Goal: Ask a question

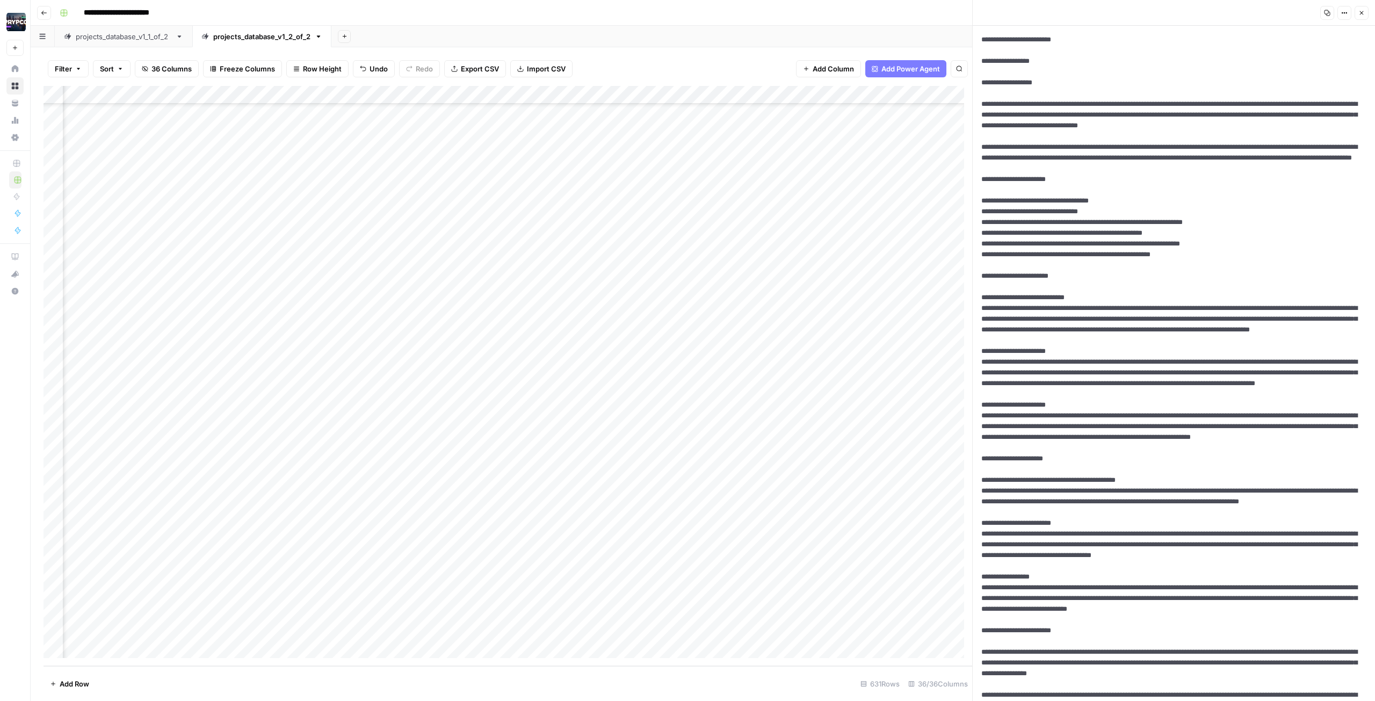
scroll to position [10984, 753]
click at [391, 314] on div "Add Column" at bounding box center [507, 376] width 928 height 580
type input "280"
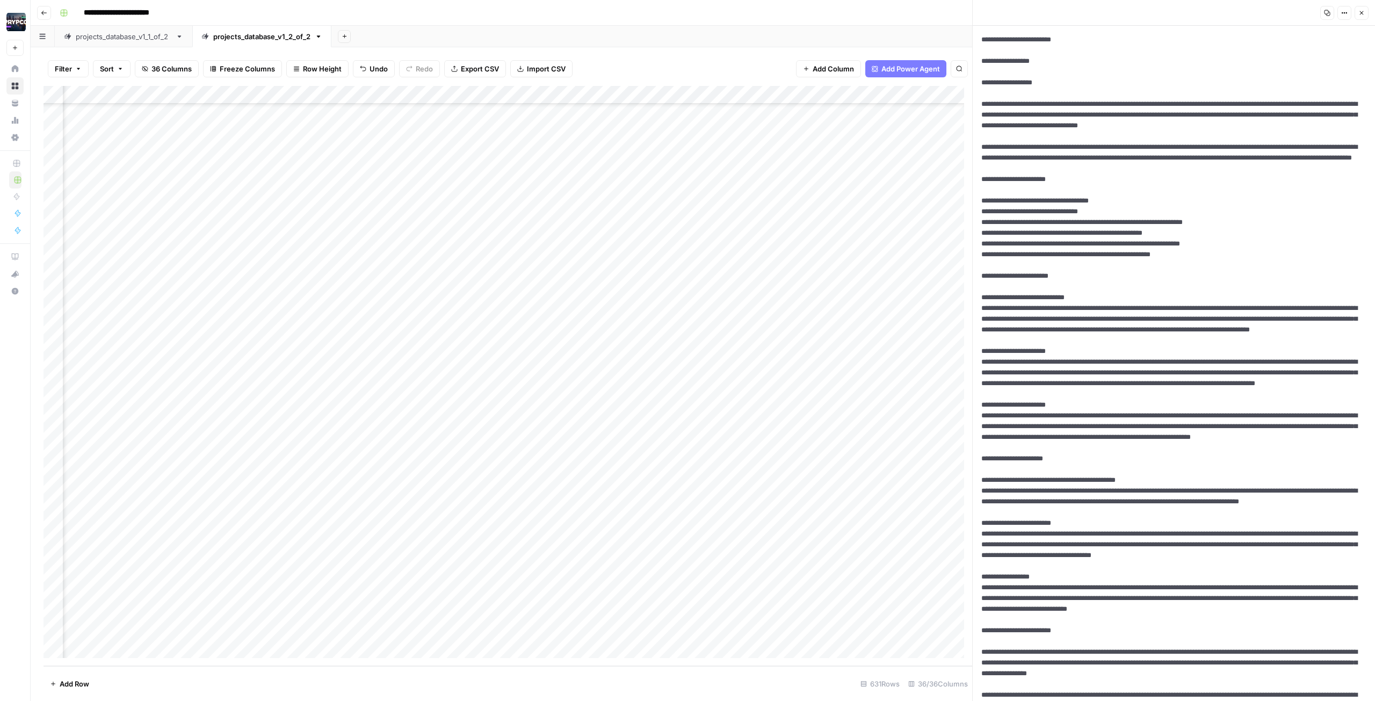
click at [608, 314] on div "Add Column" at bounding box center [507, 376] width 928 height 580
click at [325, 314] on div "Add Column" at bounding box center [507, 376] width 928 height 580
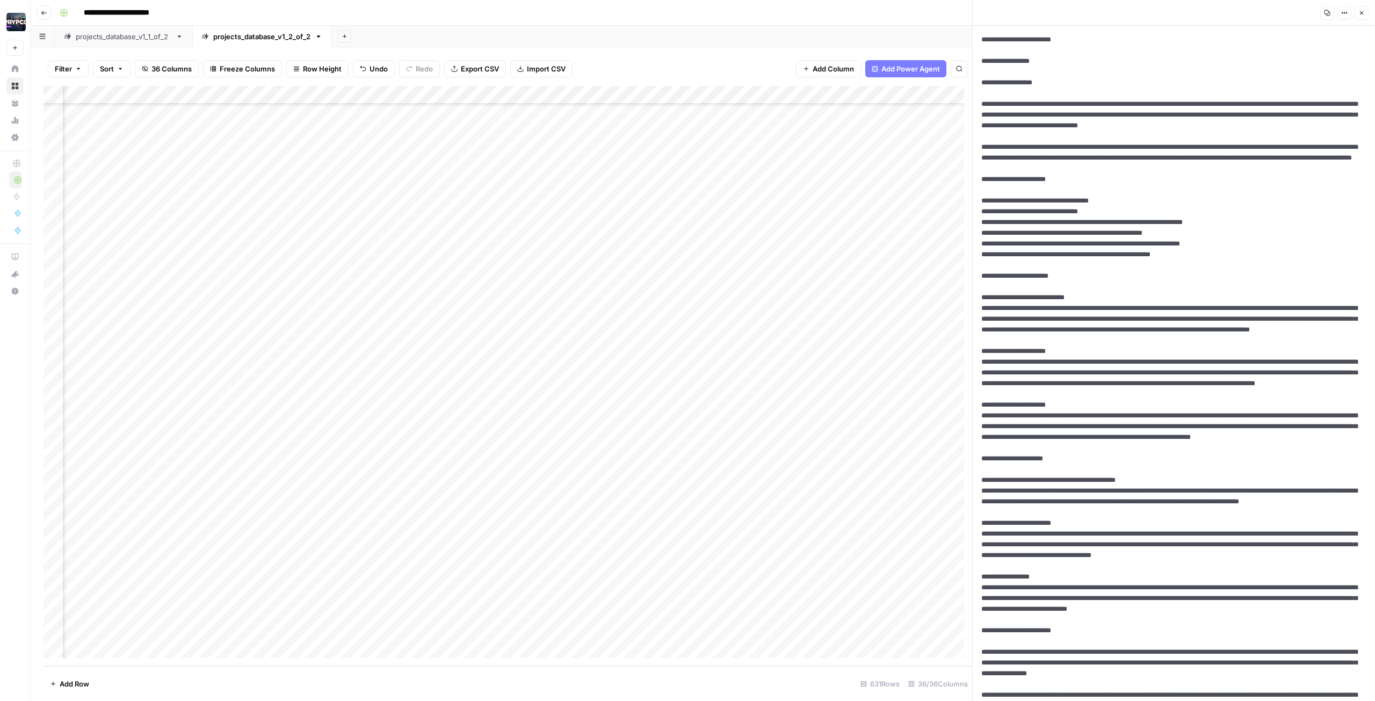
click at [565, 314] on div "Add Column" at bounding box center [507, 376] width 928 height 580
click at [503, 314] on div "Add Column" at bounding box center [507, 376] width 928 height 580
click at [563, 314] on div "Add Column" at bounding box center [507, 376] width 928 height 580
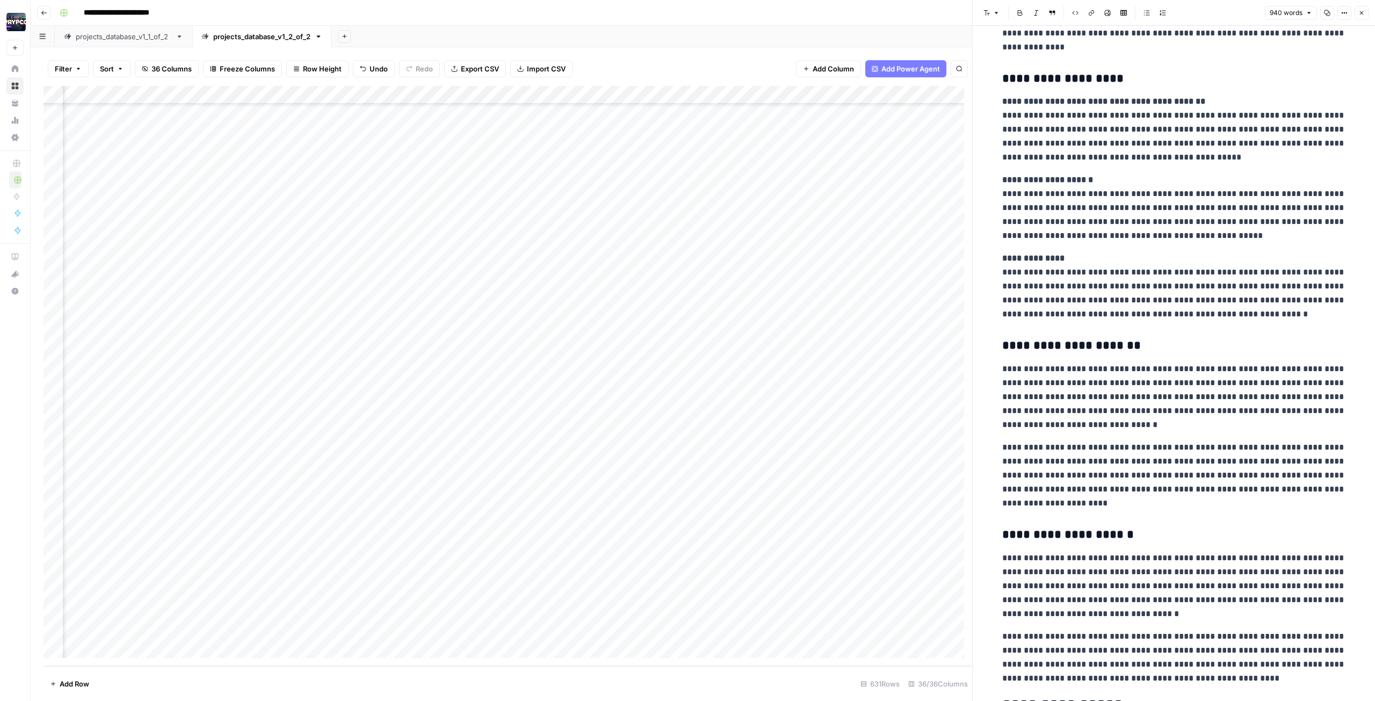
scroll to position [731, 0]
click at [562, 314] on div "Add Column" at bounding box center [507, 376] width 928 height 580
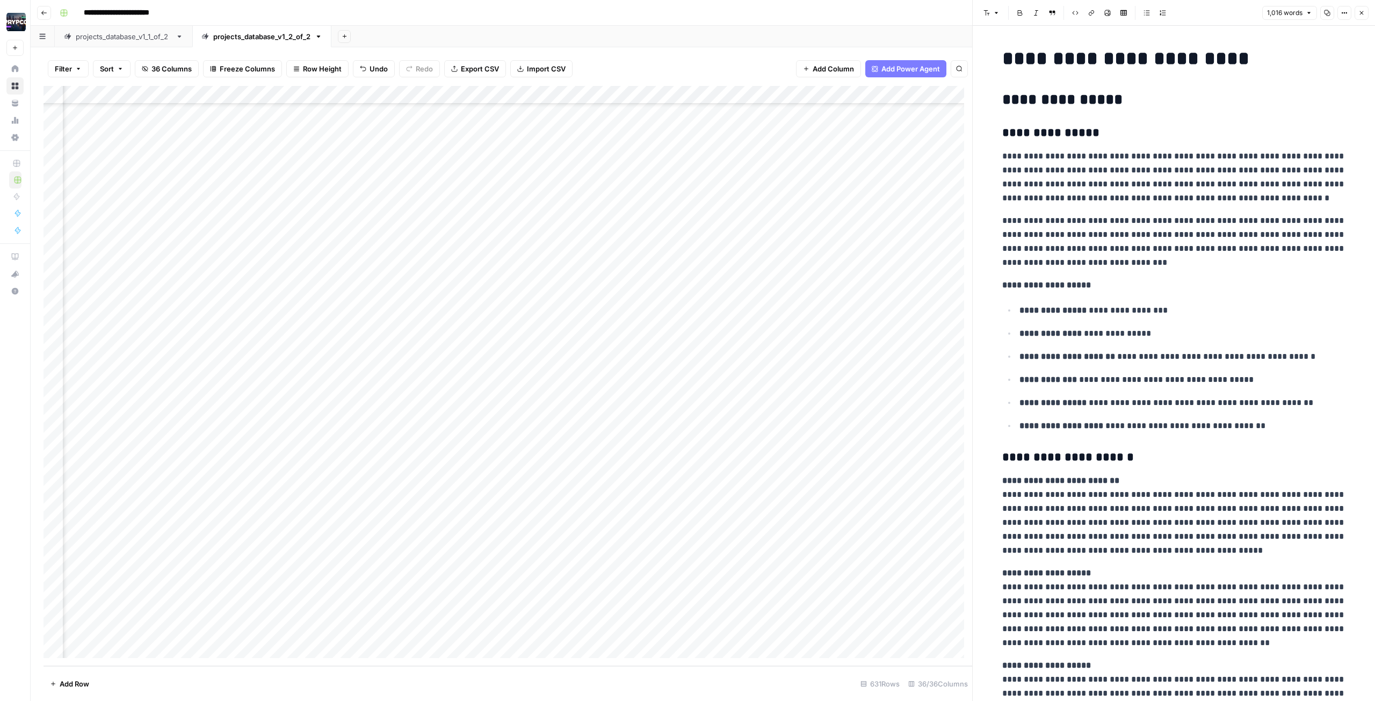
scroll to position [10984, 0]
click at [147, 314] on div "Add Column" at bounding box center [507, 376] width 928 height 580
click at [115, 314] on div "Add Column" at bounding box center [507, 376] width 928 height 580
click at [311, 314] on div "Add Column" at bounding box center [507, 376] width 928 height 580
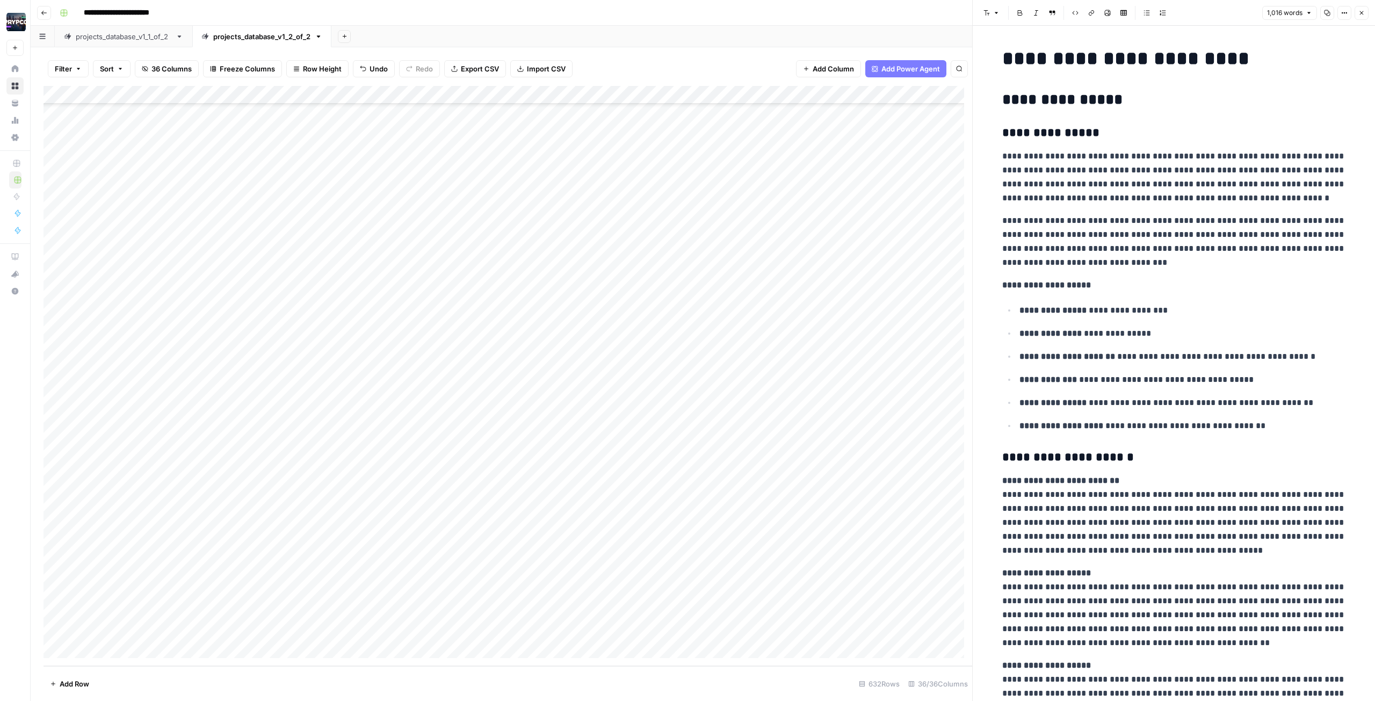
click at [378, 314] on div "Add Column" at bounding box center [507, 376] width 928 height 580
click at [594, 314] on div "Add Column" at bounding box center [507, 376] width 928 height 580
click at [596, 314] on div "Add Column" at bounding box center [507, 376] width 928 height 580
click at [687, 314] on div "Add Column" at bounding box center [507, 376] width 928 height 580
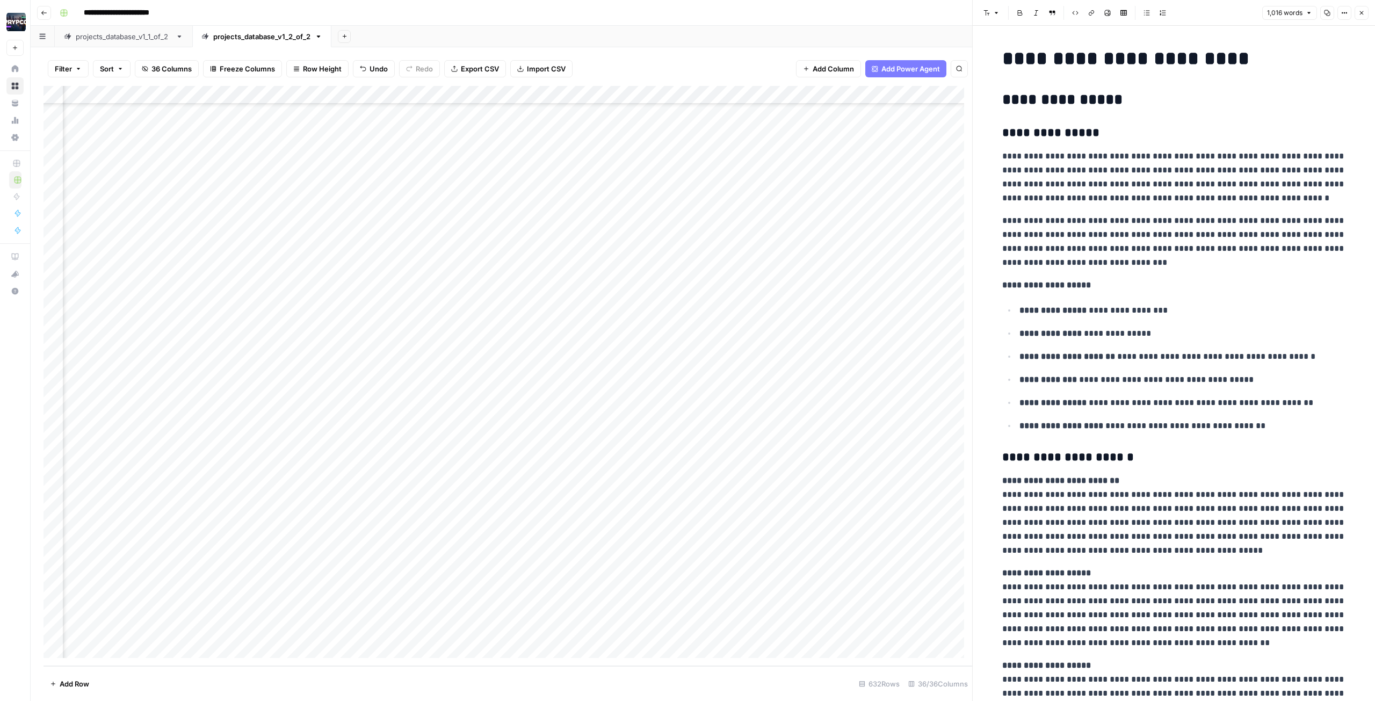
scroll to position [11002, 773]
click at [582, 314] on div "Add Column" at bounding box center [507, 376] width 928 height 580
click at [666, 314] on div "Add Column" at bounding box center [507, 376] width 928 height 580
click at [687, 314] on div "Add Column" at bounding box center [507, 376] width 928 height 580
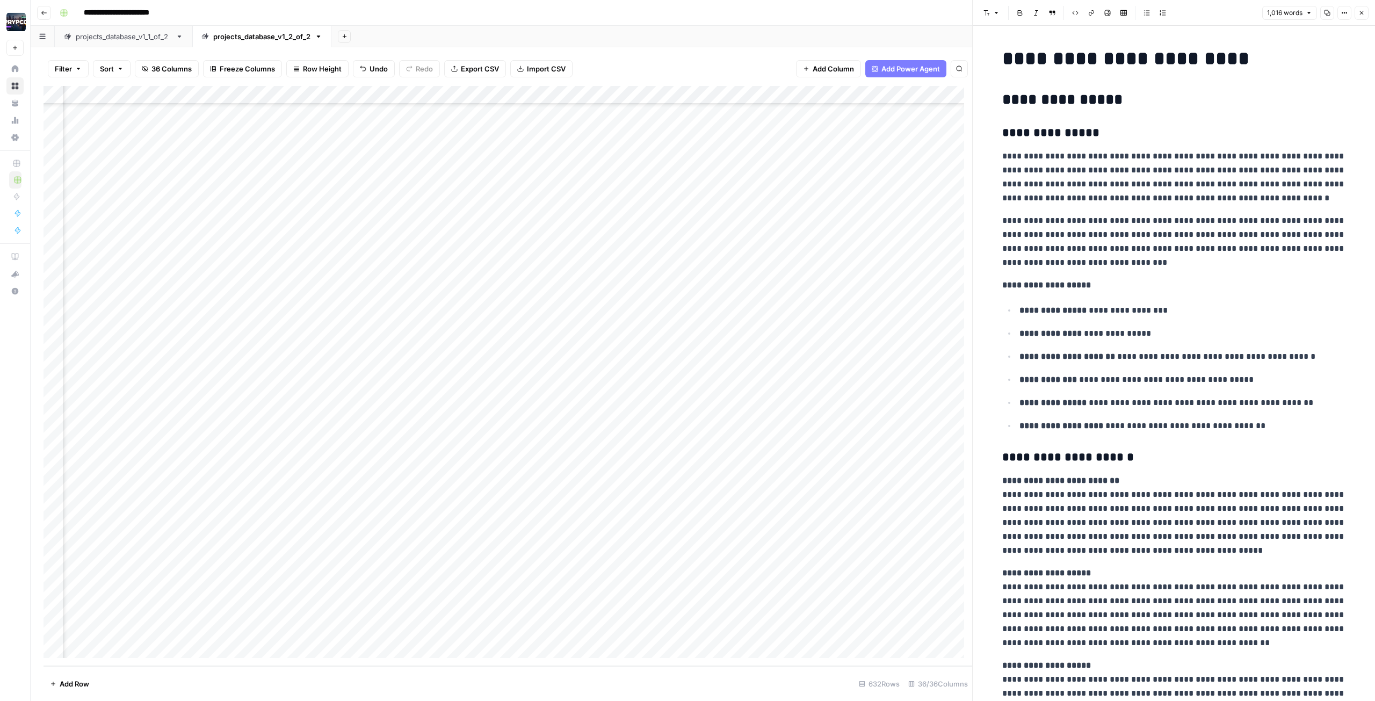
click at [687, 314] on div "Add Column" at bounding box center [507, 376] width 928 height 580
type textarea "***"
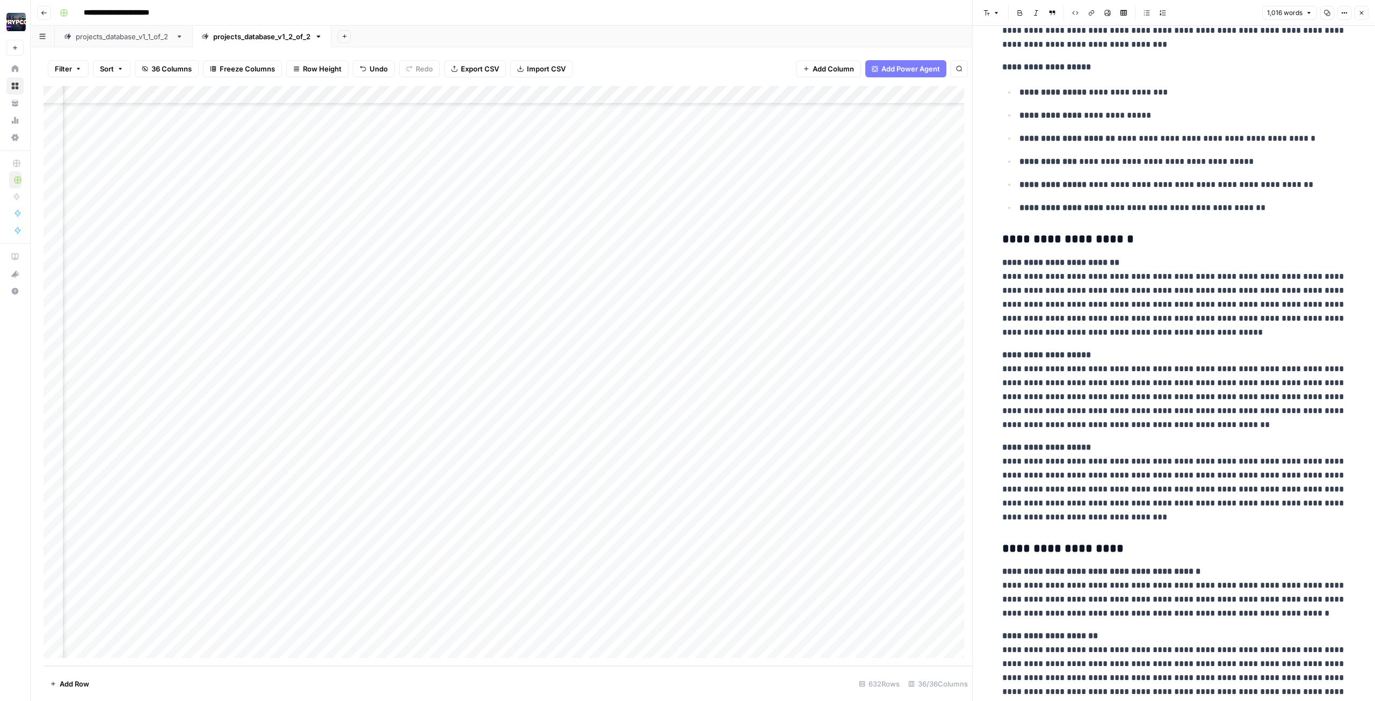
scroll to position [11002, 1610]
click at [620, 314] on div "Add Column" at bounding box center [507, 376] width 928 height 580
type textarea "*"
type textarea "*********"
click at [687, 314] on div "Add Column" at bounding box center [507, 376] width 928 height 580
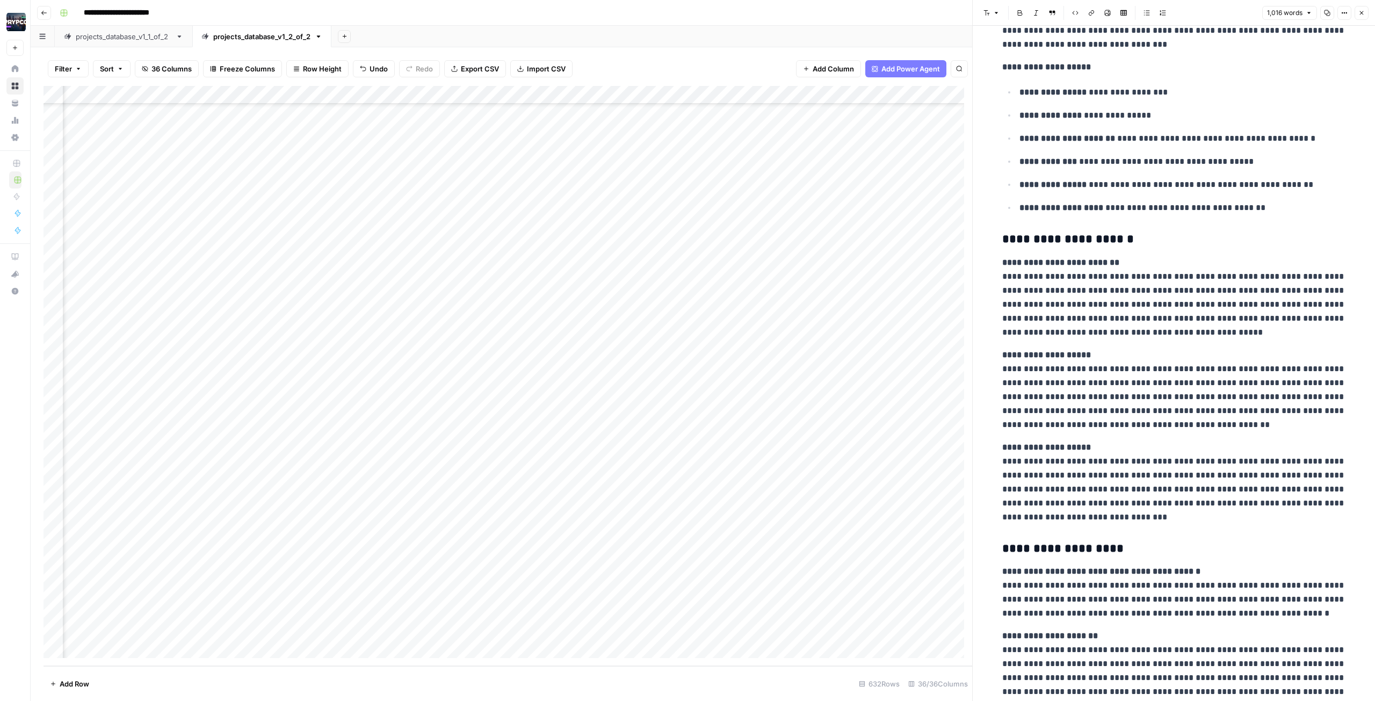
click at [687, 314] on div "Add Column" at bounding box center [507, 376] width 928 height 580
click at [99, 314] on div "Add Column" at bounding box center [507, 376] width 928 height 580
click at [317, 314] on div "Add Column" at bounding box center [507, 376] width 928 height 580
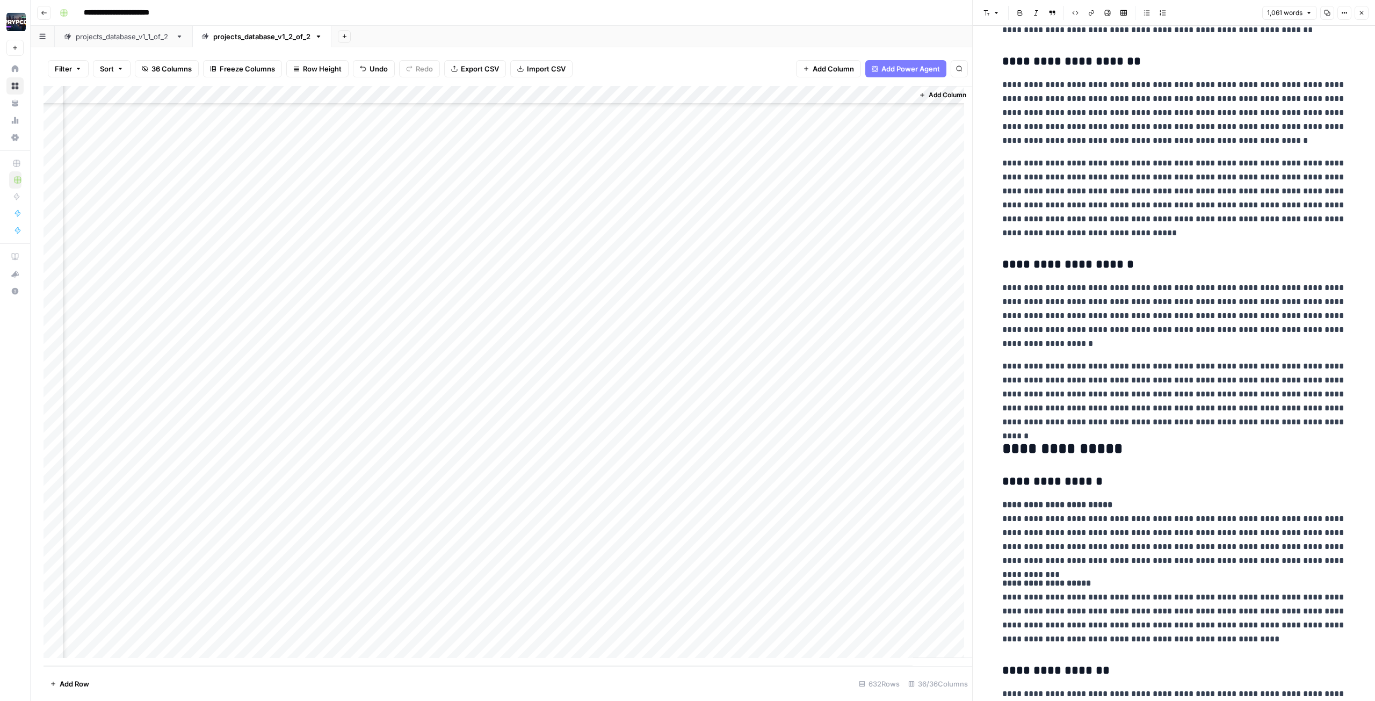
scroll to position [1035, 0]
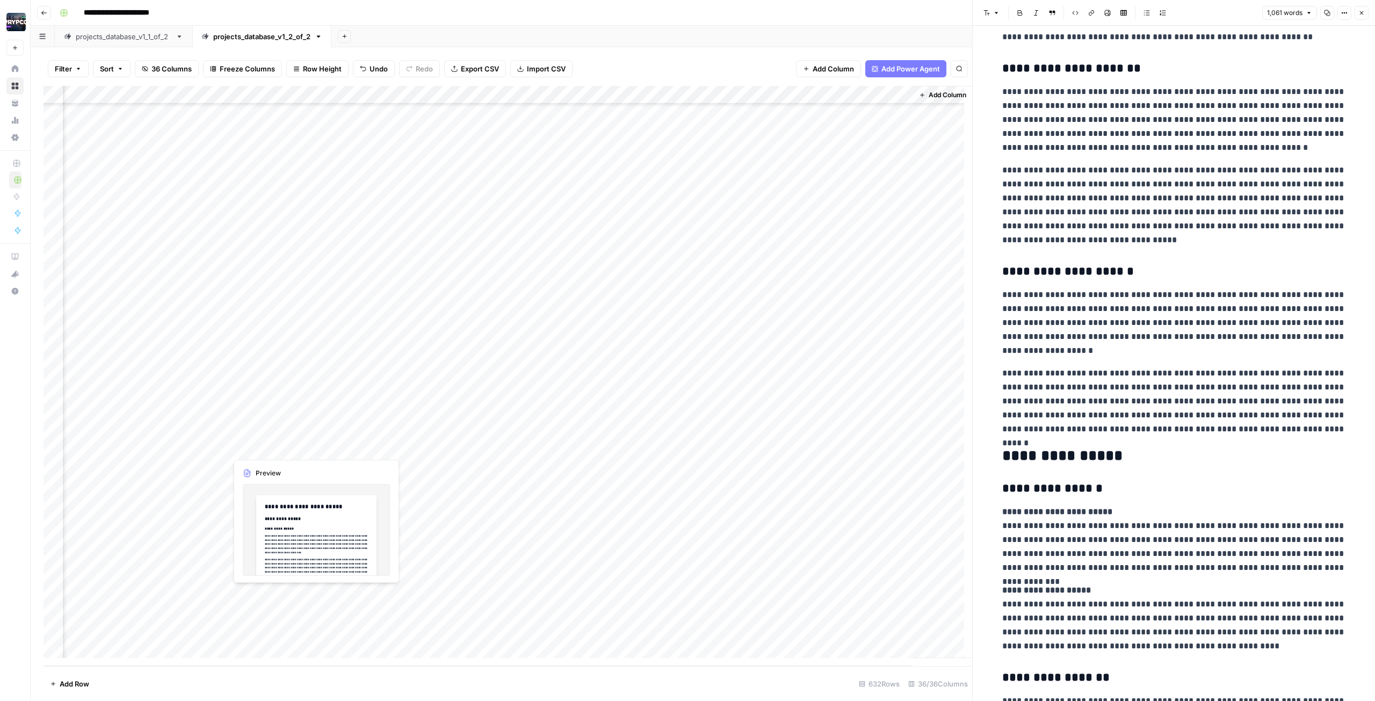
click at [300, 314] on div "Add Column" at bounding box center [507, 376] width 928 height 580
click at [313, 314] on div "Add Column" at bounding box center [507, 376] width 928 height 580
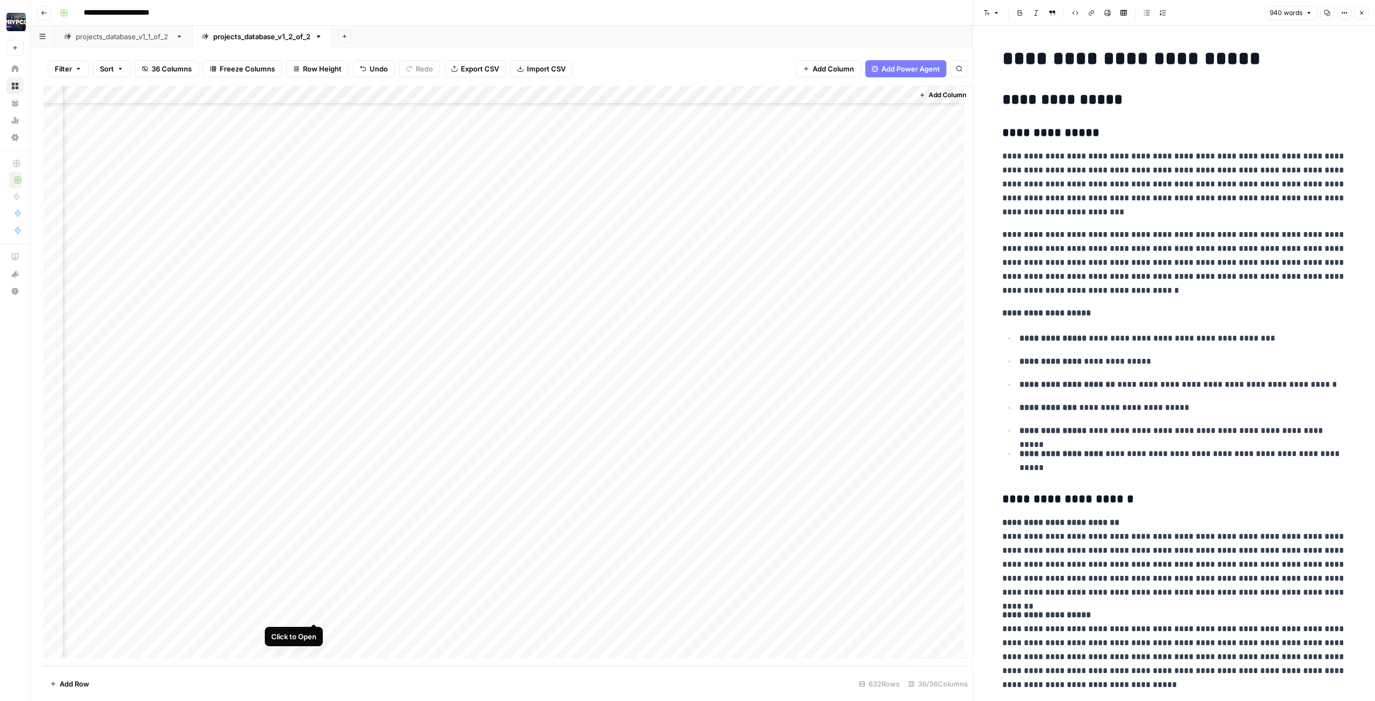
click at [316, 314] on div "Add Column" at bounding box center [507, 376] width 928 height 580
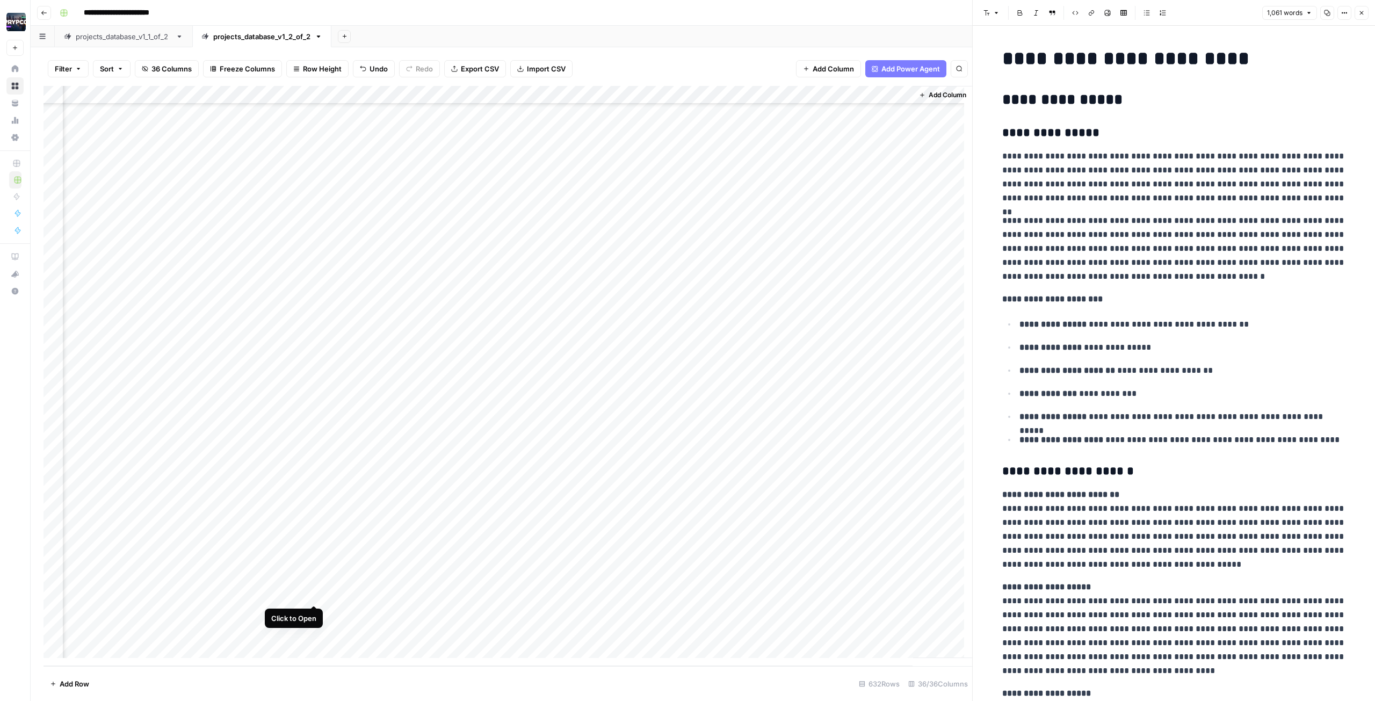
click at [314, 314] on div "Add Column" at bounding box center [507, 376] width 928 height 580
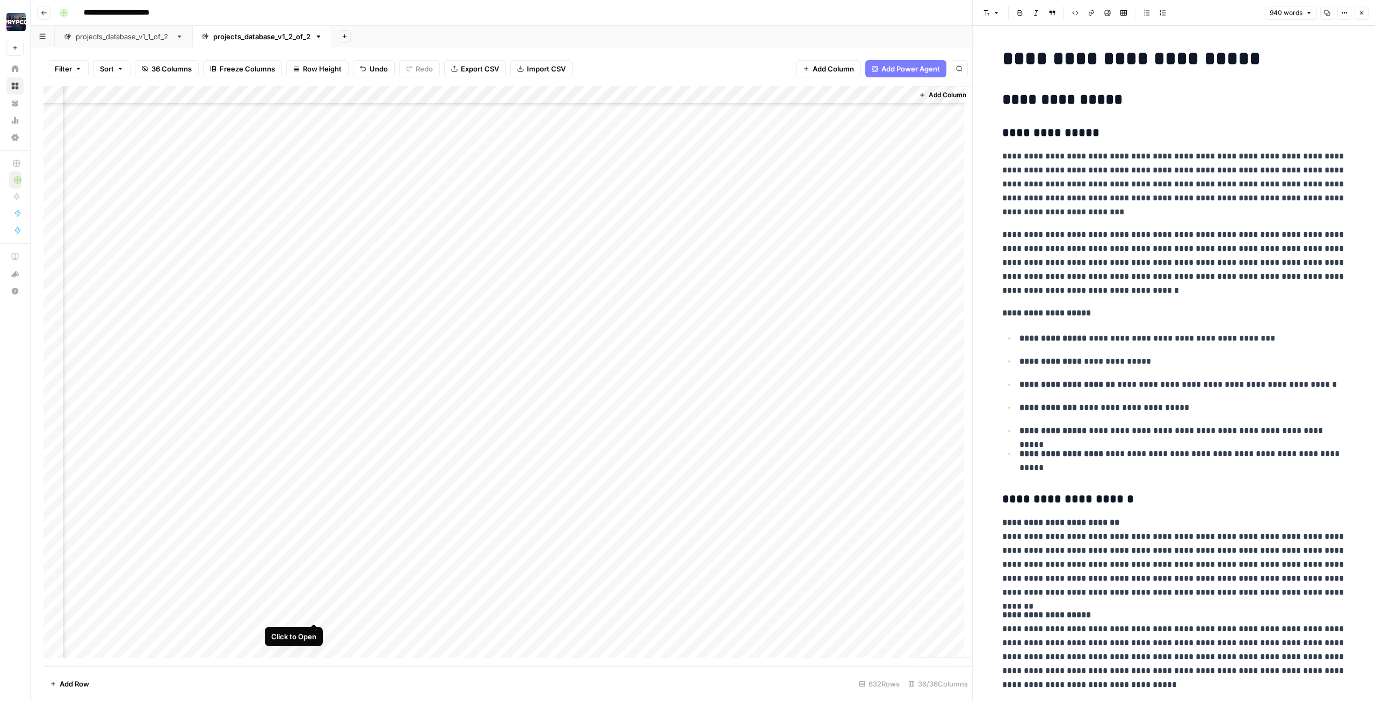
click at [315, 314] on div "Add Column" at bounding box center [507, 376] width 928 height 580
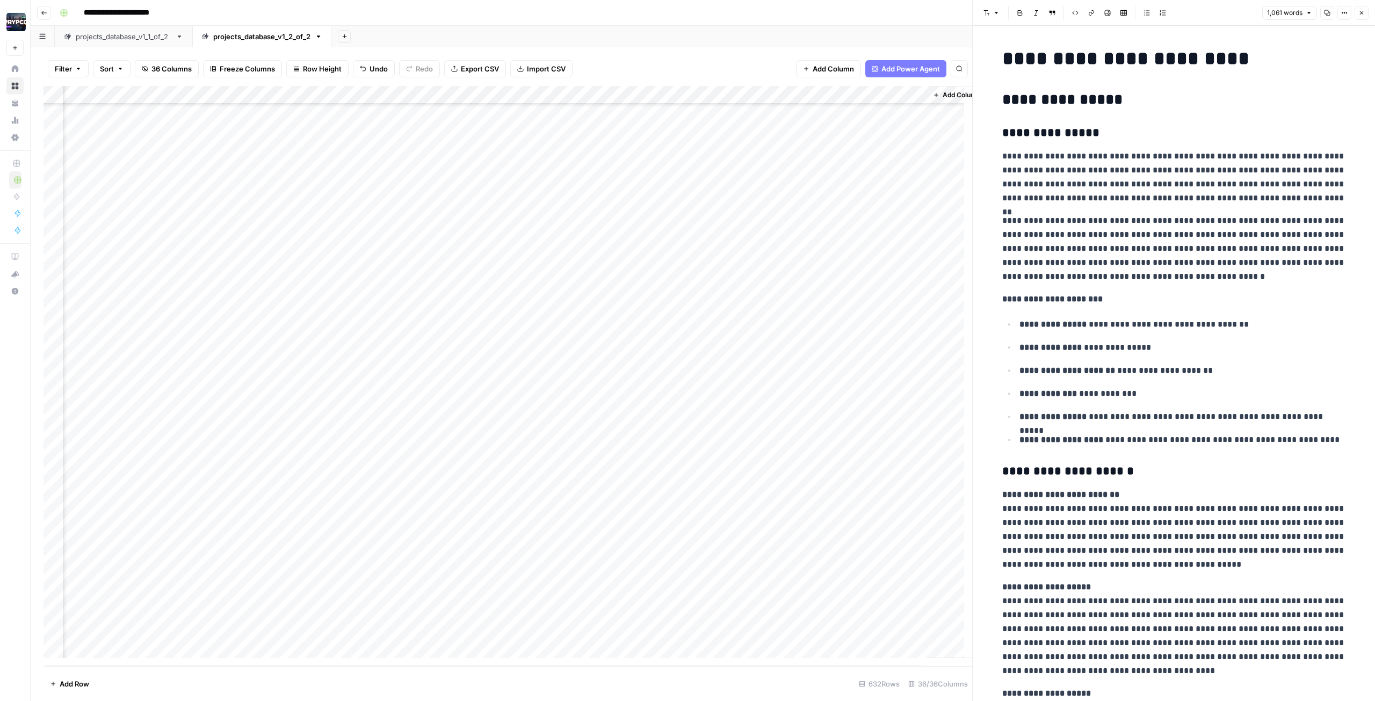
scroll to position [11002, 2639]
click at [412, 314] on div "Add Column" at bounding box center [507, 376] width 928 height 580
click at [589, 314] on div "Add Column" at bounding box center [507, 376] width 928 height 580
click at [572, 314] on div "Add Column" at bounding box center [507, 376] width 928 height 580
click at [607, 314] on div "Add Column" at bounding box center [507, 376] width 928 height 580
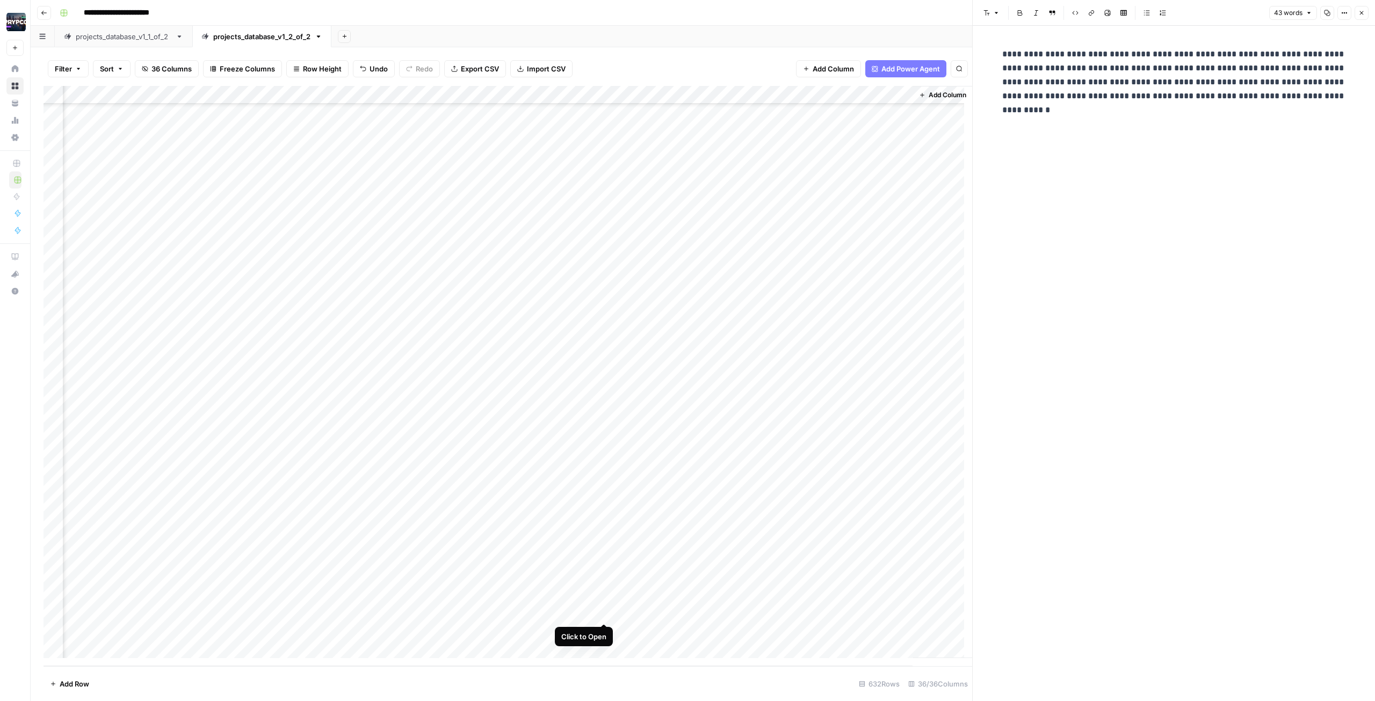
click at [603, 314] on div "Add Column" at bounding box center [507, 376] width 928 height 580
click at [317, 314] on div "Add Column" at bounding box center [507, 376] width 928 height 580
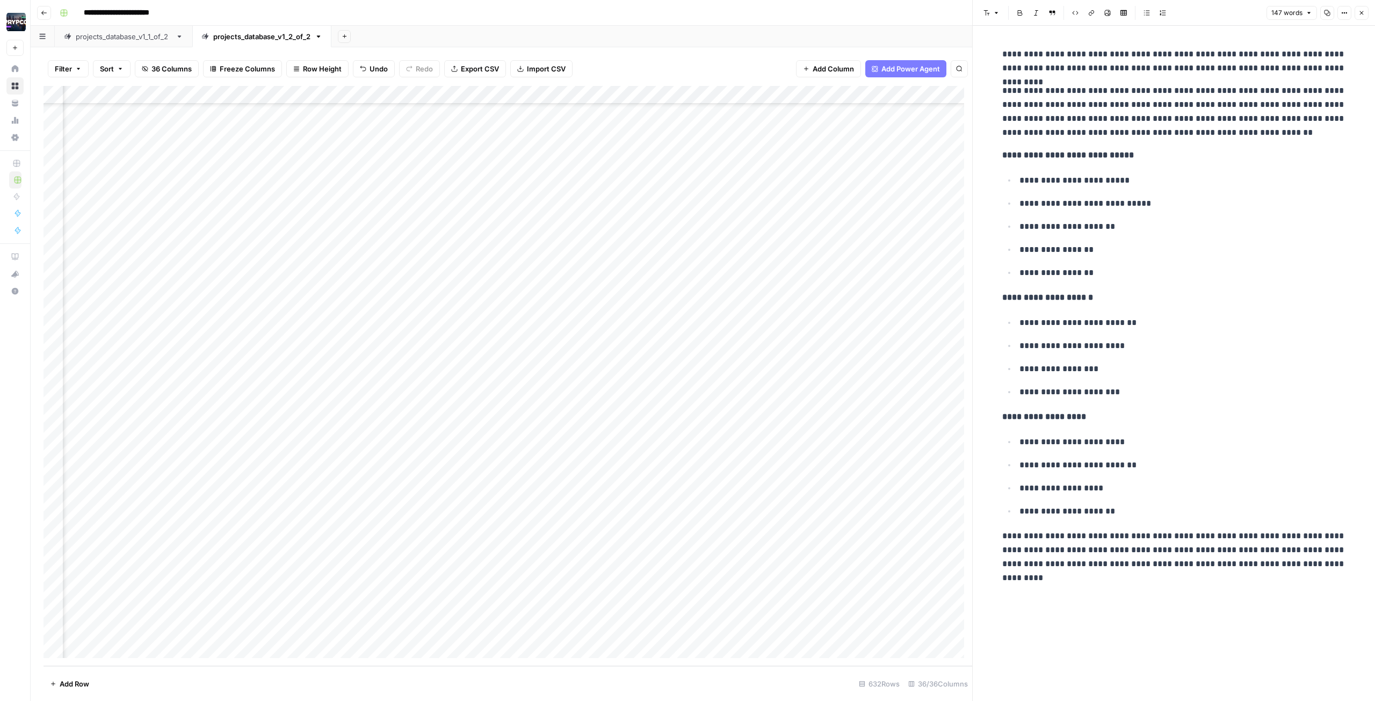
scroll to position [11001, 2301]
click at [619, 314] on div "Add Column" at bounding box center [507, 376] width 928 height 580
click at [655, 314] on div "Add Column" at bounding box center [507, 376] width 928 height 580
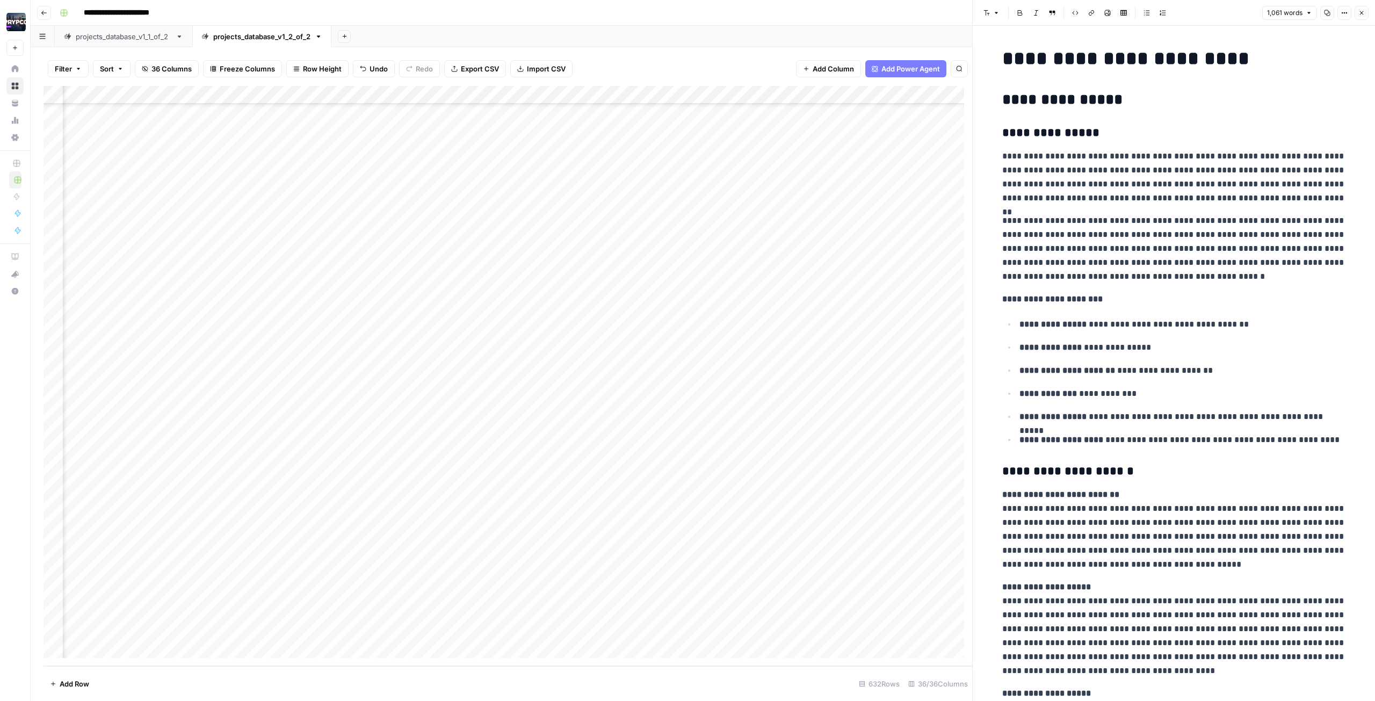
click at [687, 14] on icon "button" at bounding box center [1327, 13] width 6 height 6
click at [601, 314] on div "Add Column" at bounding box center [507, 376] width 928 height 580
click at [651, 314] on div "Add Column" at bounding box center [507, 376] width 928 height 580
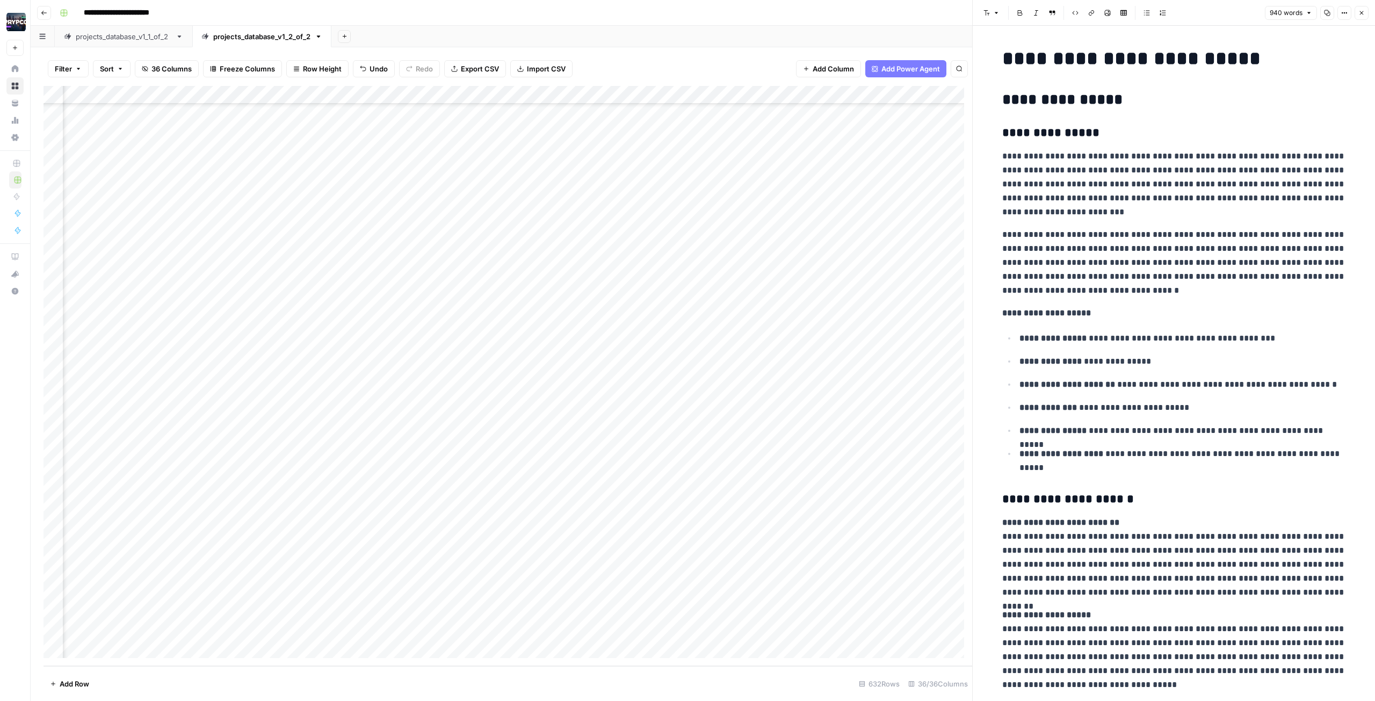
drag, startPoint x: 1158, startPoint y: 291, endPoint x: 1178, endPoint y: 288, distance: 20.7
click at [687, 288] on p "**********" at bounding box center [1174, 263] width 344 height 70
click at [607, 314] on div "Add Column" at bounding box center [507, 376] width 928 height 580
click at [138, 314] on div "Add Column" at bounding box center [507, 376] width 928 height 580
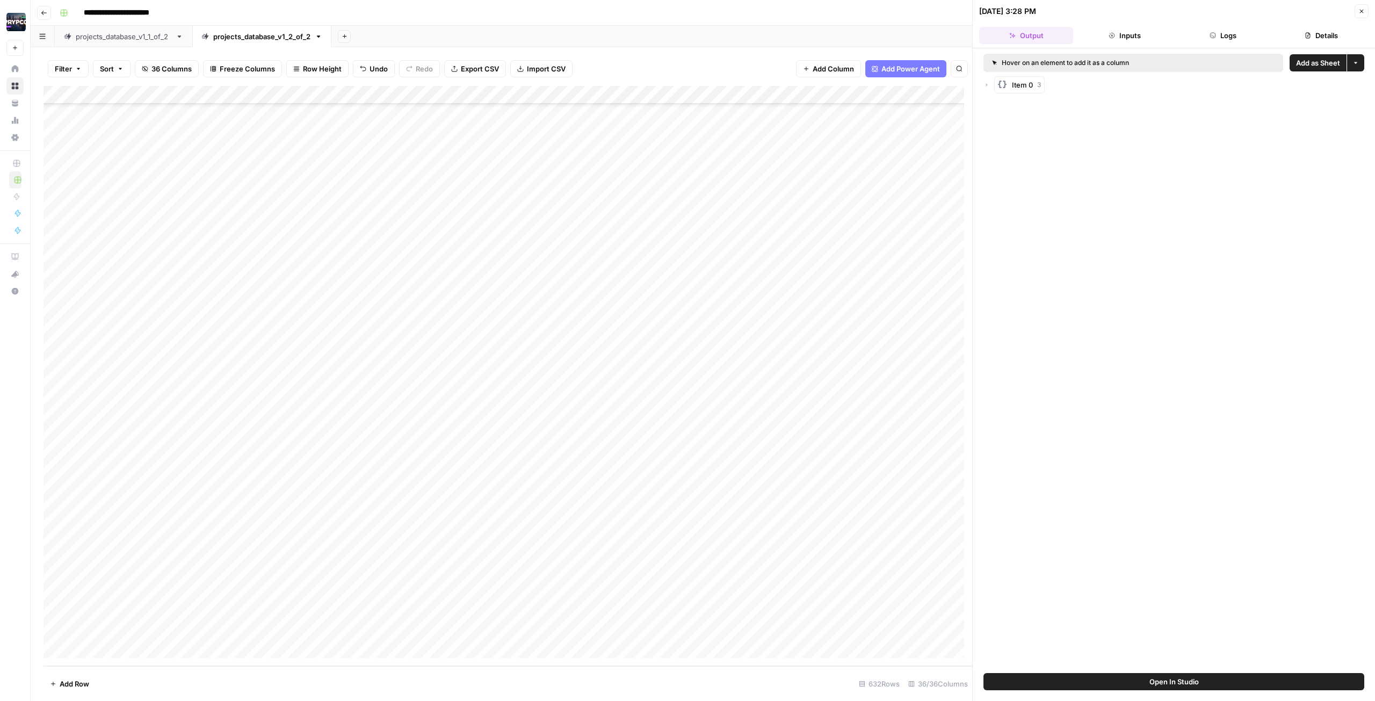
click at [687, 32] on button "Inputs" at bounding box center [1124, 35] width 94 height 17
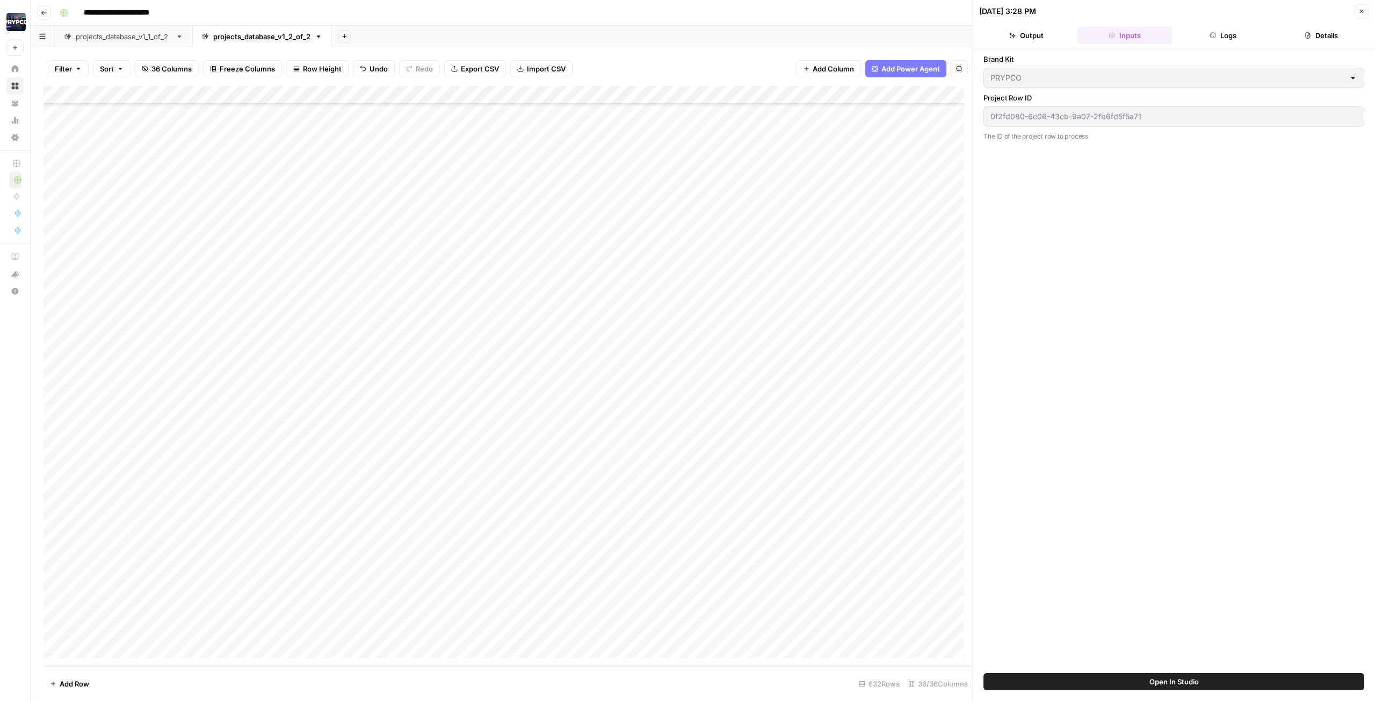
click at [687, 32] on button "Logs" at bounding box center [1223, 35] width 94 height 17
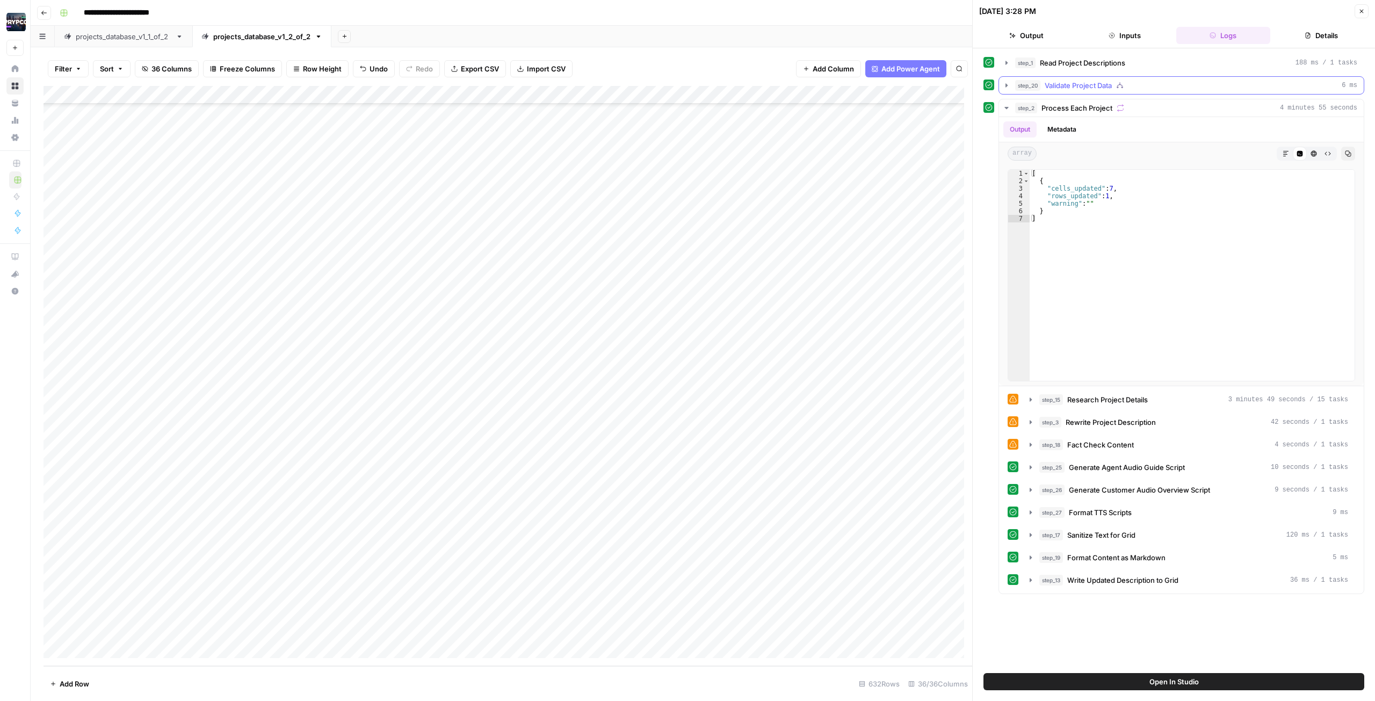
click at [687, 85] on span "Validate Project Data" at bounding box center [1077, 85] width 67 height 11
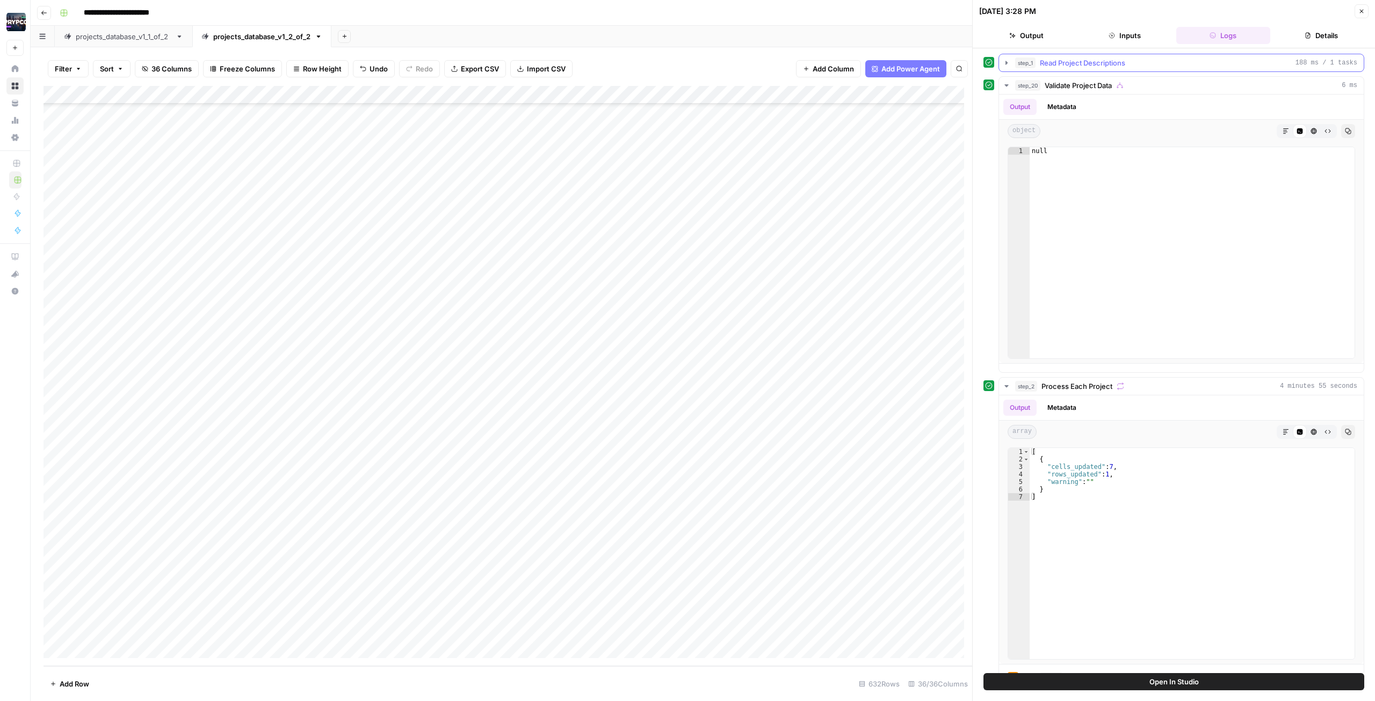
click at [687, 60] on span "Read Project Descriptions" at bounding box center [1082, 62] width 85 height 11
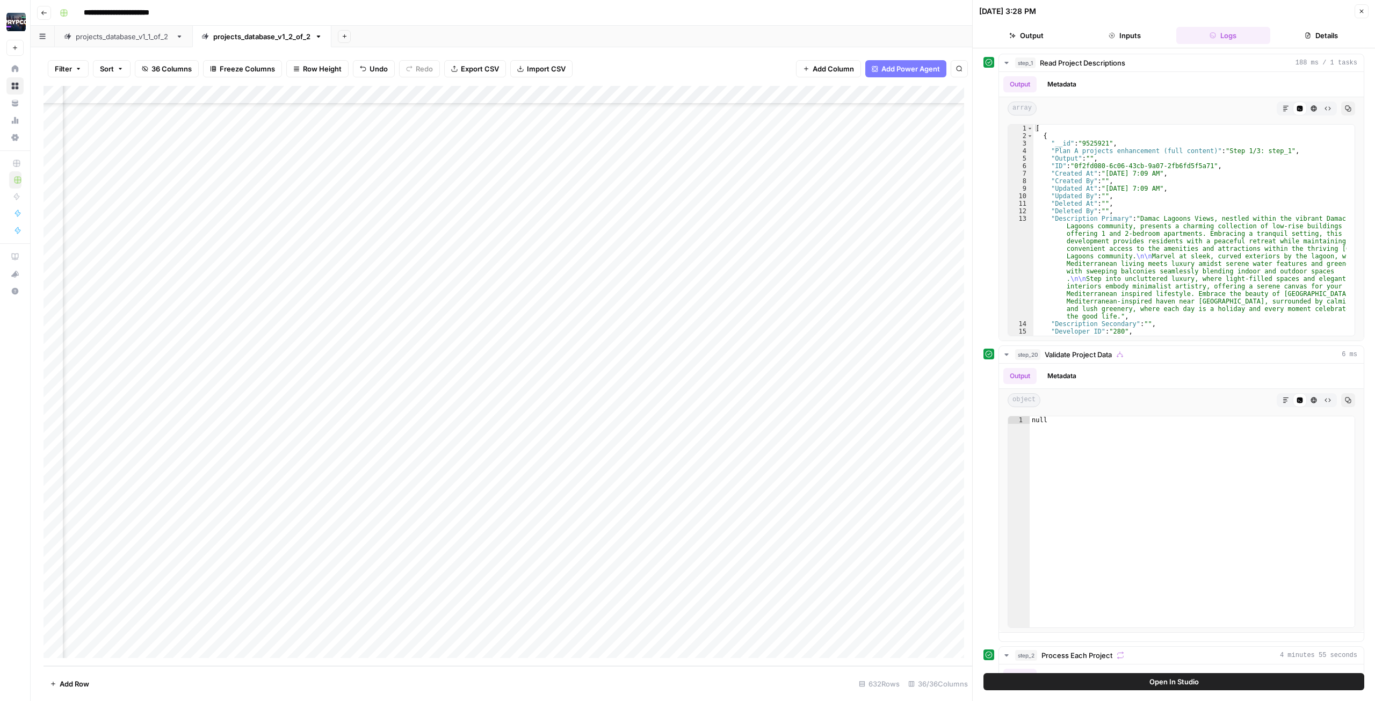
scroll to position [11002, 2241]
click at [685, 314] on div "Add Column" at bounding box center [507, 376] width 928 height 580
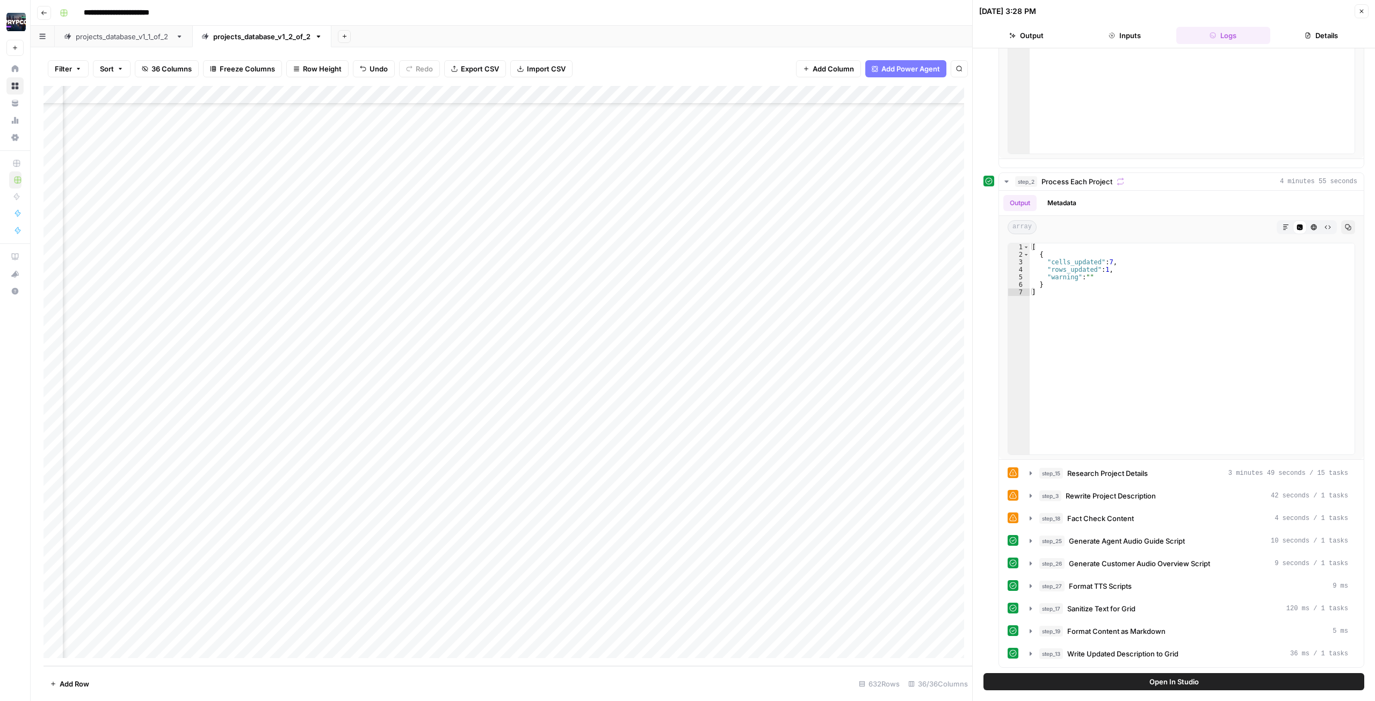
scroll to position [11002, 2115]
click at [687, 314] on div "Add Column" at bounding box center [507, 376] width 928 height 580
click at [687, 38] on button "Details" at bounding box center [1321, 35] width 94 height 17
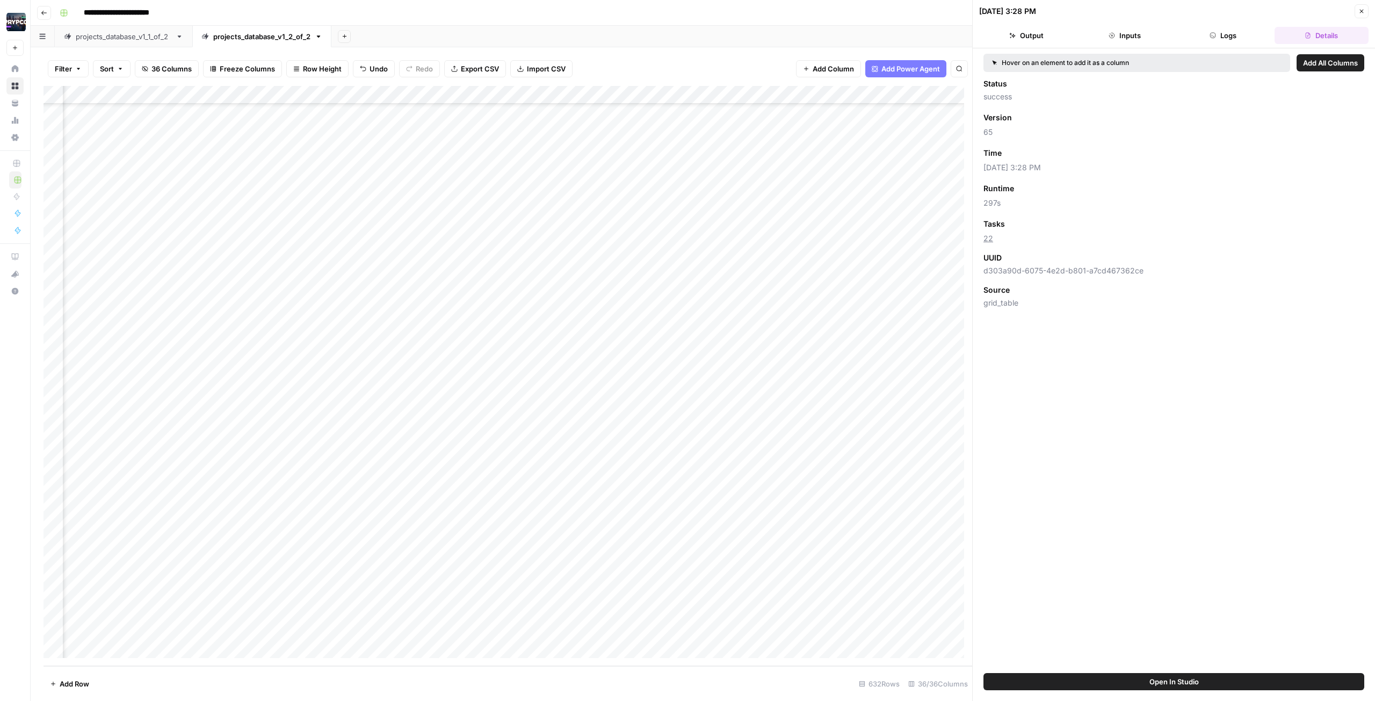
scroll to position [0, 0]
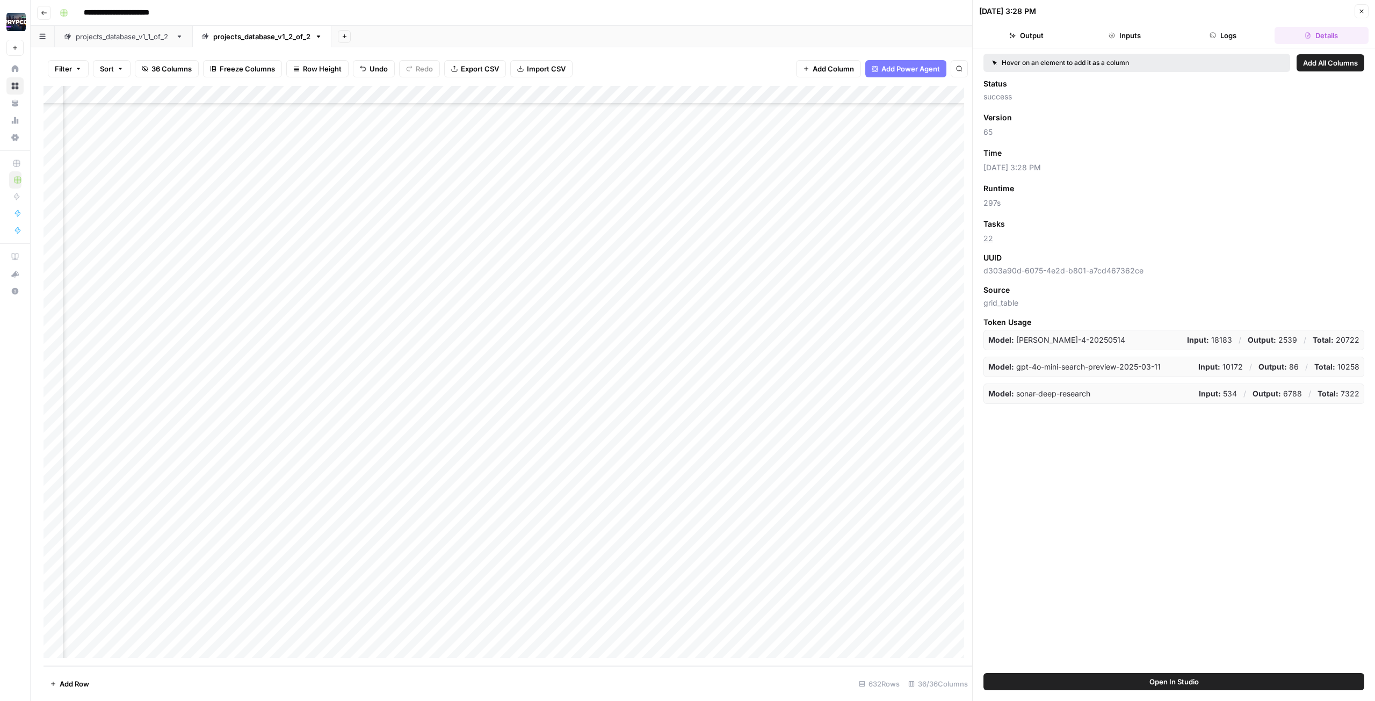
click at [687, 314] on p "Model: gpt-4o-mini-search-preview-2025-03-11" at bounding box center [1074, 366] width 172 height 11
click at [427, 314] on div "Add Column" at bounding box center [507, 376] width 928 height 580
click at [149, 314] on div "Add Column" at bounding box center [507, 376] width 928 height 580
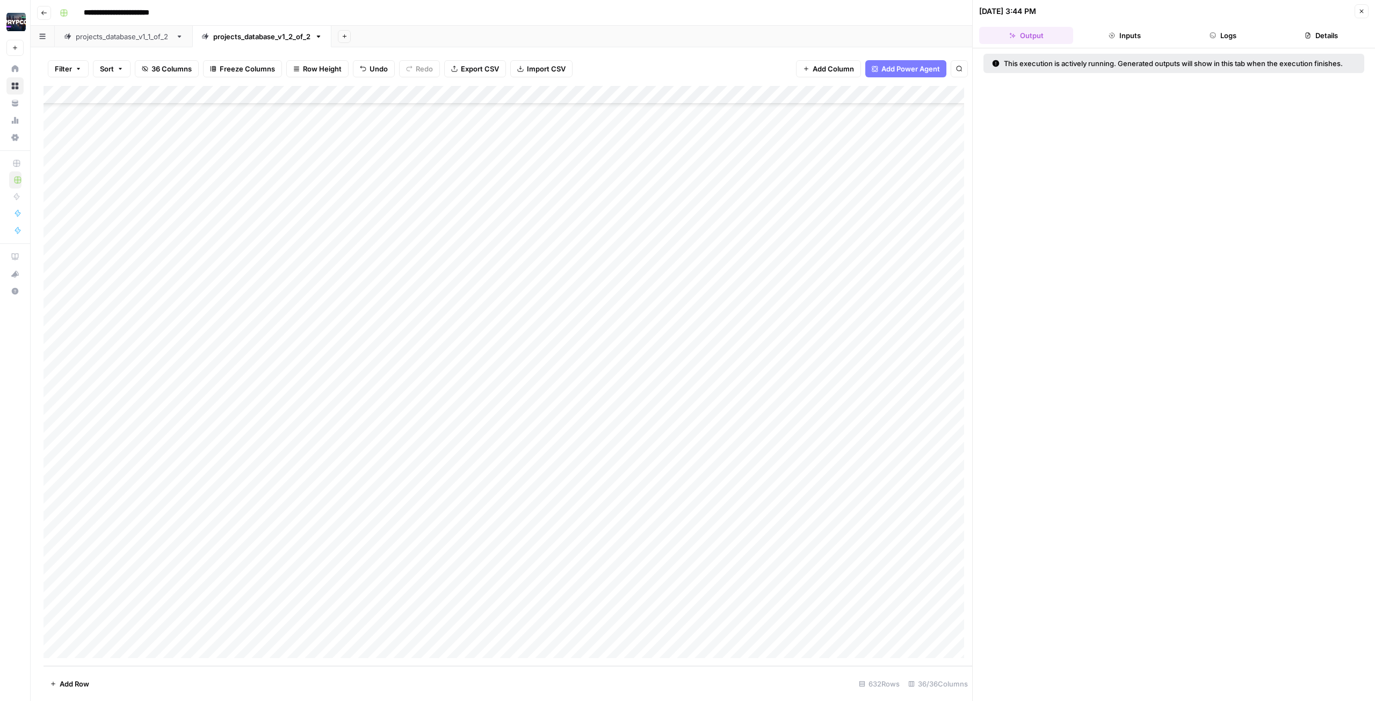
click at [687, 34] on button "Inputs" at bounding box center [1124, 35] width 94 height 17
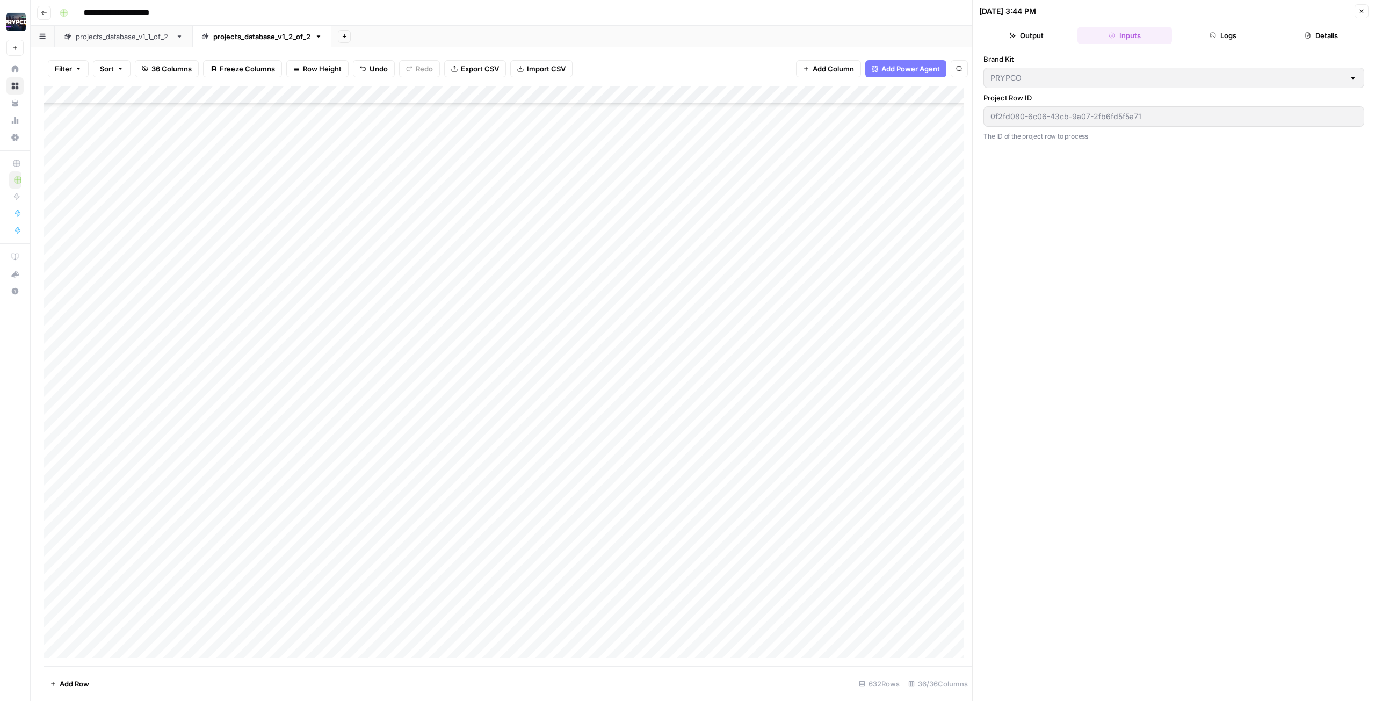
click at [687, 31] on button "Logs" at bounding box center [1223, 35] width 94 height 17
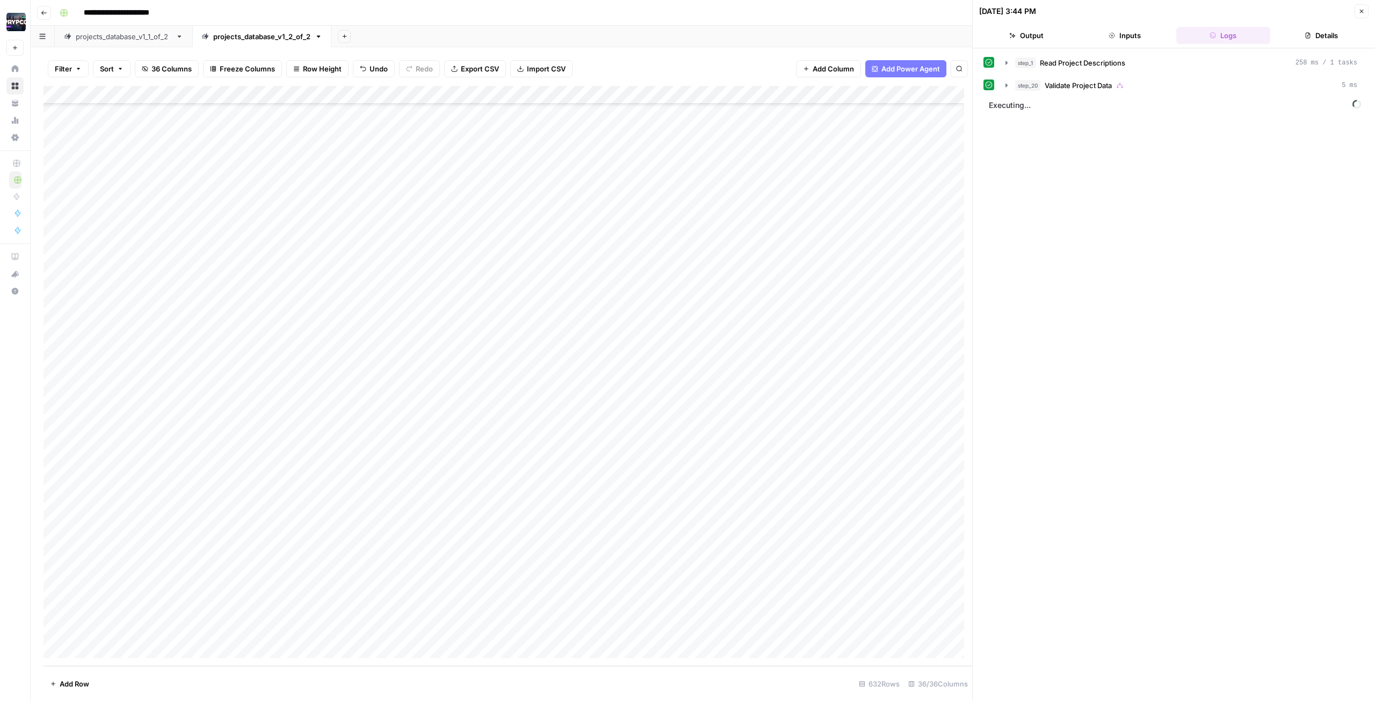
click at [687, 39] on button "Details" at bounding box center [1321, 35] width 94 height 17
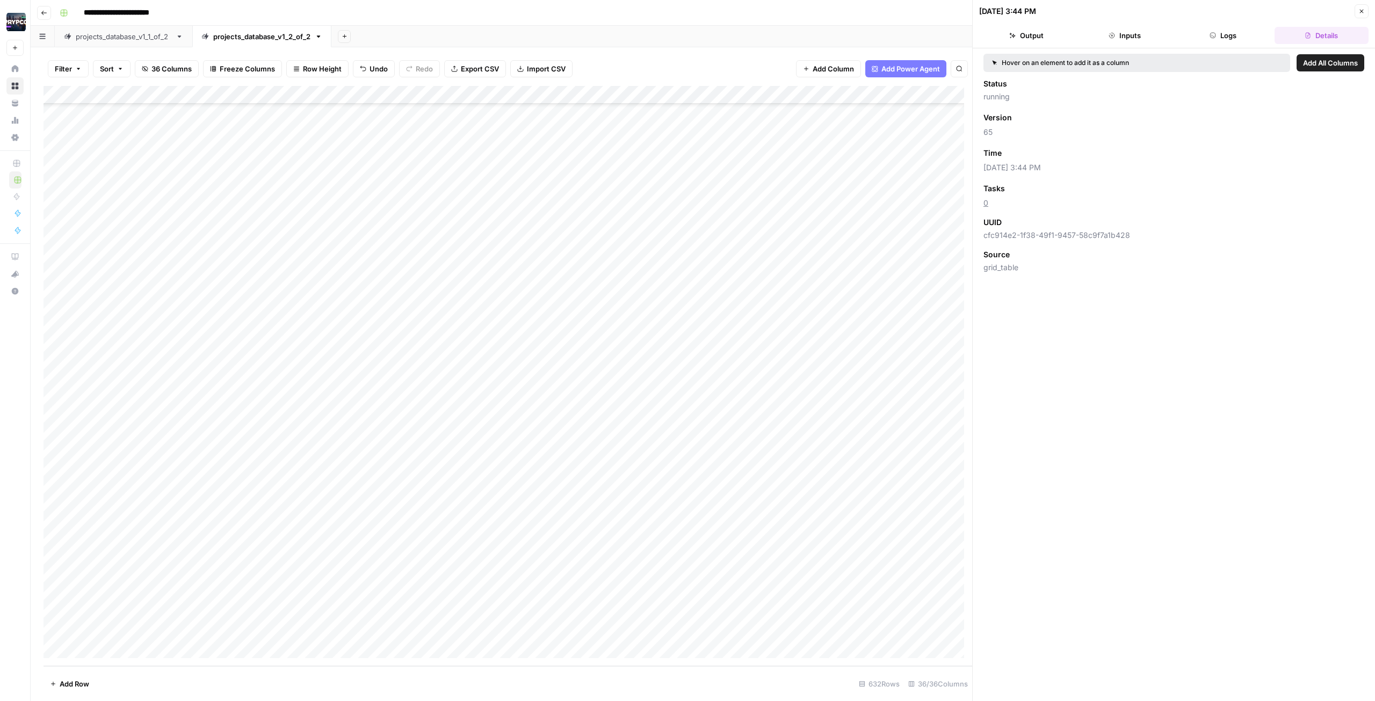
click at [687, 31] on button "Logs" at bounding box center [1223, 35] width 94 height 17
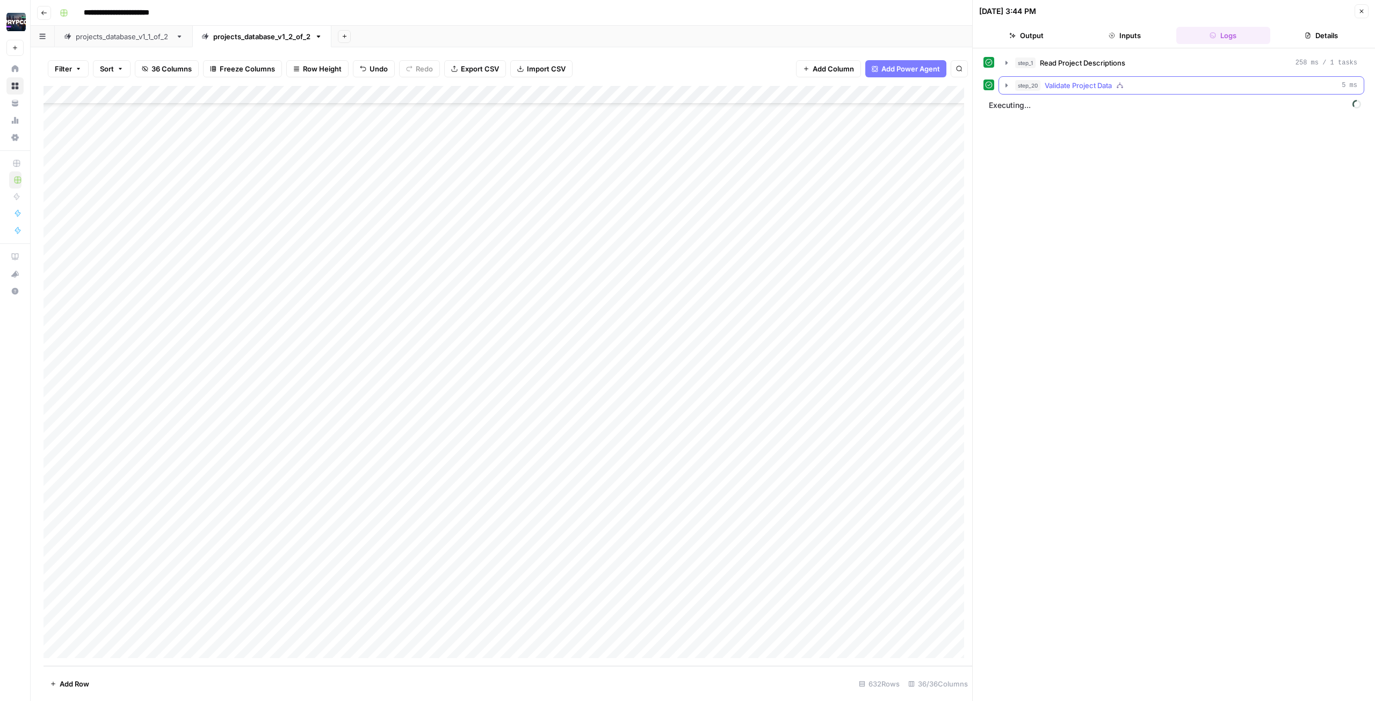
click at [687, 86] on span "Validate Project Data" at bounding box center [1077, 85] width 67 height 11
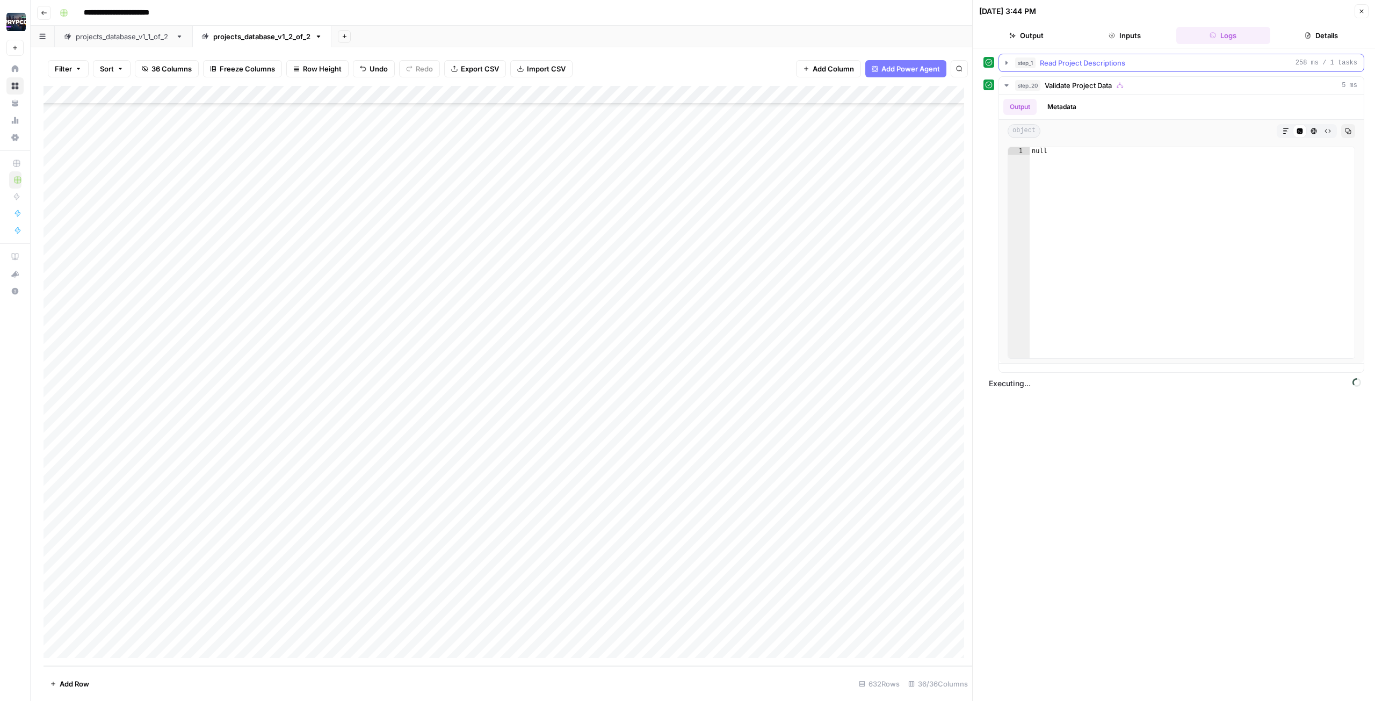
click at [687, 62] on span "Read Project Descriptions" at bounding box center [1082, 62] width 85 height 11
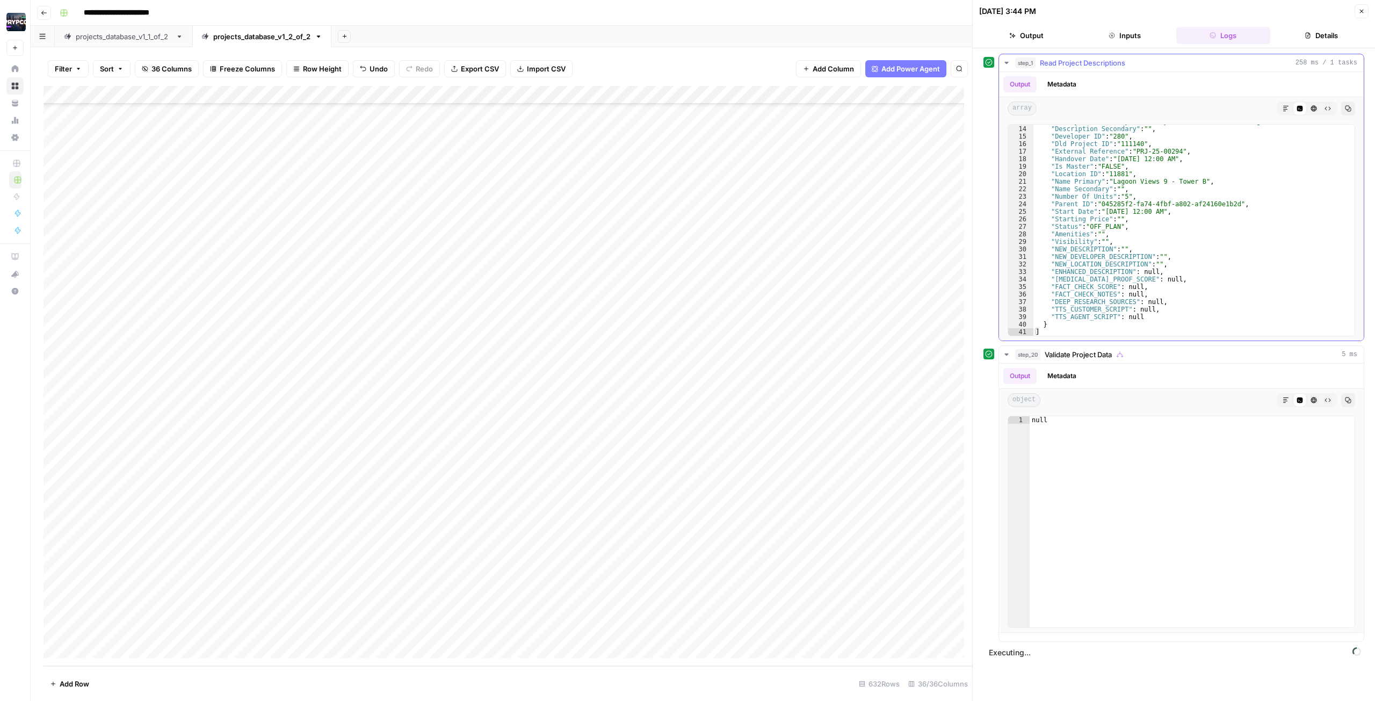
scroll to position [187, 0]
click at [687, 230] on div "step_1 Read Project Descriptions 258 ms / 1 tasks Output Metadata array Markdow…" at bounding box center [1173, 197] width 381 height 287
click at [319, 34] on icon "button" at bounding box center [319, 37] width 8 height 8
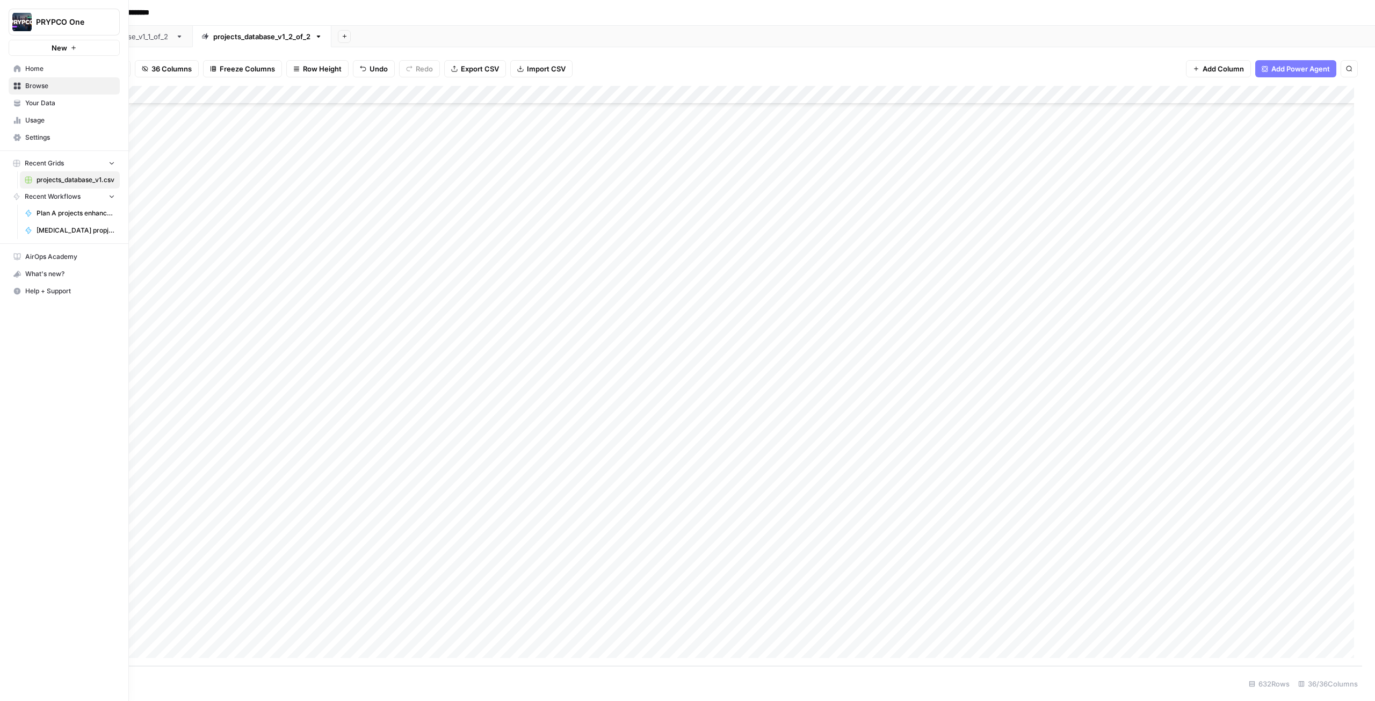
click at [41, 124] on span "Usage" at bounding box center [70, 120] width 90 height 10
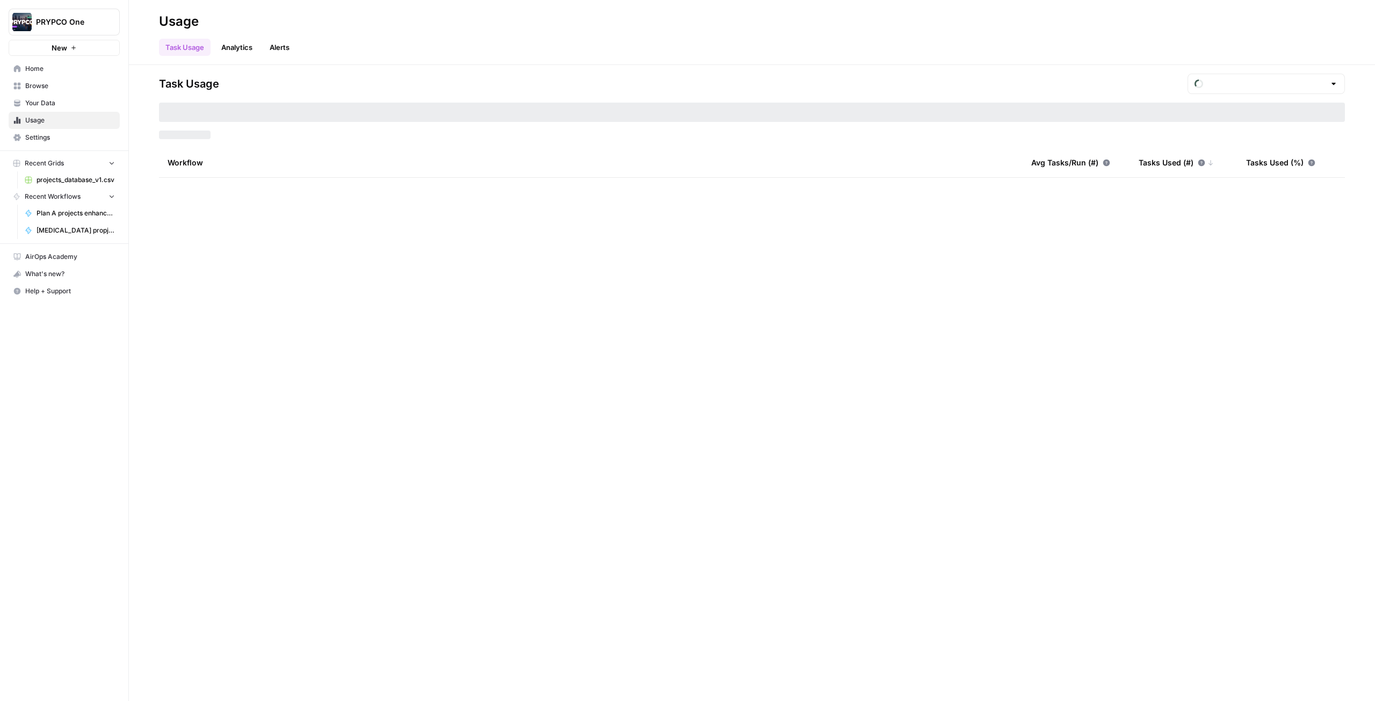
type input "August Included Tasks"
click at [235, 45] on link "Analytics" at bounding box center [237, 47] width 44 height 17
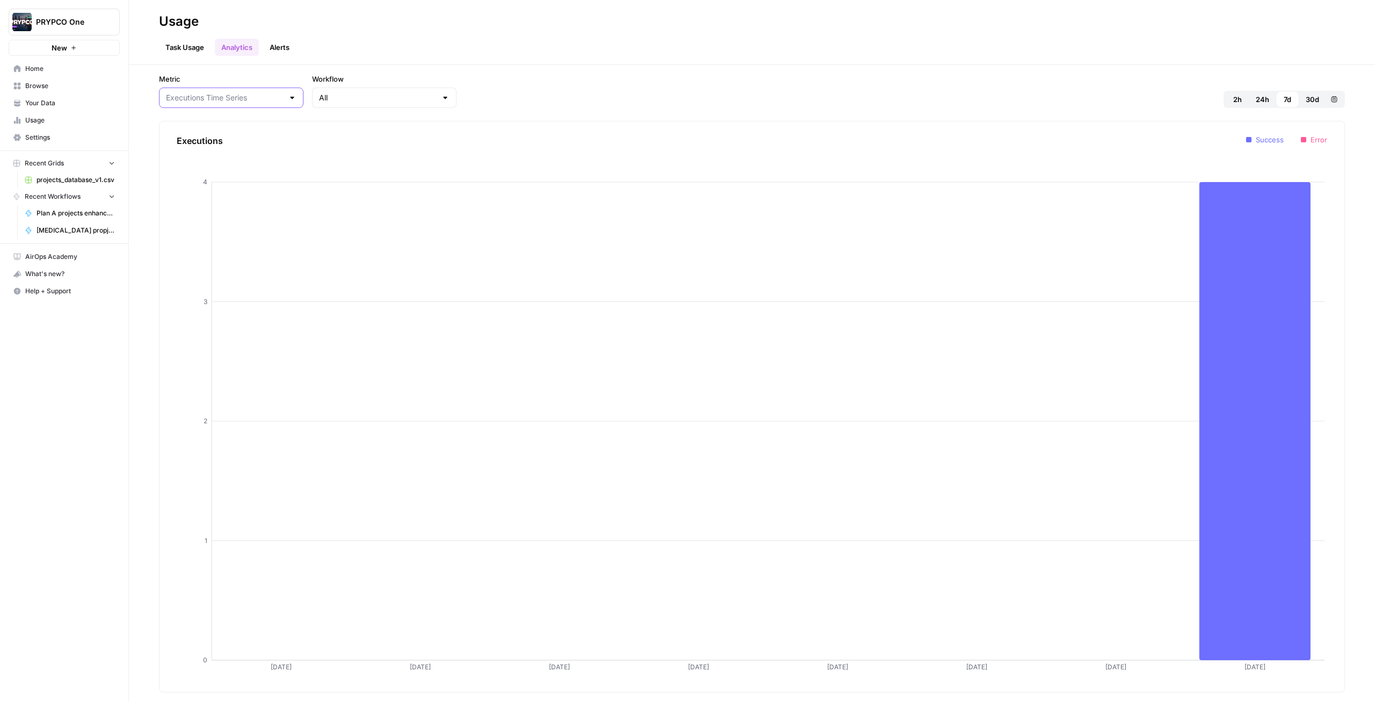
click at [243, 96] on input "Metric" at bounding box center [225, 97] width 118 height 11
type input "Executions Time Series"
click at [282, 52] on link "Alerts" at bounding box center [279, 47] width 33 height 17
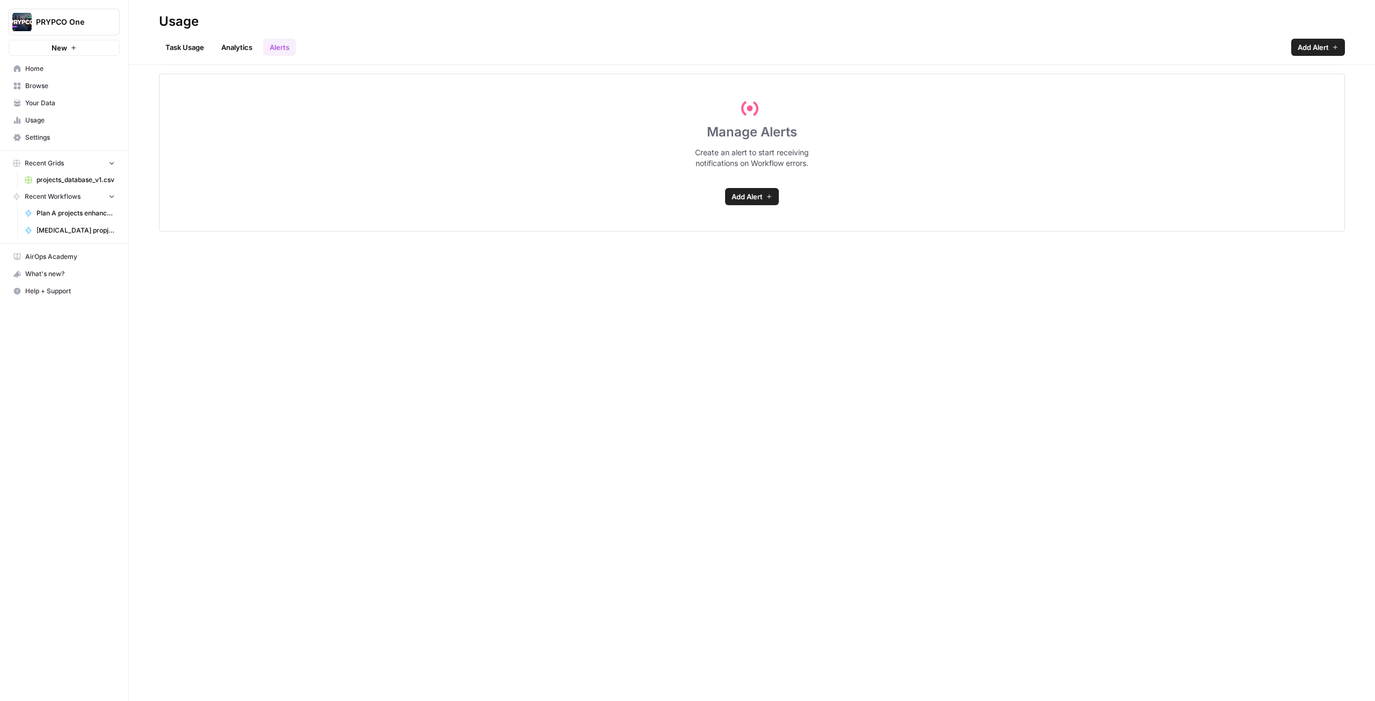
click at [46, 70] on span "Home" at bounding box center [70, 69] width 90 height 10
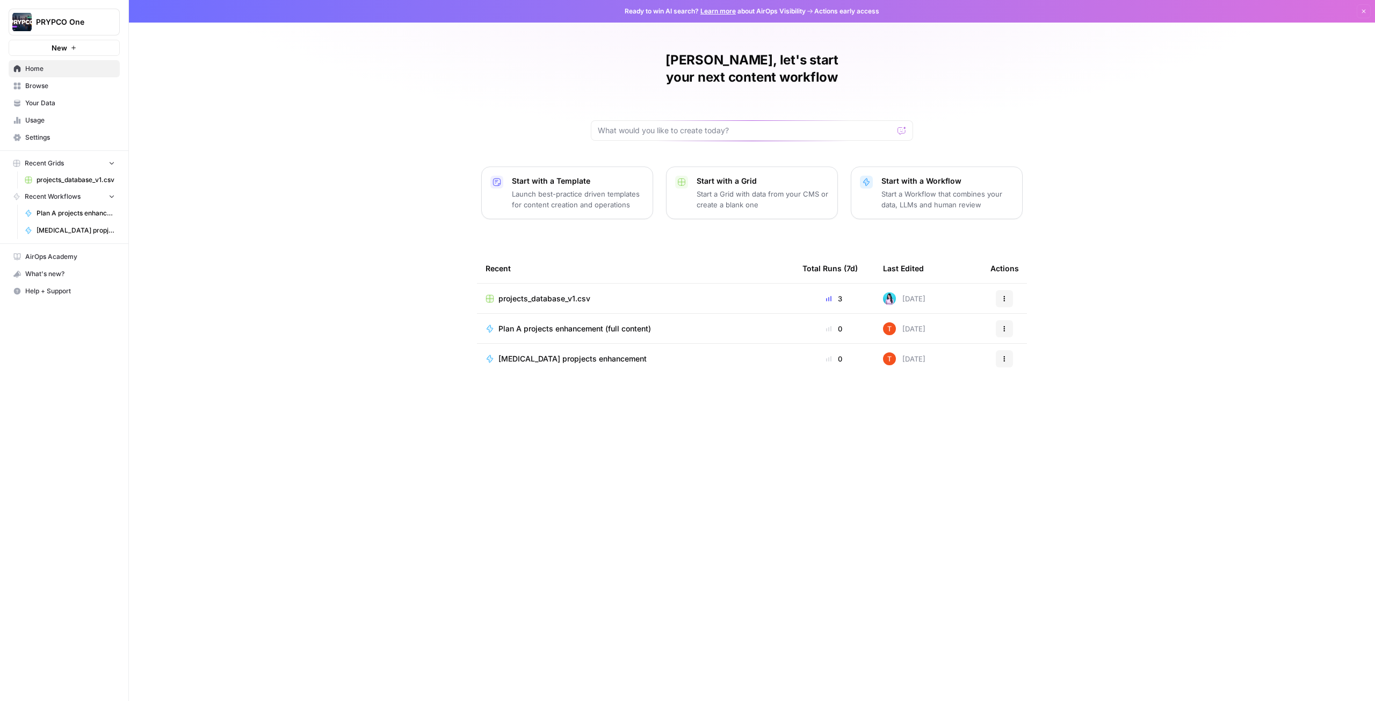
click at [576, 314] on span "[MEDICAL_DATA] propjects enhancement" at bounding box center [572, 358] width 148 height 11
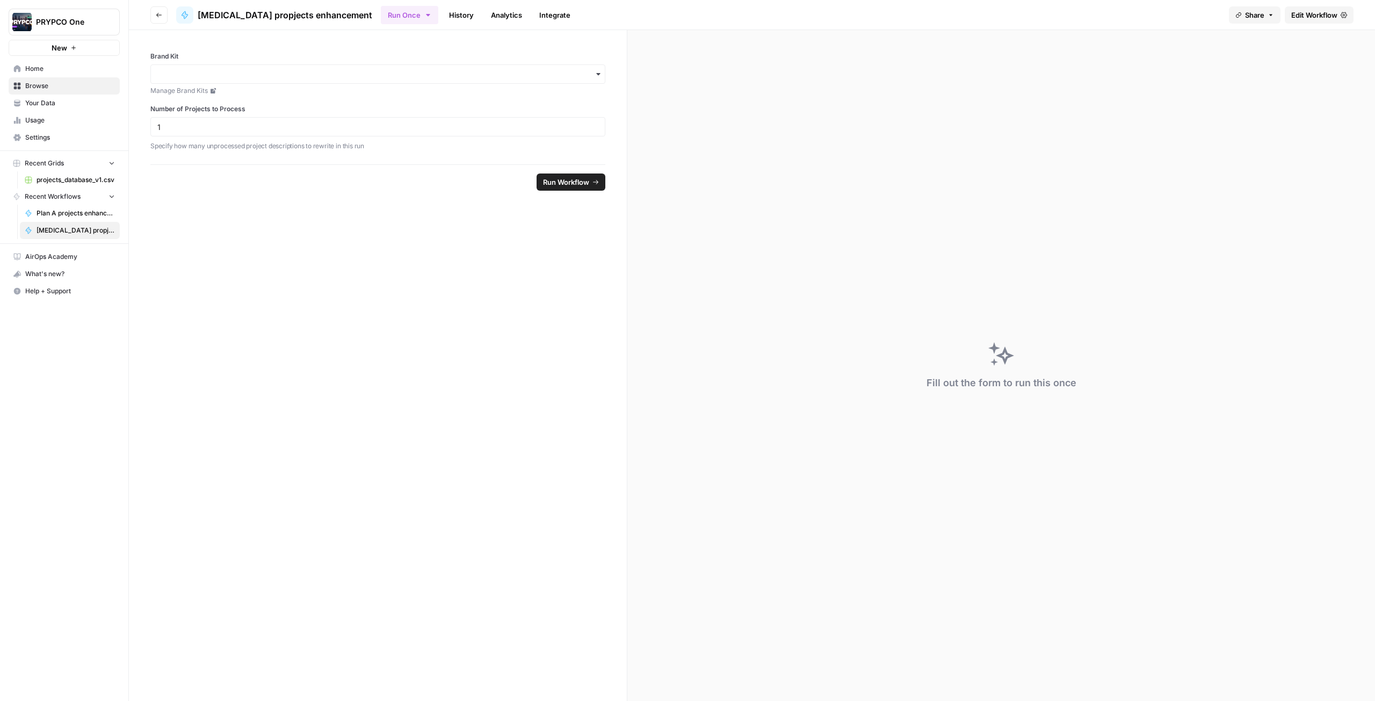
click at [442, 16] on link "History" at bounding box center [461, 14] width 38 height 17
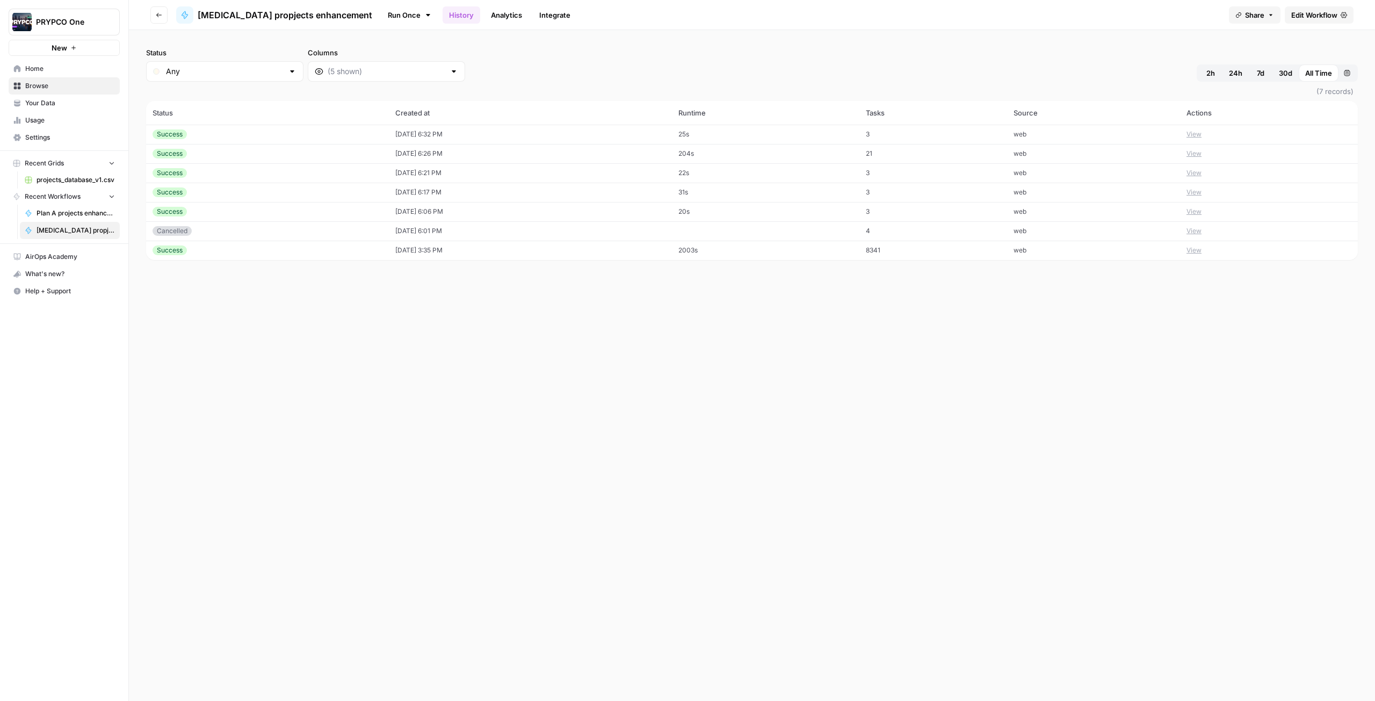
click at [484, 14] on link "Analytics" at bounding box center [506, 14] width 44 height 17
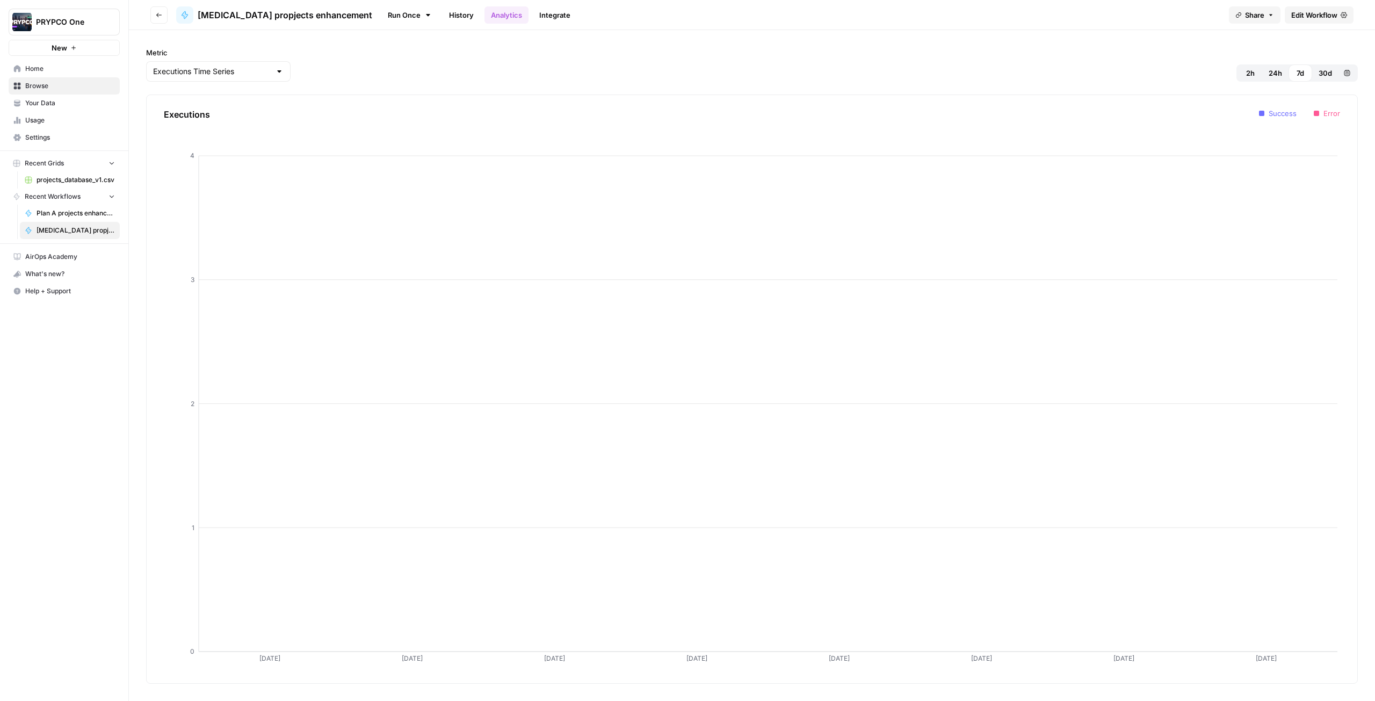
click at [533, 14] on link "Integrate" at bounding box center [555, 14] width 44 height 17
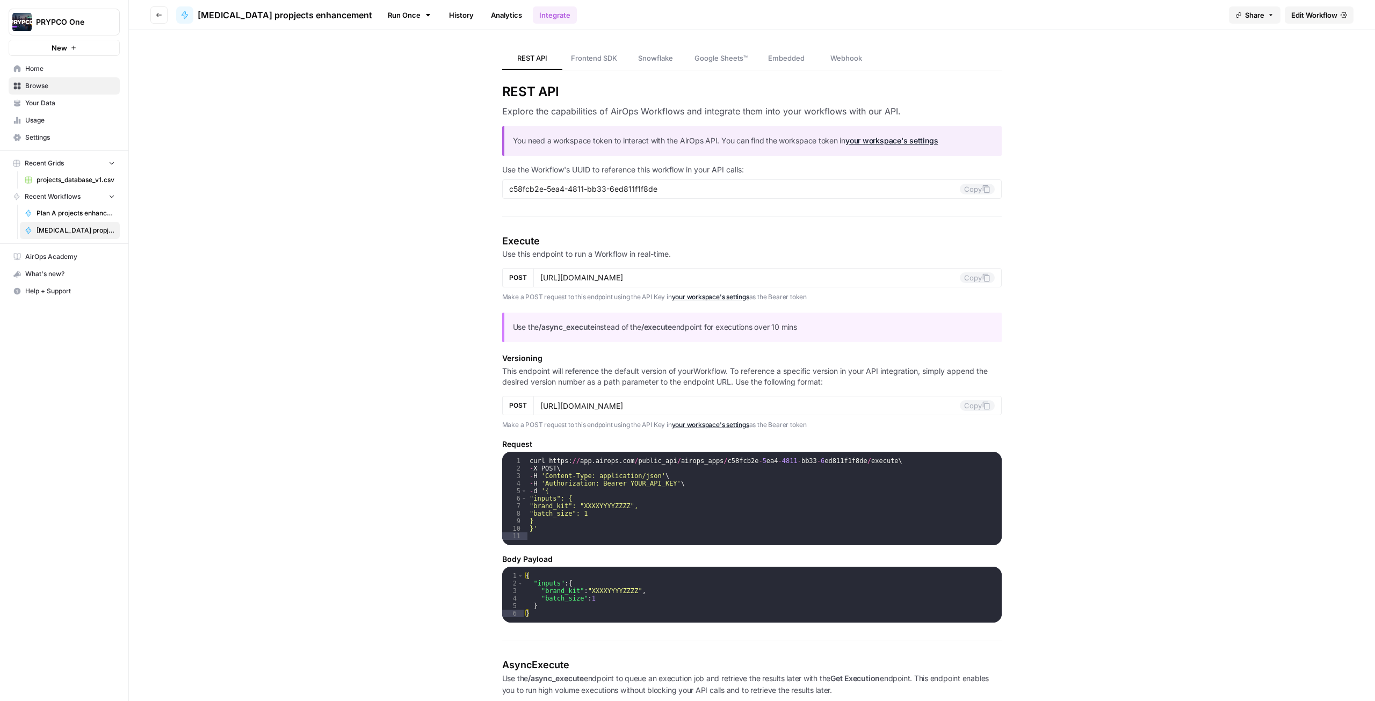
click at [206, 11] on span "[MEDICAL_DATA] propjects enhancement" at bounding box center [285, 15] width 175 height 13
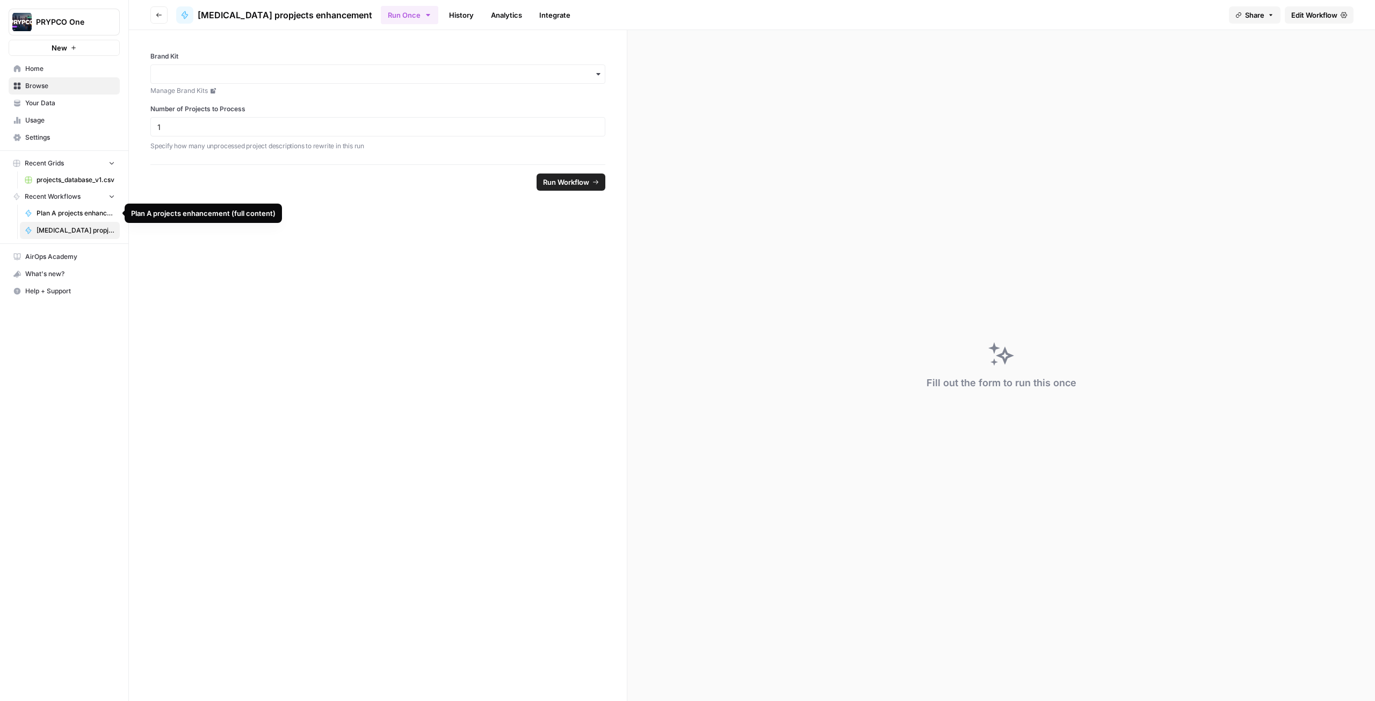
click at [63, 211] on span "Plan A projects enhancement (full content)" at bounding box center [76, 213] width 78 height 10
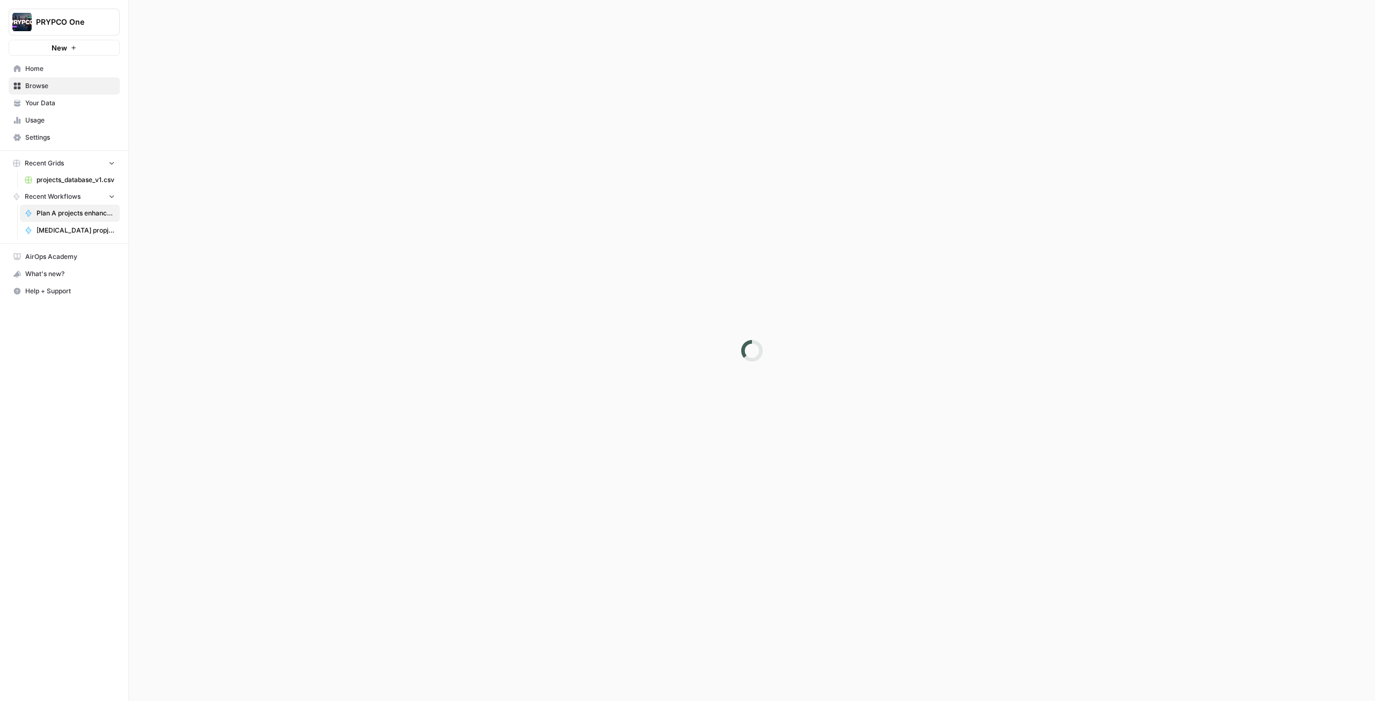
click at [50, 68] on span "Home" at bounding box center [70, 69] width 90 height 10
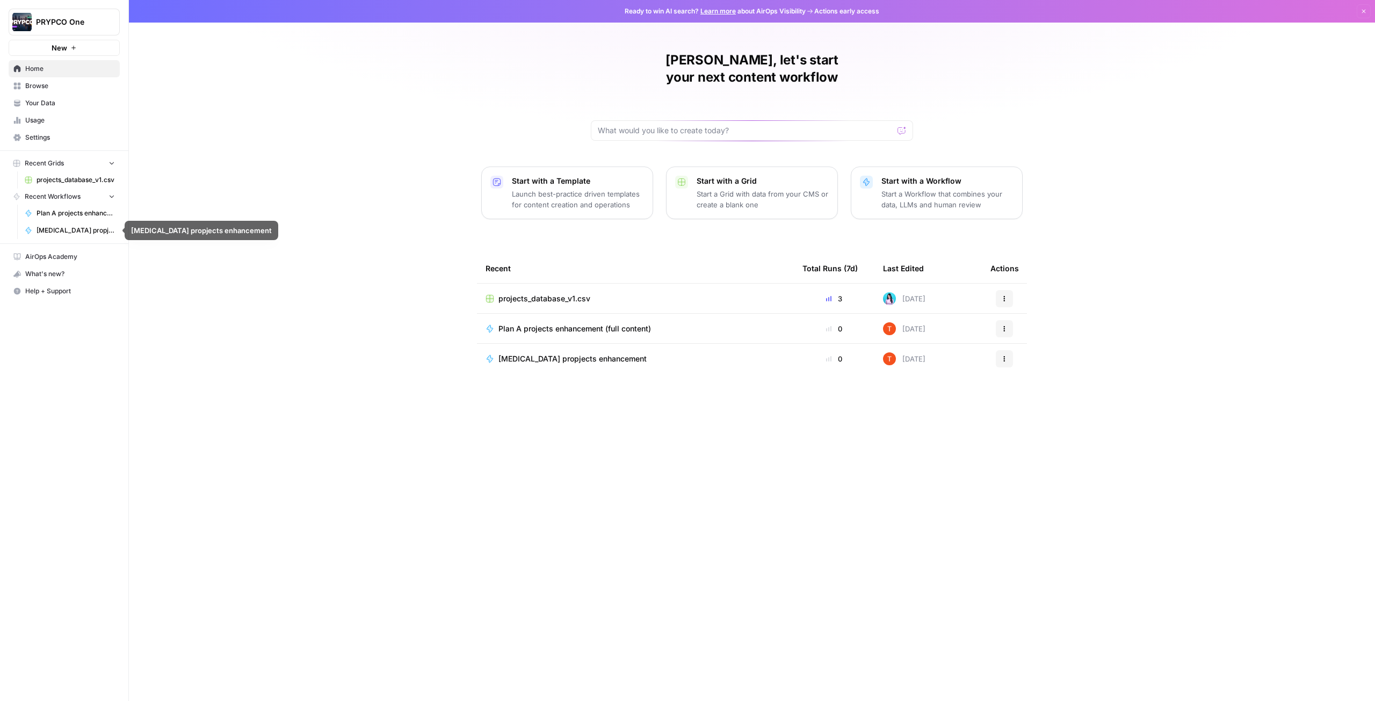
click at [88, 223] on link "[MEDICAL_DATA] propjects enhancement" at bounding box center [70, 230] width 100 height 17
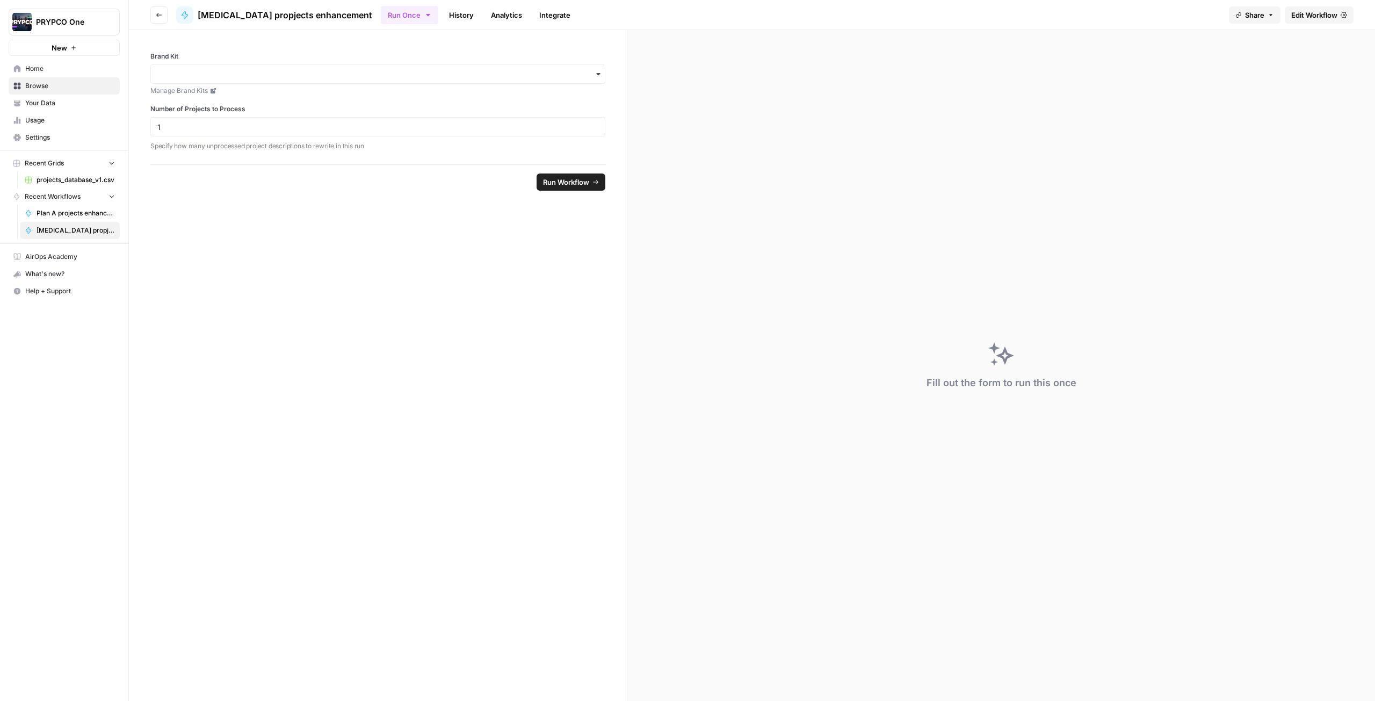
click at [271, 17] on span "[MEDICAL_DATA] propjects enhancement" at bounding box center [285, 15] width 175 height 13
click at [442, 16] on link "History" at bounding box center [461, 14] width 38 height 17
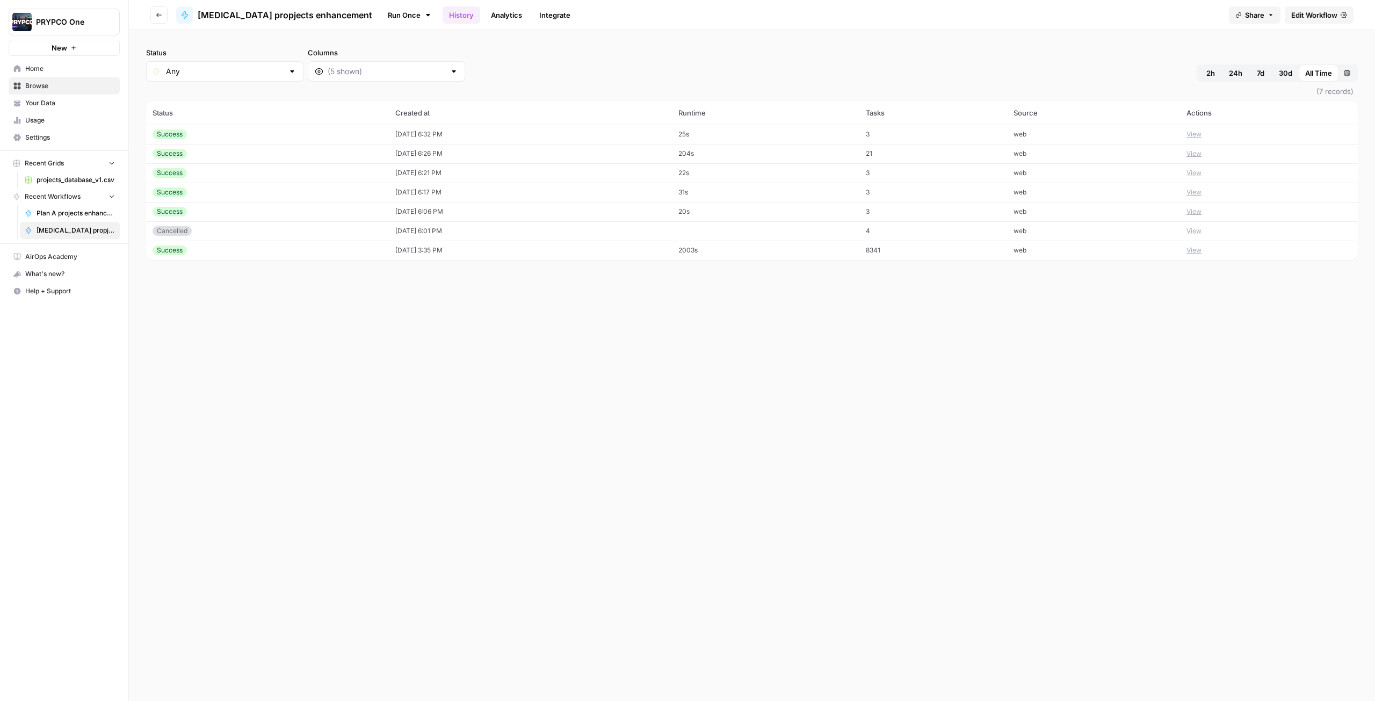
click at [484, 13] on link "Analytics" at bounding box center [506, 14] width 44 height 17
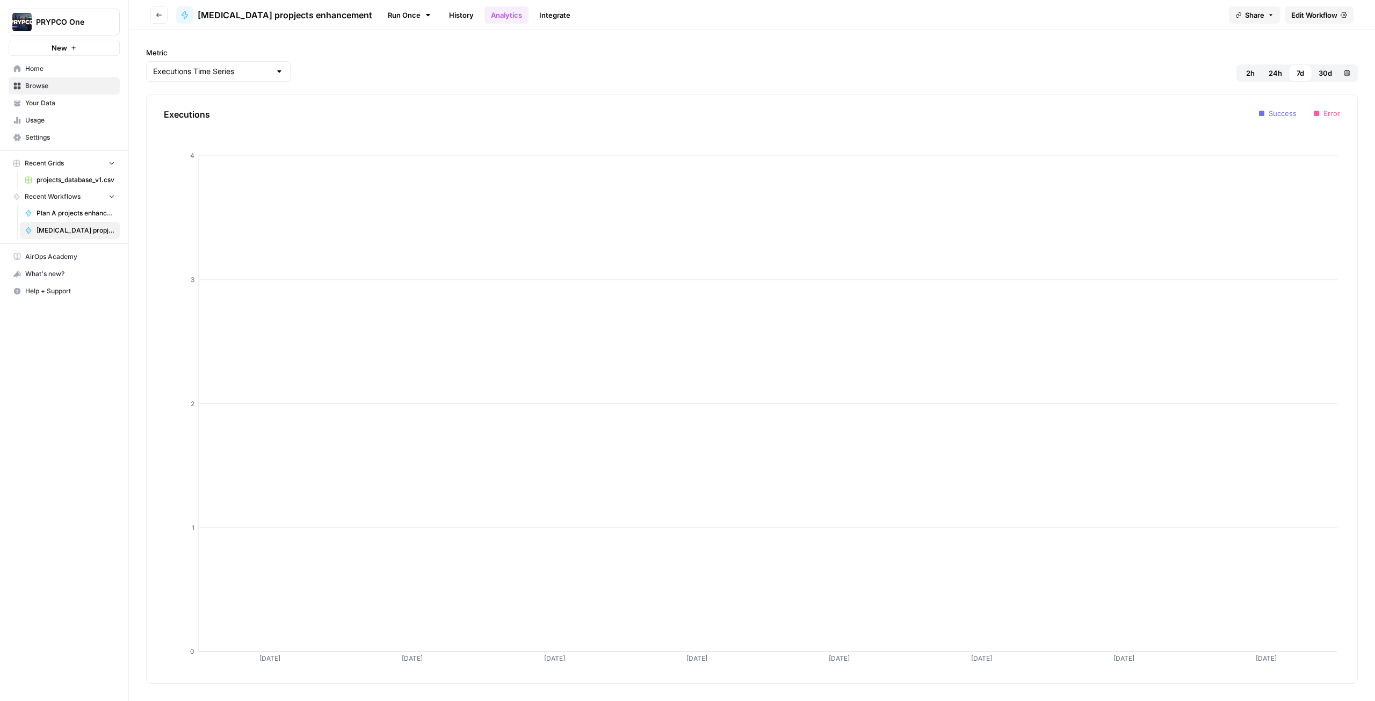
click at [533, 15] on link "Integrate" at bounding box center [555, 14] width 44 height 17
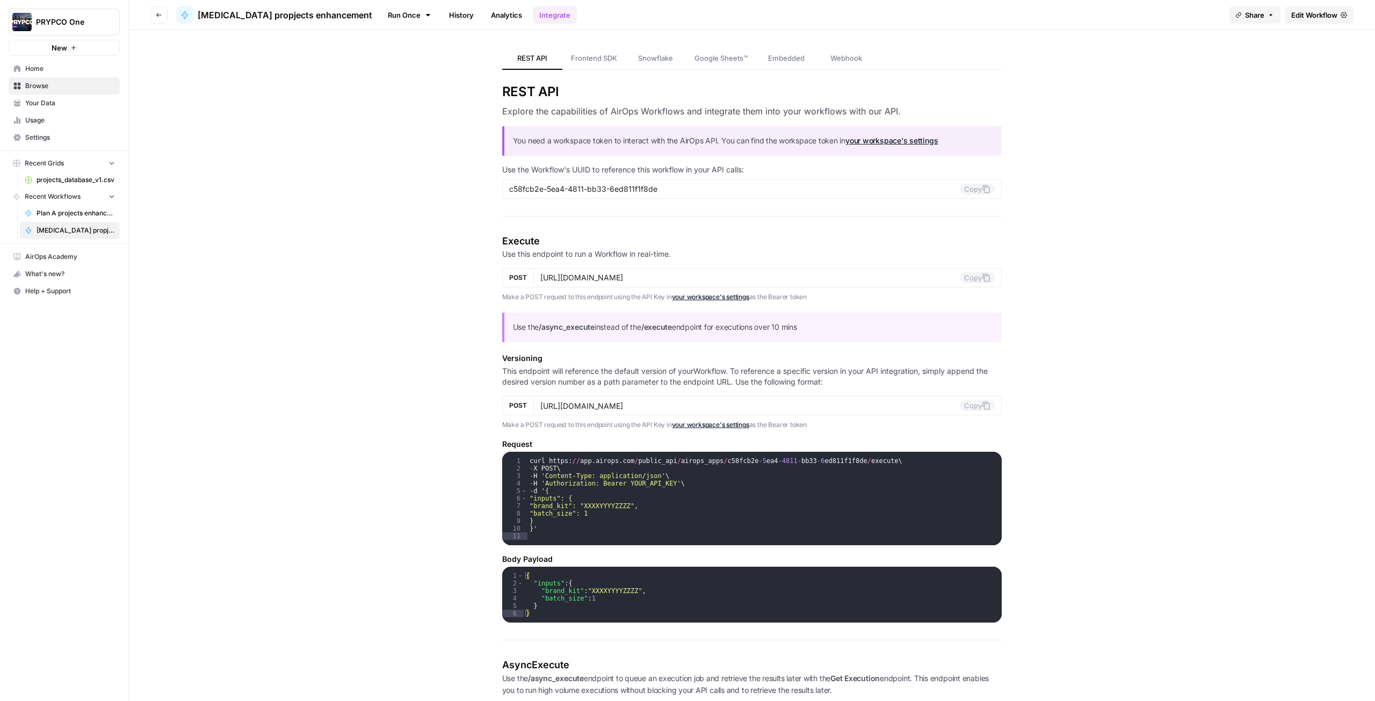
click at [45, 180] on span "projects_database_v1.csv" at bounding box center [76, 180] width 78 height 10
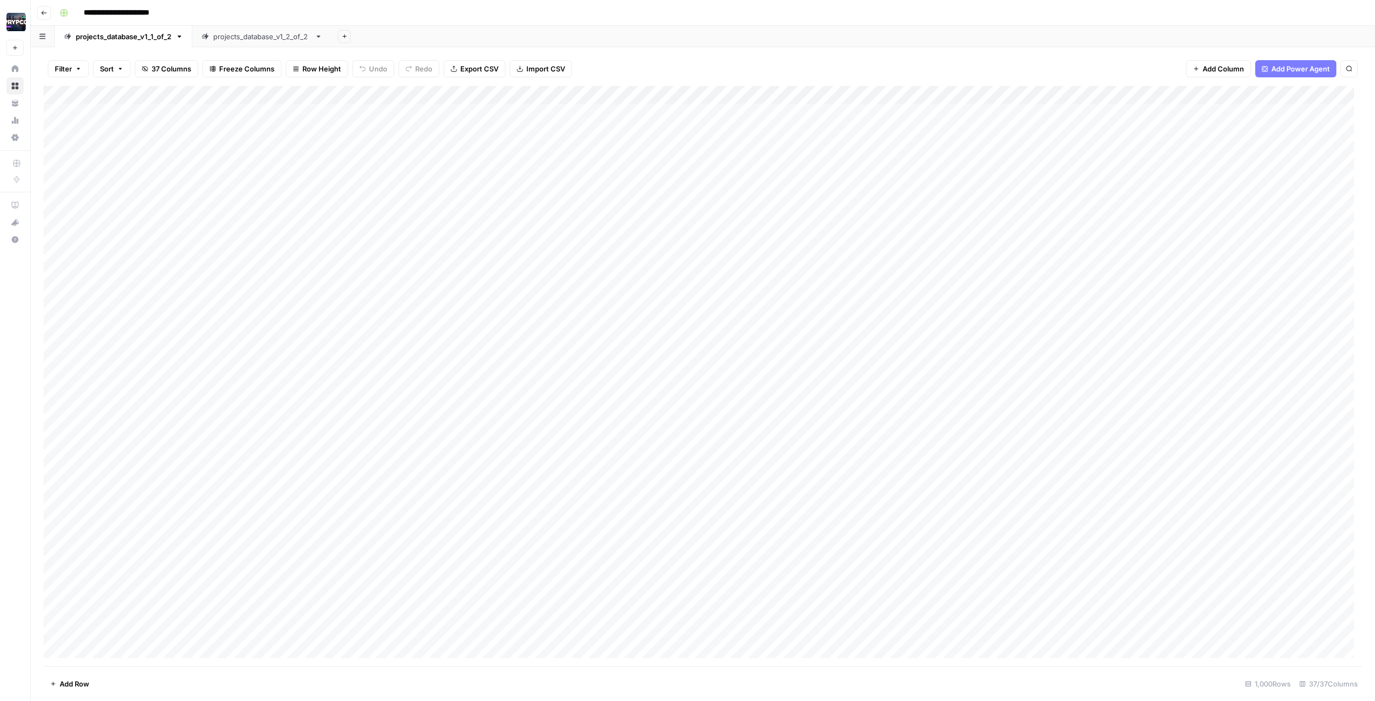
click at [261, 40] on div "projects_database_v1_2_of_2" at bounding box center [261, 36] width 97 height 11
click at [687, 314] on div "Add Column" at bounding box center [702, 376] width 1318 height 580
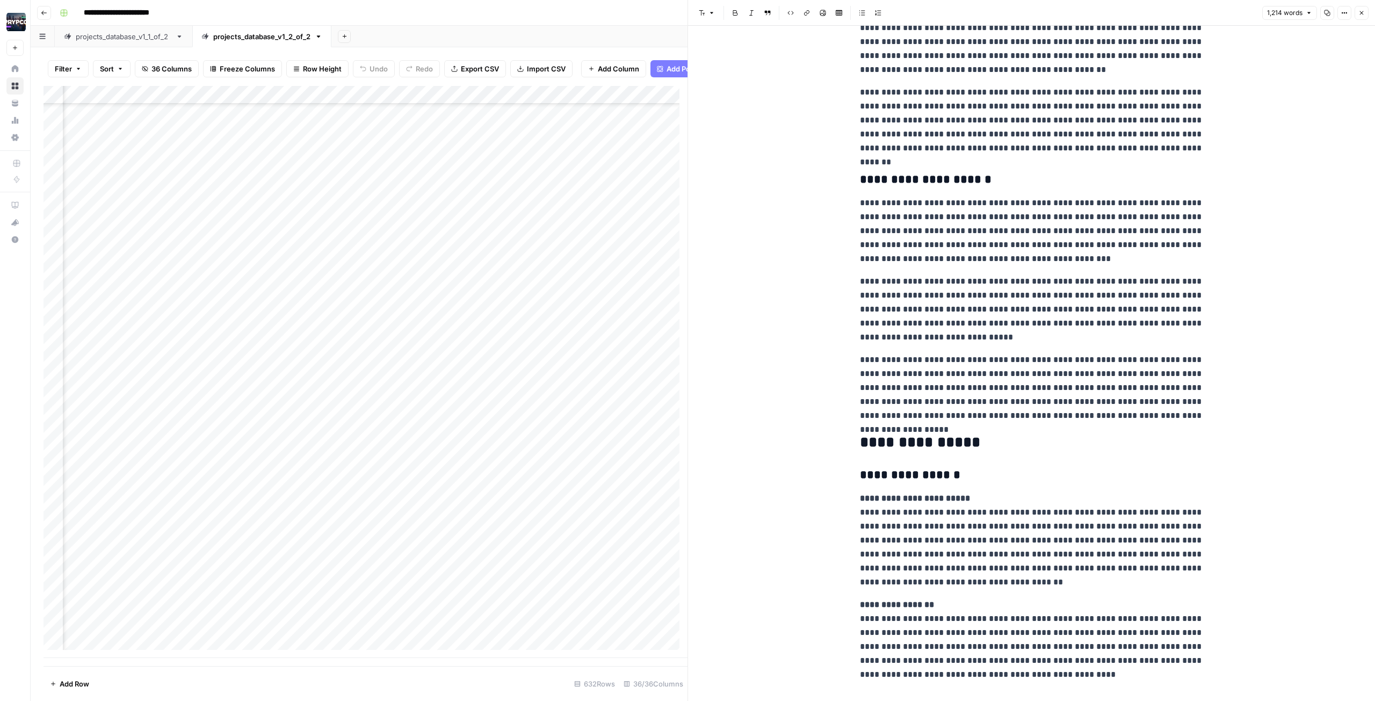
scroll to position [1289, 0]
click at [687, 254] on p "**********" at bounding box center [1032, 230] width 344 height 70
type input "mohammed"
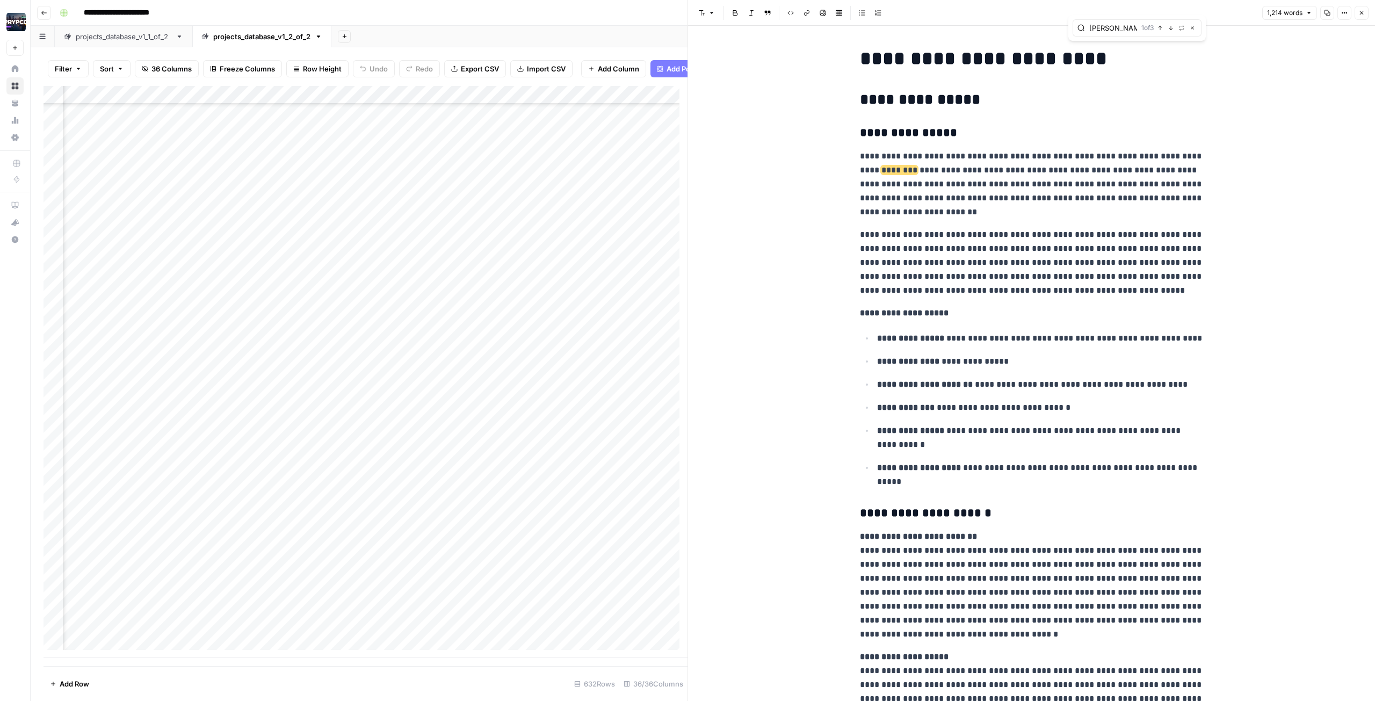
scroll to position [11004, 684]
click at [303, 314] on div "Add Column" at bounding box center [365, 372] width 644 height 572
click at [339, 314] on div "Add Column" at bounding box center [365, 372] width 644 height 572
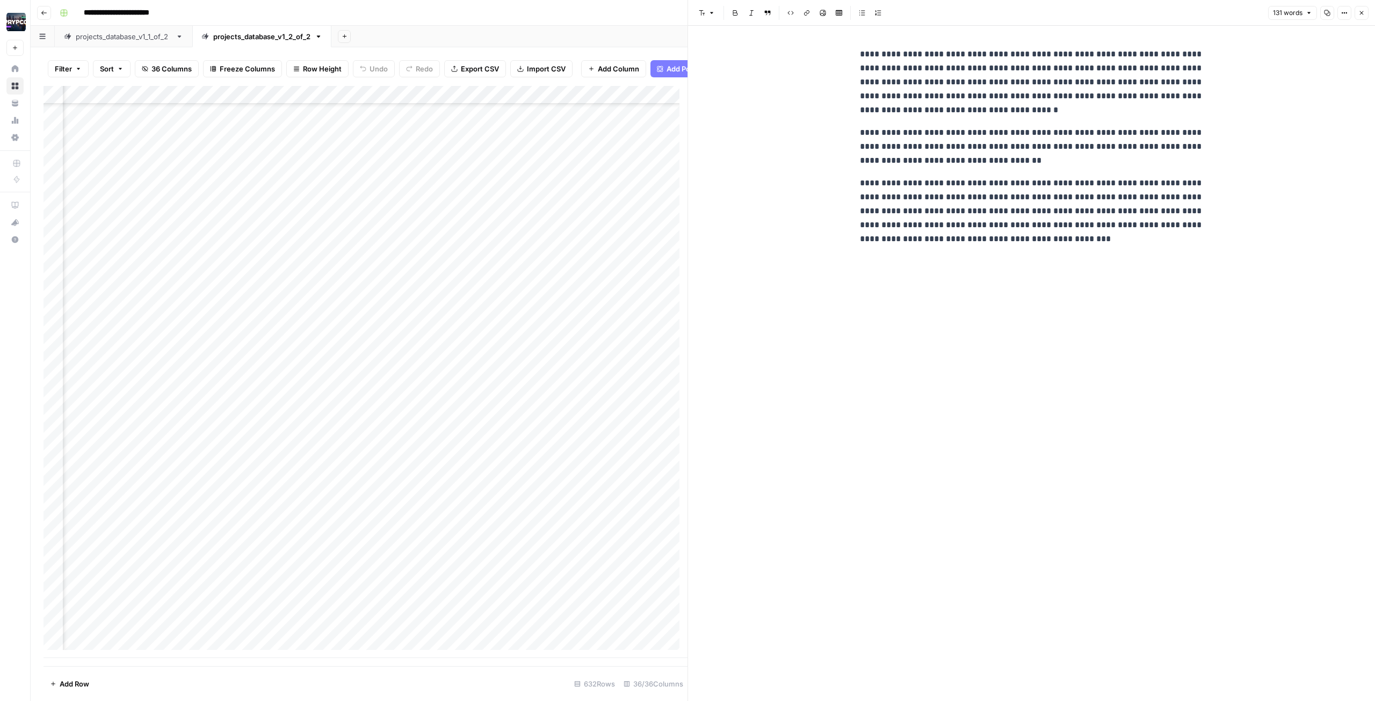
scroll to position [11010, 1228]
click at [429, 314] on div "Add Column" at bounding box center [365, 372] width 644 height 572
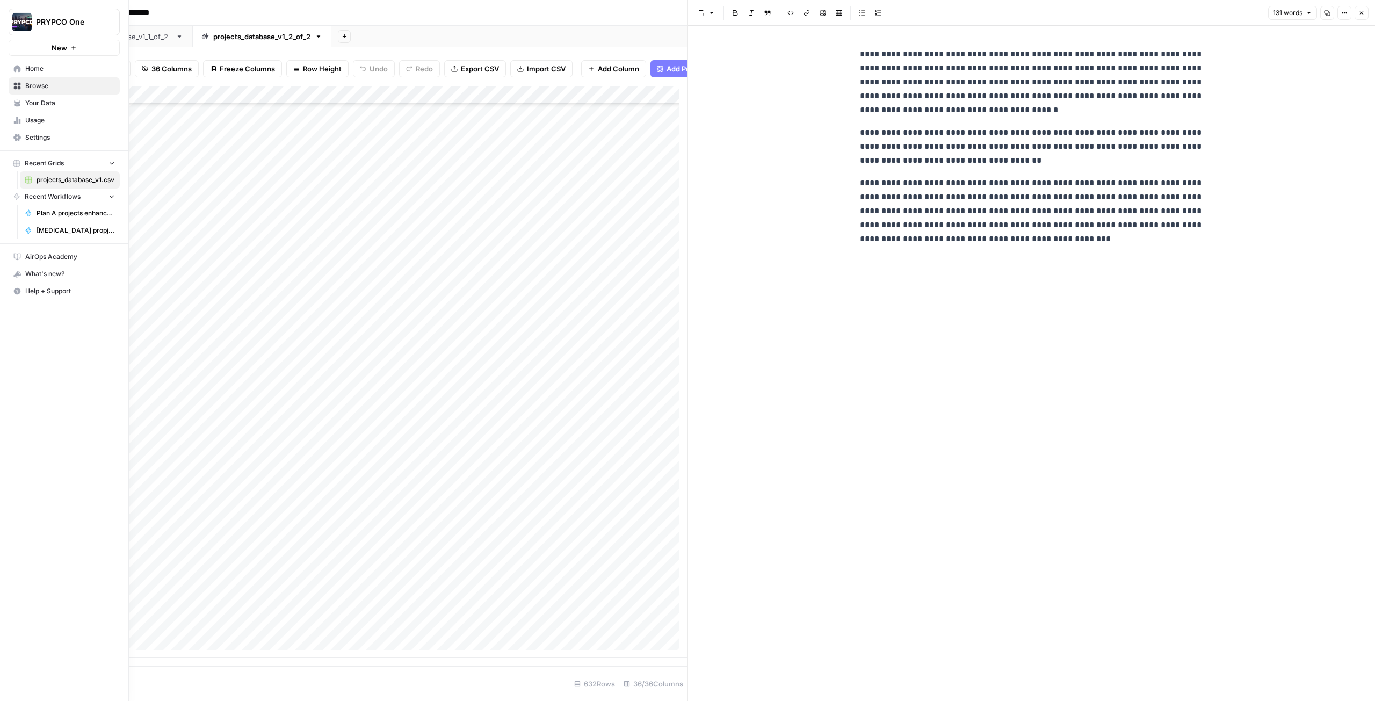
click at [26, 108] on link "Your Data" at bounding box center [64, 103] width 111 height 17
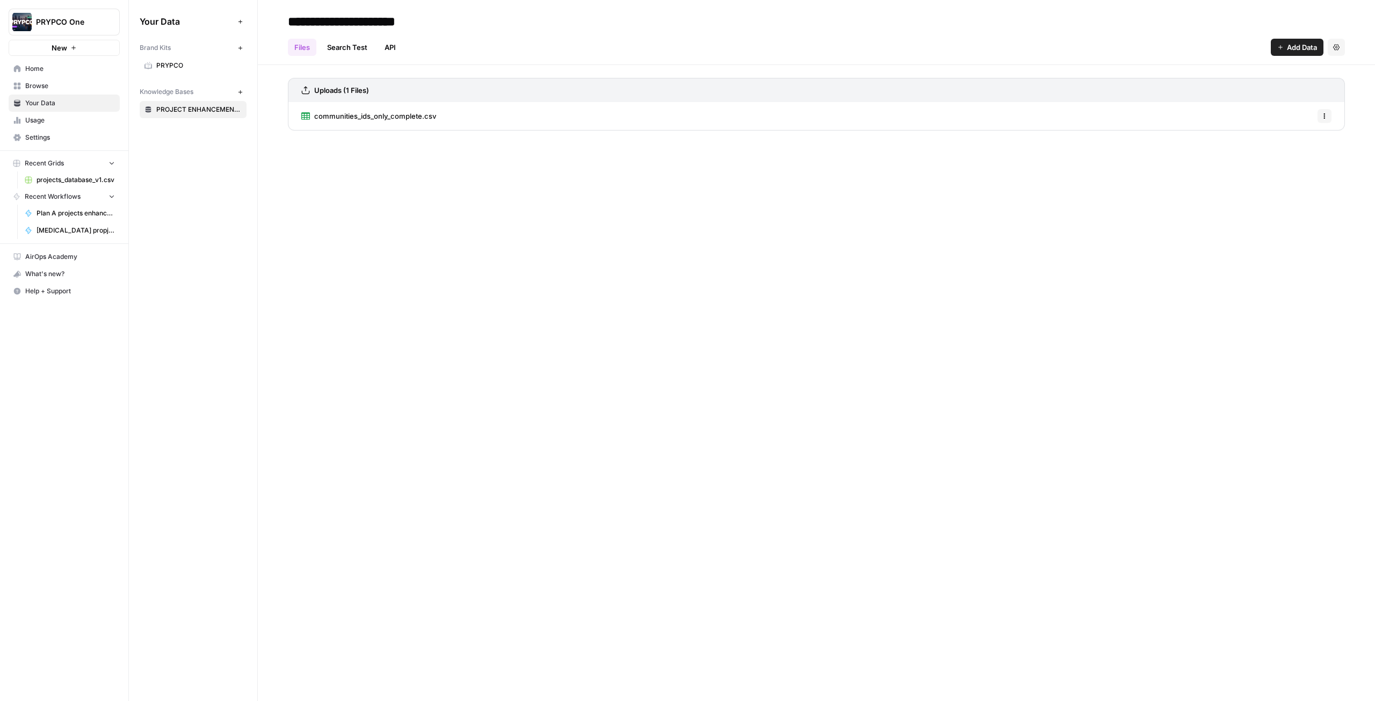
click at [411, 113] on span "communities_ids_only_complete.csv" at bounding box center [375, 116] width 122 height 11
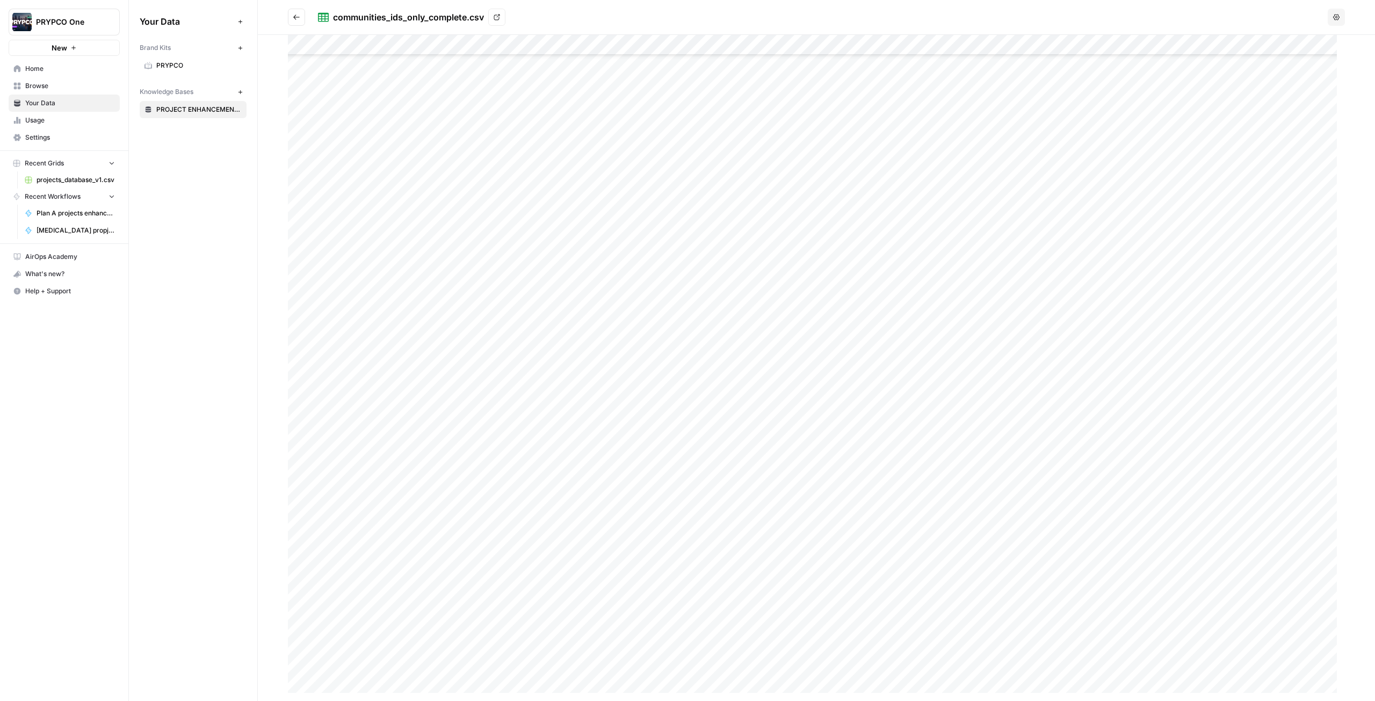
scroll to position [66, 0]
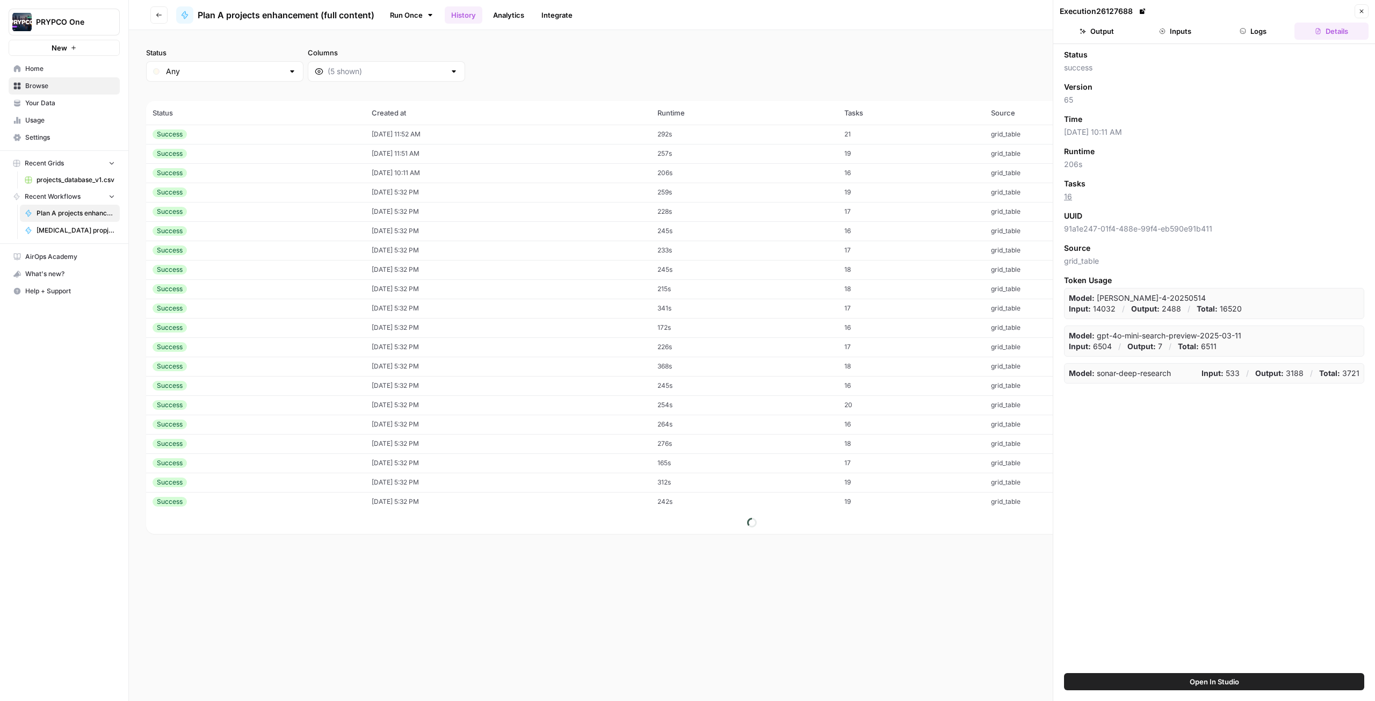
click at [687, 314] on span "Open In Studio" at bounding box center [1213, 681] width 49 height 11
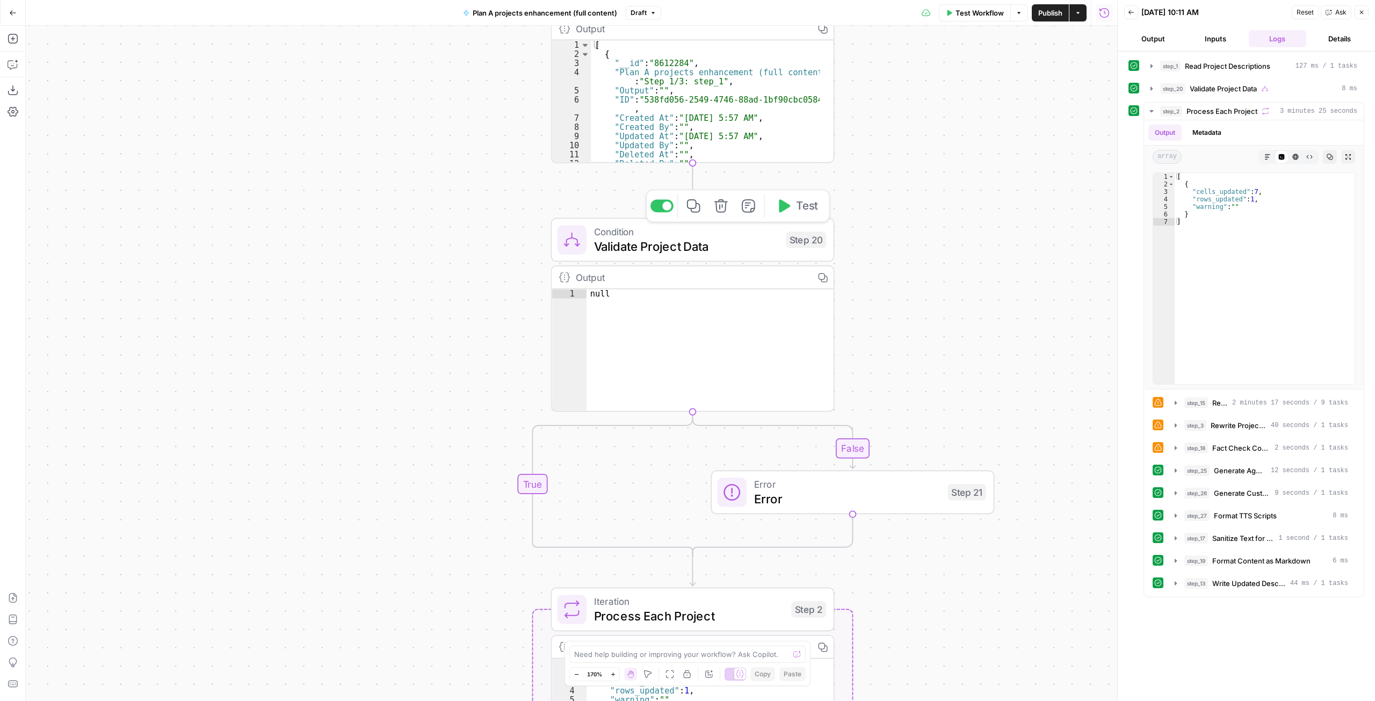
click at [716, 248] on span "Validate Project Data" at bounding box center [686, 246] width 185 height 18
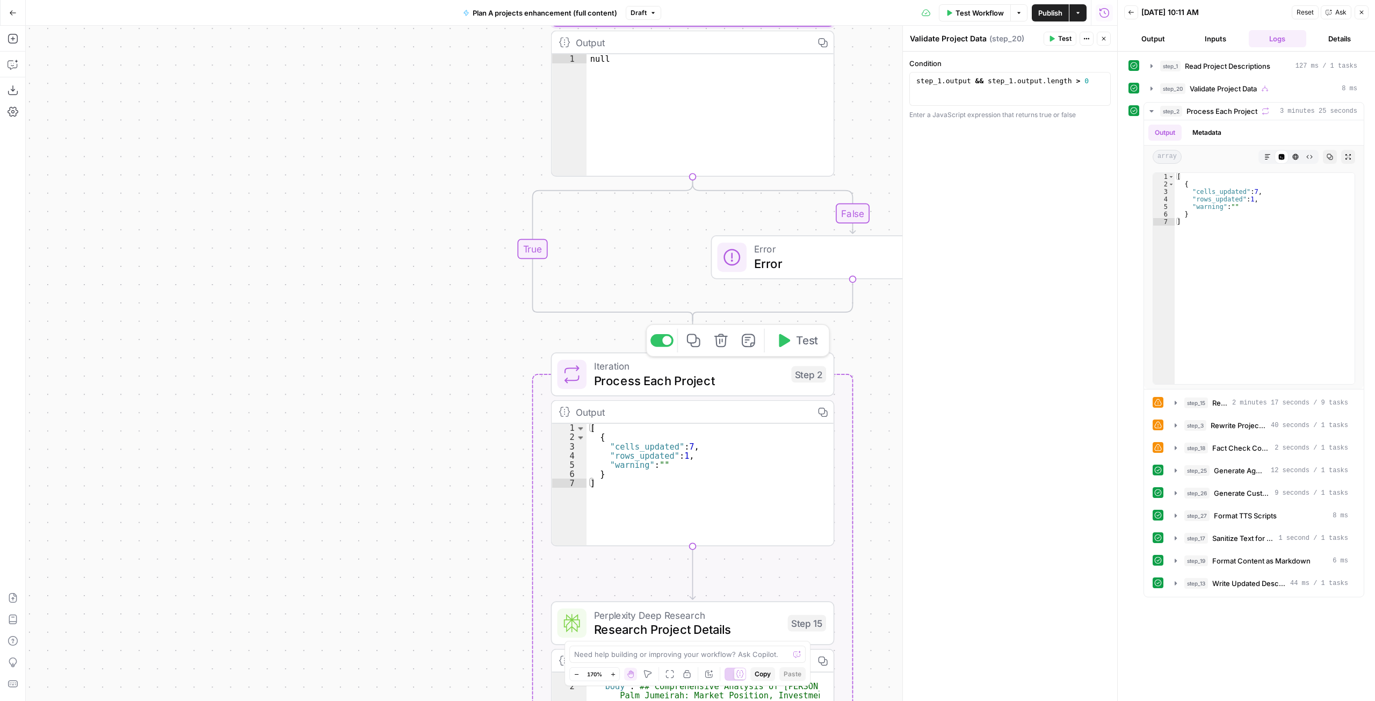
click at [718, 383] on span "Process Each Project" at bounding box center [689, 381] width 190 height 18
type textarea "*"
click at [650, 529] on div "[ { "cells_updated" : 7 , "rows_updated" : 1 , "warning" : "" } ]" at bounding box center [709, 494] width 247 height 140
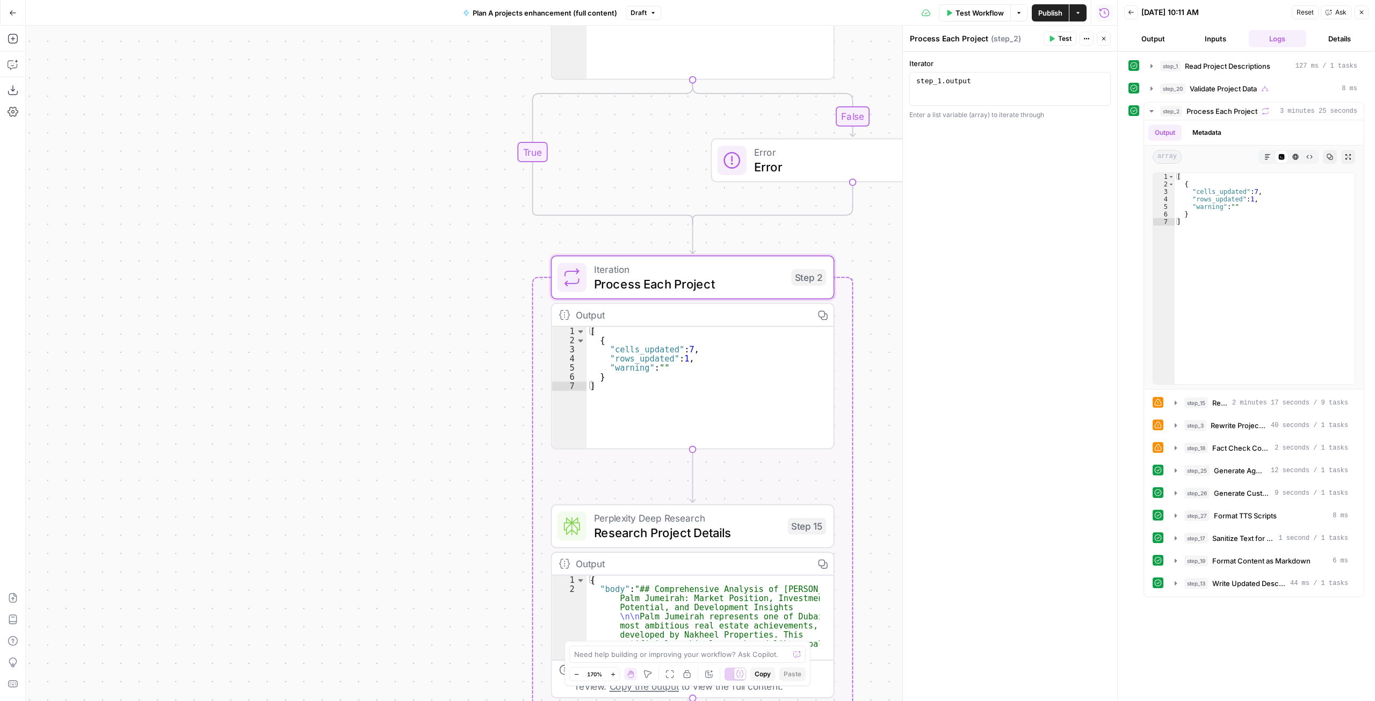
click at [738, 318] on div "Output" at bounding box center [691, 315] width 230 height 14
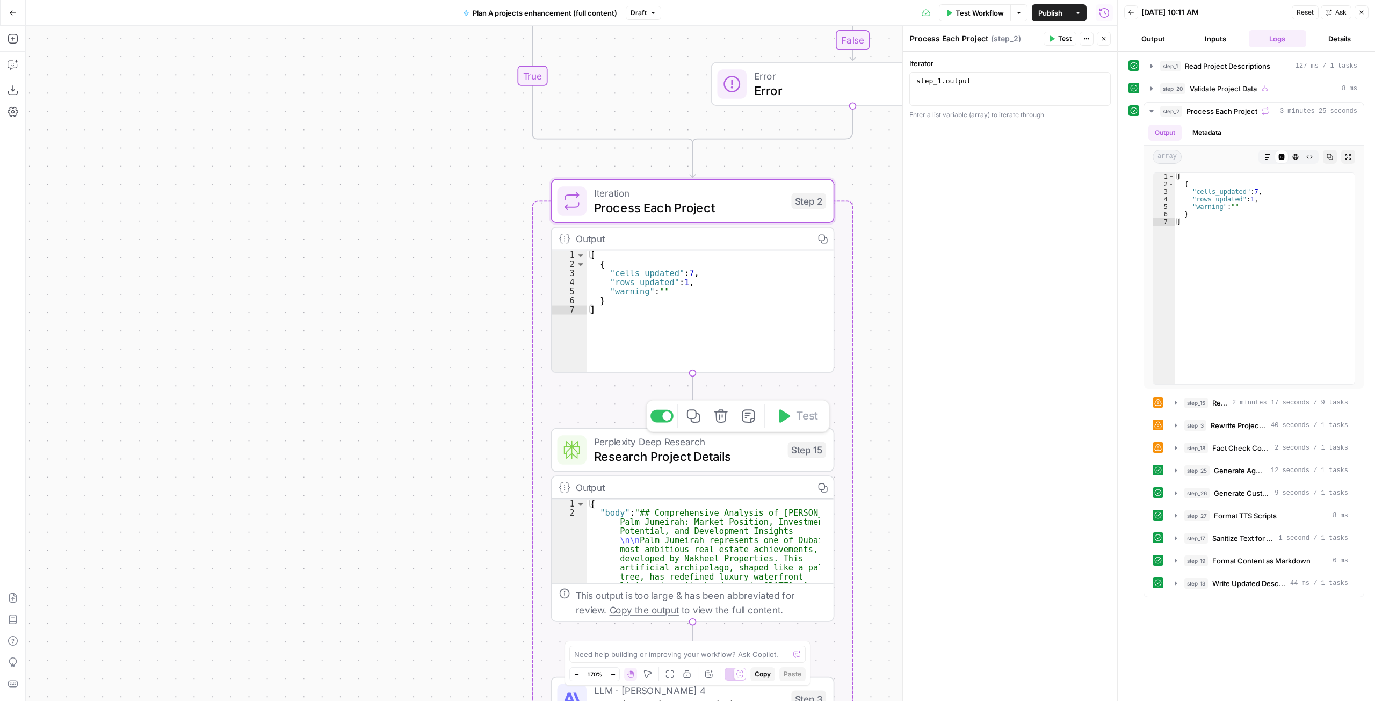
click at [739, 458] on span "Research Project Details" at bounding box center [687, 456] width 186 height 18
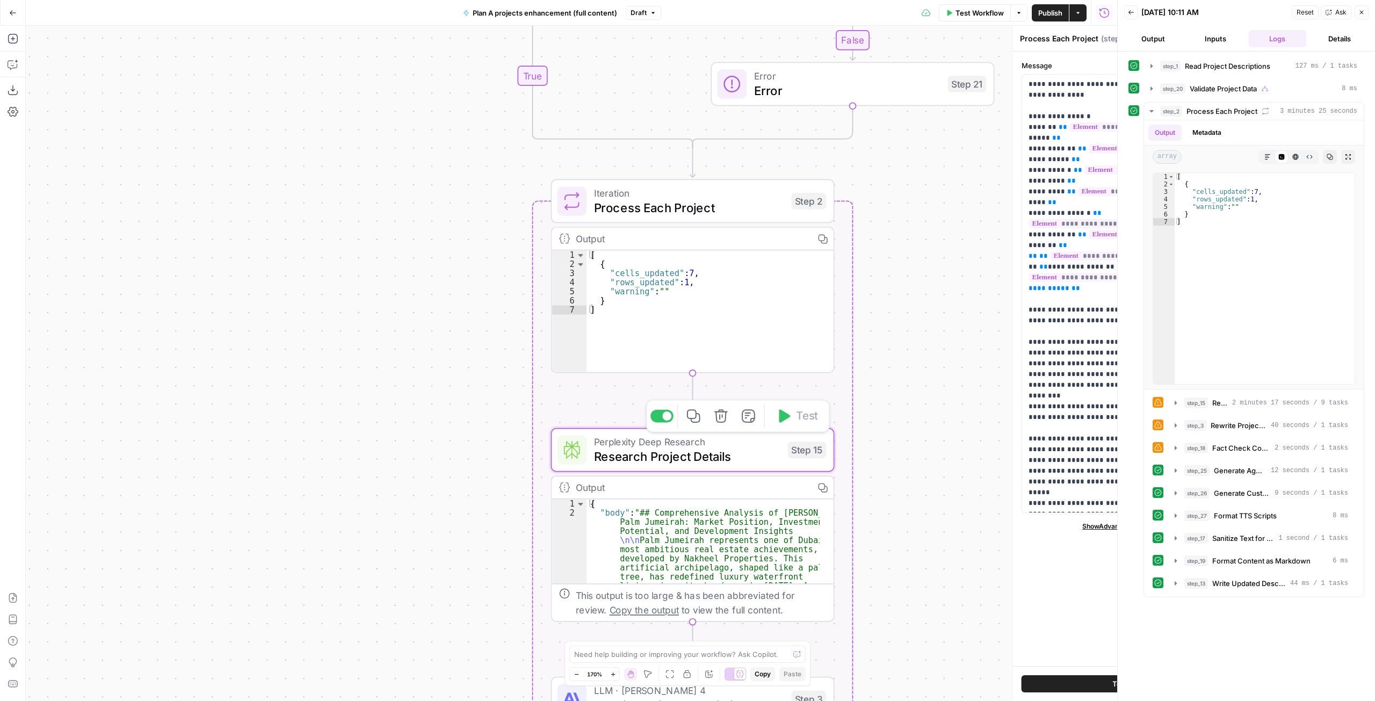
type textarea "Research Project Details"
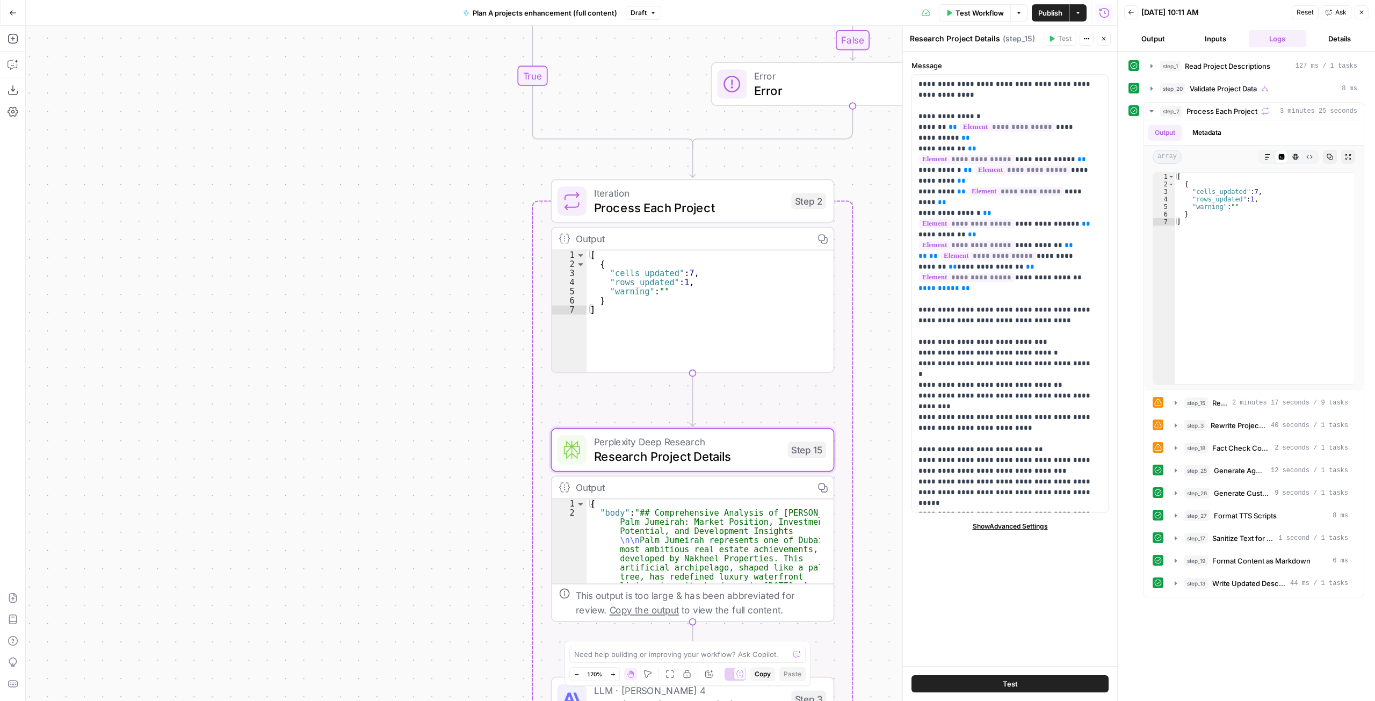
click at [623, 491] on div "Output" at bounding box center [691, 487] width 230 height 14
type textarea "**********"
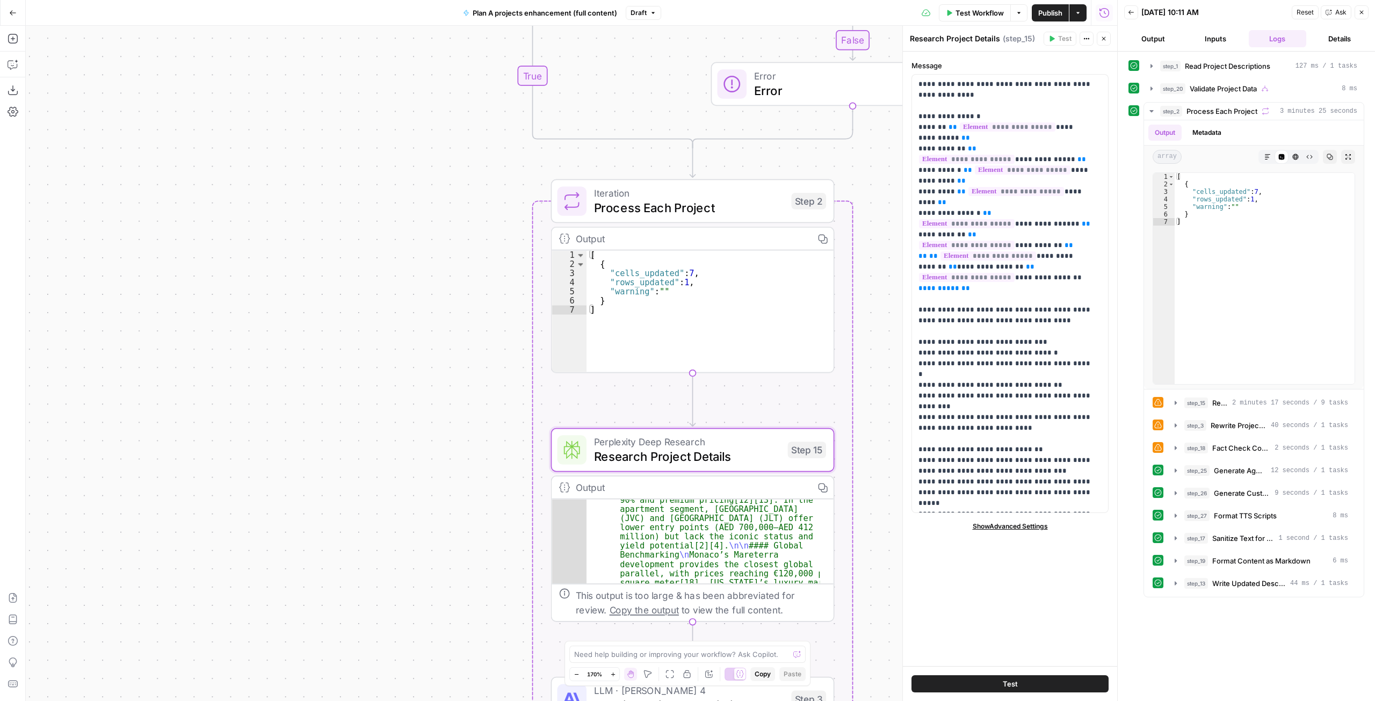
scroll to position [212, 0]
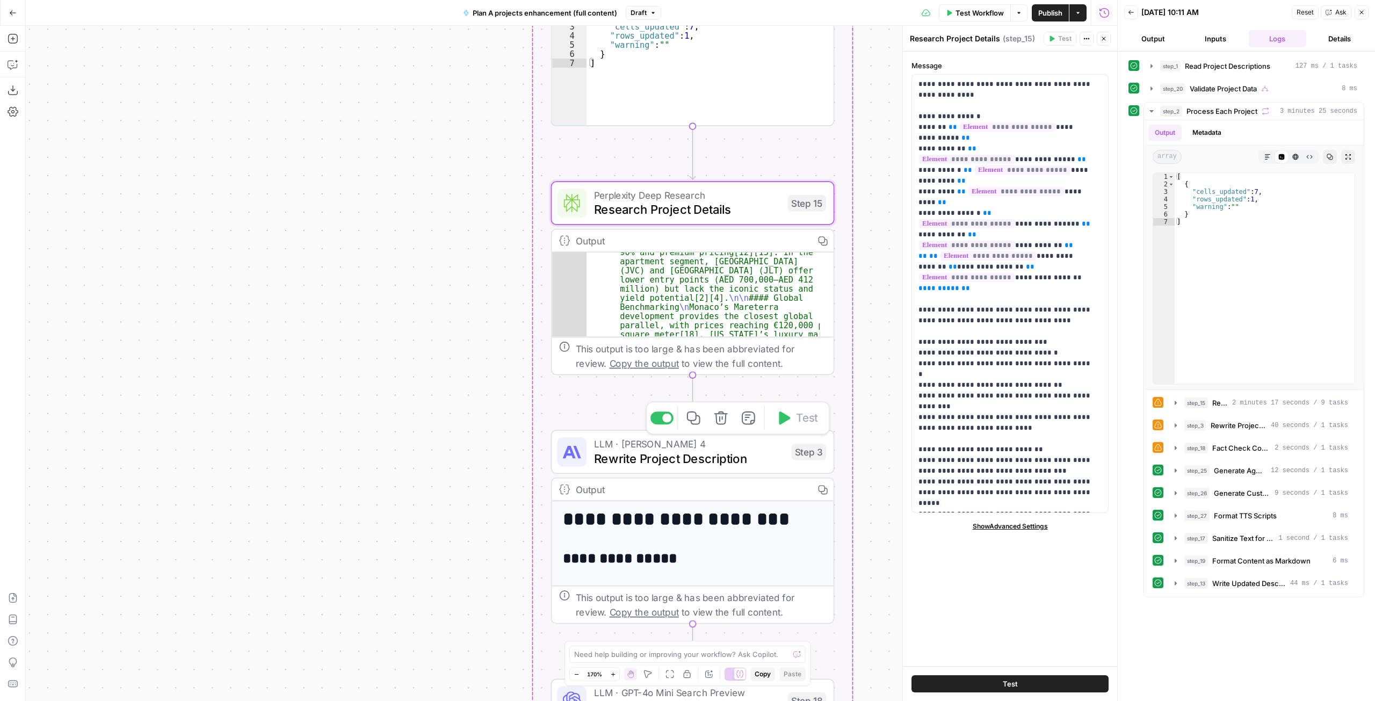
click at [669, 469] on div "LLM · Claude Sonnet 4 Rewrite Project Description Step 3 Copy step Delete step …" at bounding box center [693, 452] width 284 height 44
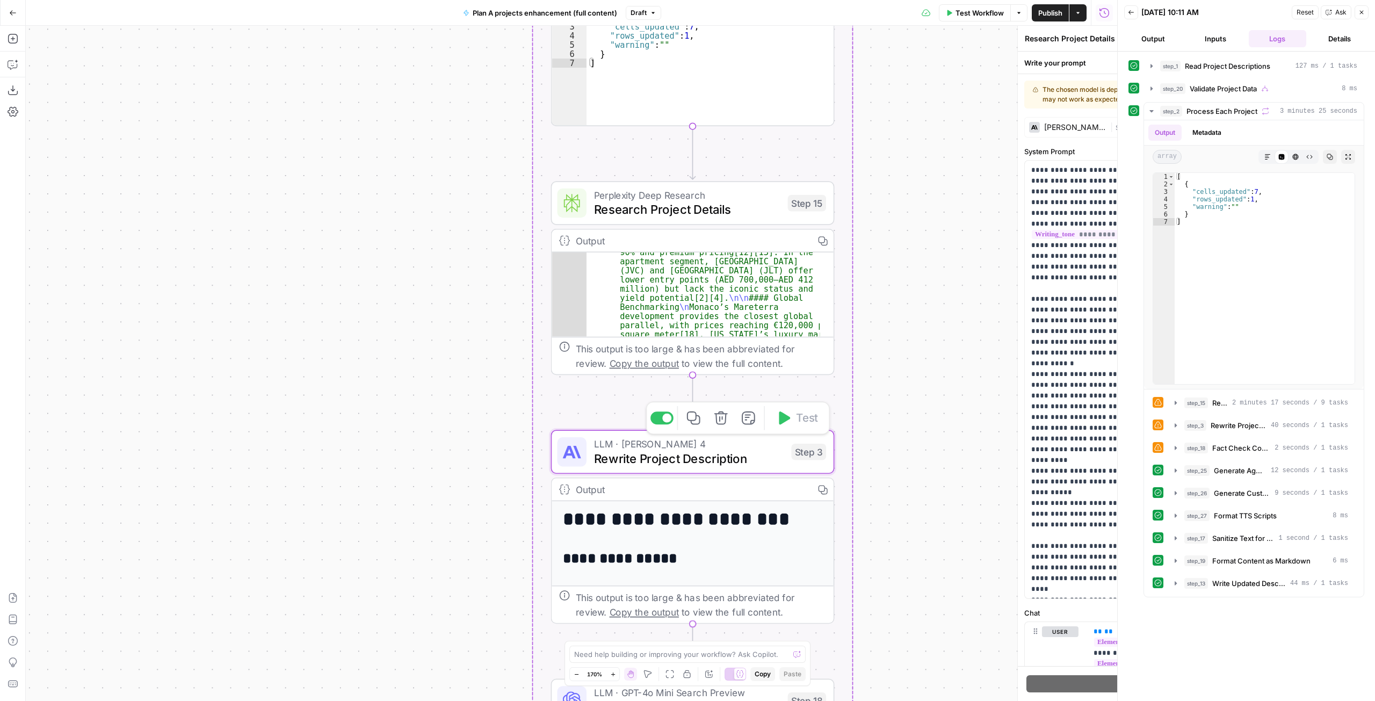
type textarea "Rewrite Project Description"
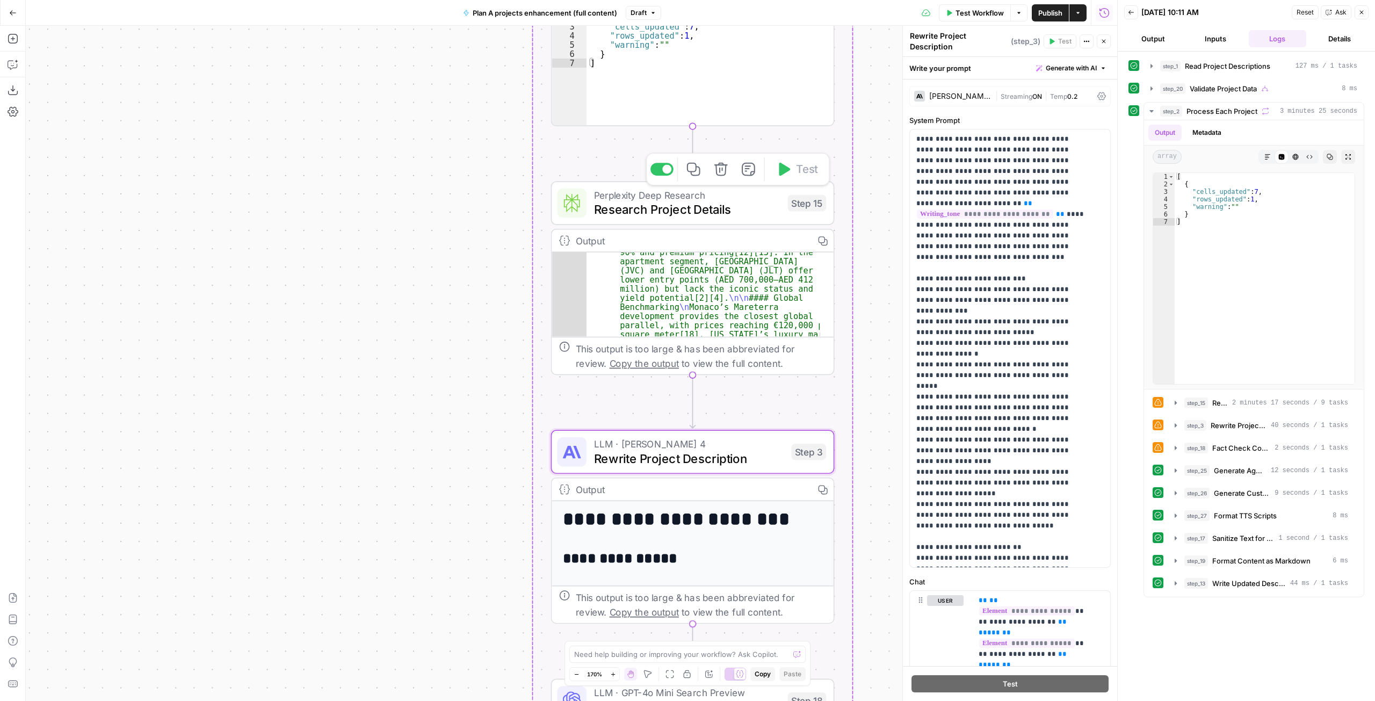
click at [573, 204] on icon at bounding box center [572, 203] width 18 height 18
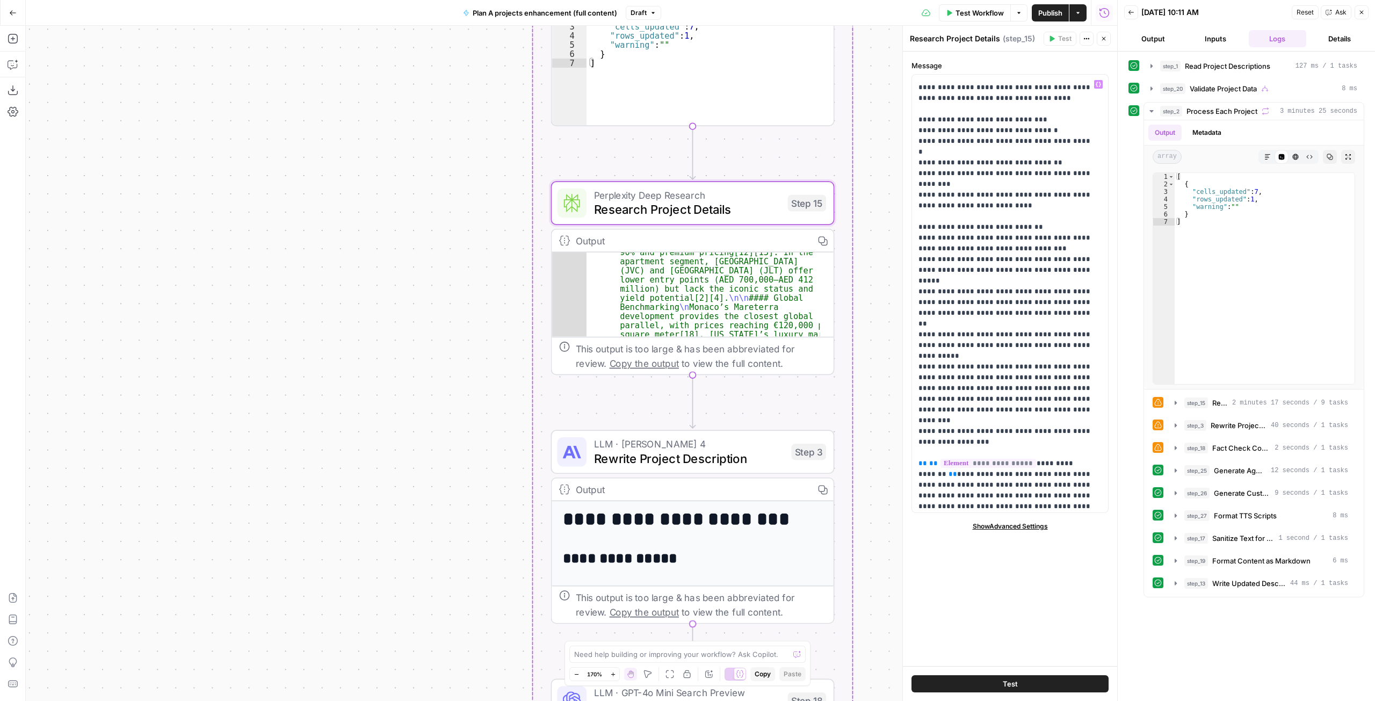
scroll to position [223, 0]
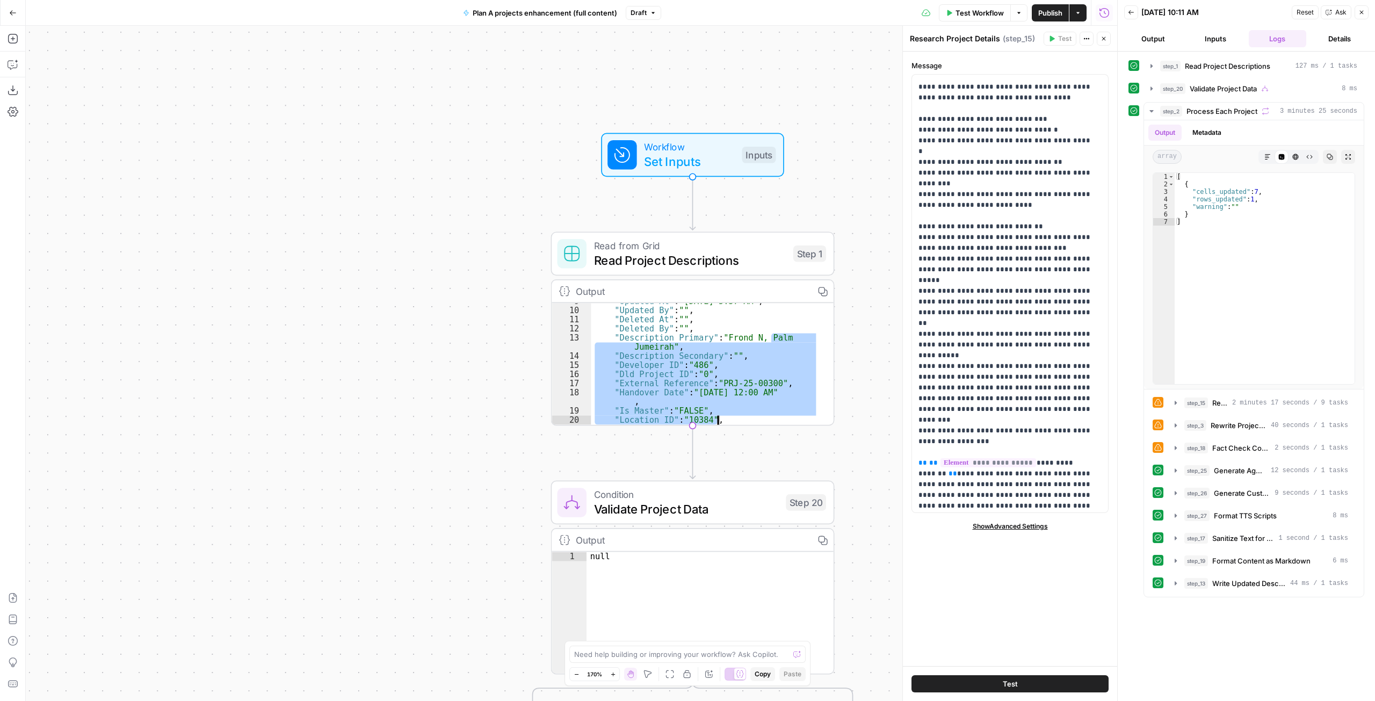
click at [696, 380] on div ""Updated At" : "July 23, 2025, 5:57 AM" , "Updated By" : "" , "Deleted At" : ""…" at bounding box center [705, 366] width 229 height 140
type textarea "**********"
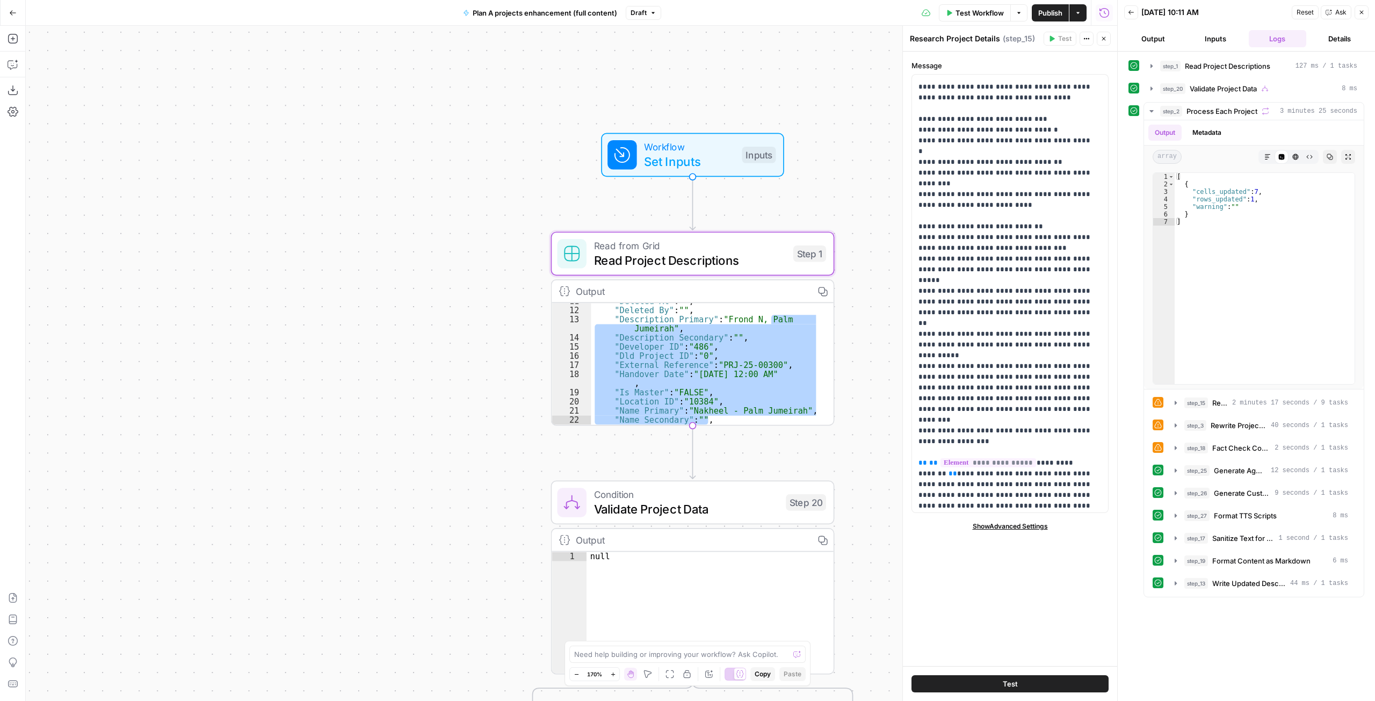
click at [643, 293] on div "Output" at bounding box center [691, 291] width 230 height 14
click at [707, 251] on span "Read Project Descriptions" at bounding box center [690, 260] width 192 height 18
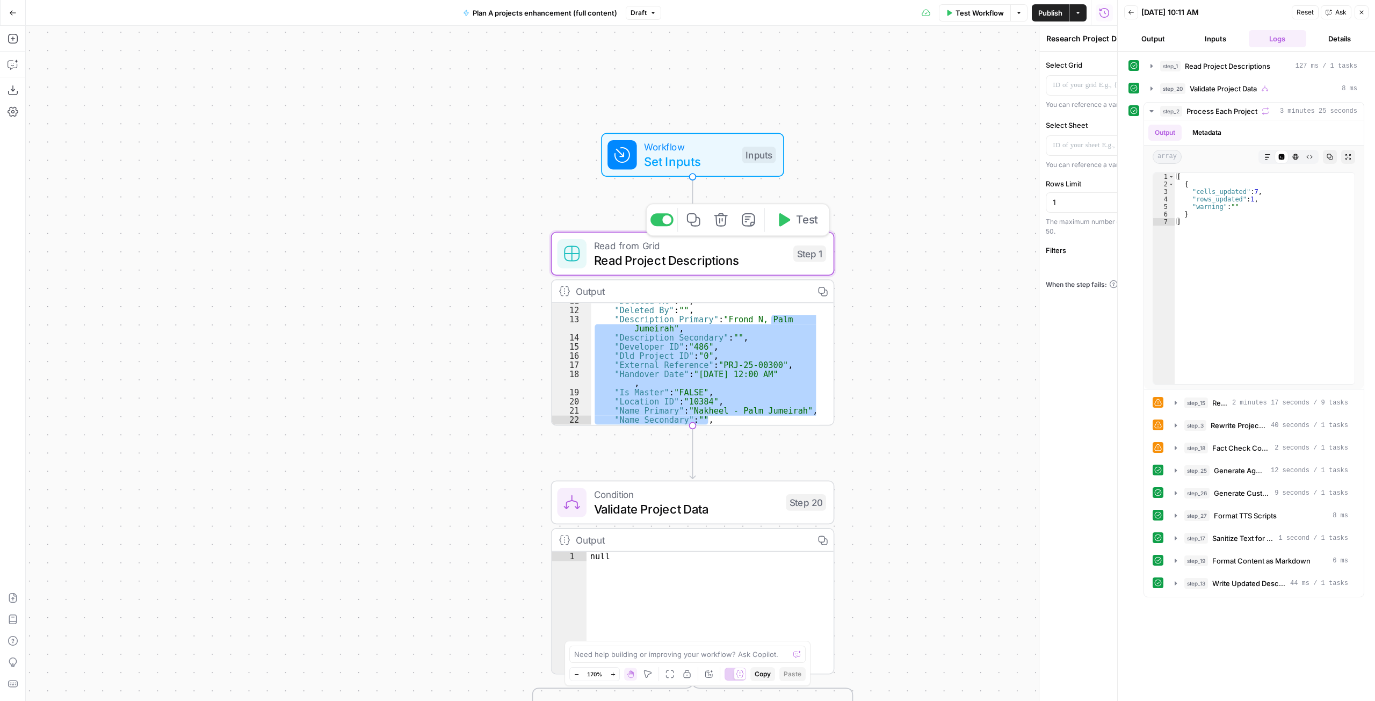
type textarea "Read Project Descriptions"
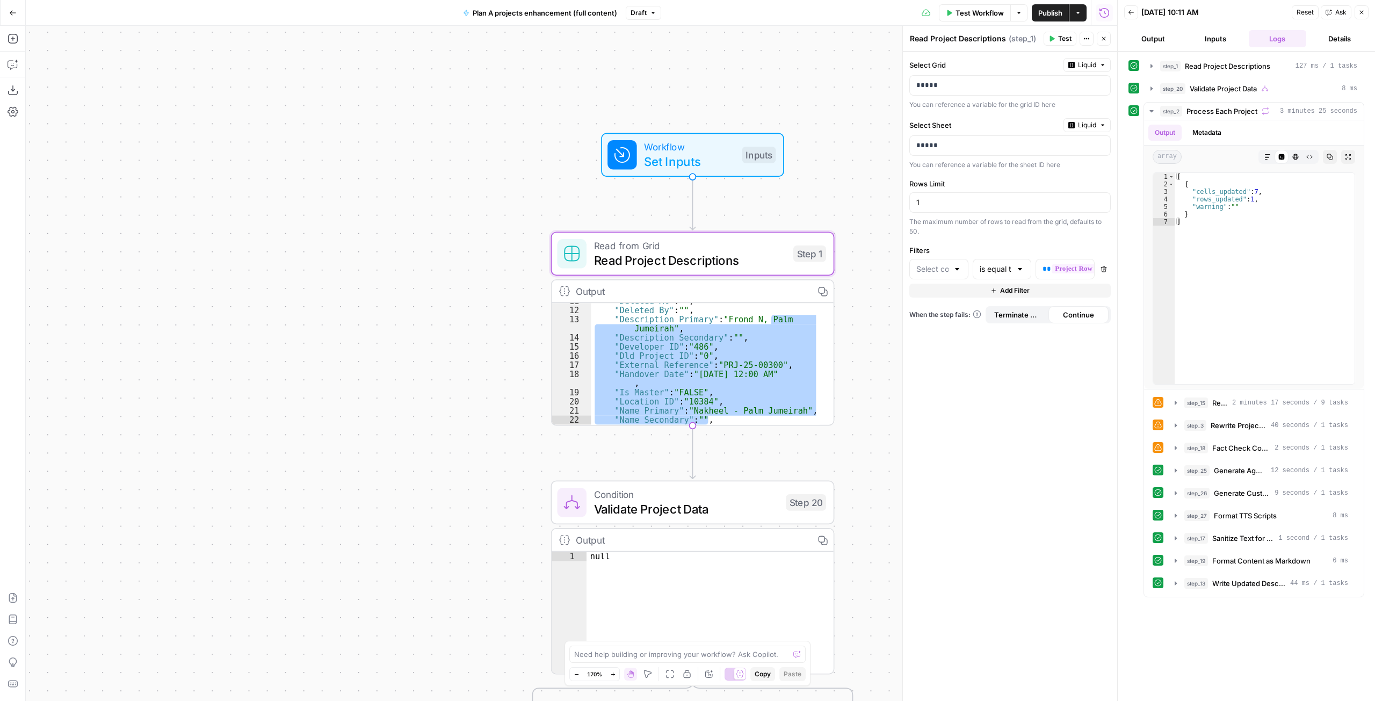
type input "ID"
click at [1226, 62] on span "Read Project Descriptions" at bounding box center [1227, 66] width 85 height 11
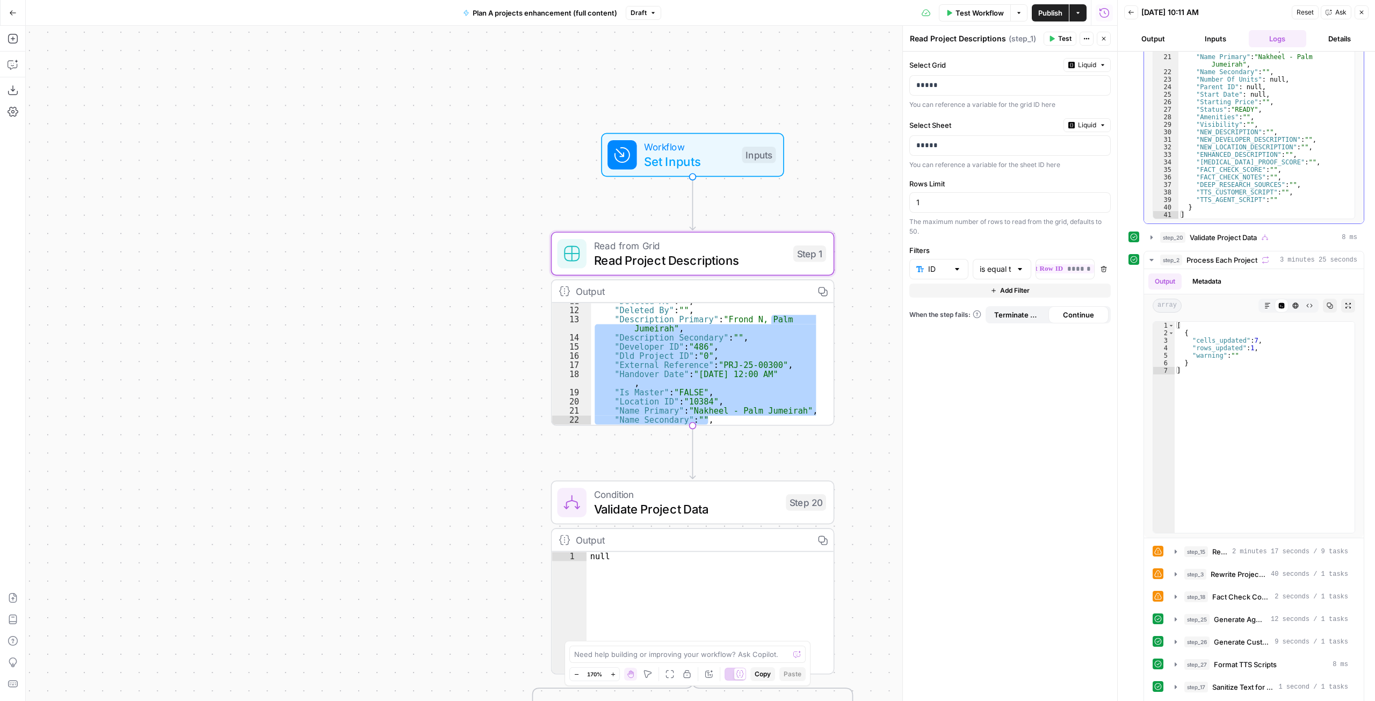
scroll to position [121, 0]
click at [722, 509] on span "Validate Project Data" at bounding box center [686, 508] width 185 height 18
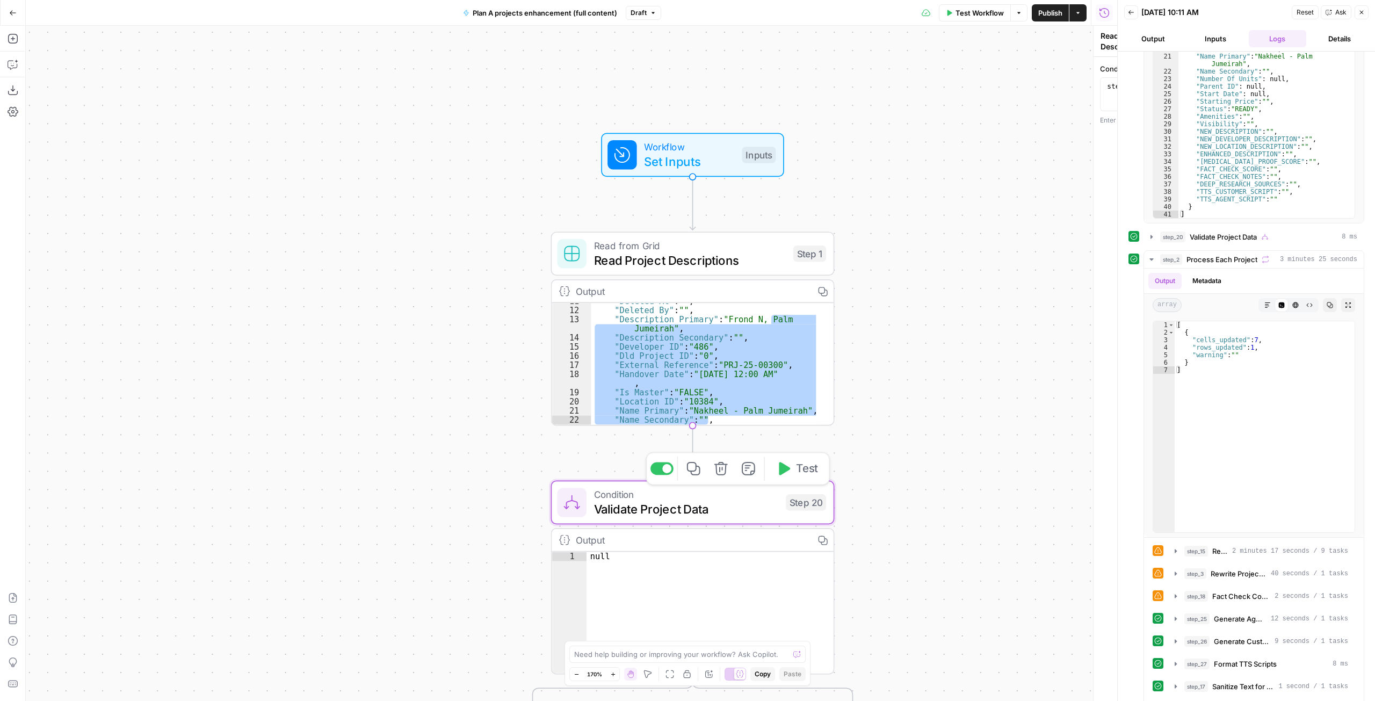
type textarea "Validate Project Data"
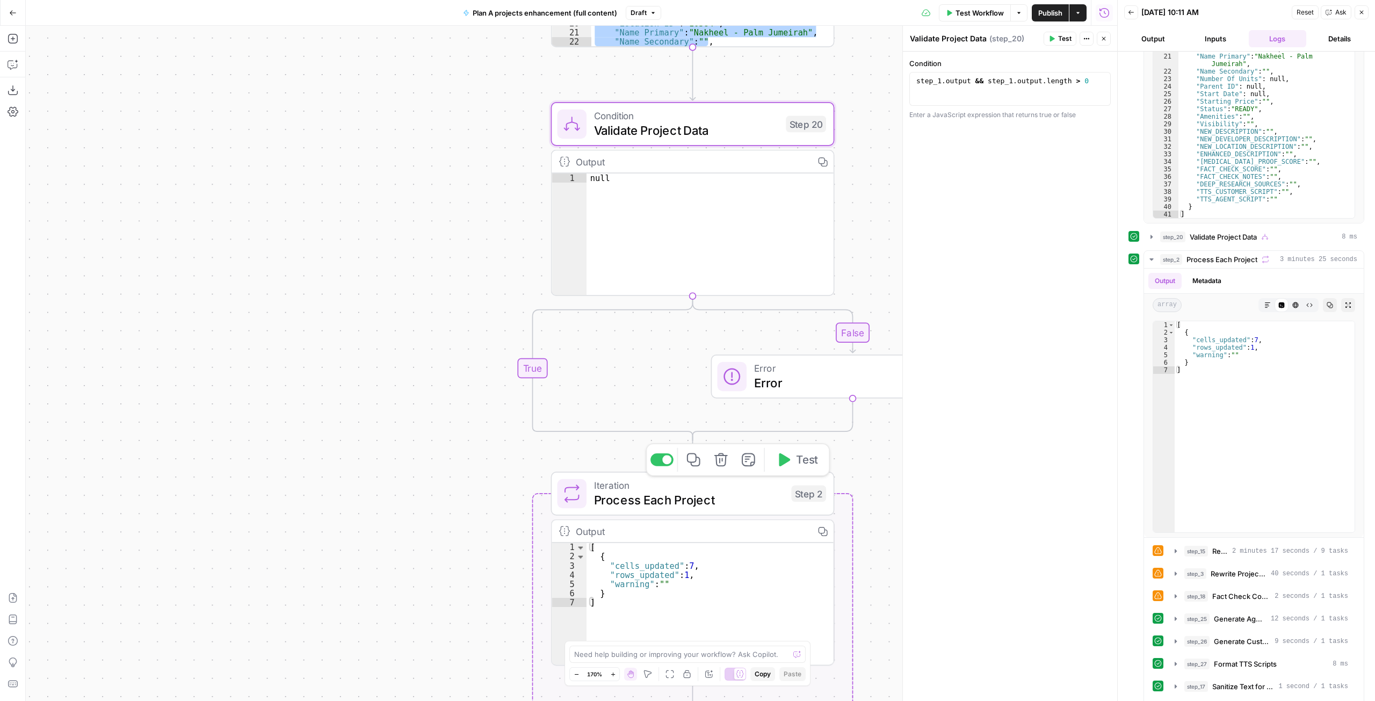
click at [727, 500] on span "Process Each Project" at bounding box center [689, 500] width 190 height 18
click at [665, 578] on div "[ { "cells_updated" : 7 , "rows_updated" : 1 , "warning" : "" } ]" at bounding box center [709, 613] width 247 height 140
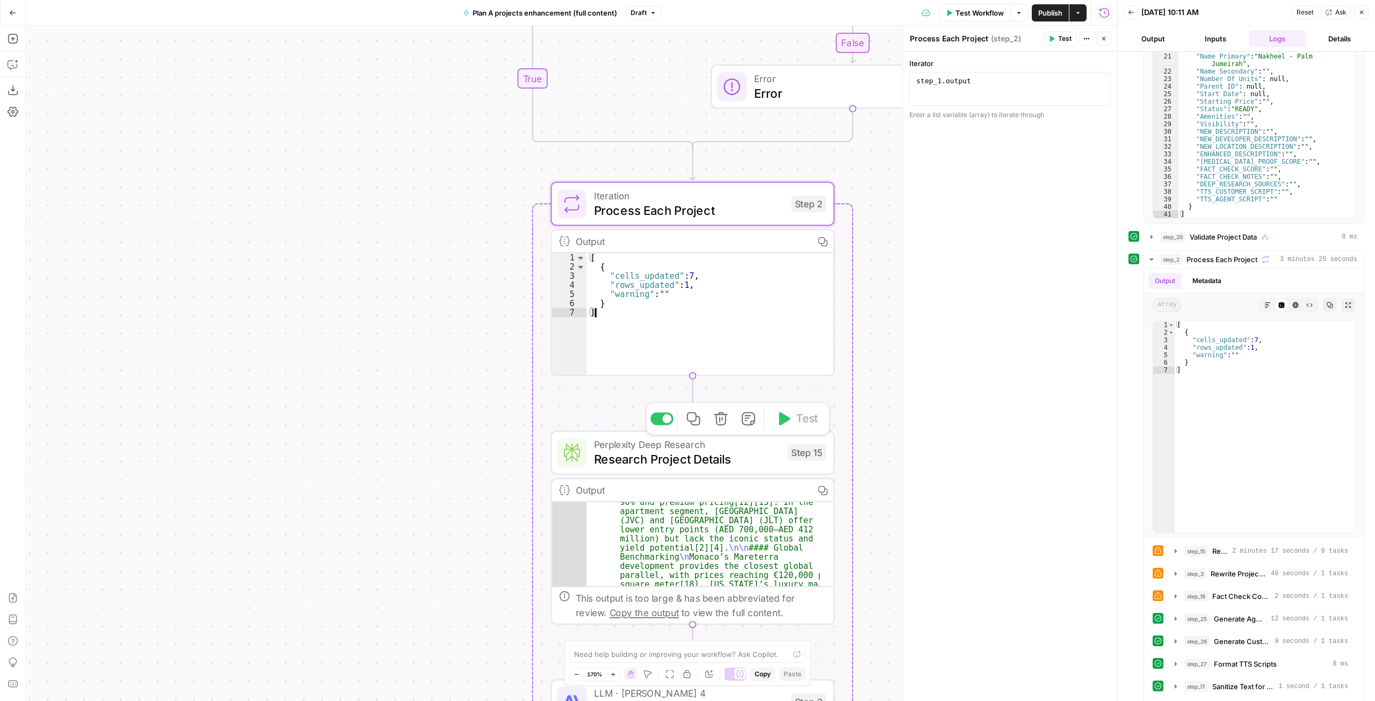
click at [637, 439] on span "Perplexity Deep Research" at bounding box center [687, 444] width 186 height 14
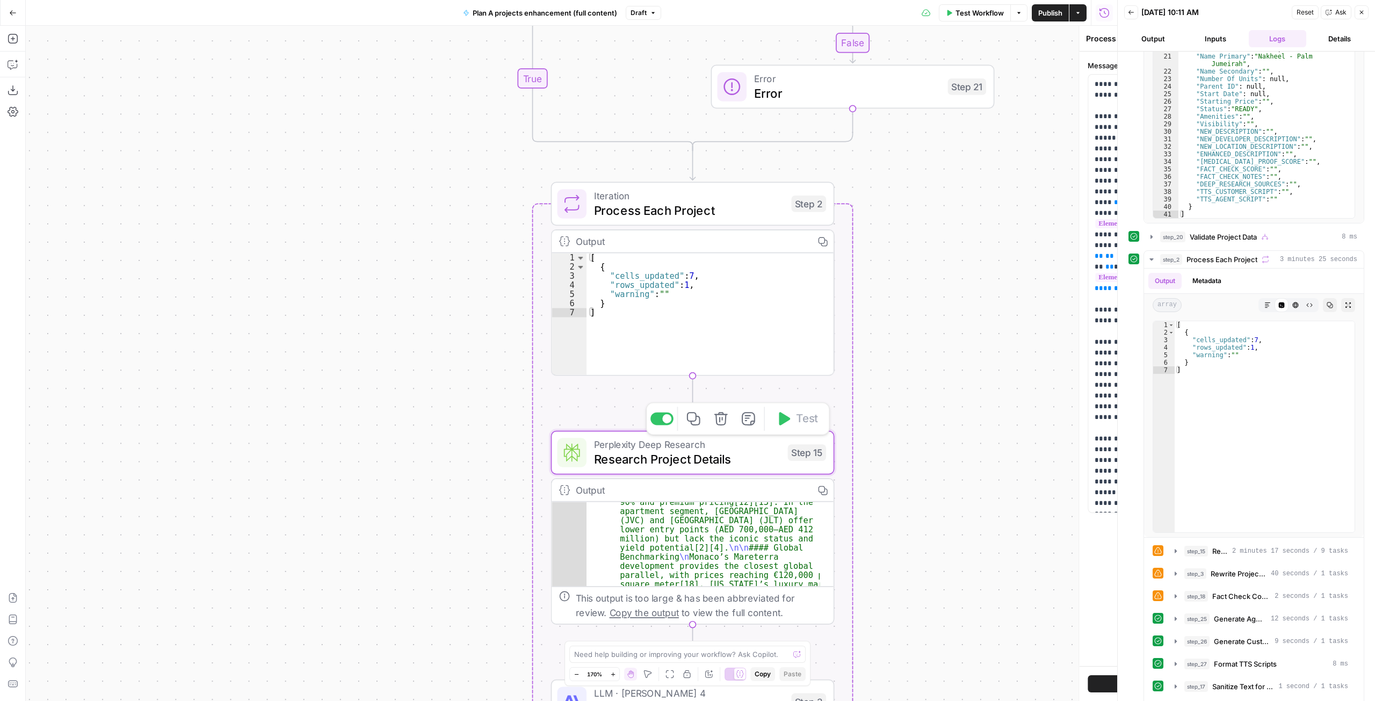
type textarea "Research Project Details"
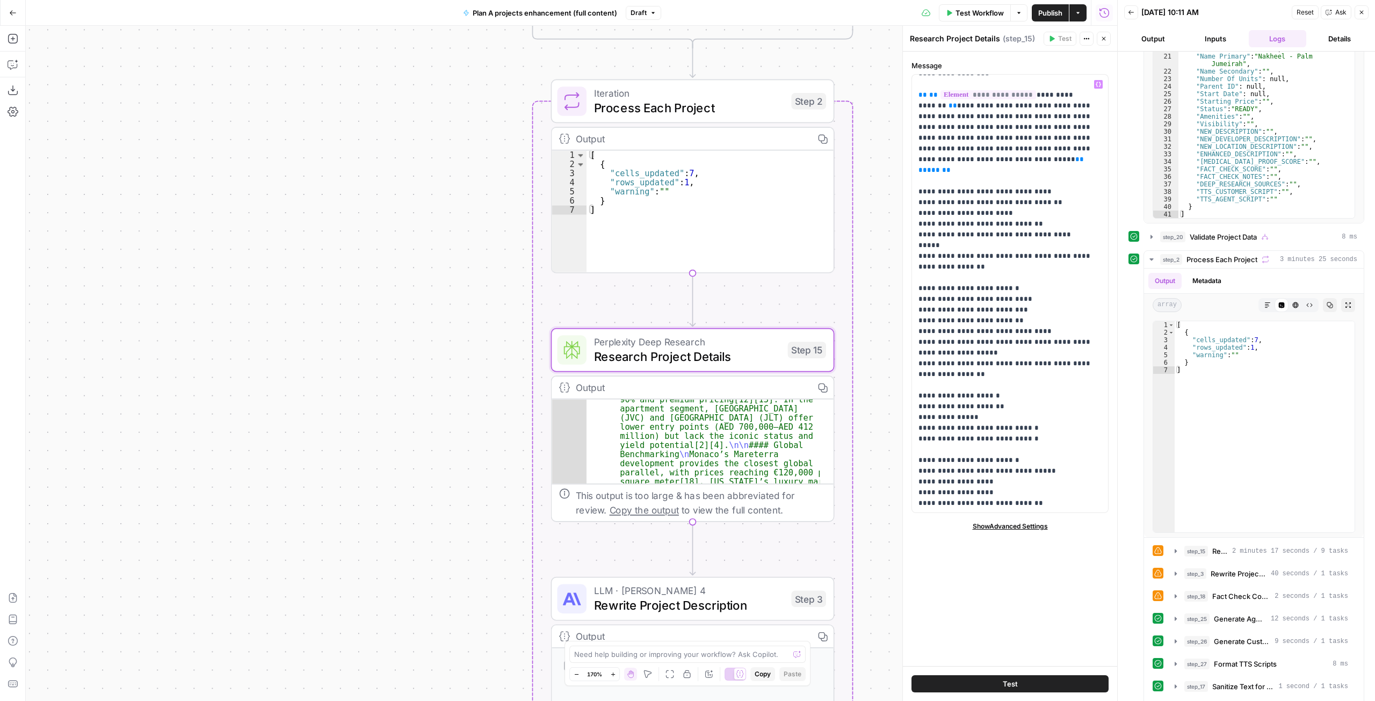
scroll to position [720, 0]
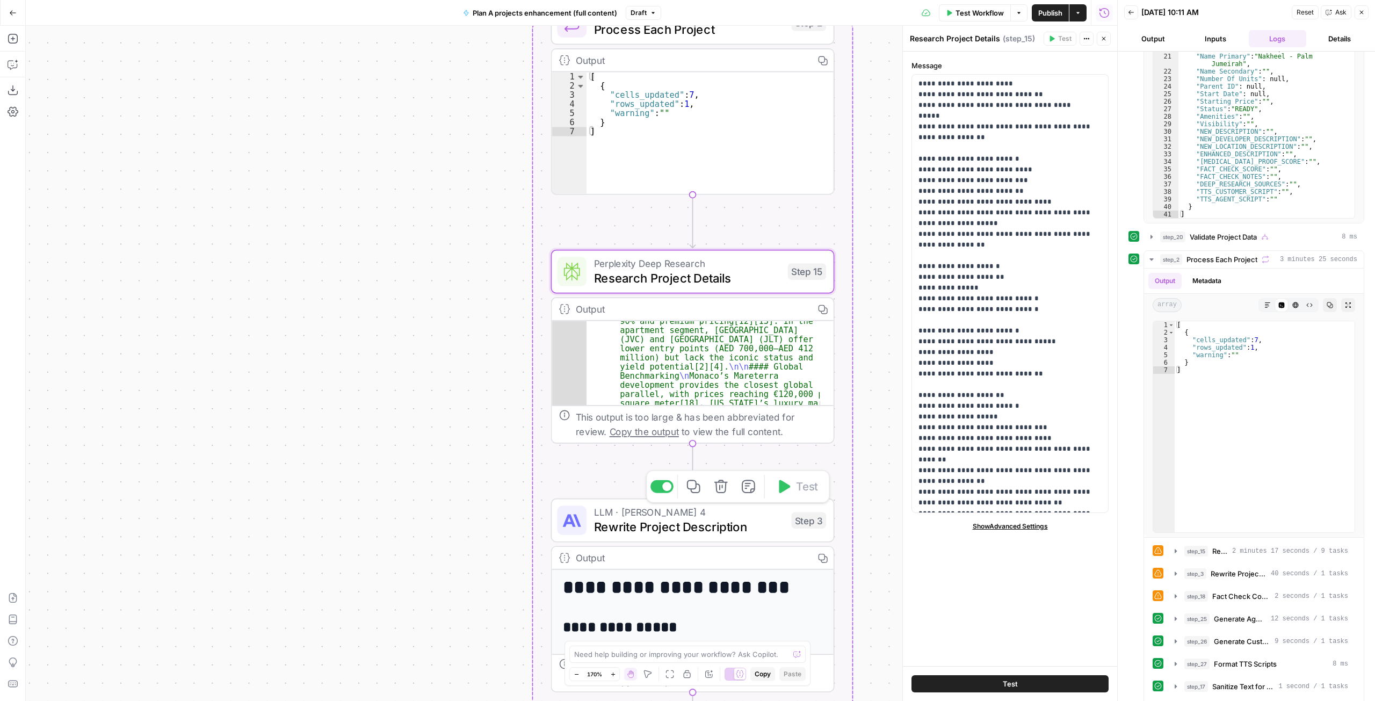
click at [721, 532] on span "Rewrite Project Description" at bounding box center [689, 527] width 190 height 18
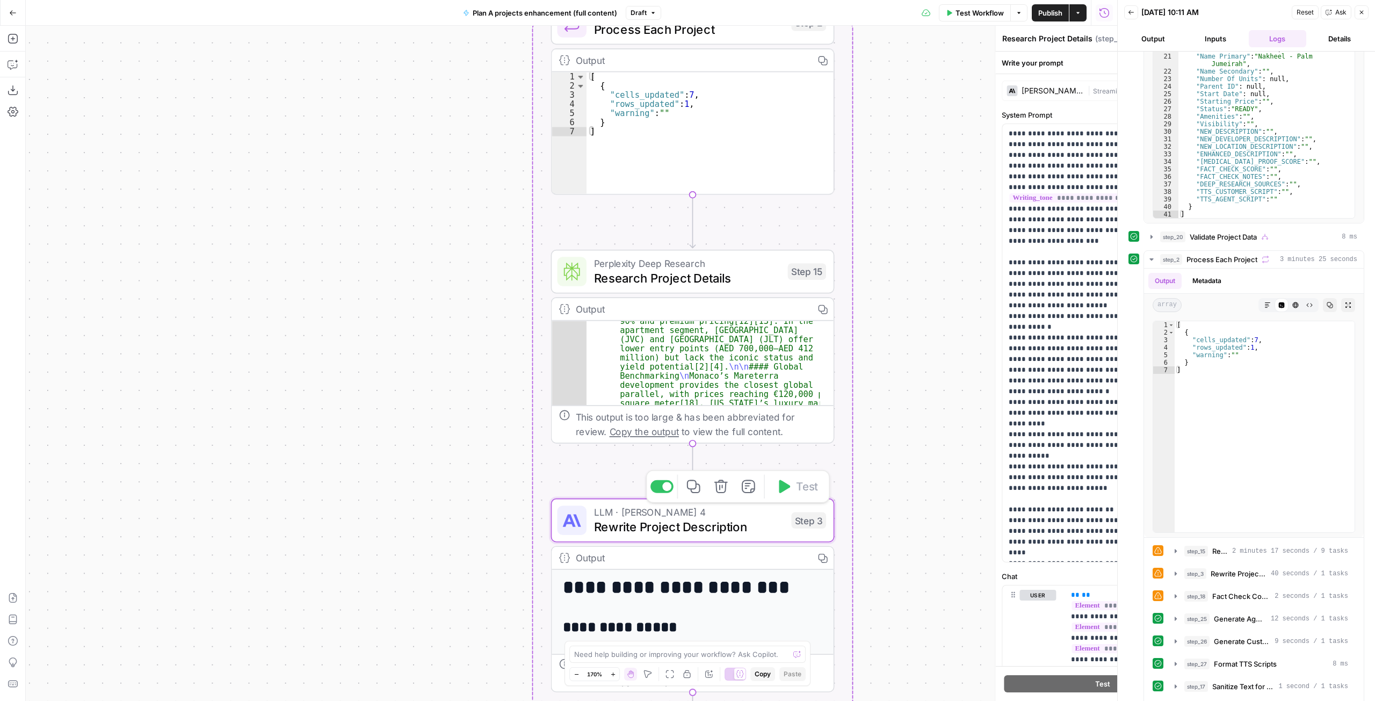
type textarea "Rewrite Project Description"
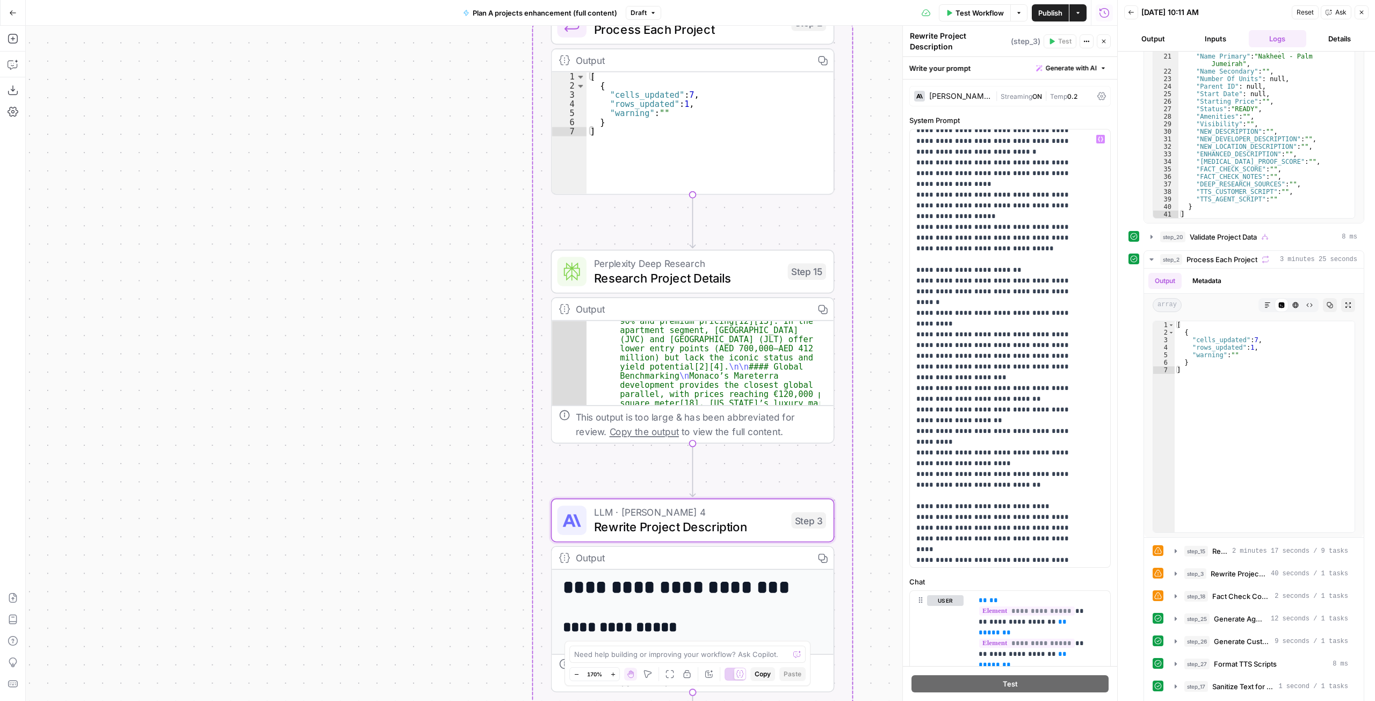
scroll to position [278, 0]
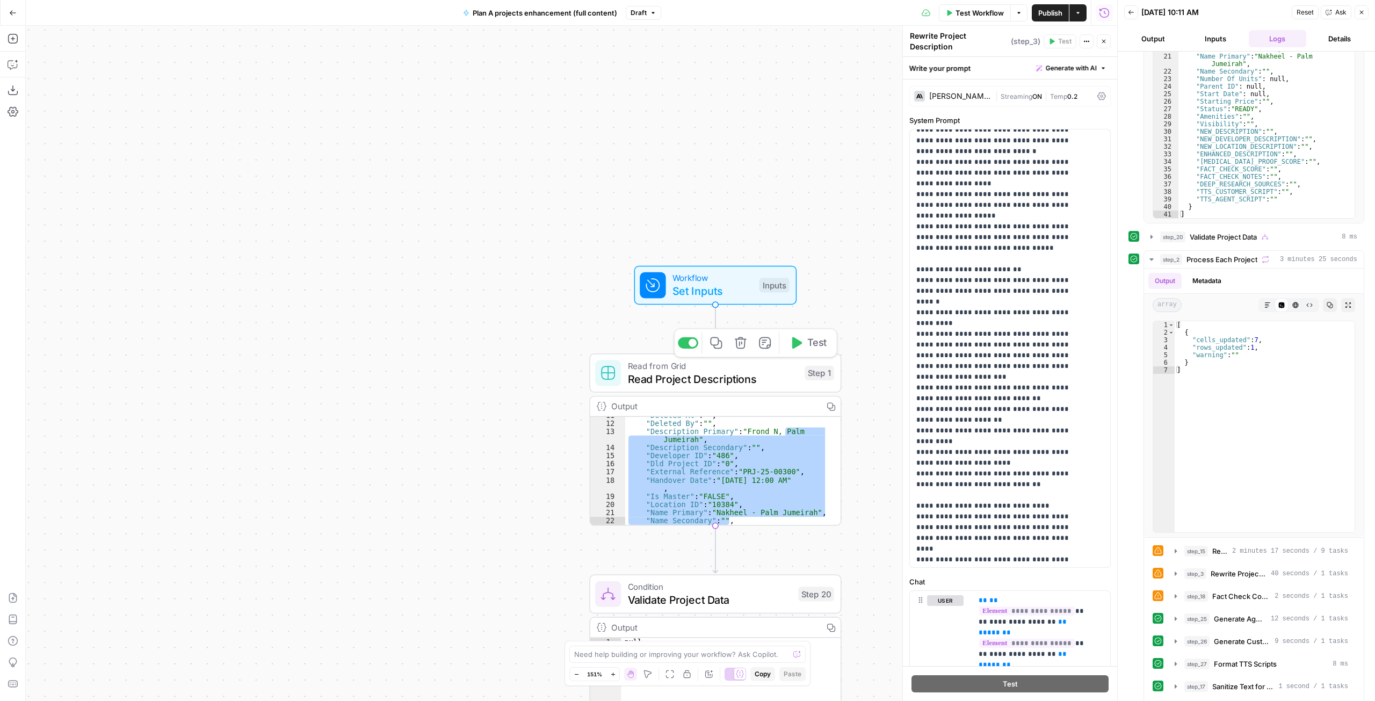
click at [703, 376] on span "Read Project Descriptions" at bounding box center [713, 379] width 171 height 16
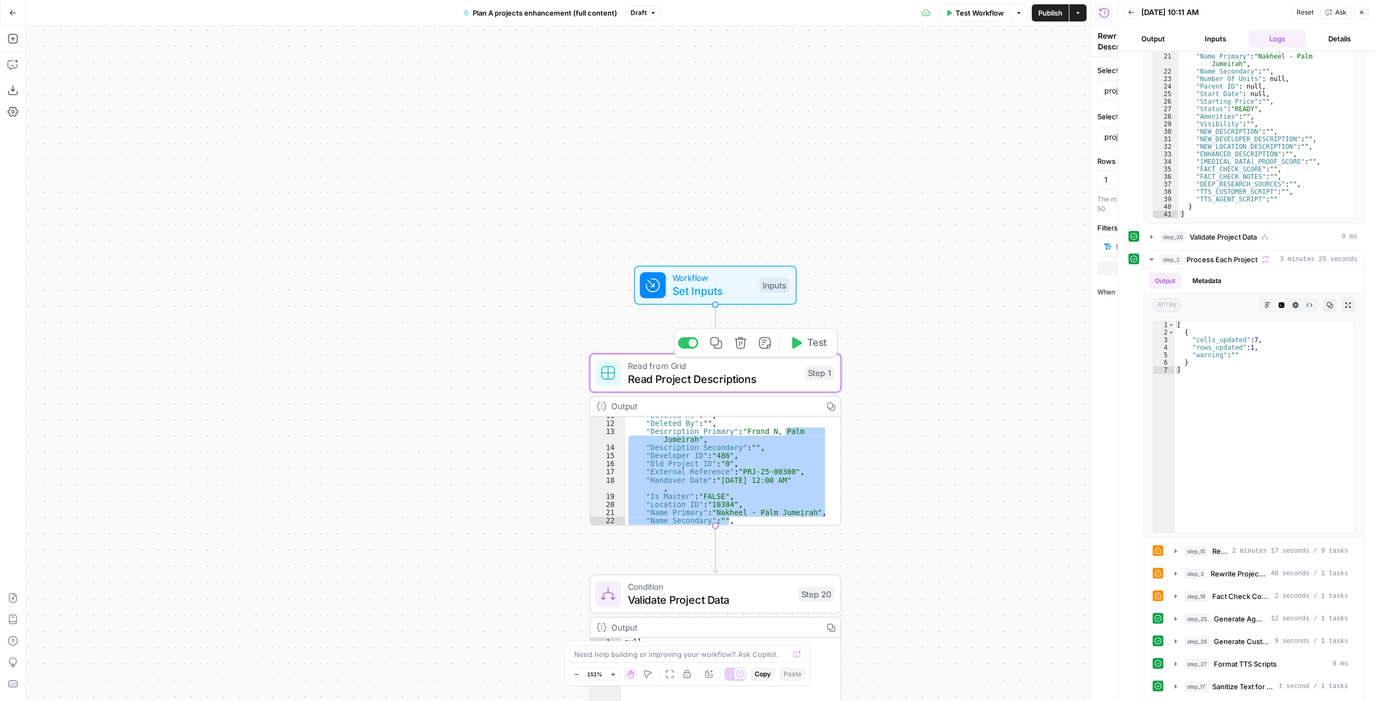
type textarea "Read Project Descriptions"
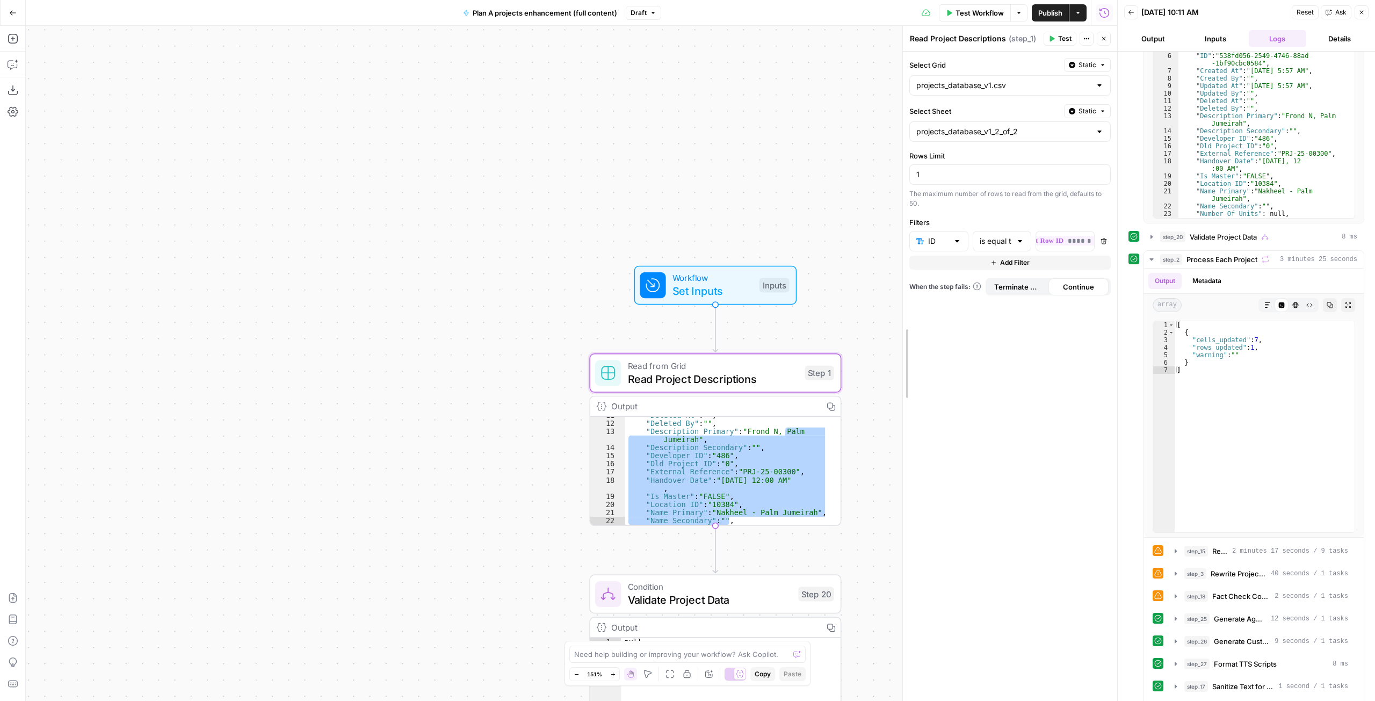
scroll to position [0, 0]
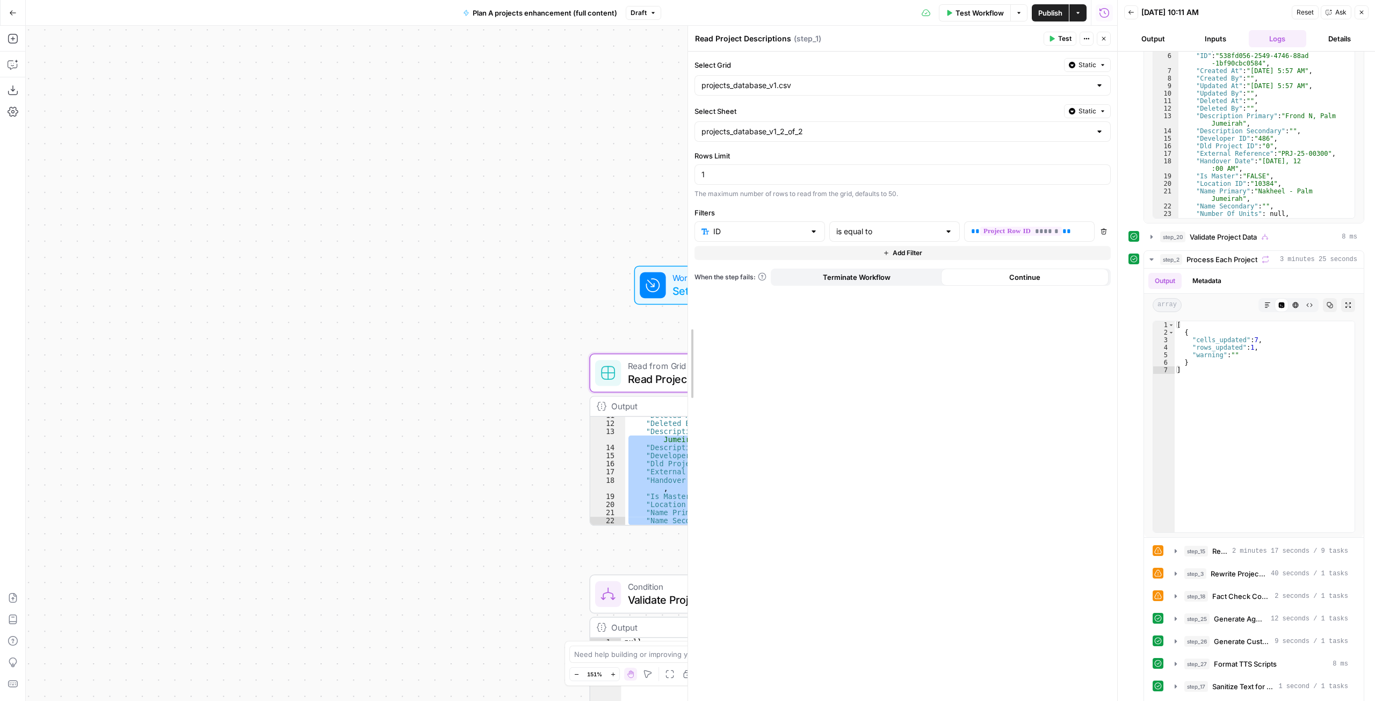
drag, startPoint x: 902, startPoint y: 318, endPoint x: 636, endPoint y: 318, distance: 265.8
click at [636, 318] on body "**********" at bounding box center [687, 350] width 1375 height 701
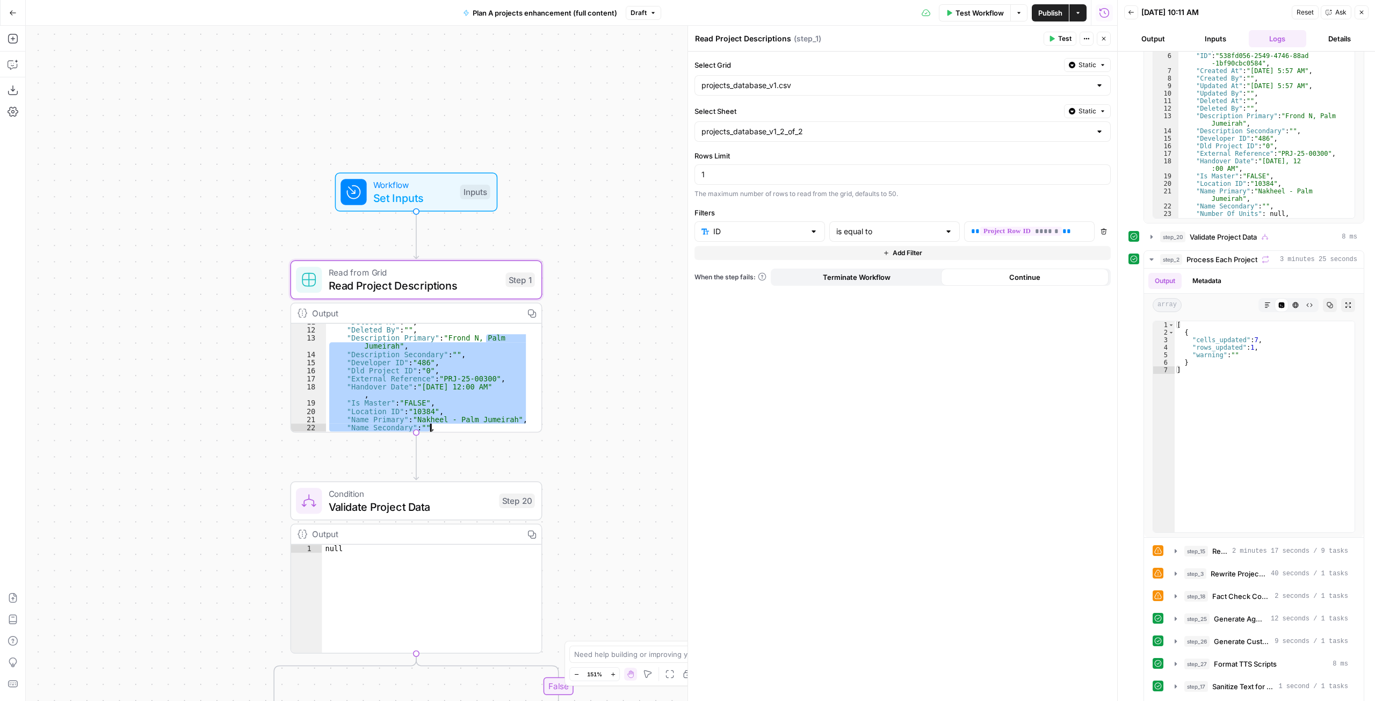
click at [460, 368] on div ""Deleted At" : "" , "Deleted By" : "" , "Description Primary" : "Frond N, Palm …" at bounding box center [427, 378] width 203 height 108
type textarea "**********"
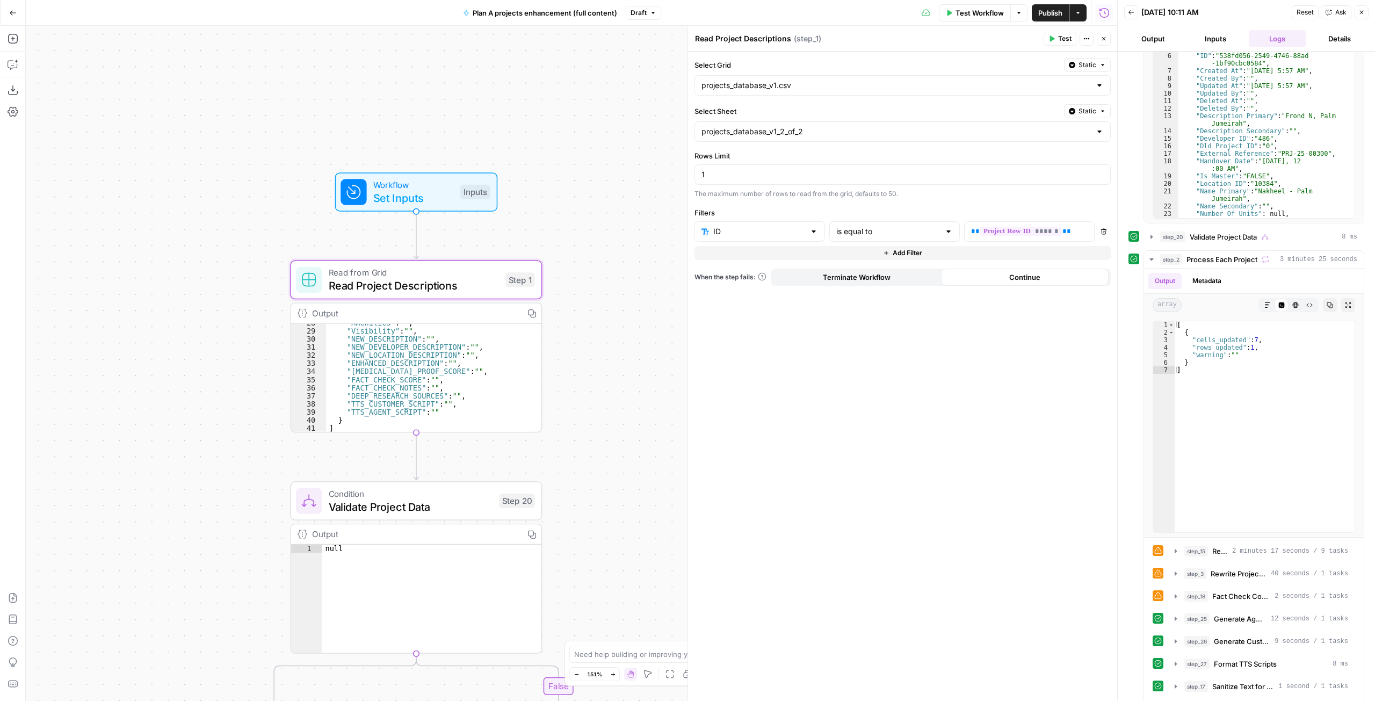
scroll to position [170, 0]
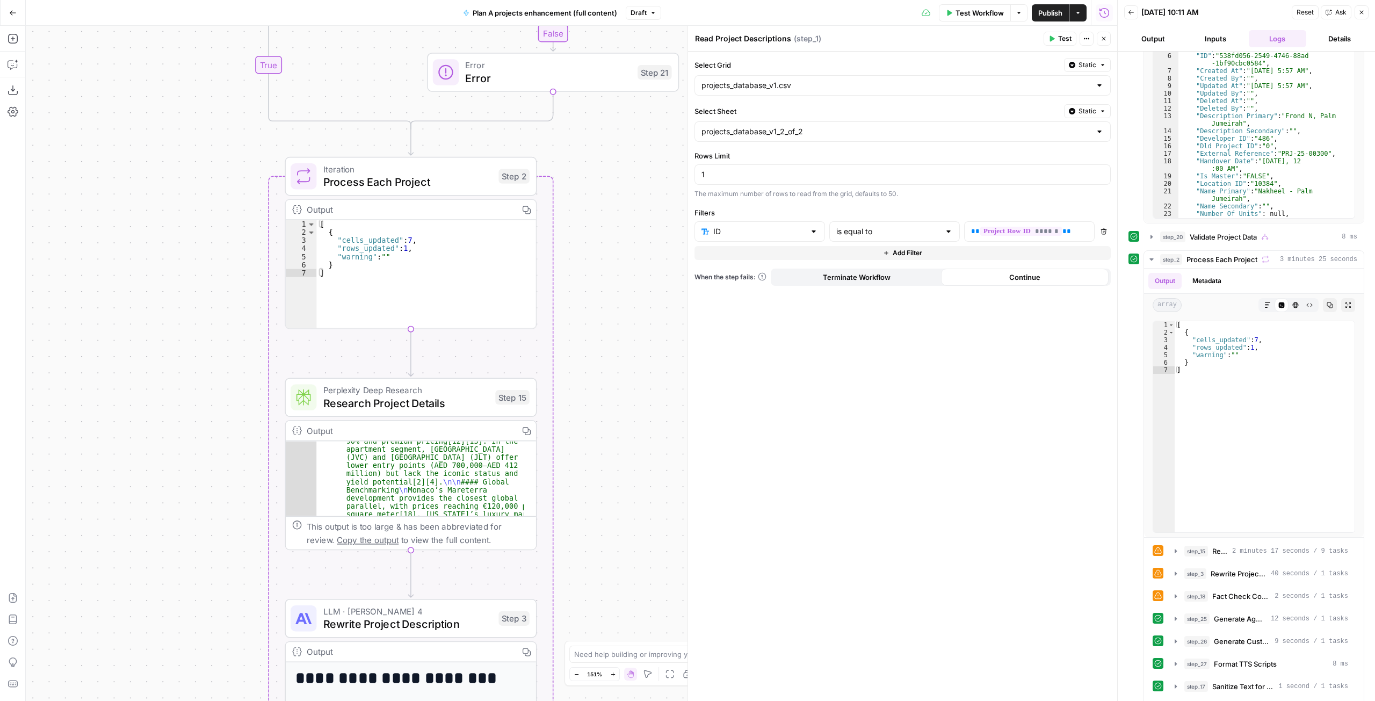
click at [455, 426] on div "Output" at bounding box center [409, 430] width 205 height 13
click at [422, 411] on span "Research Project Details" at bounding box center [406, 403] width 166 height 16
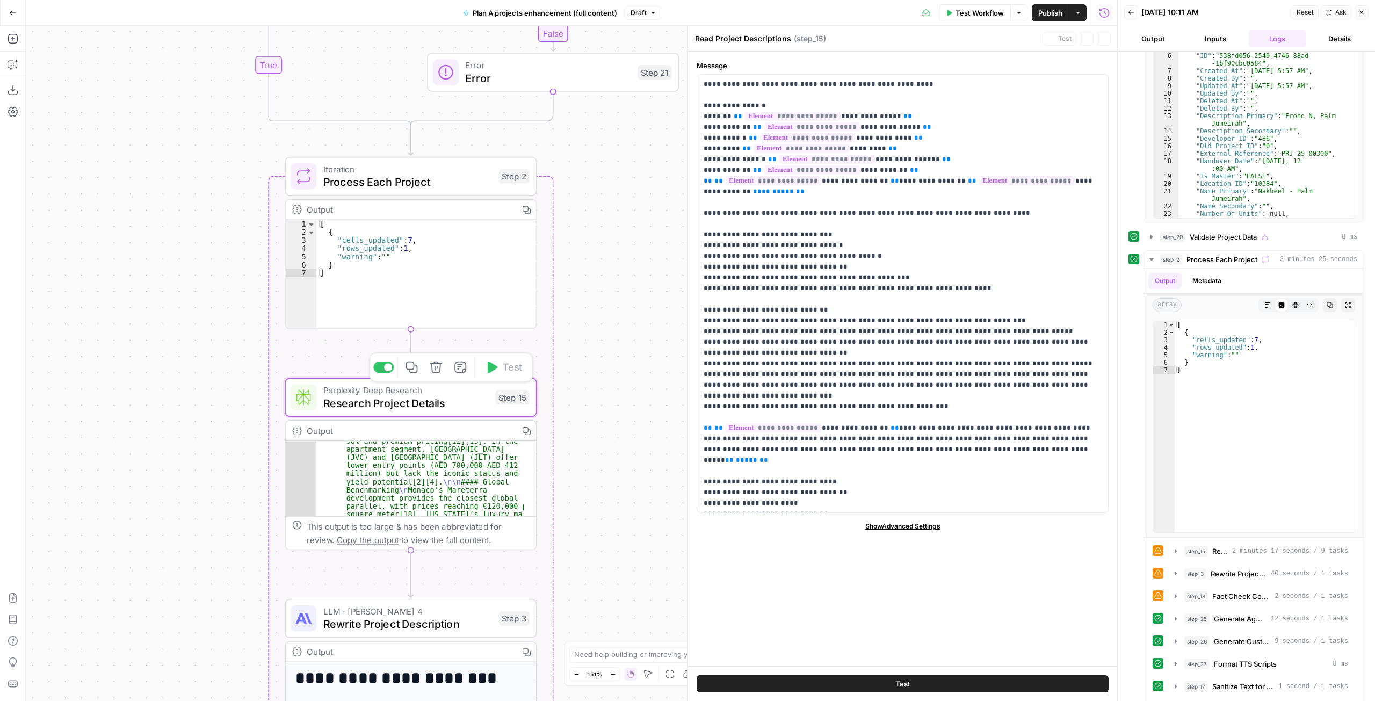
type textarea "Research Project Details"
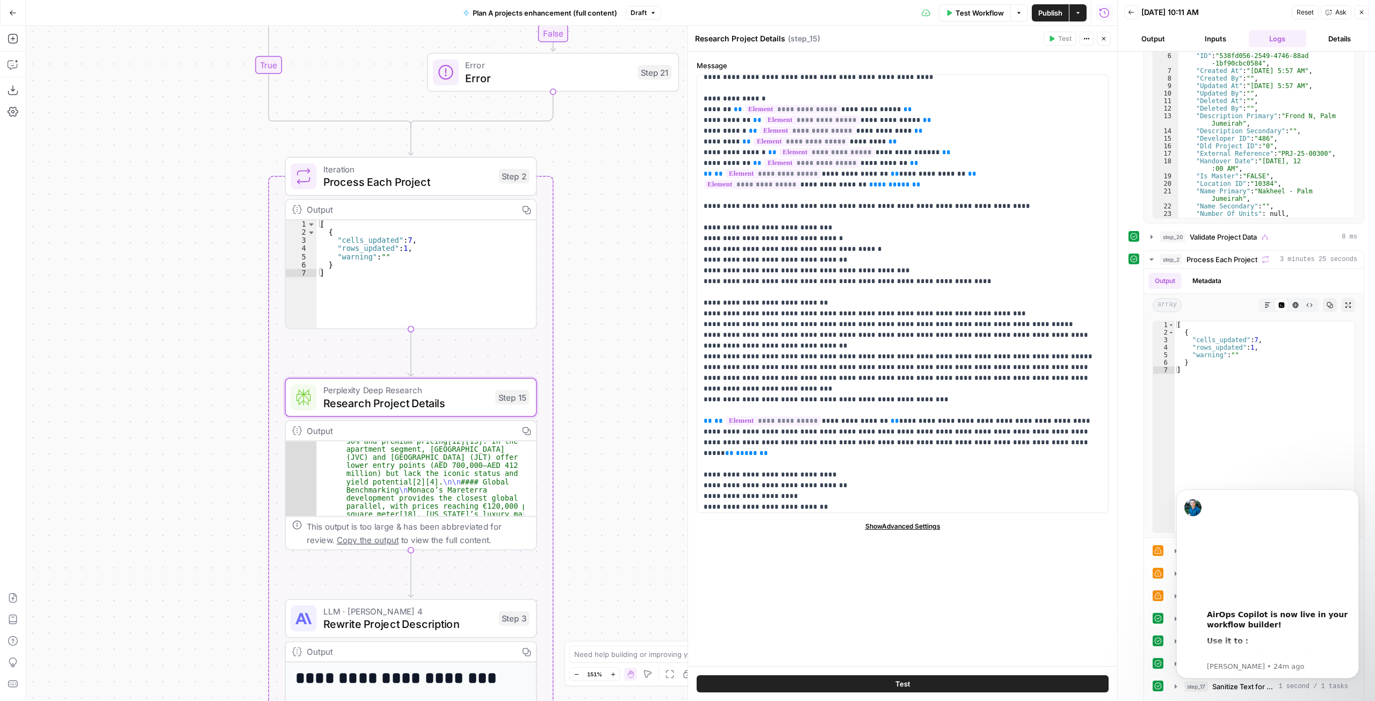
scroll to position [0, 0]
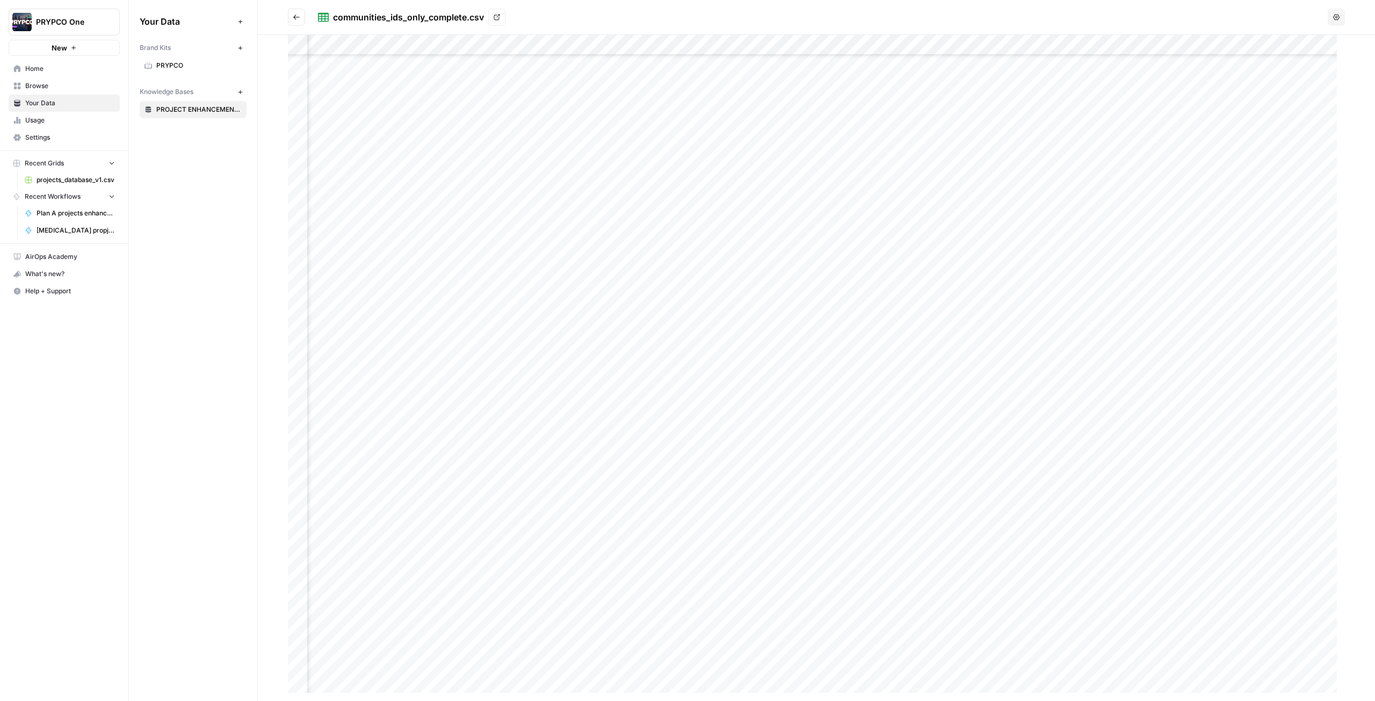
scroll to position [8910, 0]
click at [710, 13] on h2 "communities_ids_only_complete.csv View" at bounding box center [805, 17] width 1035 height 17
click at [742, 20] on h2 "communities_ids_only_complete.csv View" at bounding box center [805, 17] width 1035 height 17
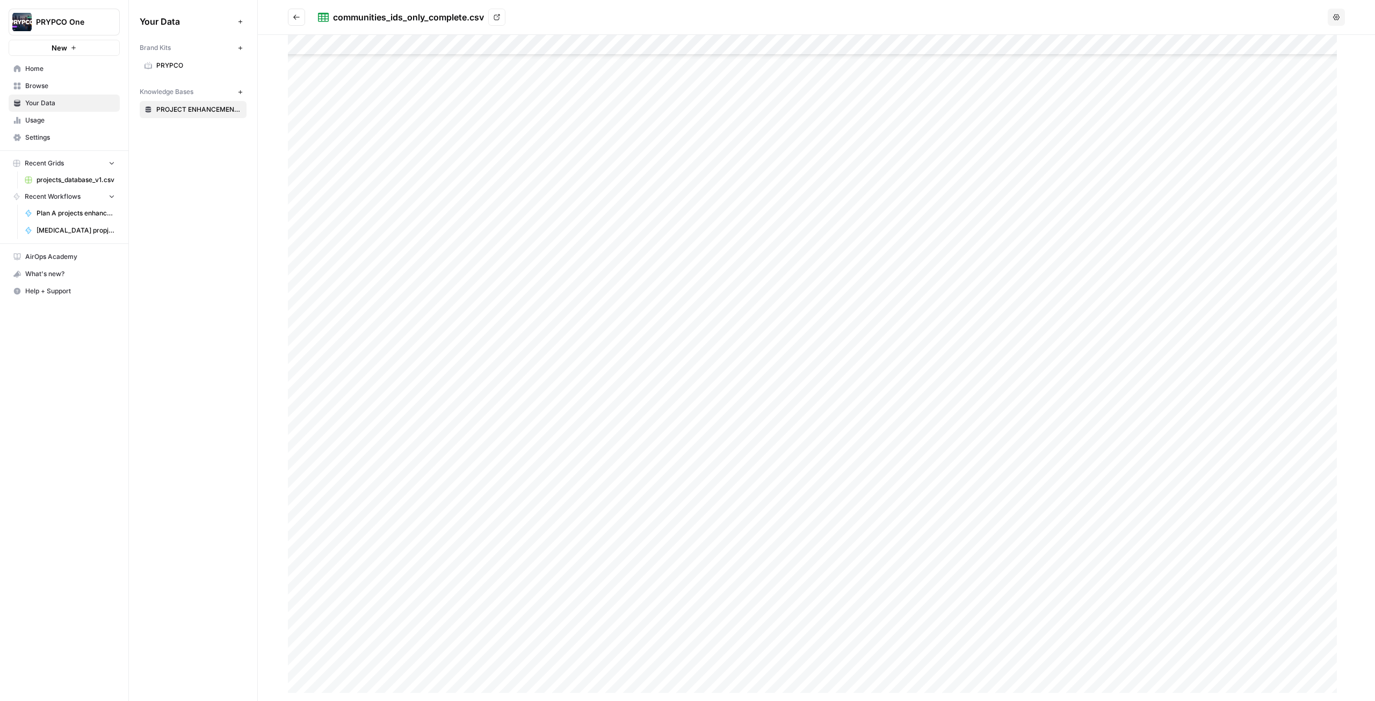
click at [1214, 23] on h2 "communities_ids_only_complete.csv View" at bounding box center [805, 17] width 1035 height 17
click at [898, 13] on h2 "communities_ids_only_complete.csv View" at bounding box center [805, 17] width 1035 height 17
click at [427, 46] on div at bounding box center [816, 368] width 1057 height 666
drag, startPoint x: 430, startPoint y: 45, endPoint x: 400, endPoint y: 39, distance: 30.6
click at [400, 39] on div at bounding box center [816, 368] width 1057 height 666
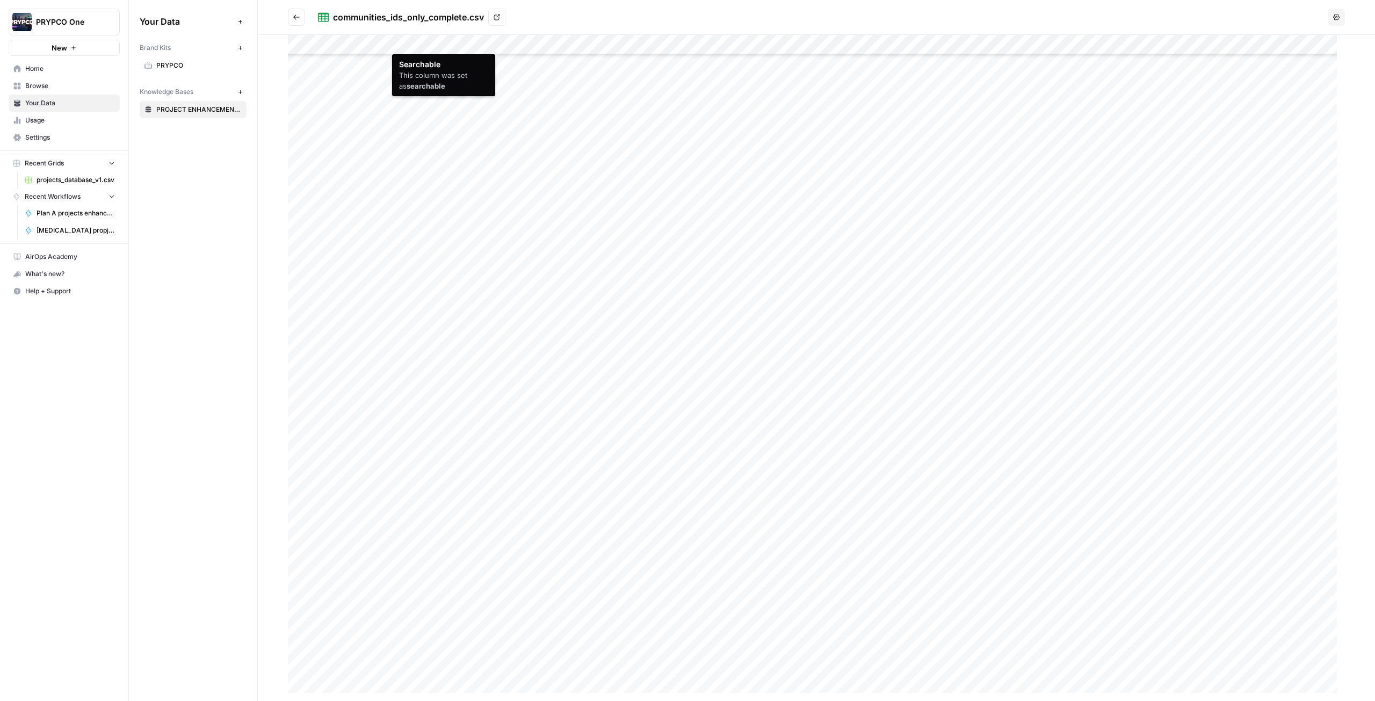
click at [422, 43] on div at bounding box center [816, 368] width 1057 height 666
click at [572, 8] on header "communities_ids_only_complete.csv View Options" at bounding box center [816, 17] width 1117 height 35
click at [397, 40] on div at bounding box center [816, 368] width 1057 height 666
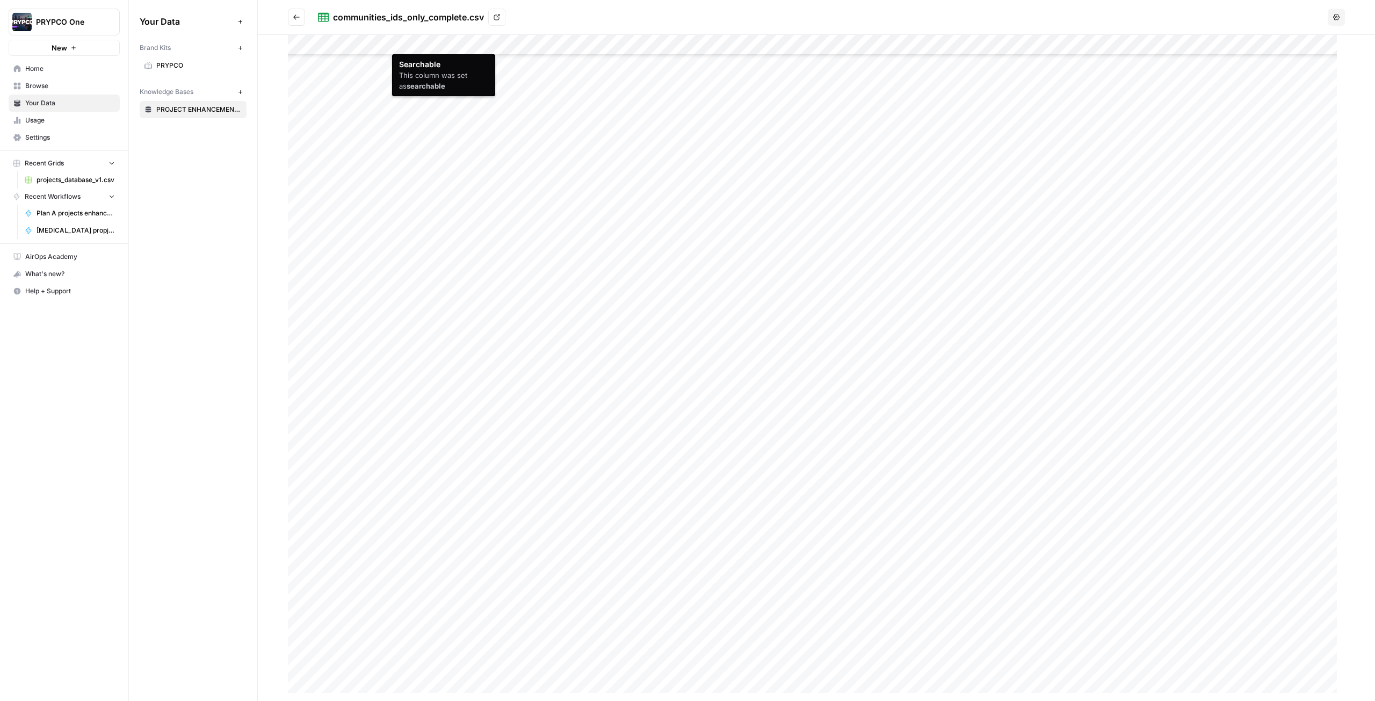
click at [397, 40] on div at bounding box center [816, 368] width 1057 height 666
drag, startPoint x: 397, startPoint y: 40, endPoint x: 612, endPoint y: 18, distance: 215.4
click at [612, 18] on h2 "communities_ids_only_complete.csv View" at bounding box center [805, 17] width 1035 height 17
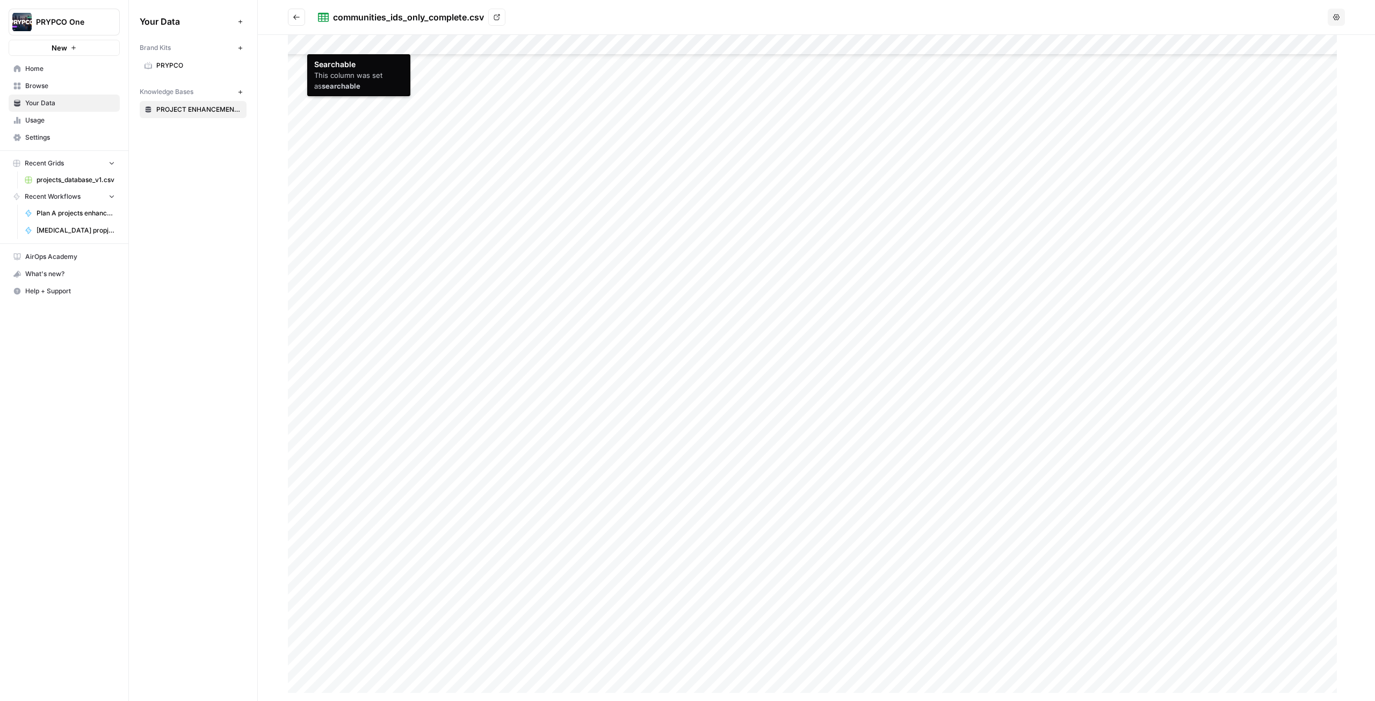
click at [288, 42] on div at bounding box center [816, 368] width 1057 height 666
click at [293, 42] on div at bounding box center [816, 368] width 1057 height 666
click at [496, 17] on icon at bounding box center [496, 17] width 6 height 6
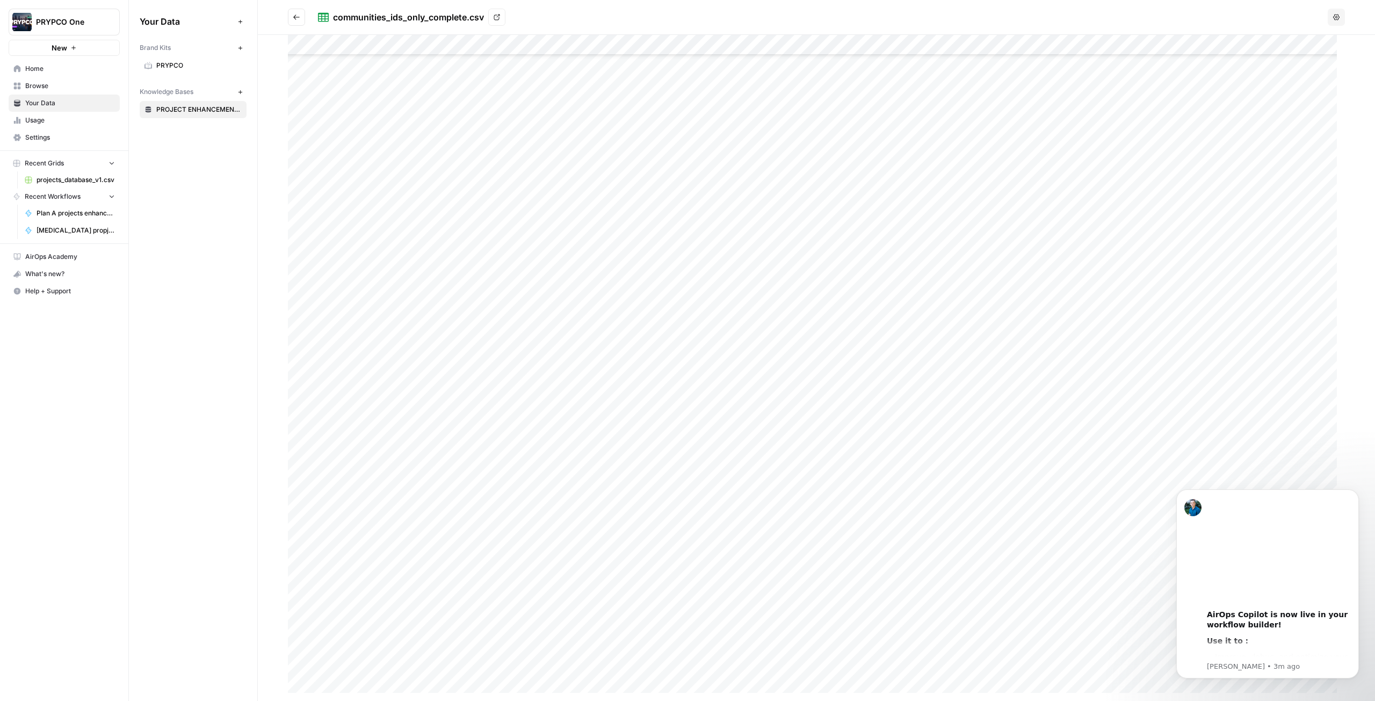
scroll to position [366, 0]
click at [76, 175] on link "projects_database_v1.csv" at bounding box center [70, 179] width 100 height 17
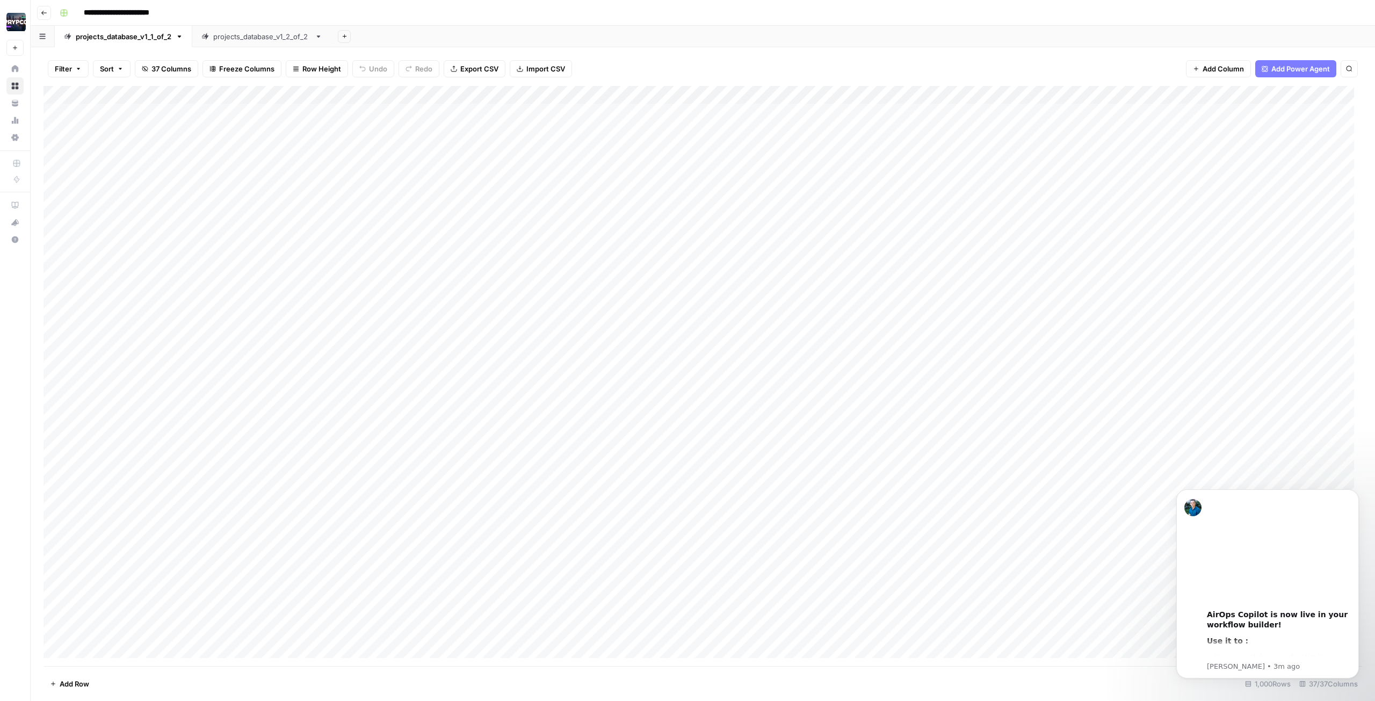
click at [260, 31] on div "projects_database_v1_2_of_2" at bounding box center [261, 36] width 97 height 11
click at [133, 612] on div "Add Column" at bounding box center [702, 376] width 1318 height 580
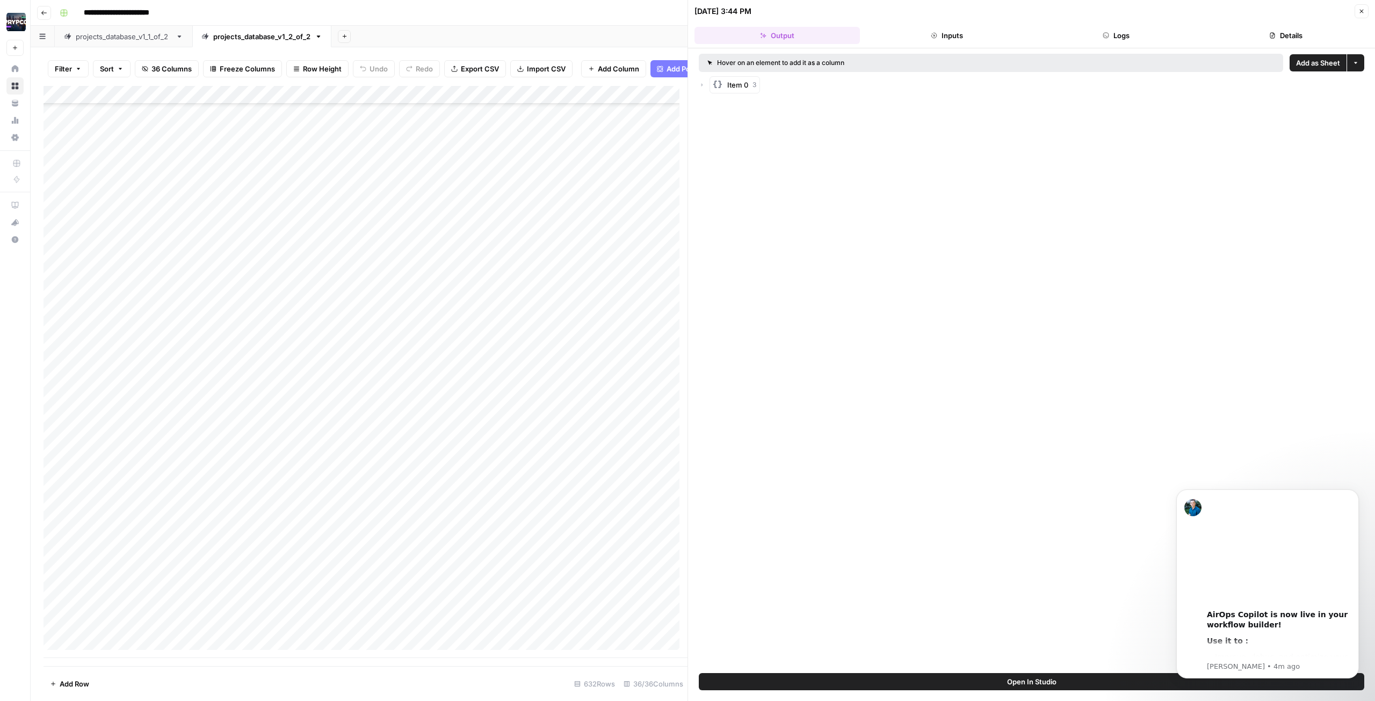
click at [1110, 28] on button "Logs" at bounding box center [1116, 35] width 165 height 17
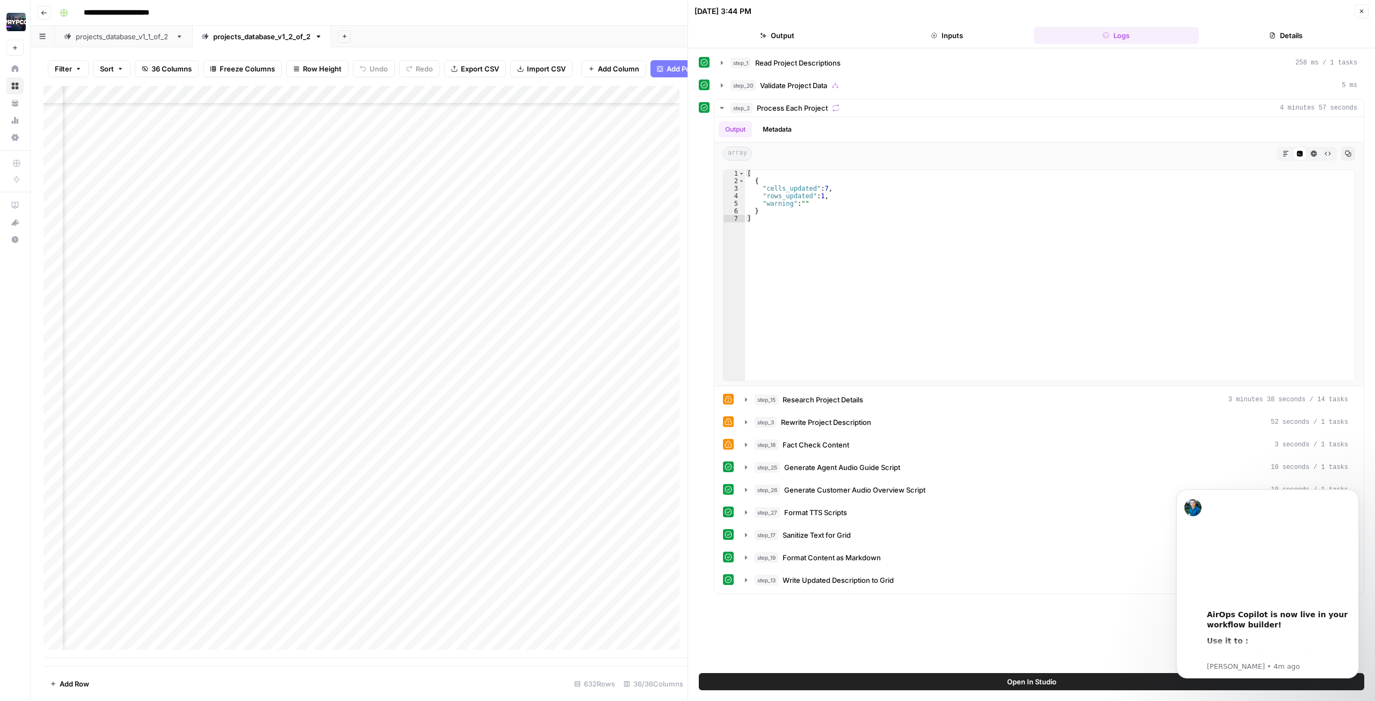
scroll to position [11002, 2923]
click at [371, 602] on div "Add Column" at bounding box center [365, 372] width 644 height 572
click at [413, 601] on div "Add Column" at bounding box center [365, 372] width 644 height 572
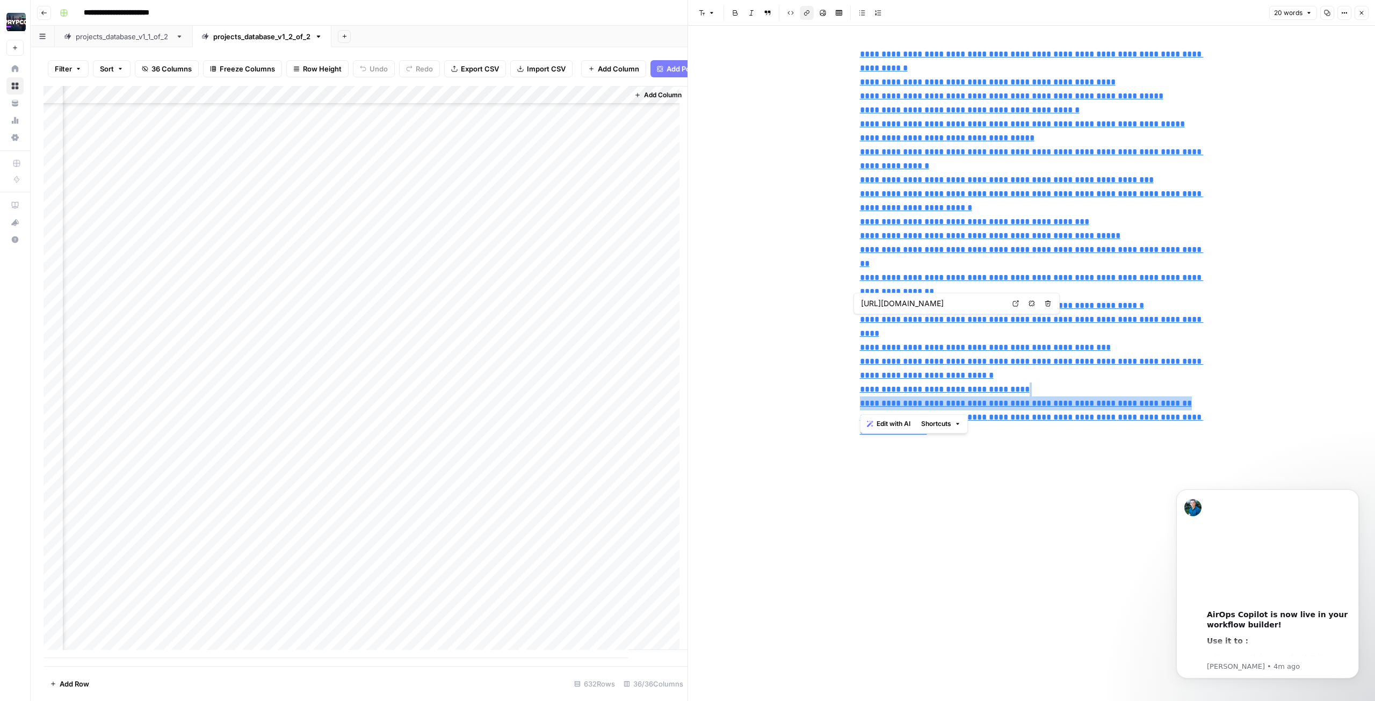
type input "https://www.luxuryresidences.in/damac-lagoon-views-in-golf-city-dubai/"
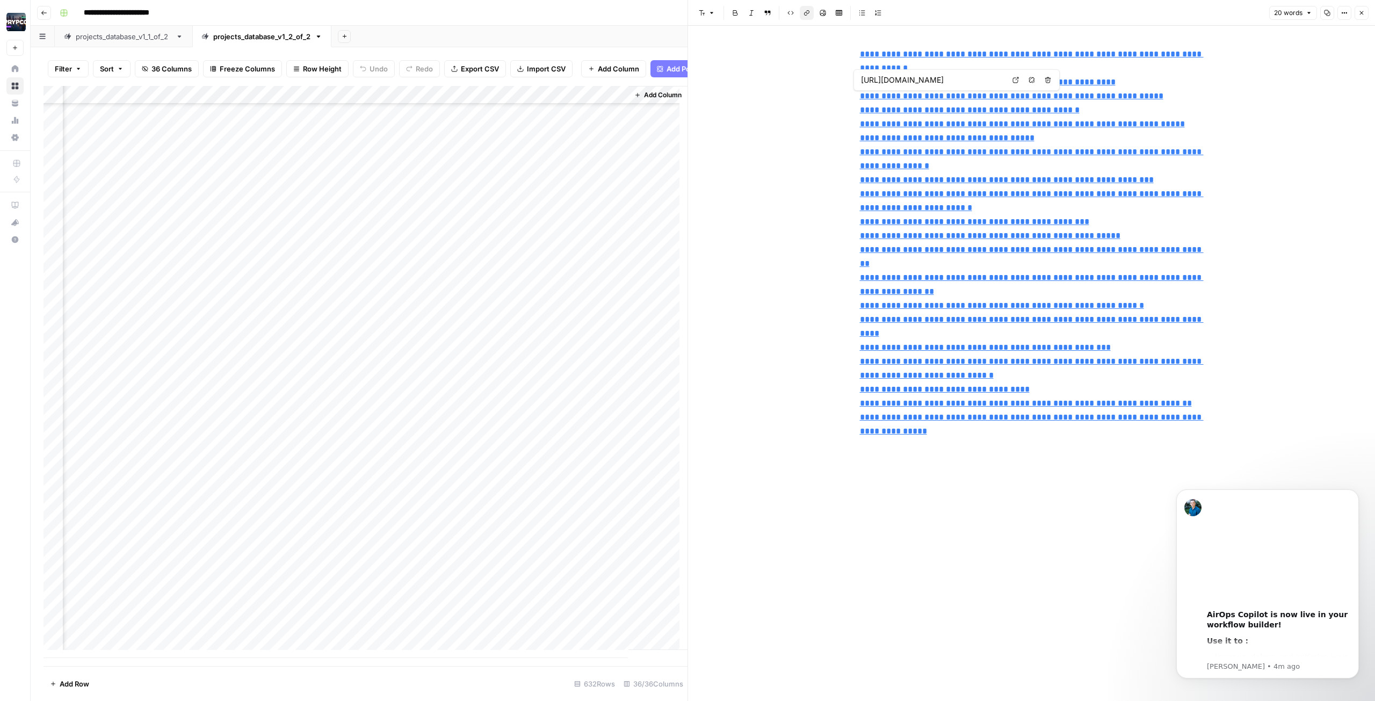
click at [1121, 100] on link "**********" at bounding box center [1011, 96] width 303 height 8
type input "https://www.drivenproperties.com/blog/damac-lagoons"
click at [959, 548] on div "**********" at bounding box center [1031, 363] width 357 height 675
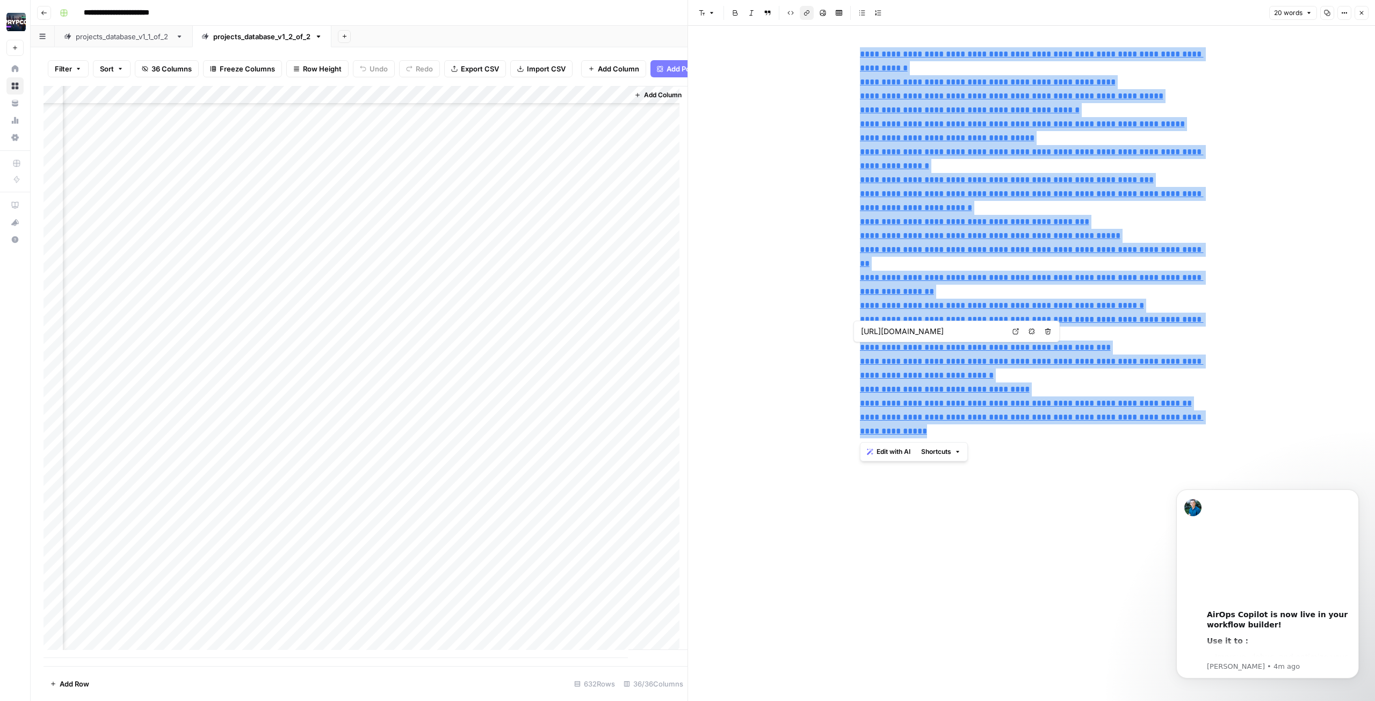
drag, startPoint x: 962, startPoint y: 434, endPoint x: 812, endPoint y: 47, distance: 415.6
click at [812, 47] on div "**********" at bounding box center [1031, 363] width 687 height 675
copy p "**********"
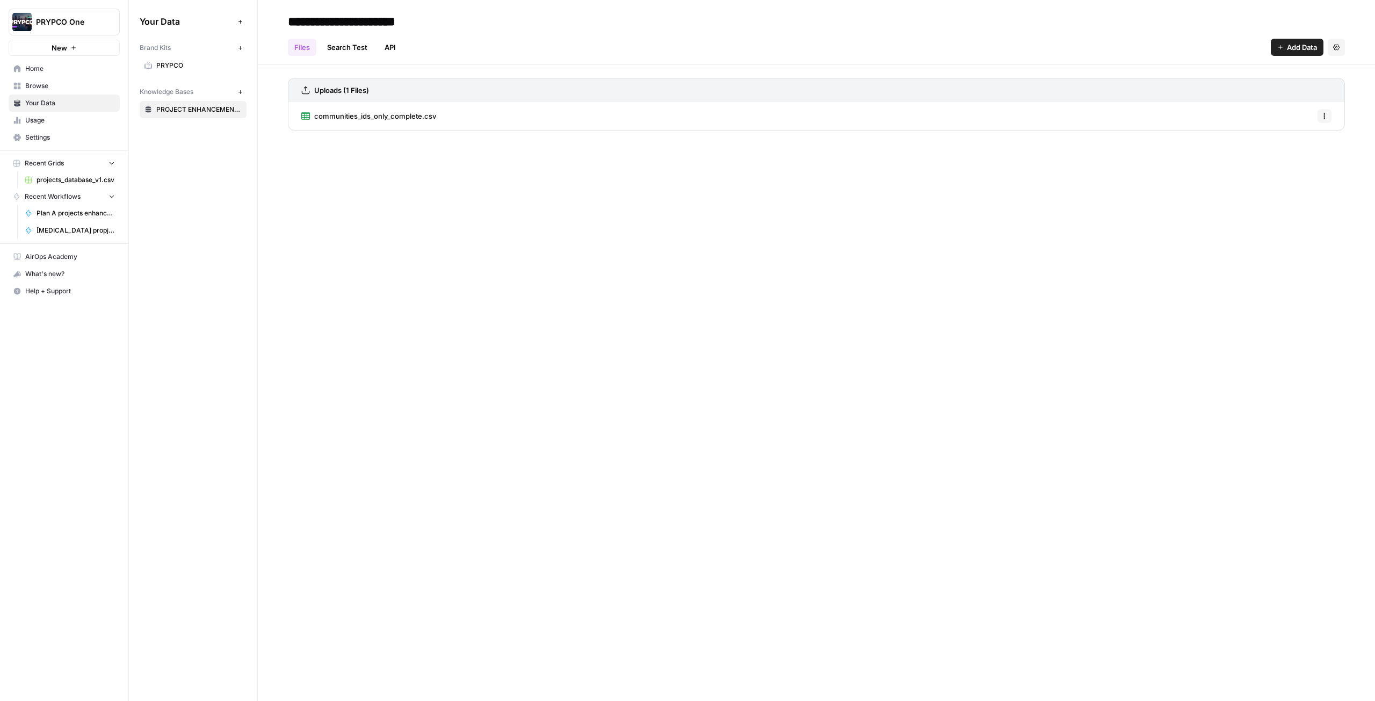
click at [43, 180] on span "projects_database_v1.csv" at bounding box center [76, 180] width 78 height 10
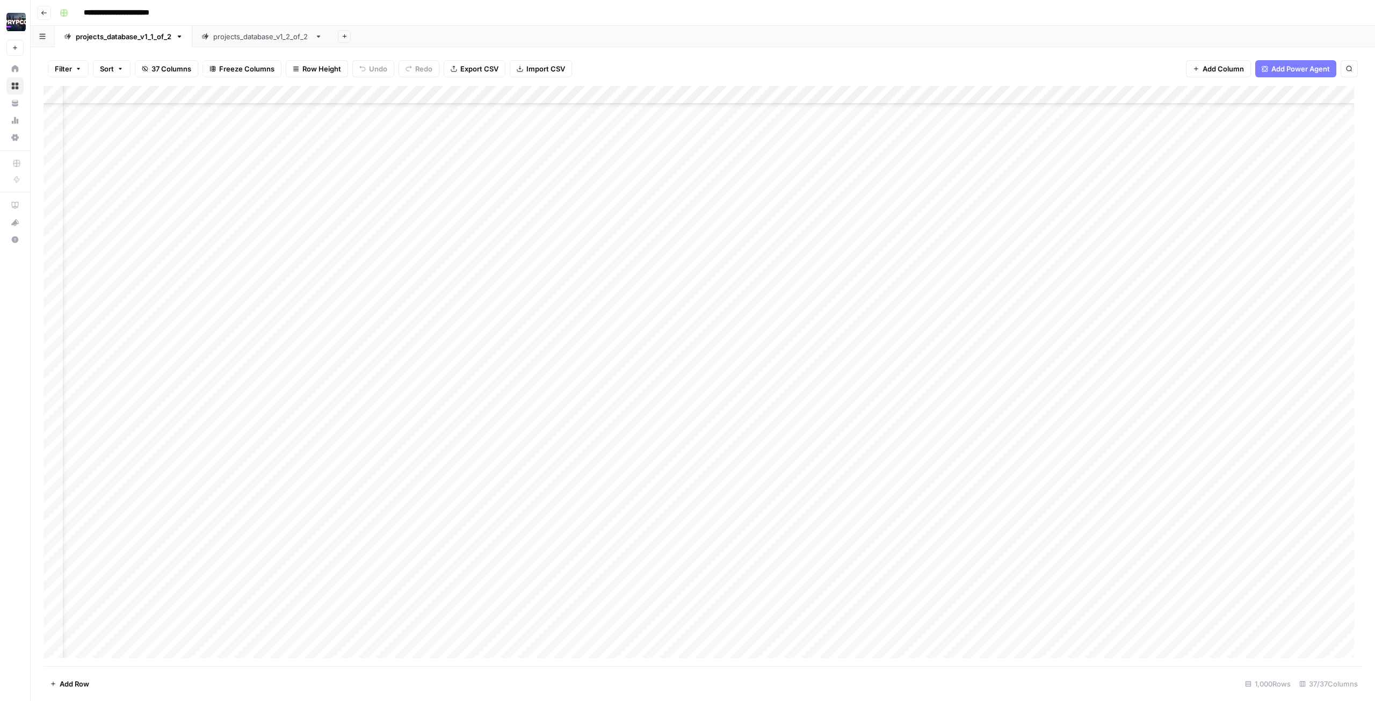
scroll to position [16921, 0]
click at [269, 43] on link "projects_database_v1_2_of_2" at bounding box center [261, 36] width 139 height 21
click at [1056, 614] on div "Add Column" at bounding box center [702, 376] width 1318 height 580
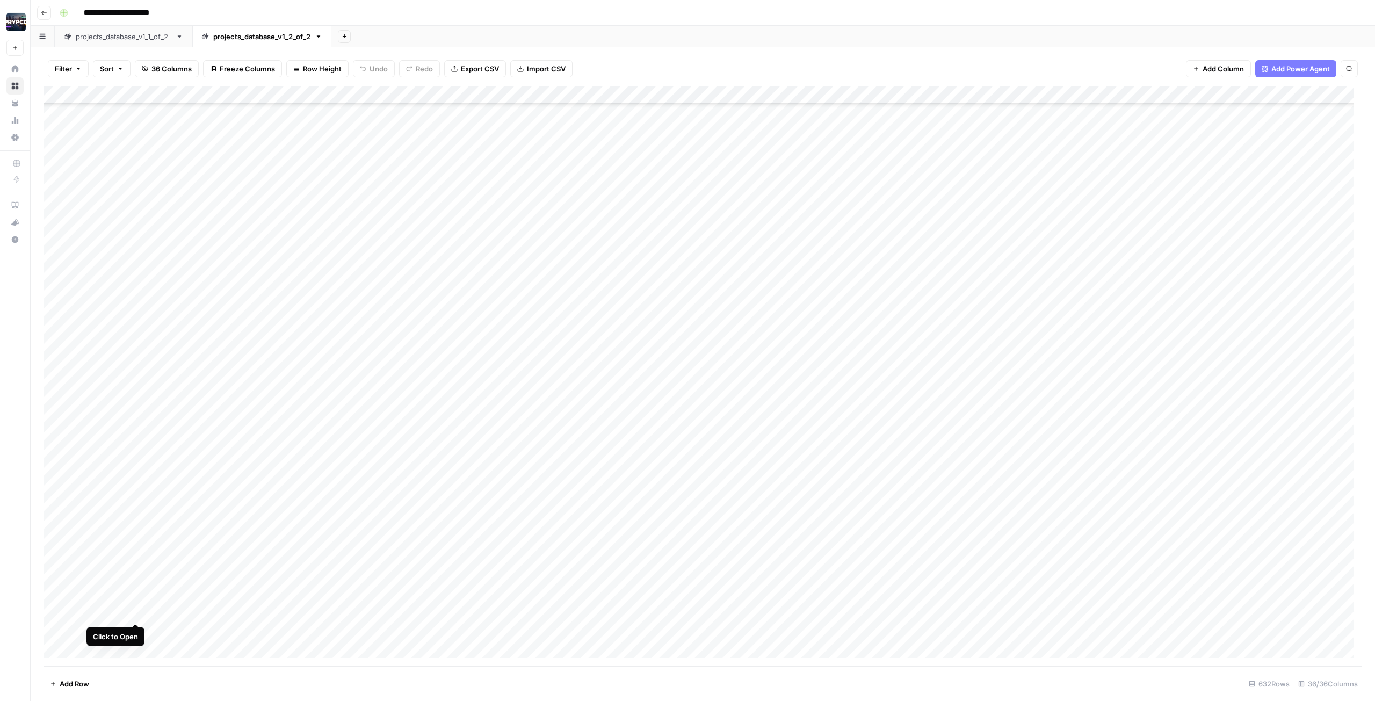
click at [135, 611] on div "Add Column" at bounding box center [702, 376] width 1318 height 580
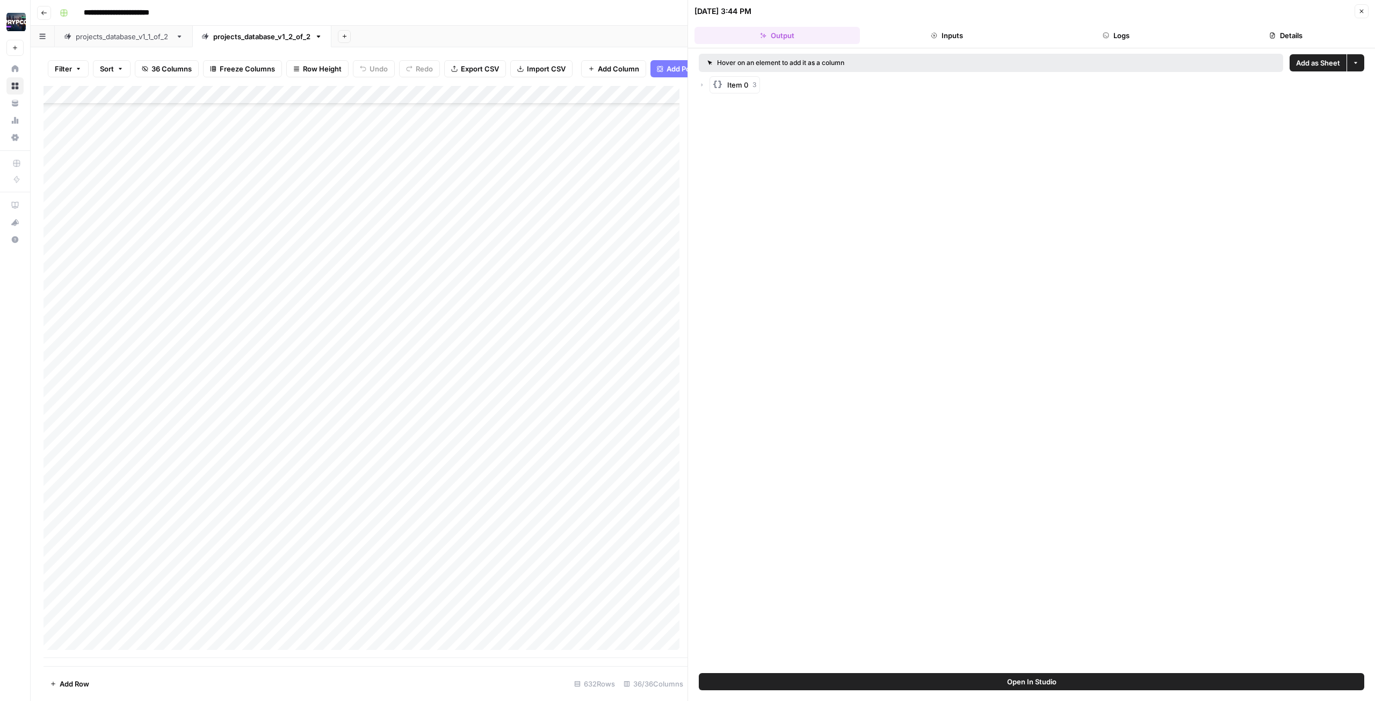
click at [1112, 26] on header "[DATE] 3:44 PM Close Output Inputs Logs Details" at bounding box center [1031, 24] width 687 height 48
click at [1128, 32] on button "Logs" at bounding box center [1116, 35] width 165 height 17
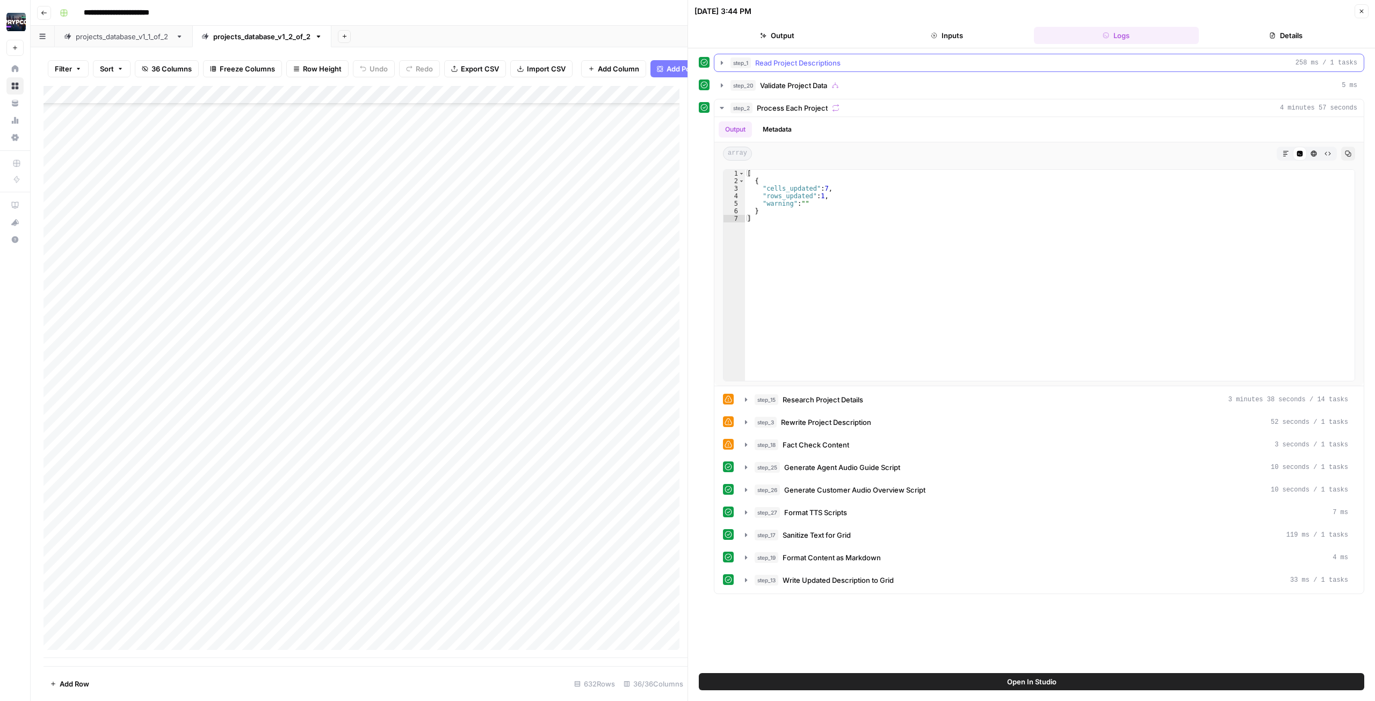
click at [993, 63] on div "step_1 Read Project Descriptions 258 ms / 1 tasks" at bounding box center [1043, 62] width 627 height 11
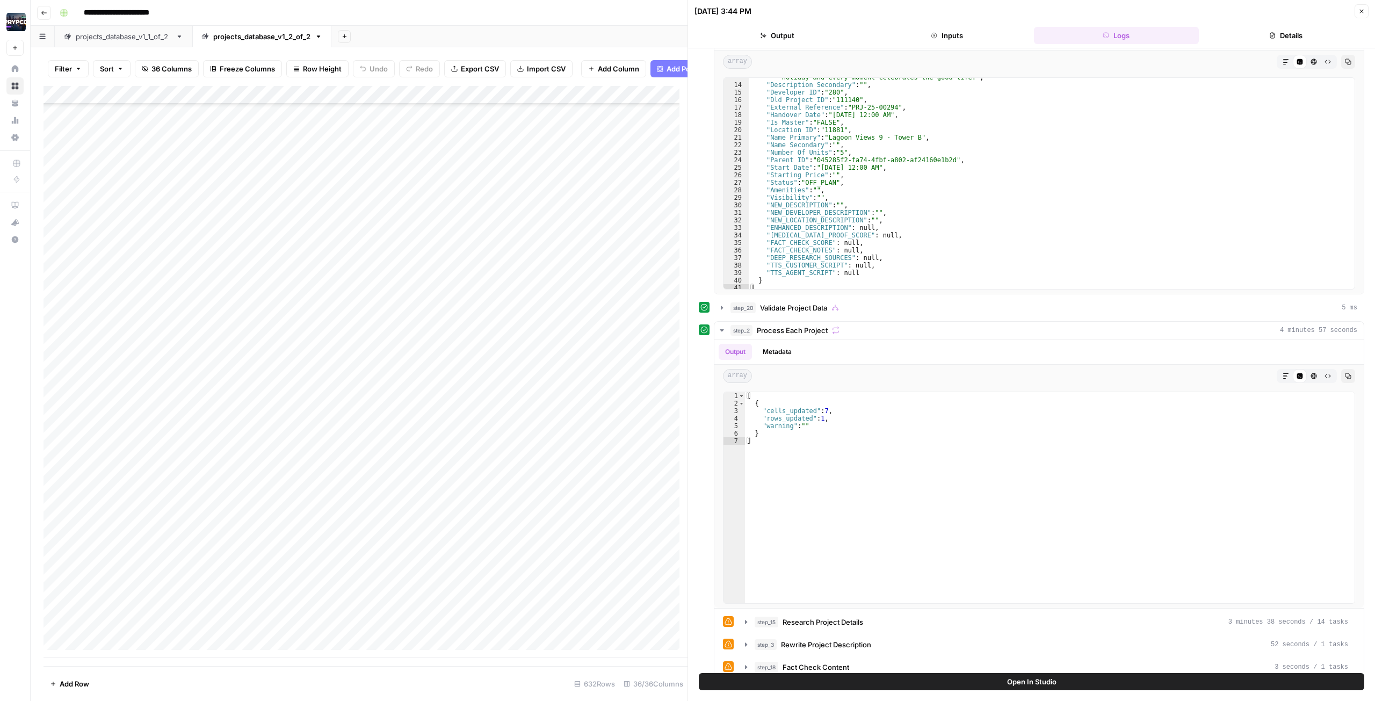
scroll to position [139, 0]
click at [862, 315] on div "step_20 Validate Project Data 5 ms" at bounding box center [1043, 313] width 627 height 11
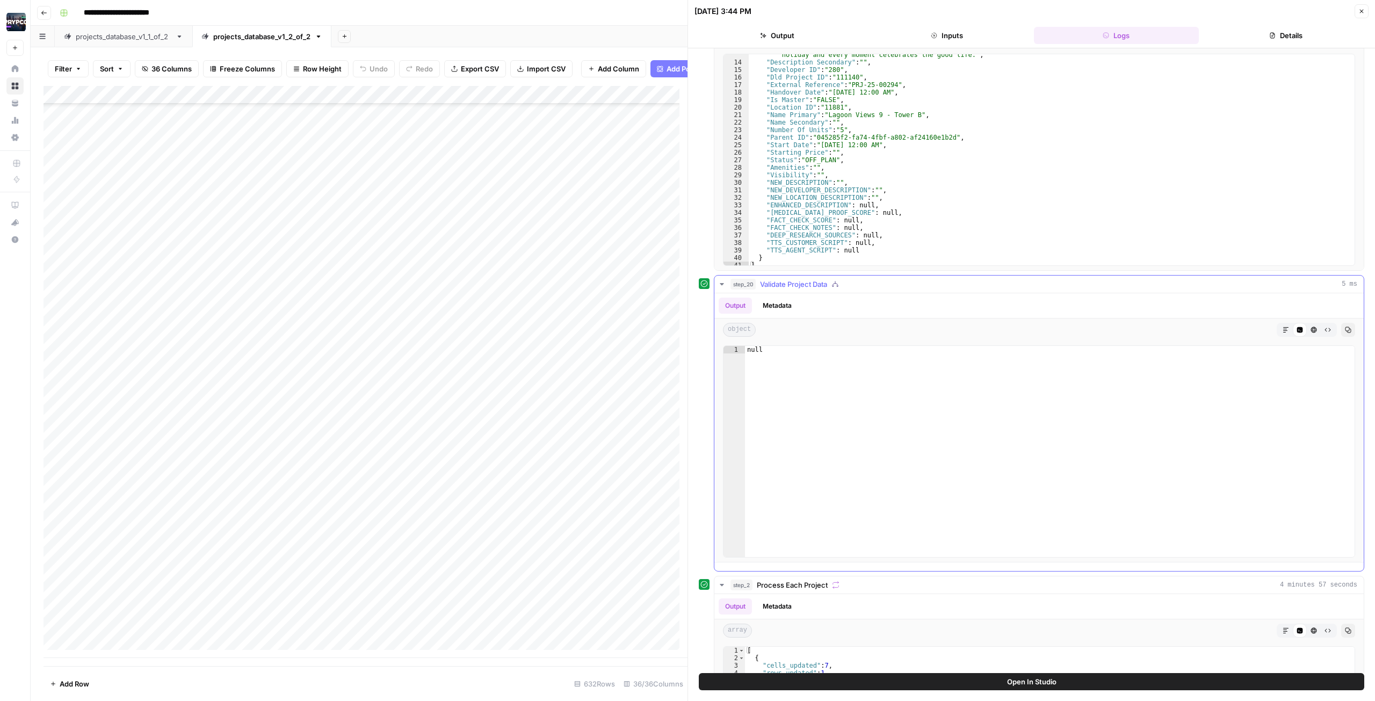
scroll to position [71, 0]
click at [765, 308] on button "Metadata" at bounding box center [777, 305] width 42 height 16
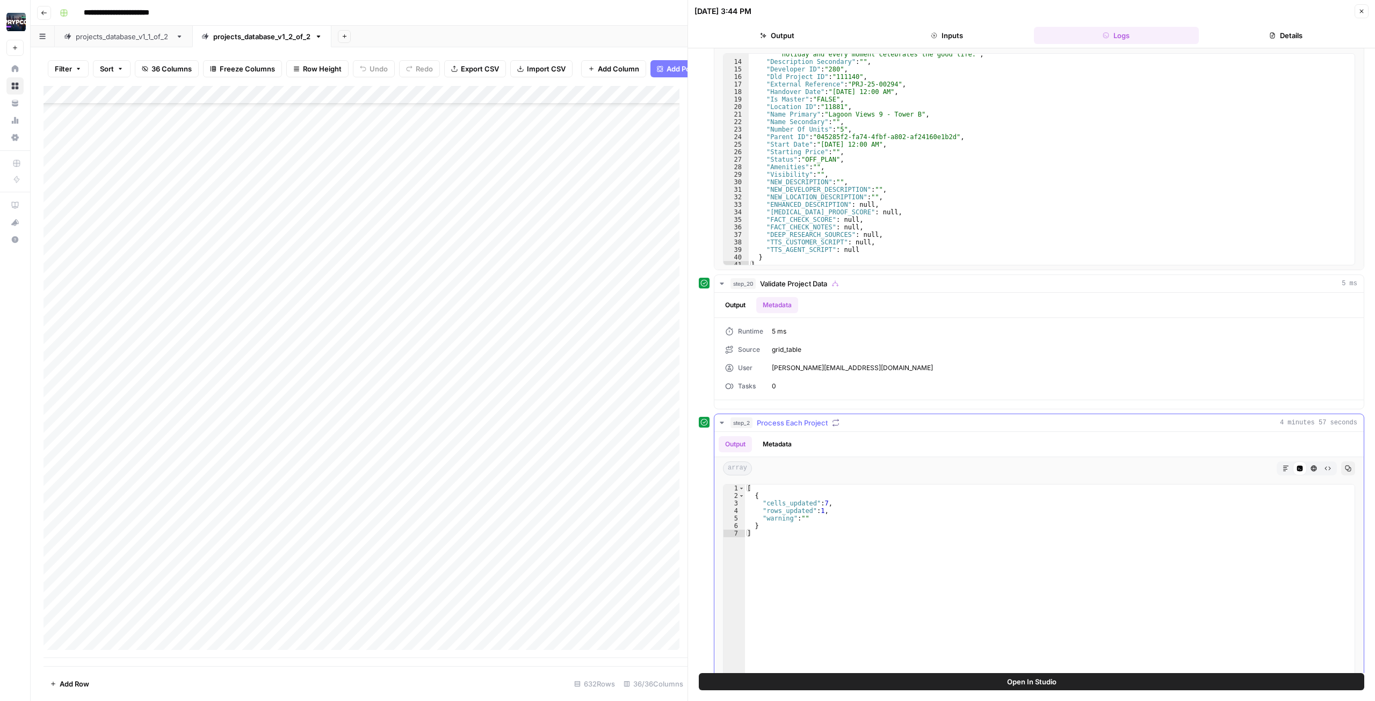
click at [783, 441] on button "Metadata" at bounding box center [777, 444] width 42 height 16
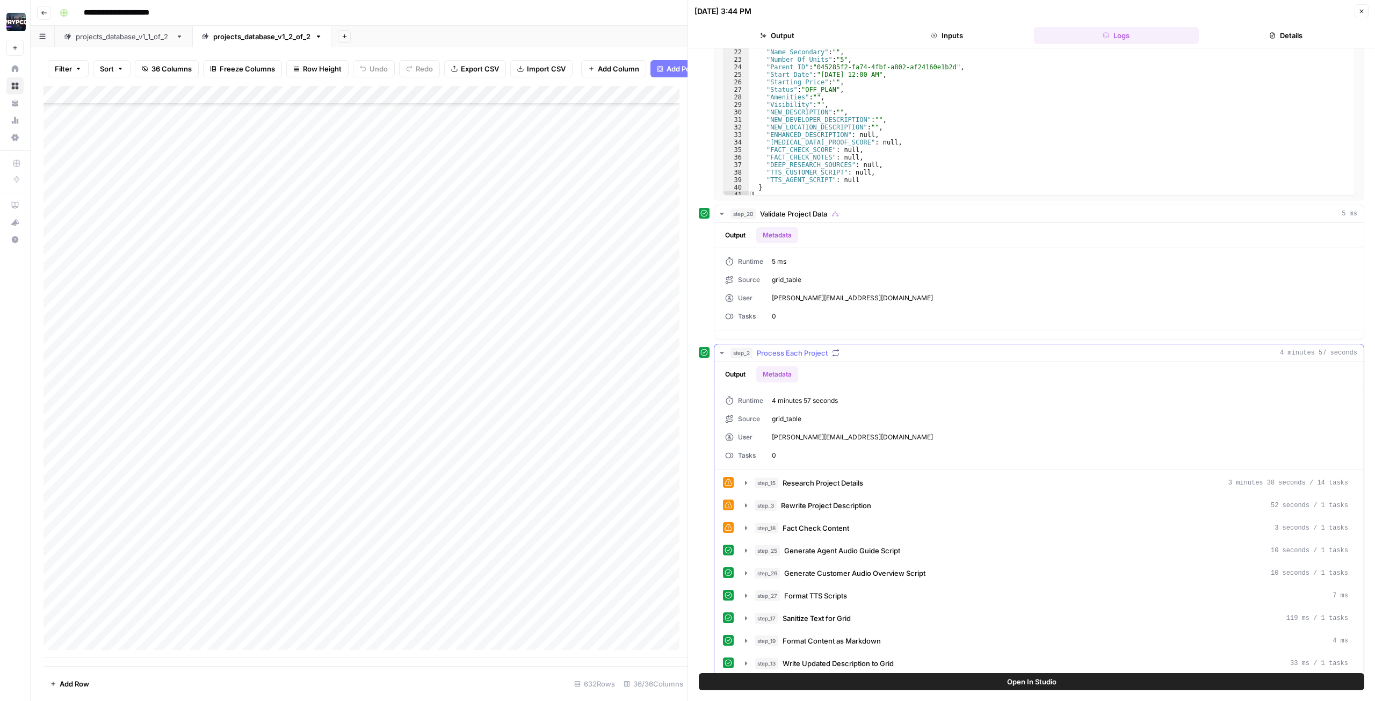
scroll to position [150, 0]
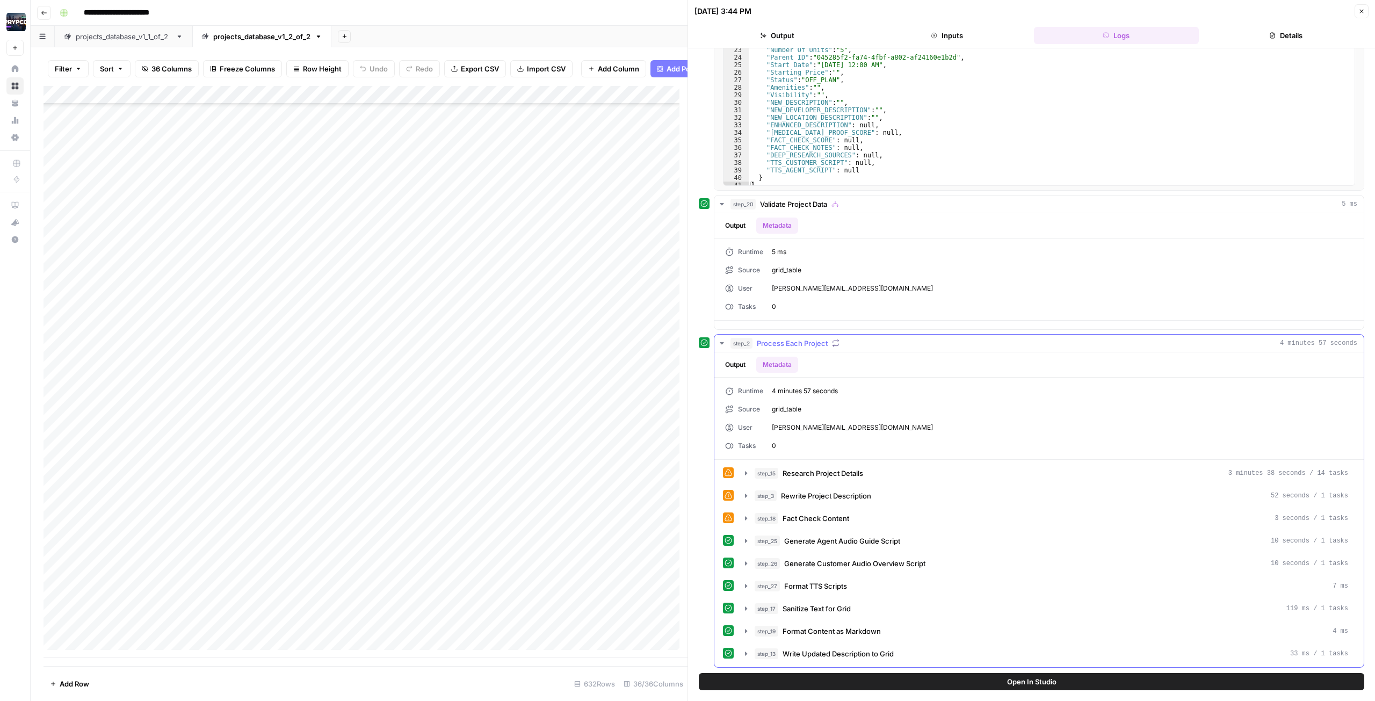
click at [737, 365] on button "Output" at bounding box center [734, 365] width 33 height 16
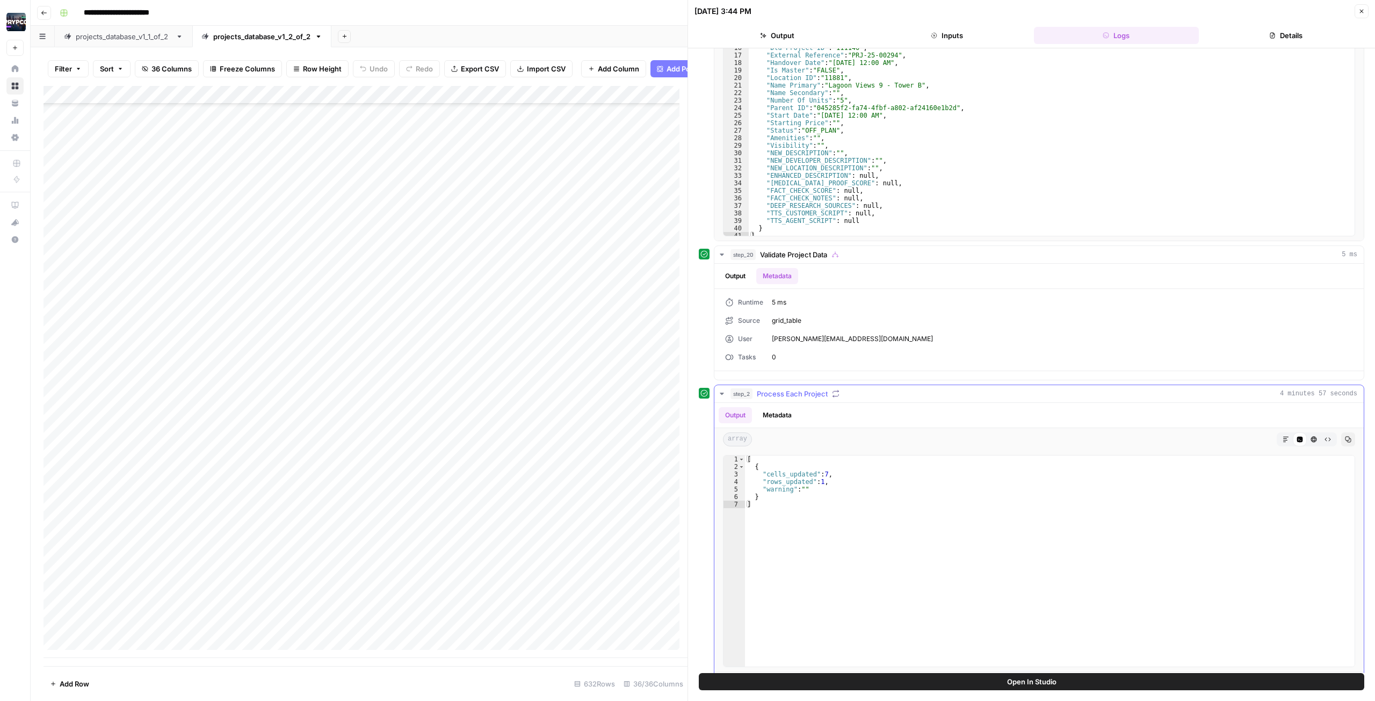
scroll to position [312, 0]
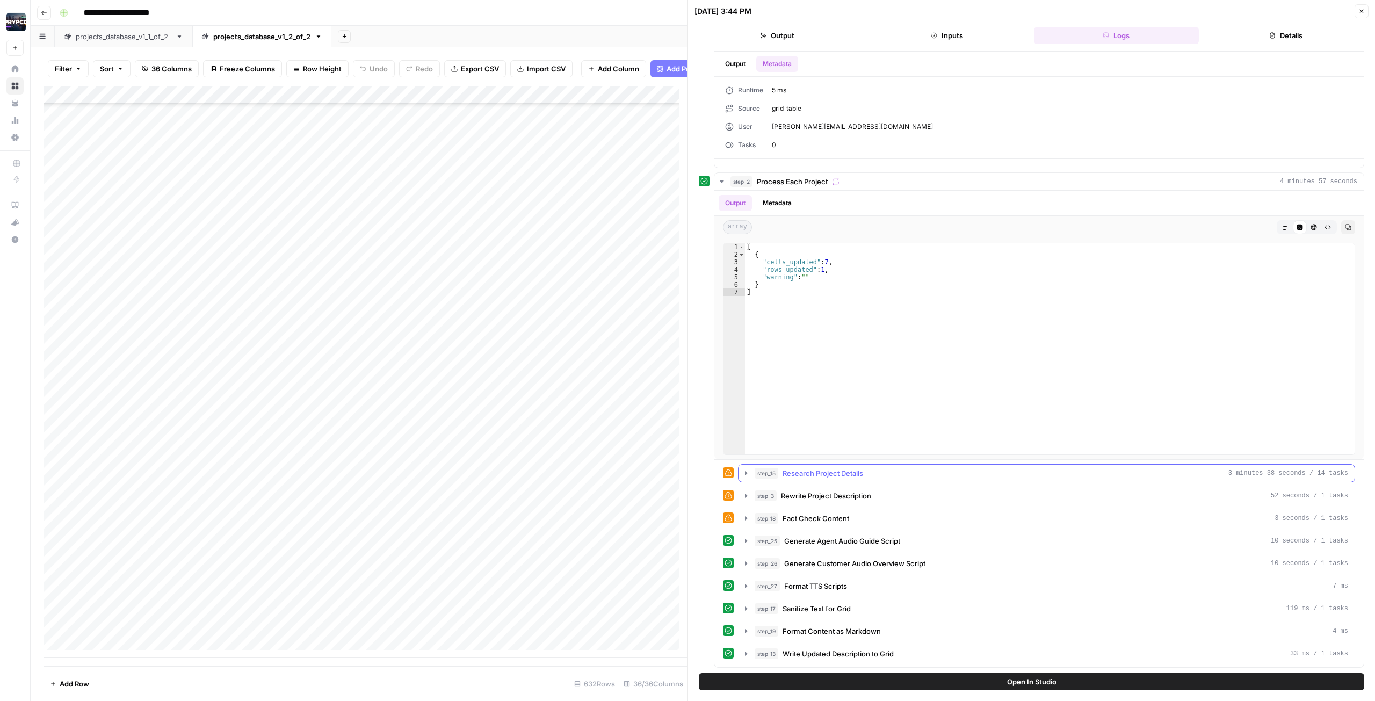
click at [822, 475] on span "Research Project Details" at bounding box center [822, 473] width 81 height 11
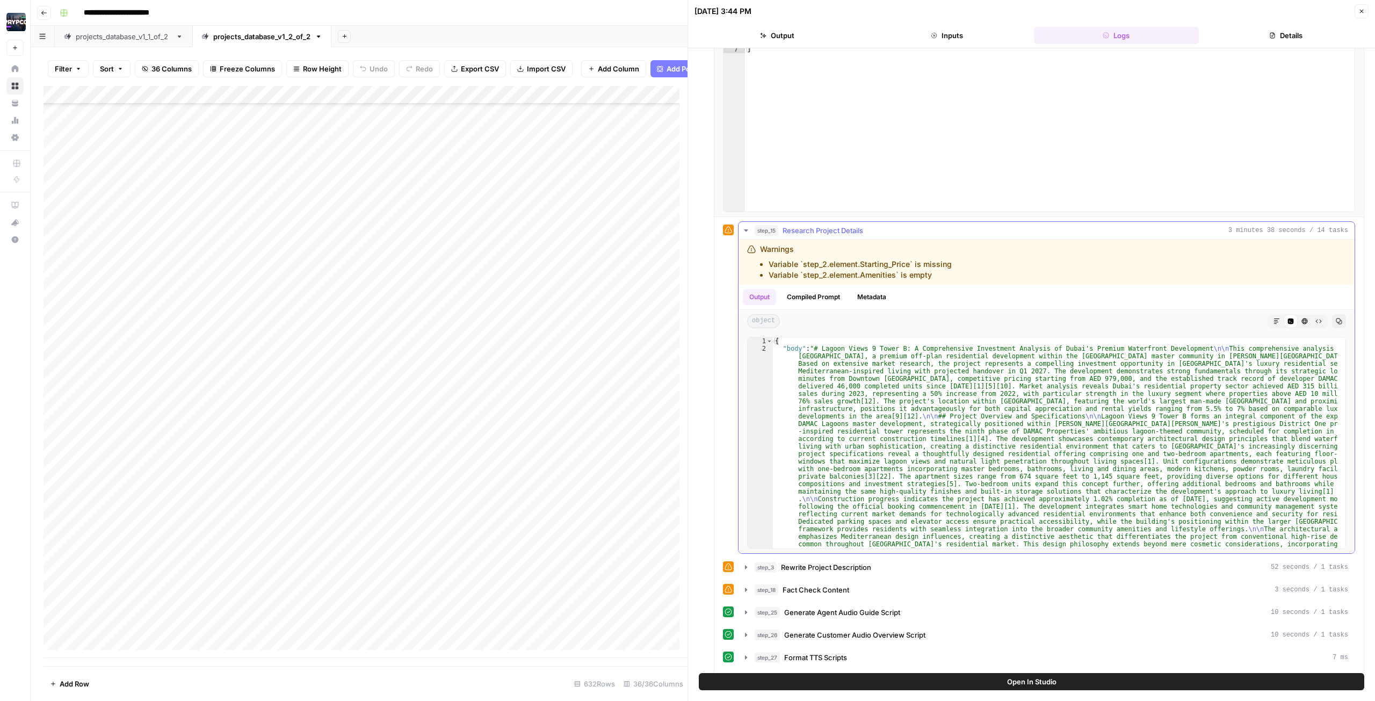
scroll to position [555, 0]
click at [829, 295] on button "Compiled Prompt" at bounding box center [813, 296] width 66 height 16
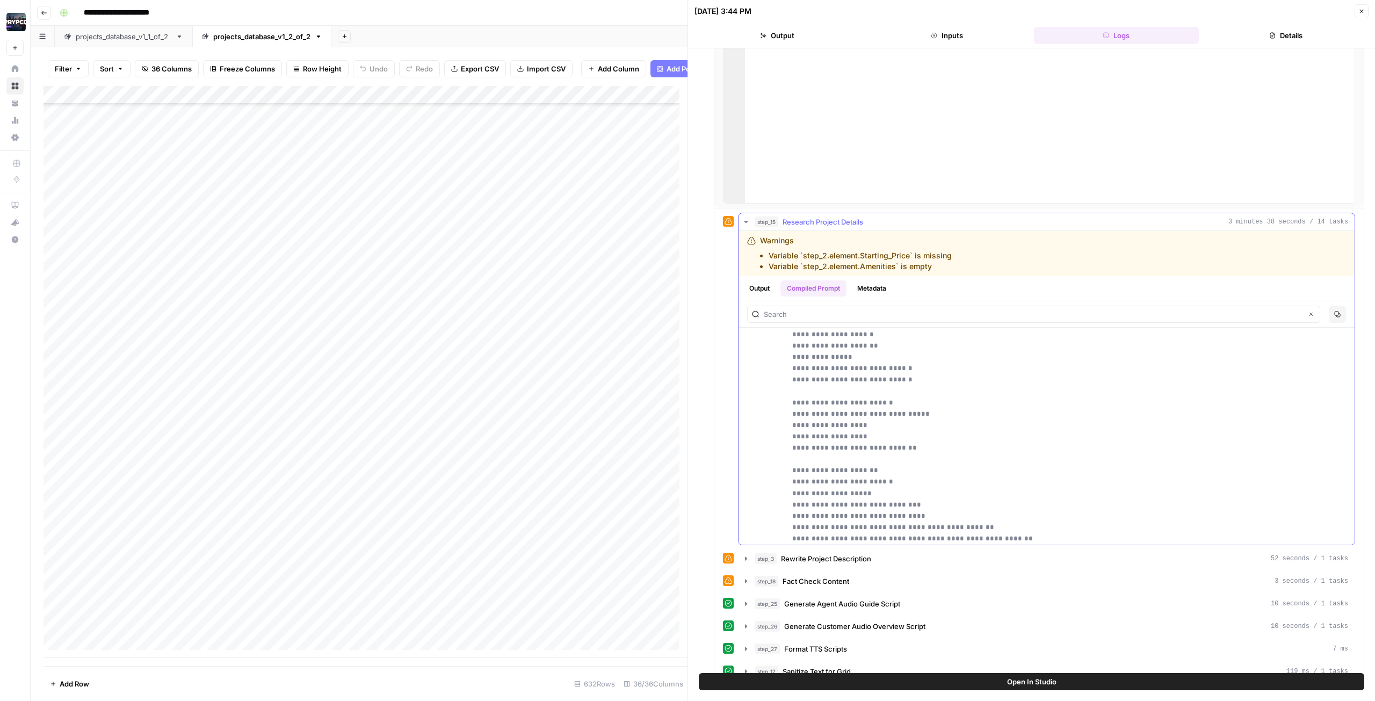
scroll to position [604, 0]
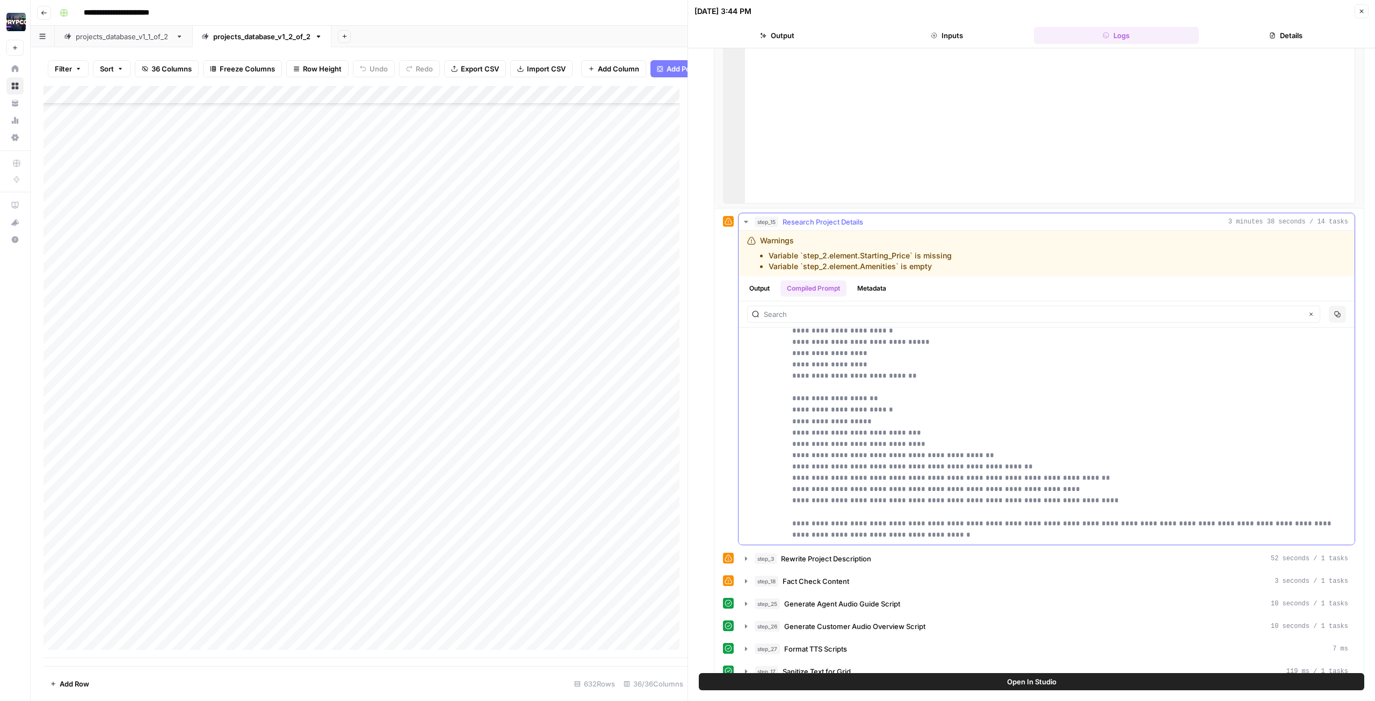
click at [757, 289] on button "Output" at bounding box center [759, 288] width 33 height 16
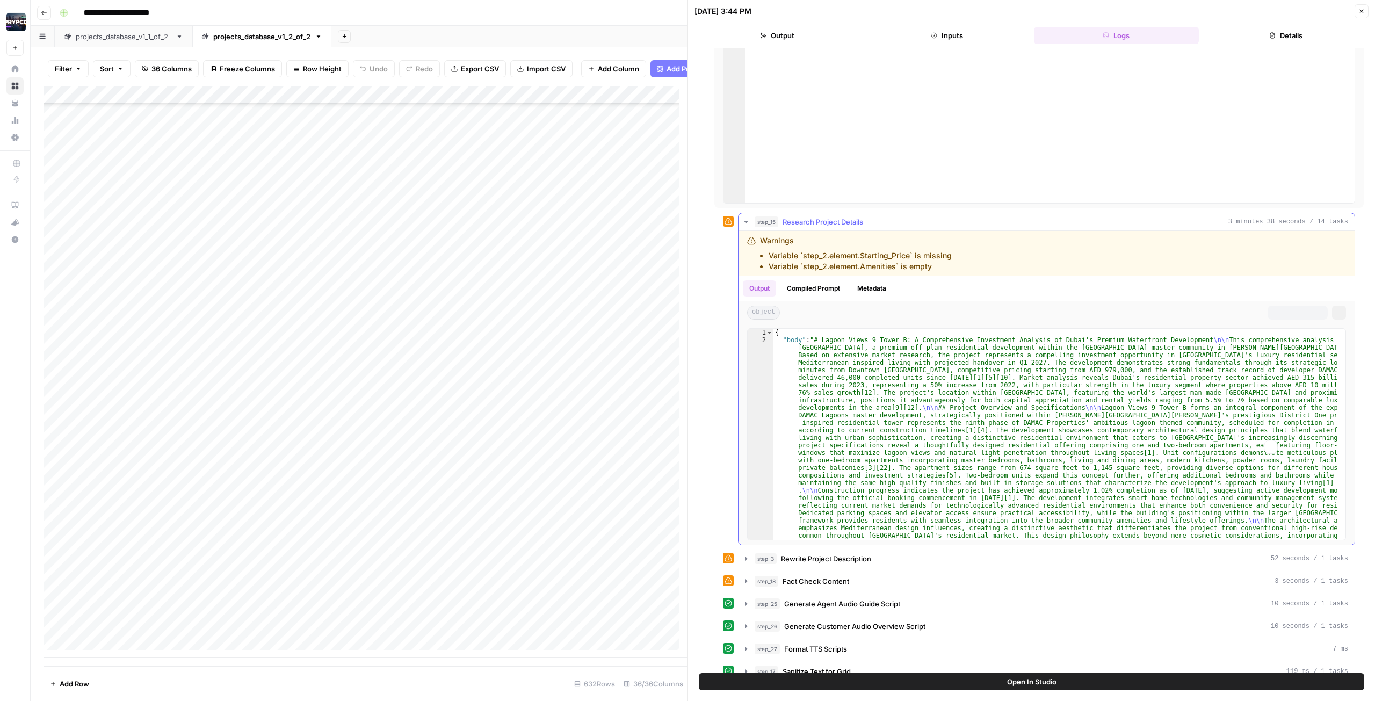
scroll to position [563, 0]
click at [870, 288] on button "Metadata" at bounding box center [872, 288] width 42 height 16
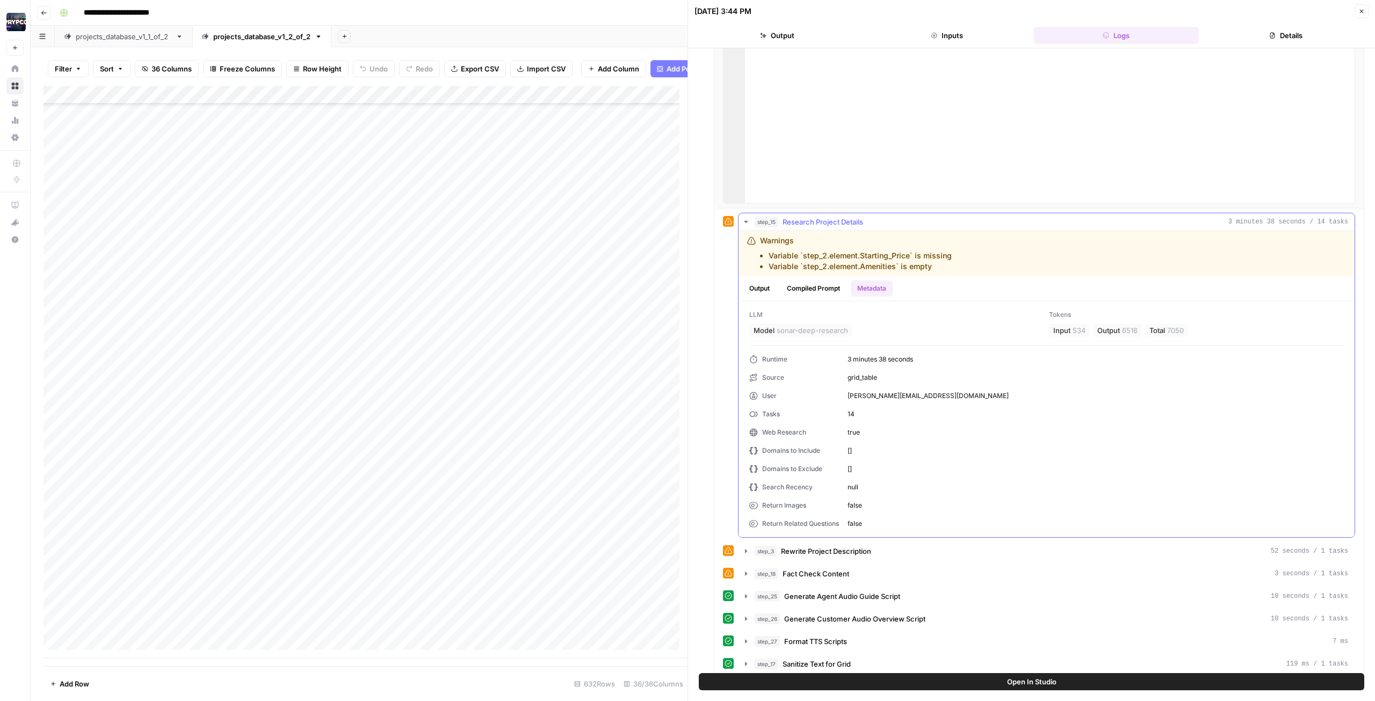
click at [759, 290] on button "Output" at bounding box center [759, 288] width 33 height 16
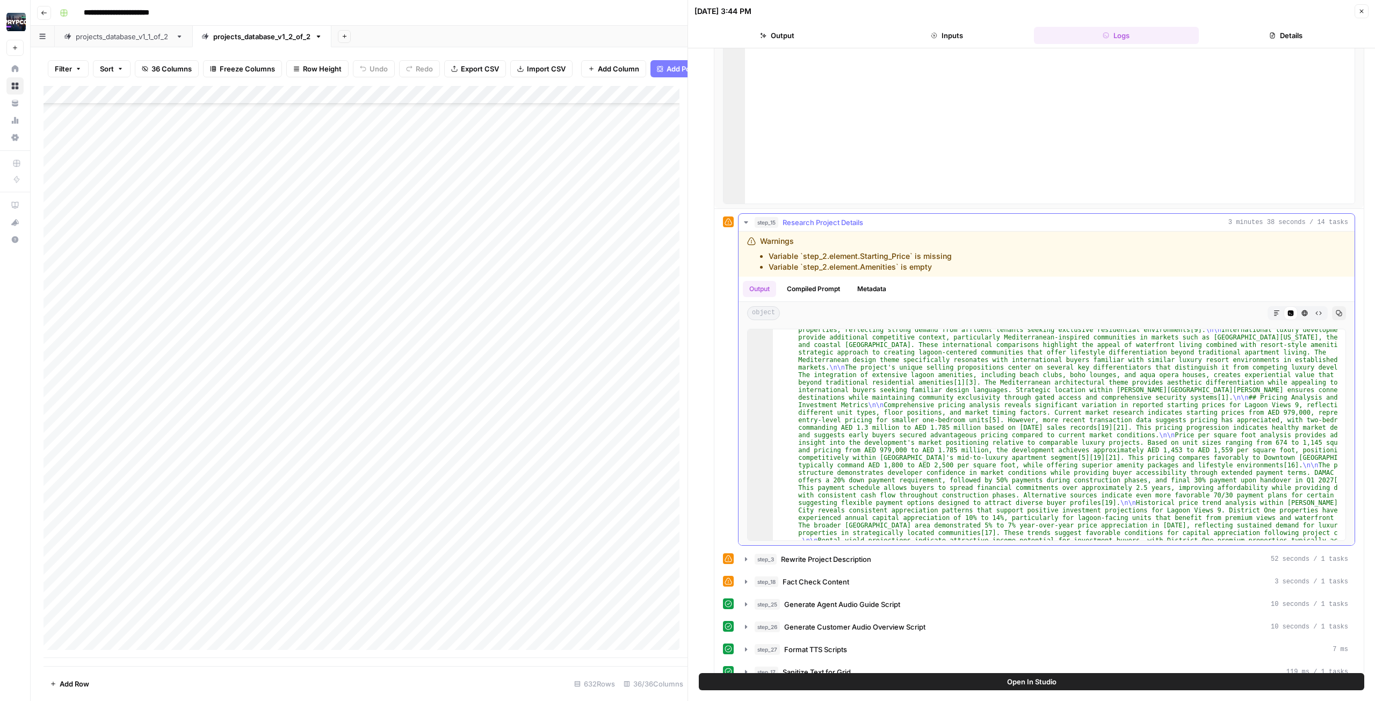
scroll to position [382, 0]
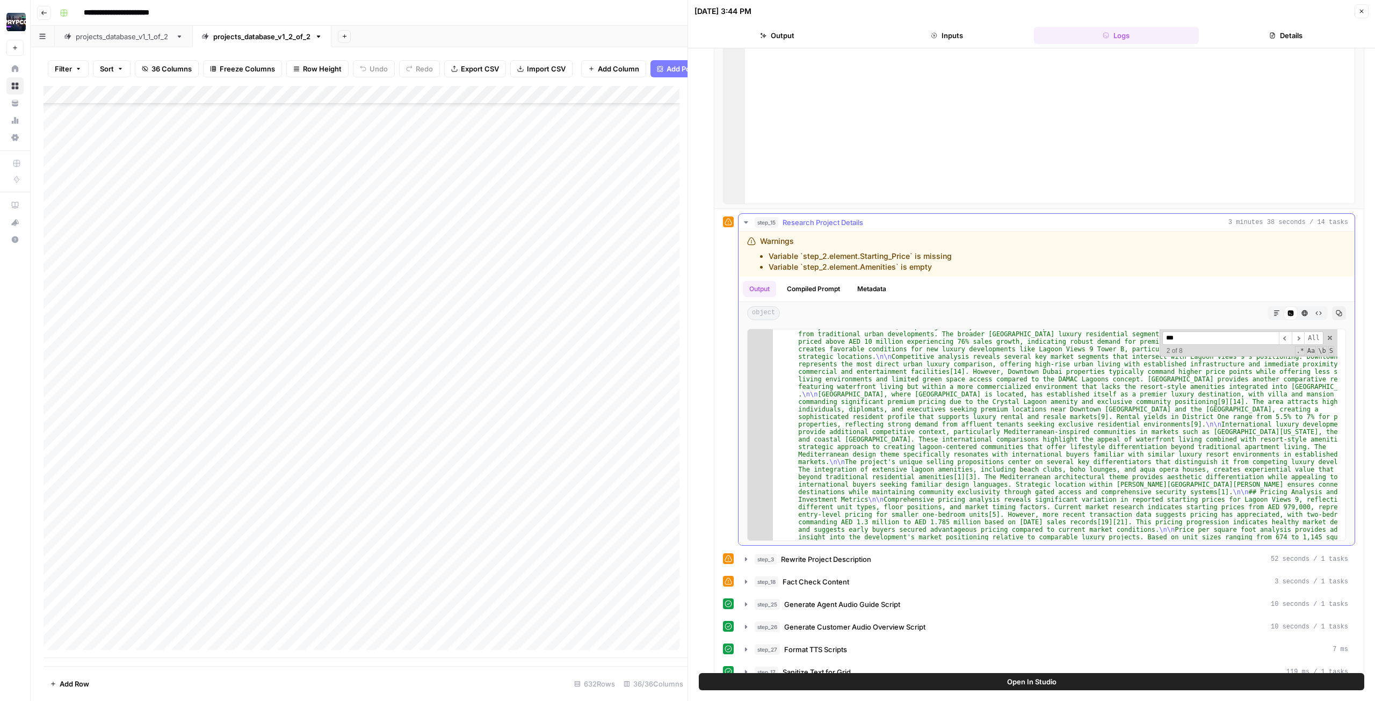
scroll to position [236, 0]
type input "***"
click at [433, 596] on div "Add Column" at bounding box center [365, 372] width 644 height 572
click at [498, 592] on div "Add Column" at bounding box center [365, 372] width 644 height 572
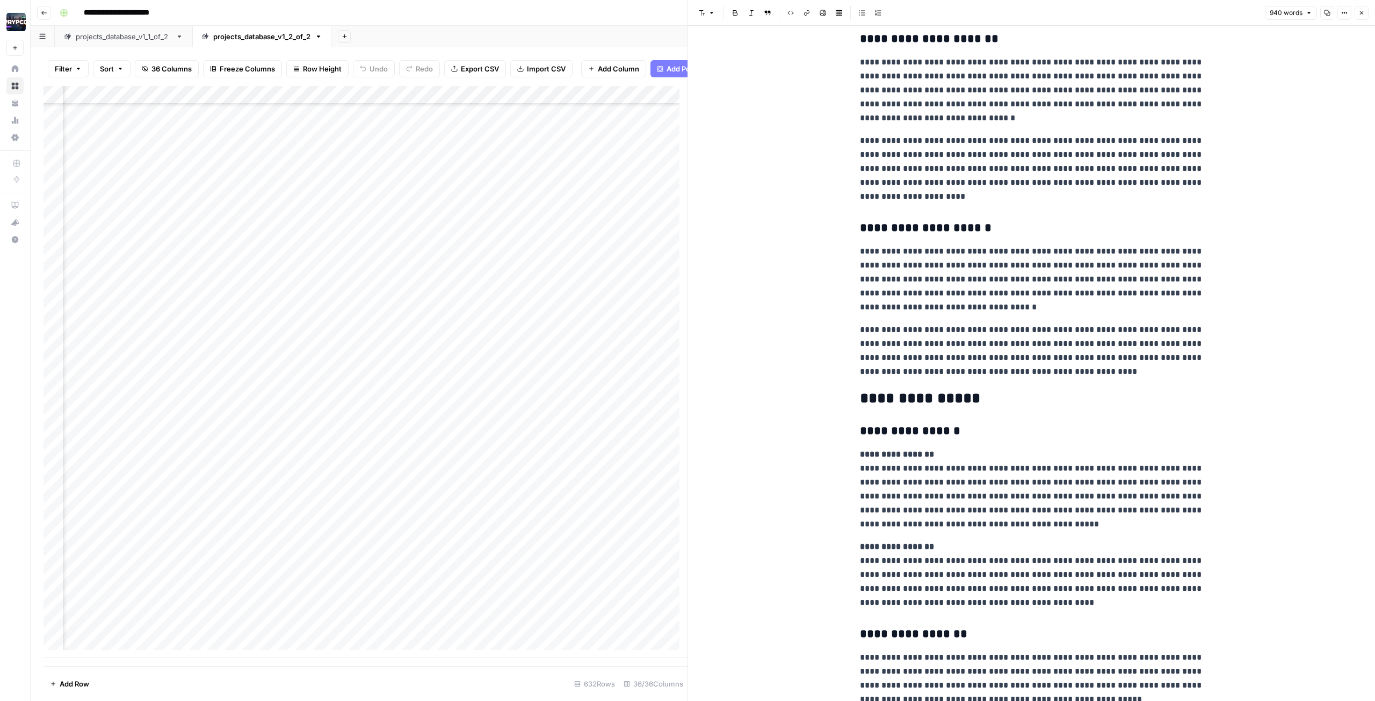
scroll to position [1036, 0]
click at [496, 614] on div "Add Column" at bounding box center [365, 372] width 644 height 572
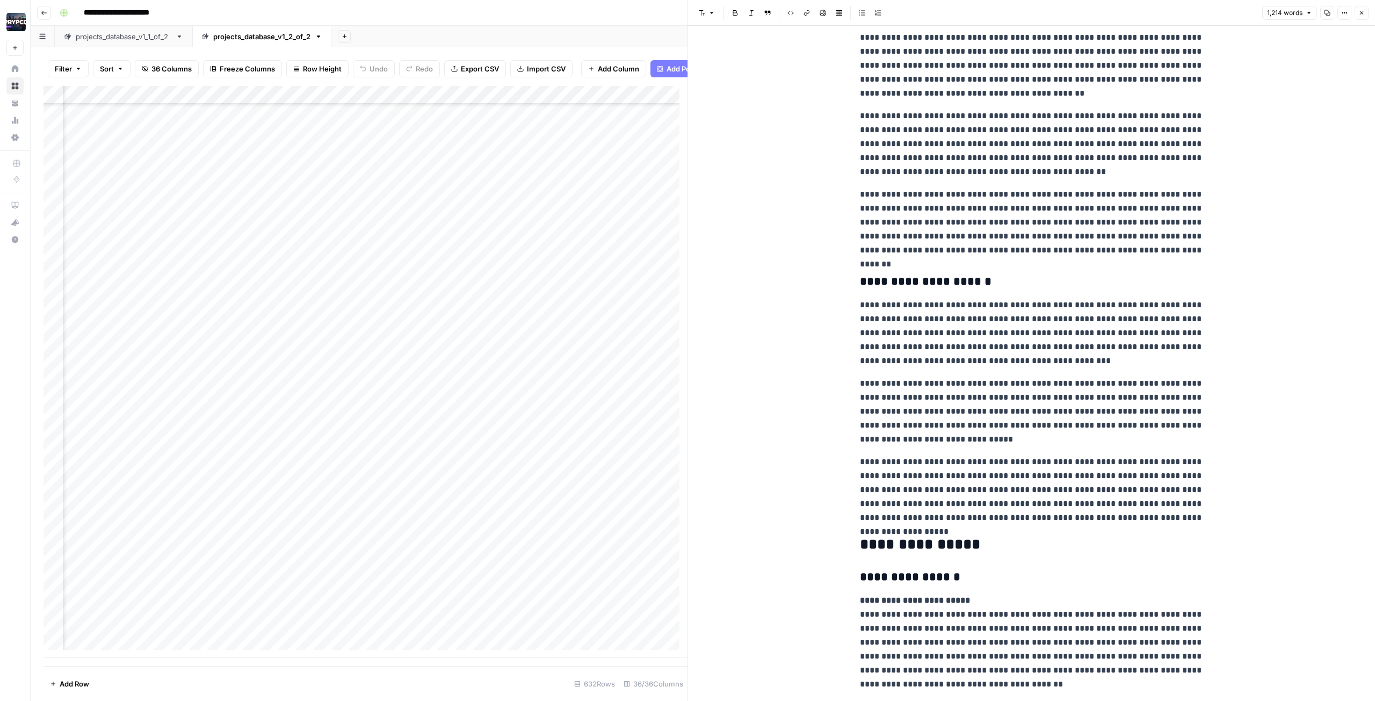
scroll to position [11010, 0]
click at [135, 612] on div "Add Column" at bounding box center [365, 372] width 644 height 572
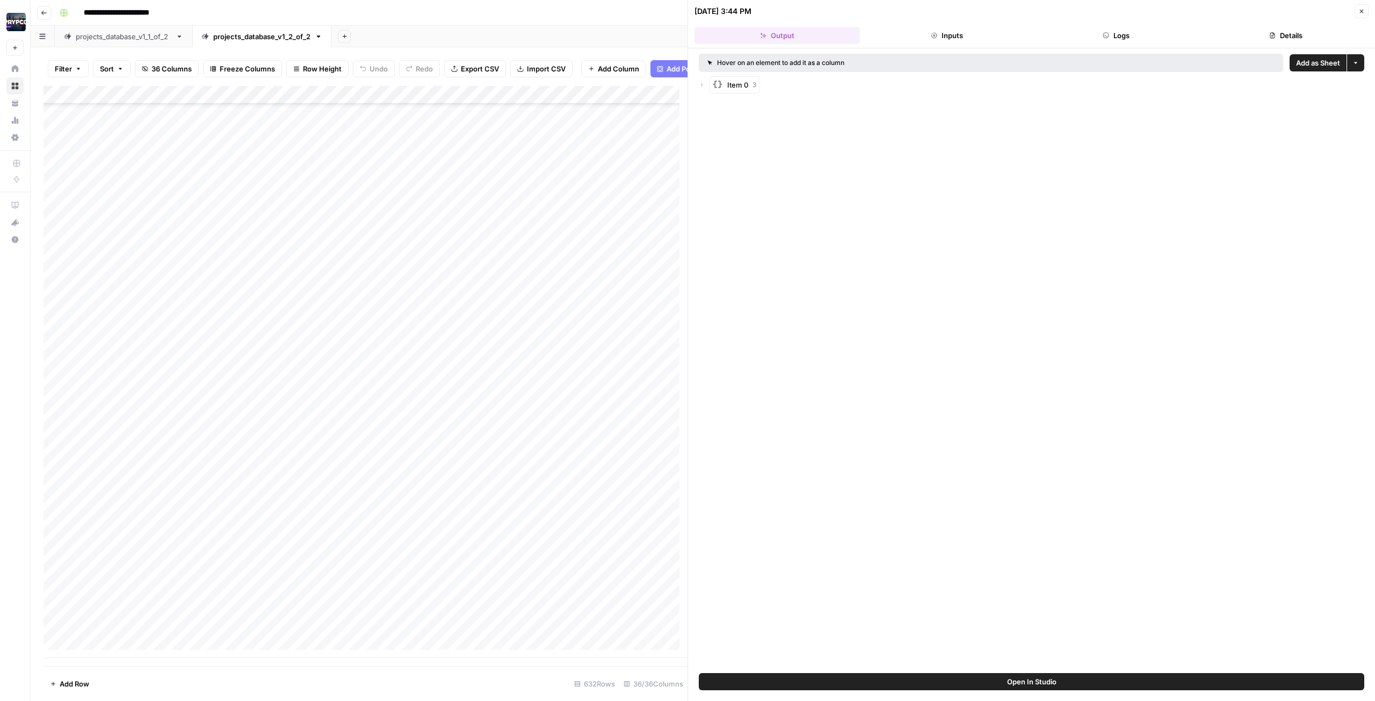
click at [1114, 39] on button "Logs" at bounding box center [1116, 35] width 165 height 17
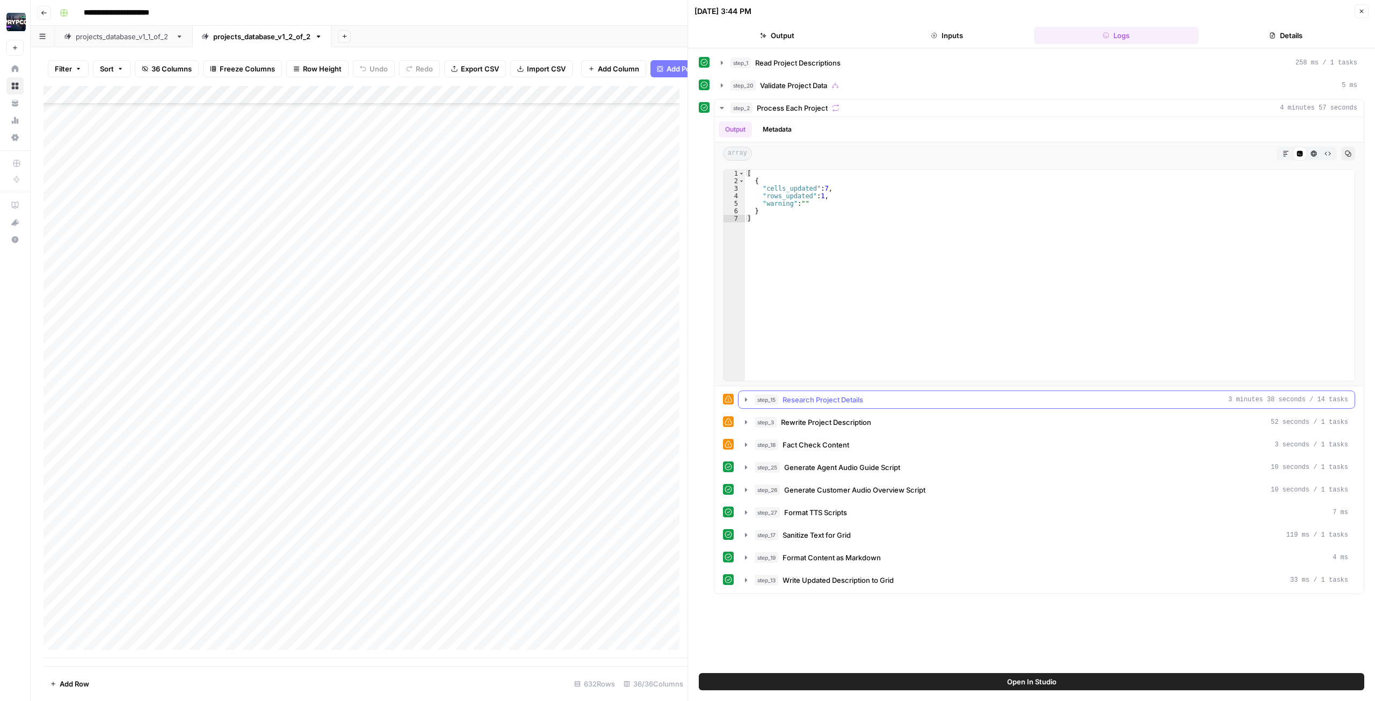
click at [865, 400] on div "step_15 Research Project Details 3 minutes 38 seconds / 14 tasks" at bounding box center [1050, 399] width 593 height 11
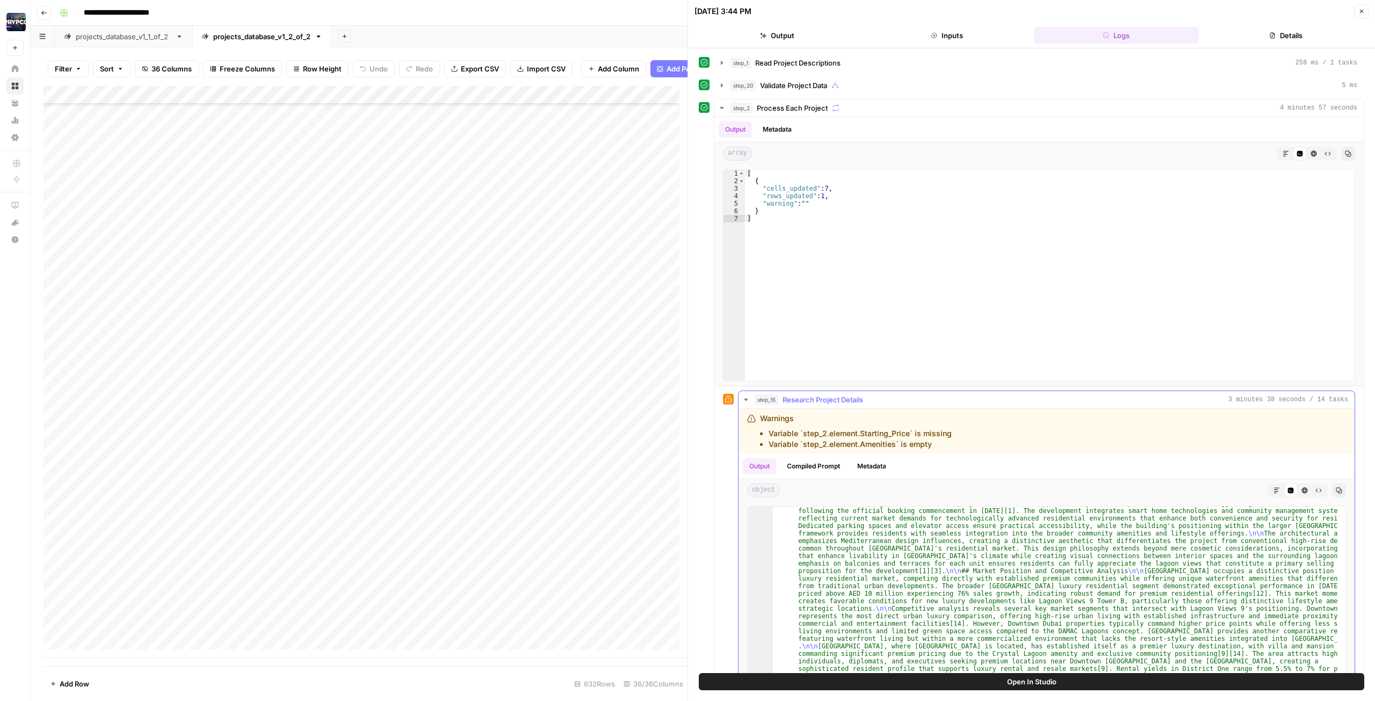
scroll to position [241, 0]
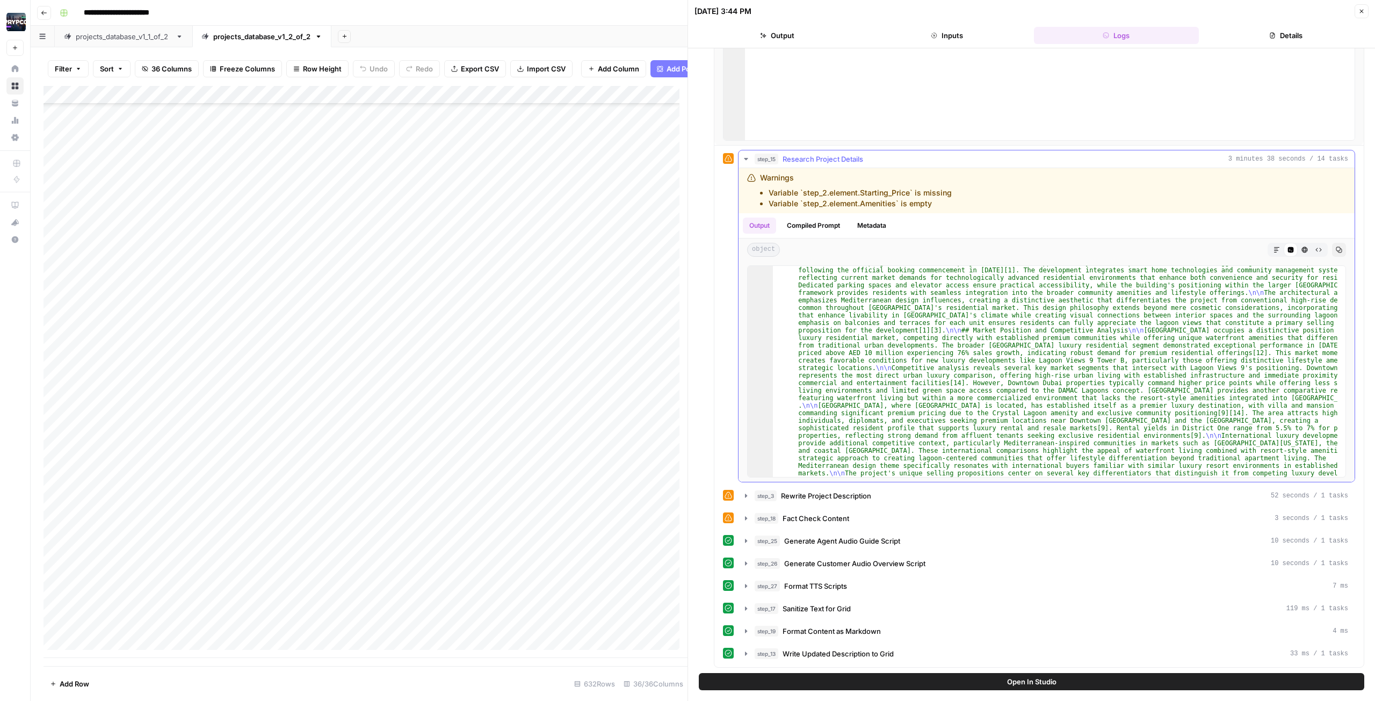
click at [1332, 253] on button "Copy" at bounding box center [1339, 250] width 14 height 14
click at [45, 14] on icon "button" at bounding box center [44, 13] width 6 height 6
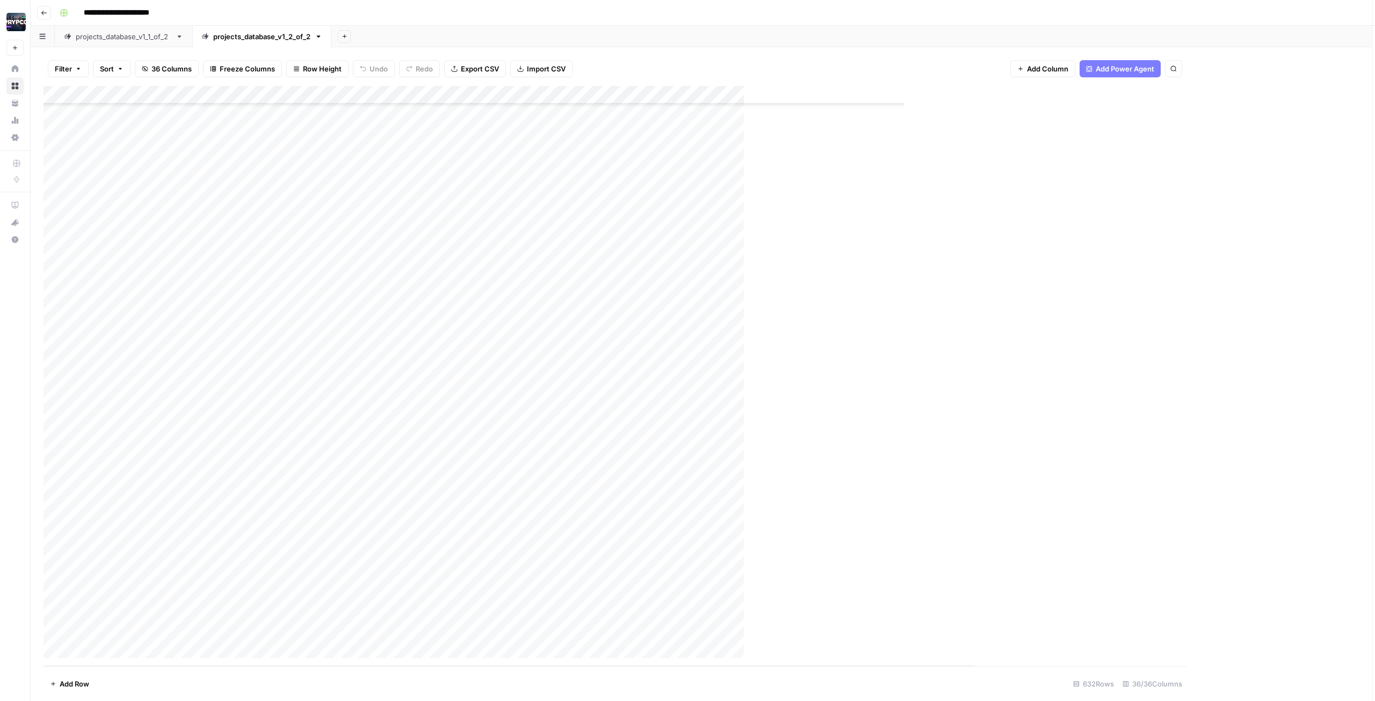
scroll to position [11002, 0]
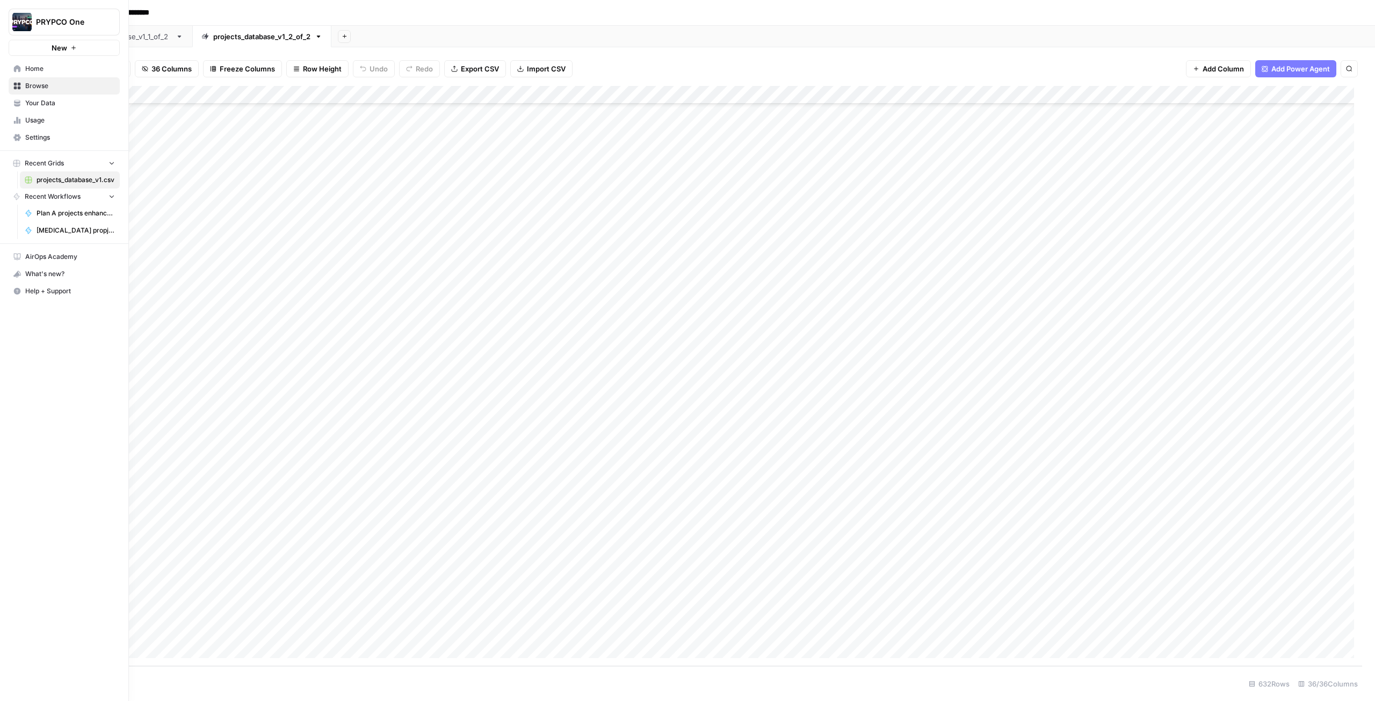
click at [42, 86] on span "Browse" at bounding box center [70, 86] width 90 height 10
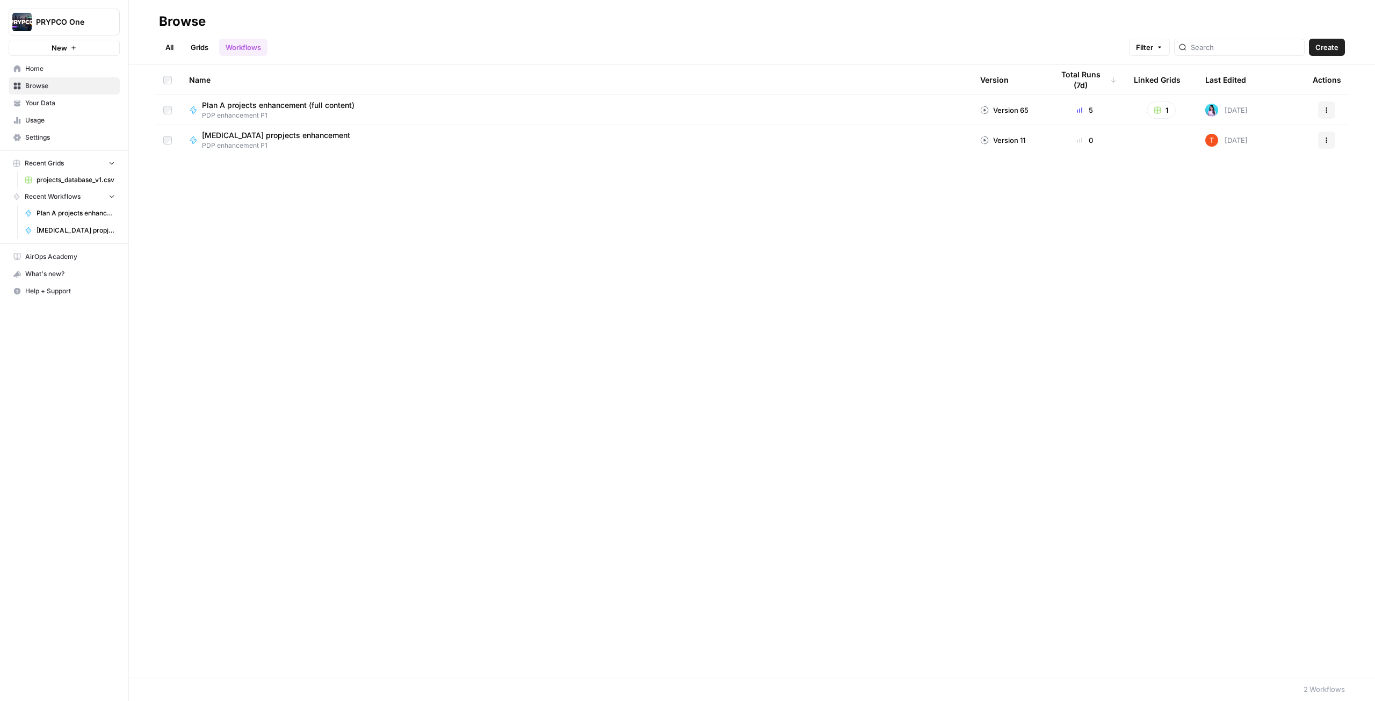
click at [333, 110] on span "Plan A projects enhancement (full content)" at bounding box center [278, 105] width 153 height 11
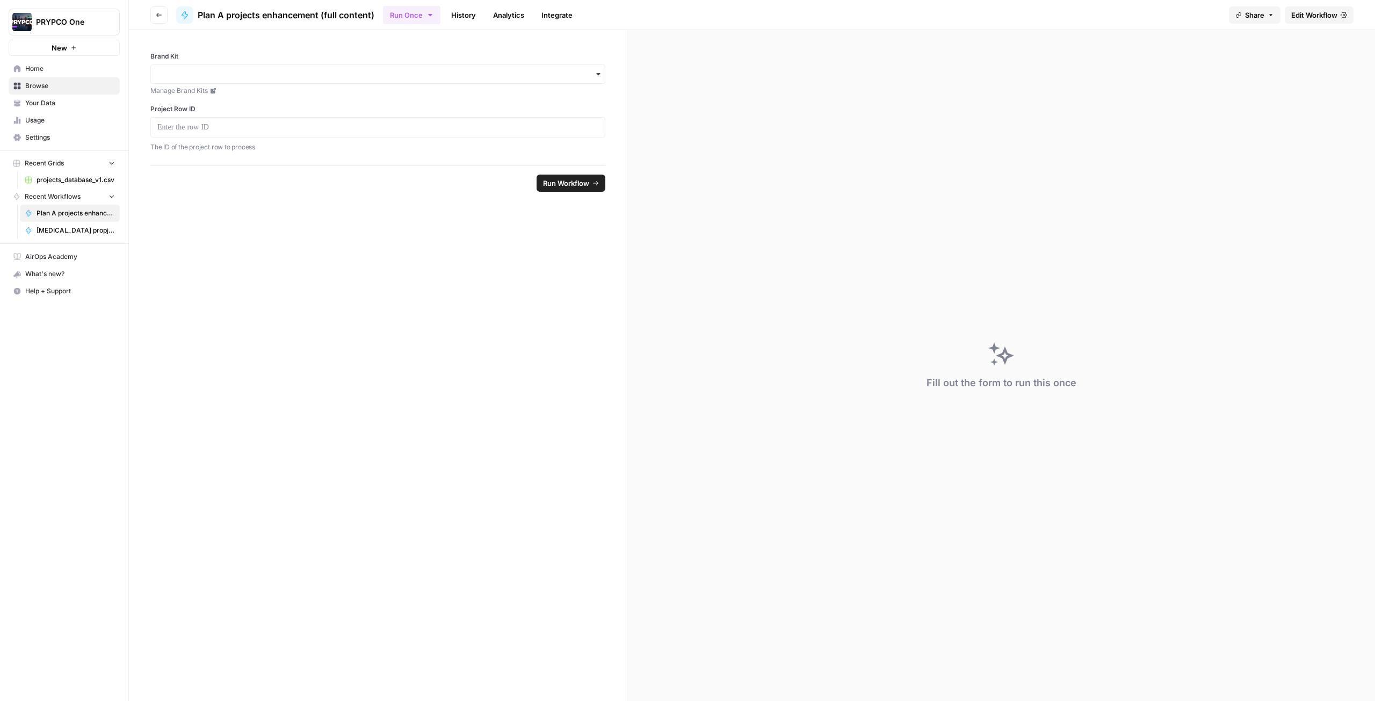
click at [1331, 11] on span "Edit Workflow" at bounding box center [1314, 15] width 46 height 11
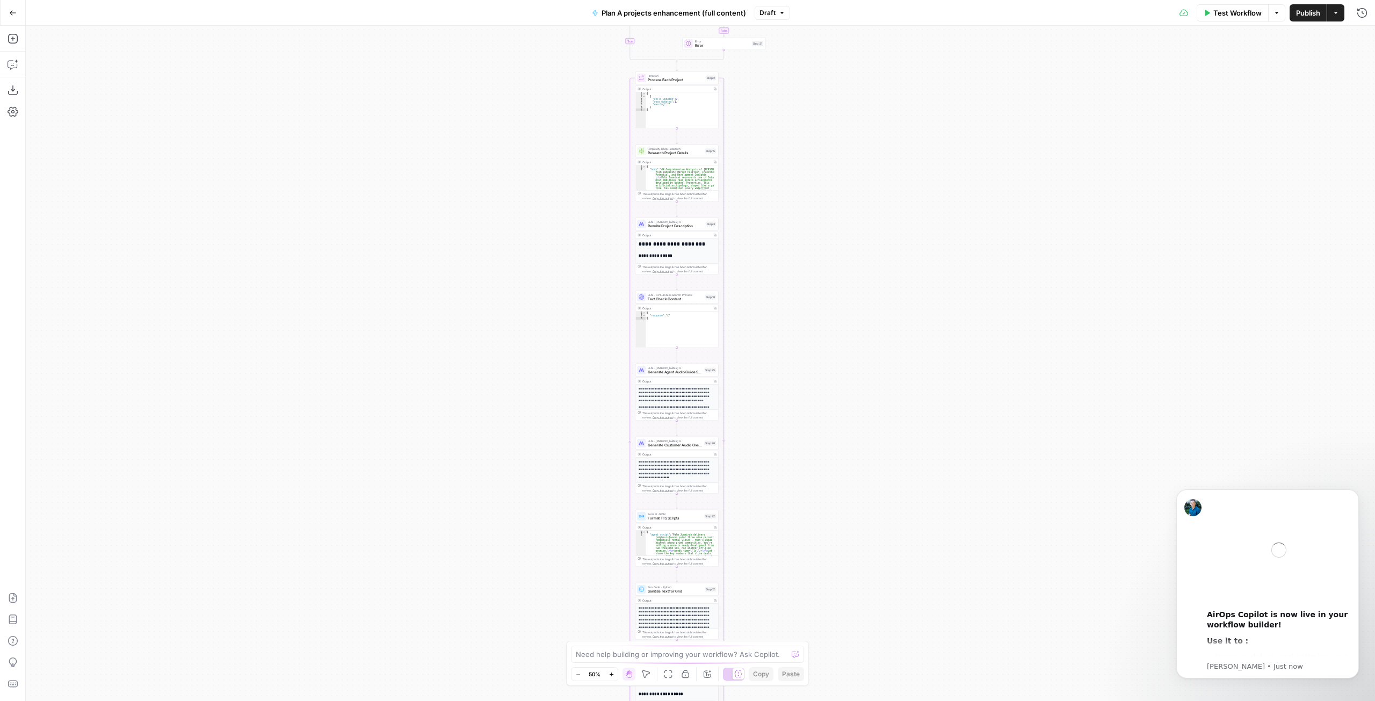
click at [425, 484] on div "true false Workflow Set Inputs Inputs Read from Grid Read Project Descriptions …" at bounding box center [700, 363] width 1349 height 675
click at [231, 560] on body "PRYPCO One New Home Browse Your Data Usage Settings Recent Grids projects_datab…" at bounding box center [687, 350] width 1375 height 701
click at [84, 668] on div "Auto Mode Send" at bounding box center [126, 680] width 170 height 24
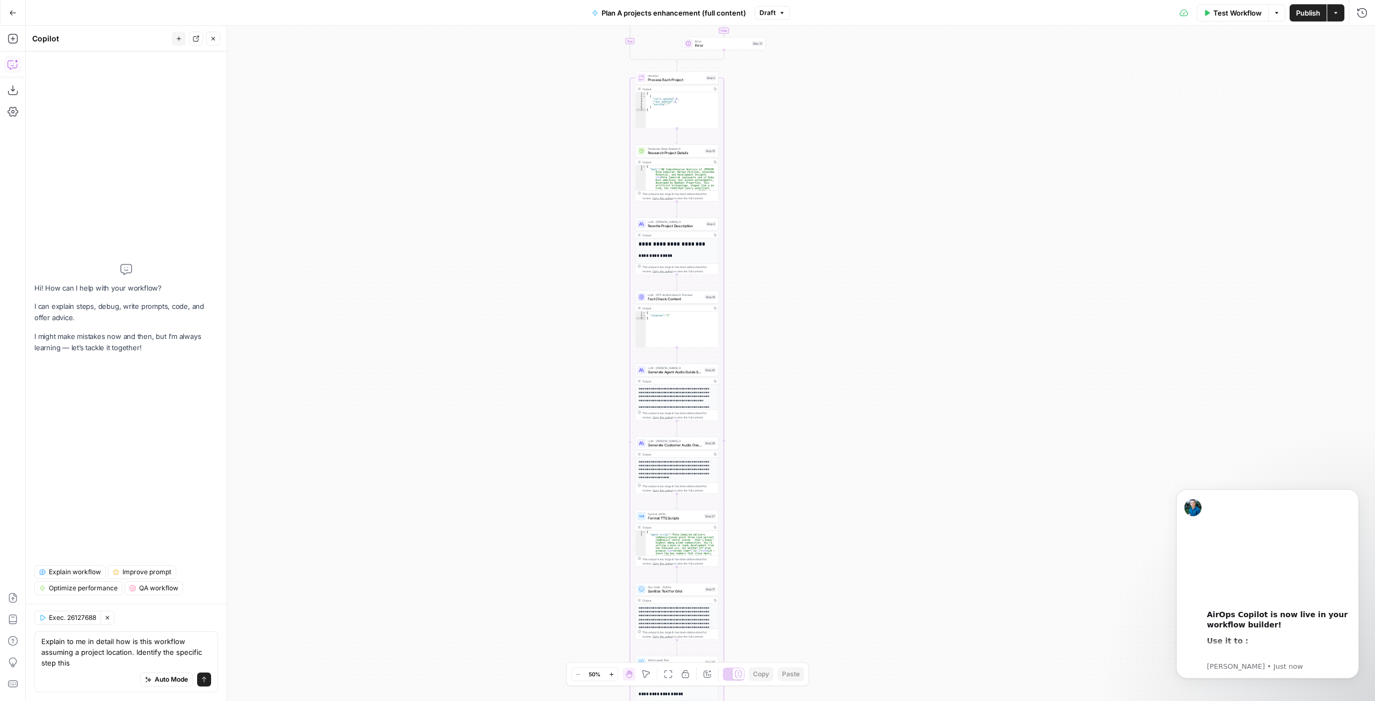
click at [110, 616] on icon "button" at bounding box center [107, 617] width 6 height 6
click at [100, 665] on textarea "Explain to me in detail how is this workflow assuming a project location. Ident…" at bounding box center [126, 652] width 170 height 32
click at [56, 661] on textarea "Explain to me in detail how is this workflow assuming a project location. Ident…" at bounding box center [126, 652] width 170 height 32
type textarea "Explain to me in detail how is this workflow assuming a project location. Ident…"
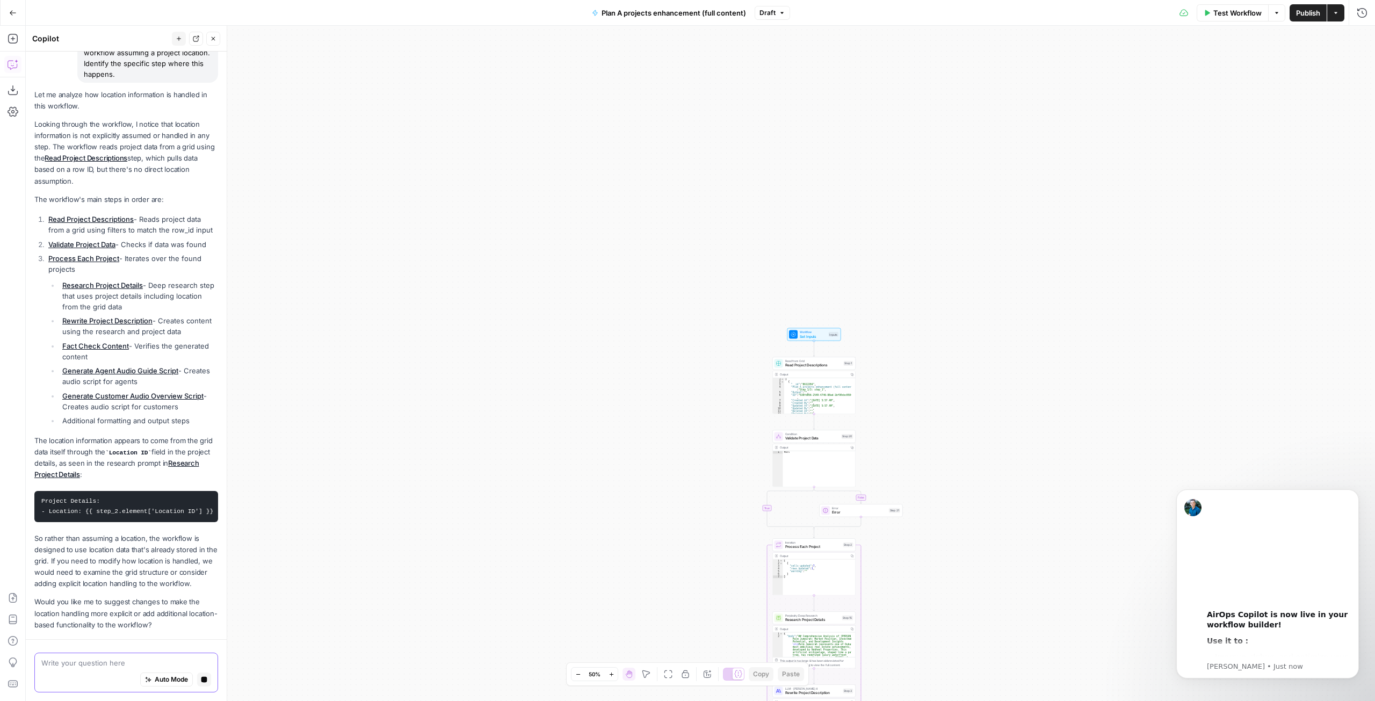
scroll to position [157, 0]
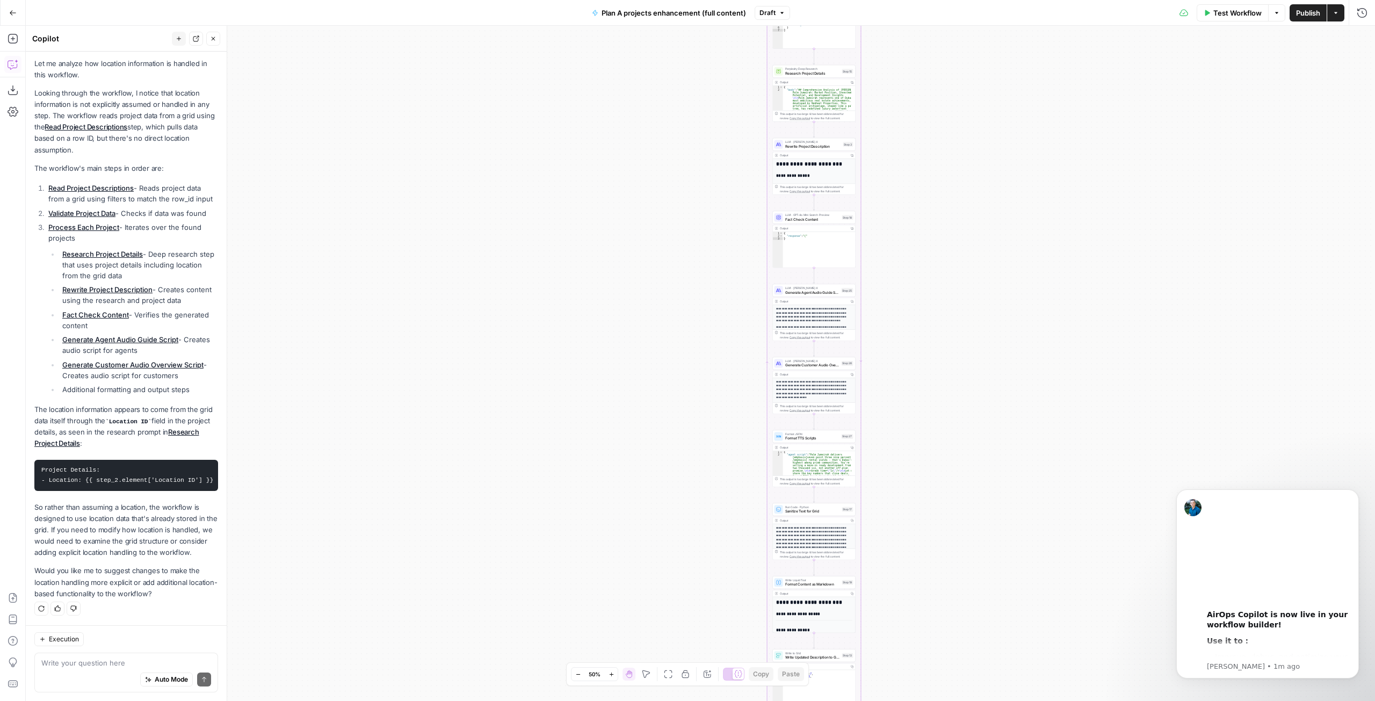
click at [120, 671] on div "Auto Mode Send" at bounding box center [126, 680] width 170 height 24
type textarea "How does it know the location from the location ID?"
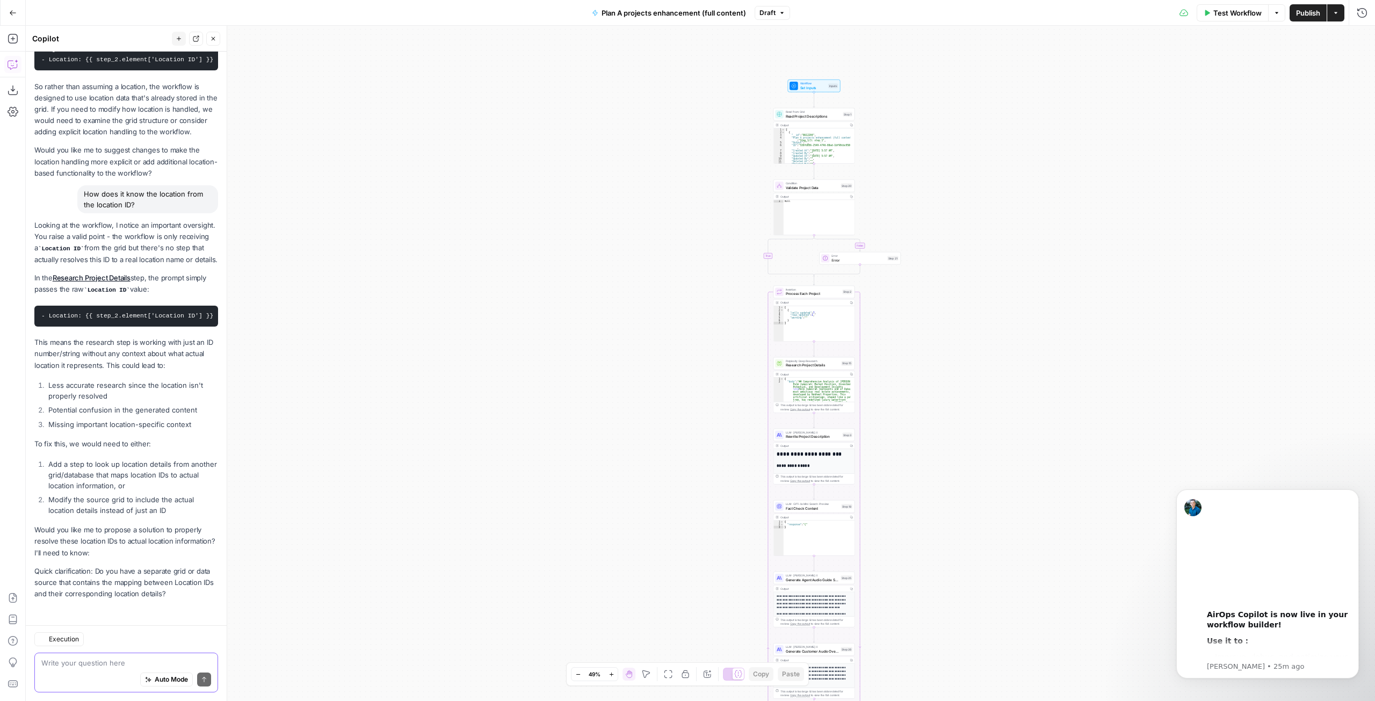
scroll to position [589, 0]
